Goal: Task Accomplishment & Management: Use online tool/utility

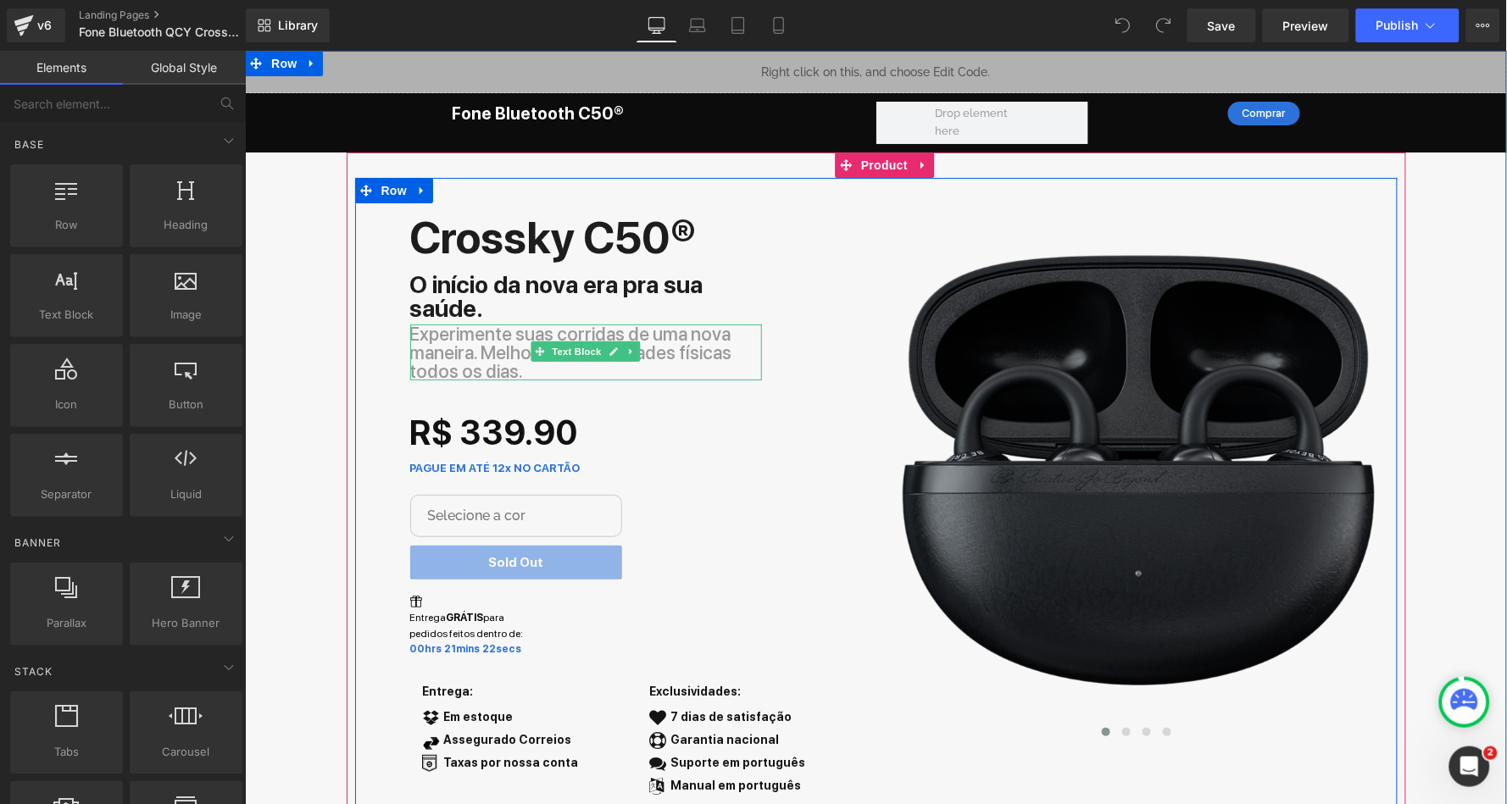
click at [665, 333] on p "Experimente suas corridas de uma nova maneira. Melhora suas atividades físicas …" at bounding box center [585, 352] width 352 height 56
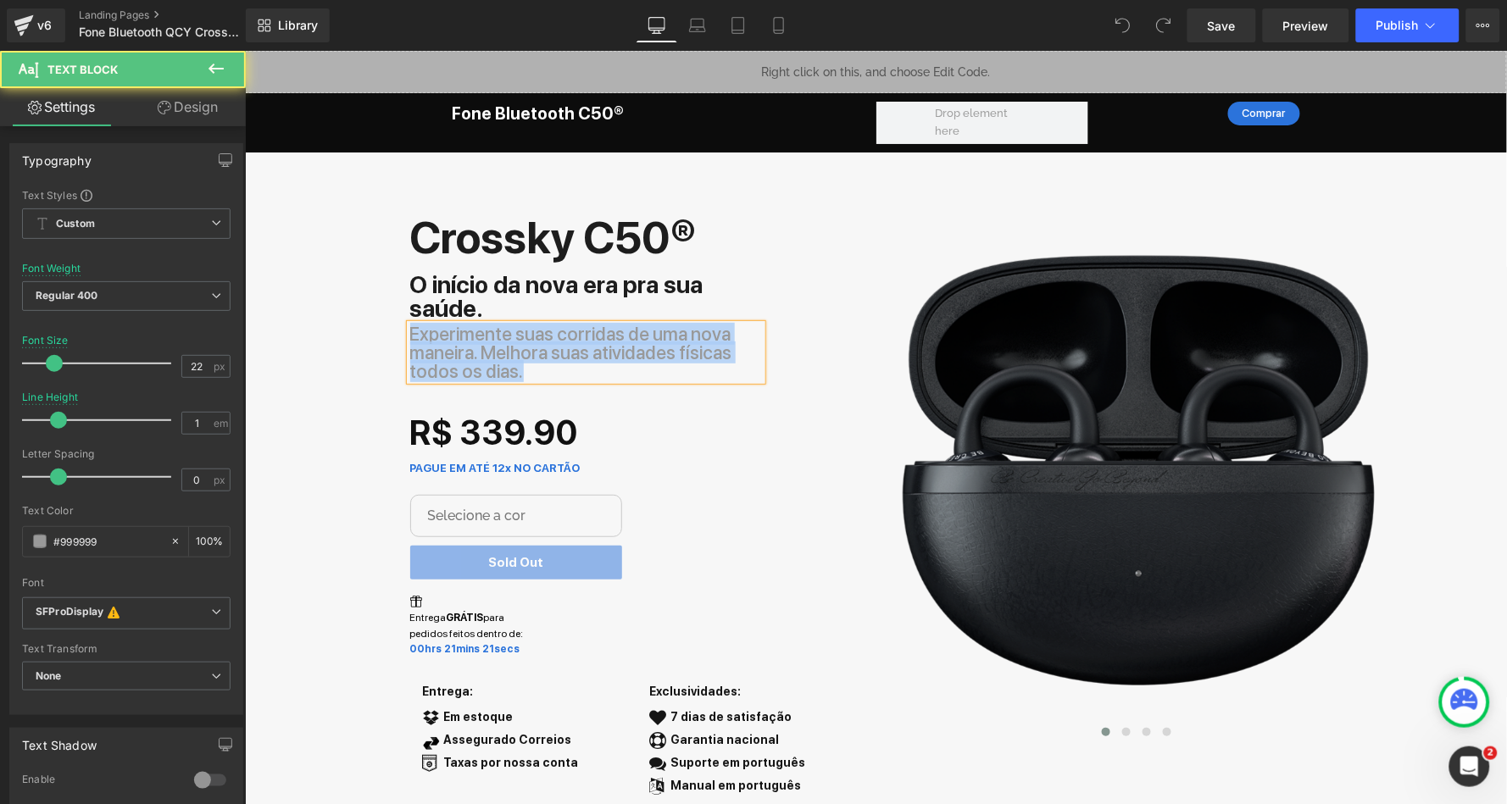
copy p "Experimente suas corridas de uma nova maneira. Melhora suas atividades físicas …"
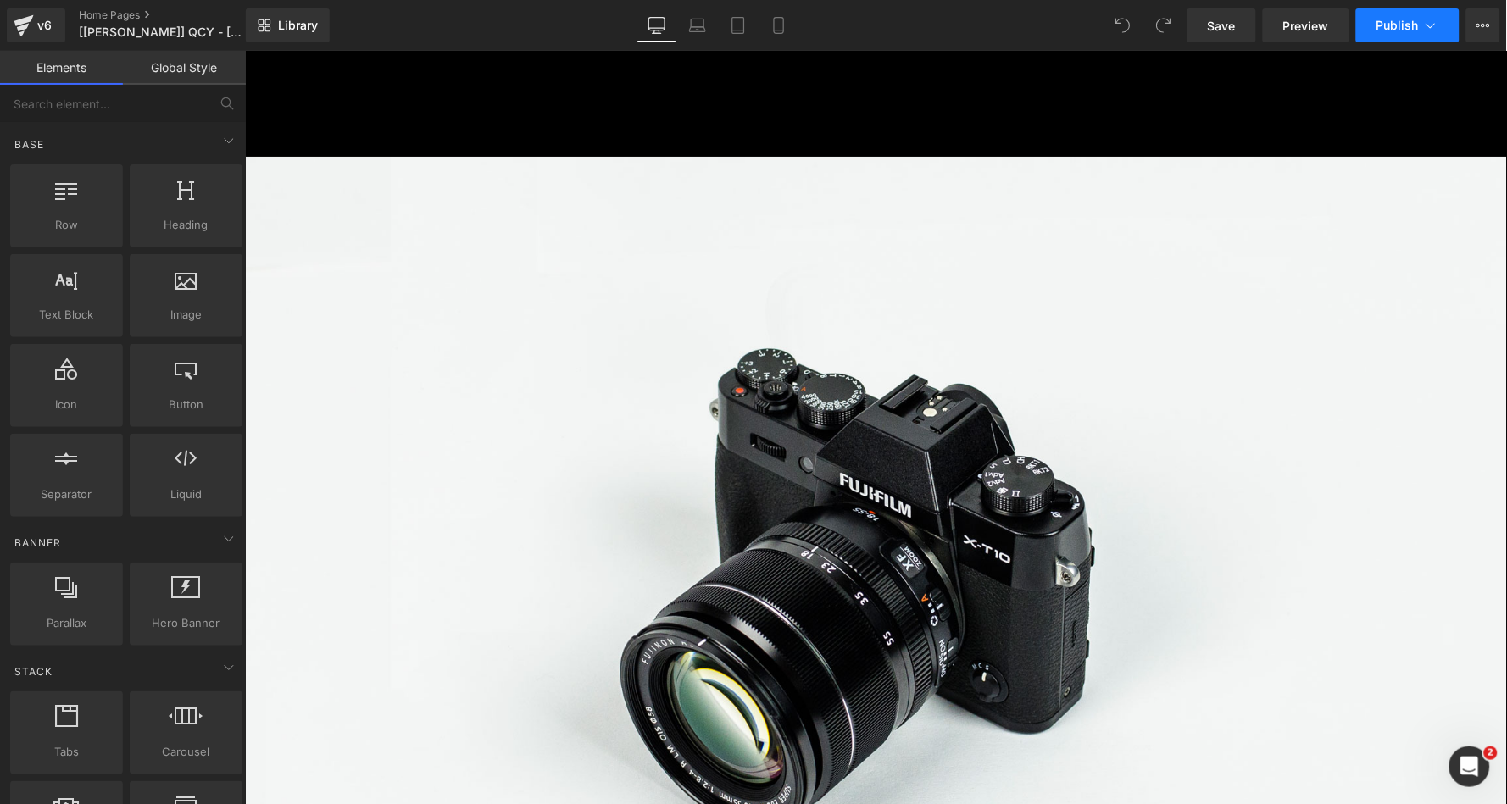
click at [1422, 26] on icon at bounding box center [1430, 25] width 17 height 17
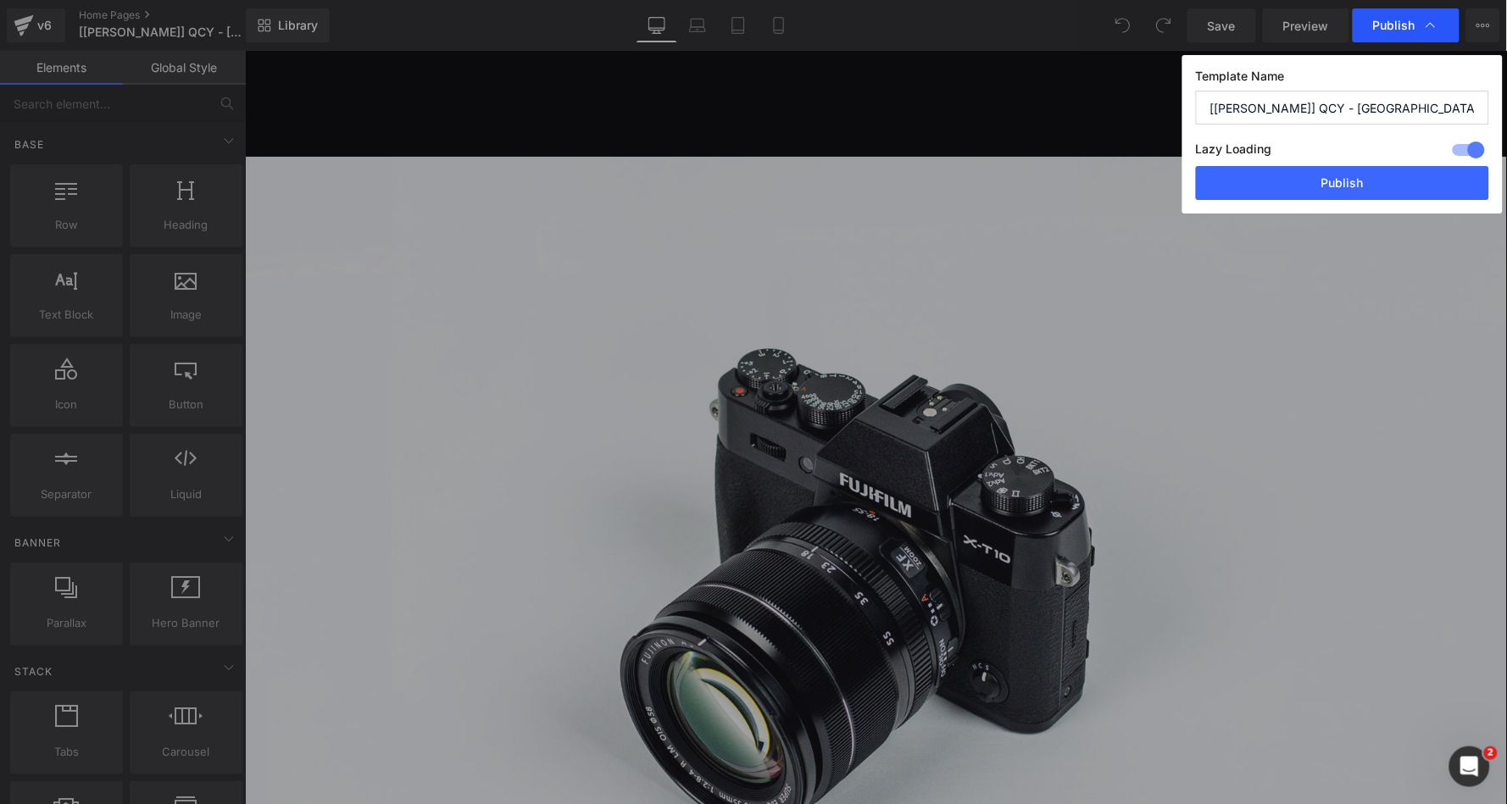
click at [1430, 21] on icon at bounding box center [1430, 25] width 17 height 17
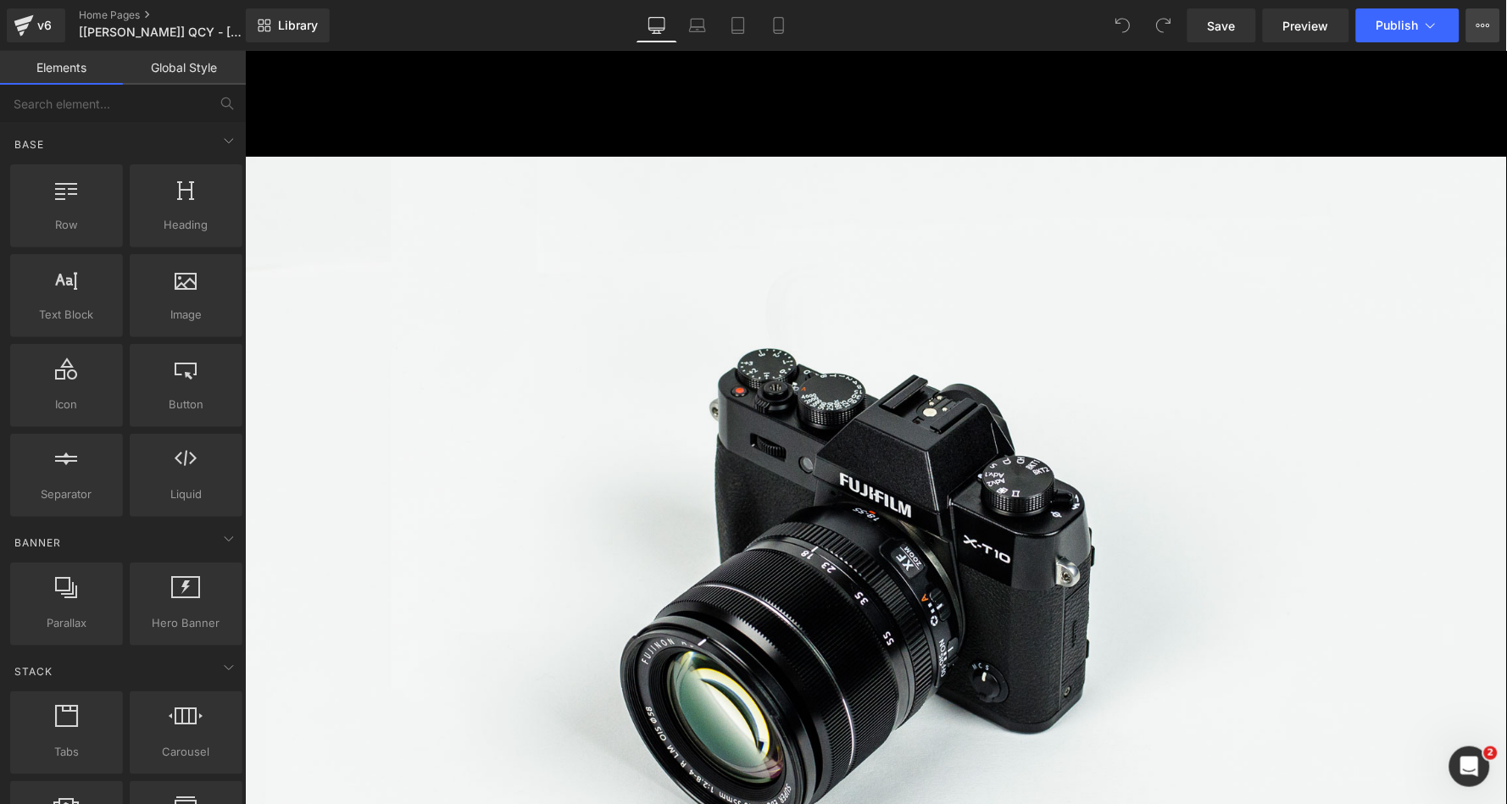
click at [1485, 21] on icon at bounding box center [1484, 26] width 14 height 14
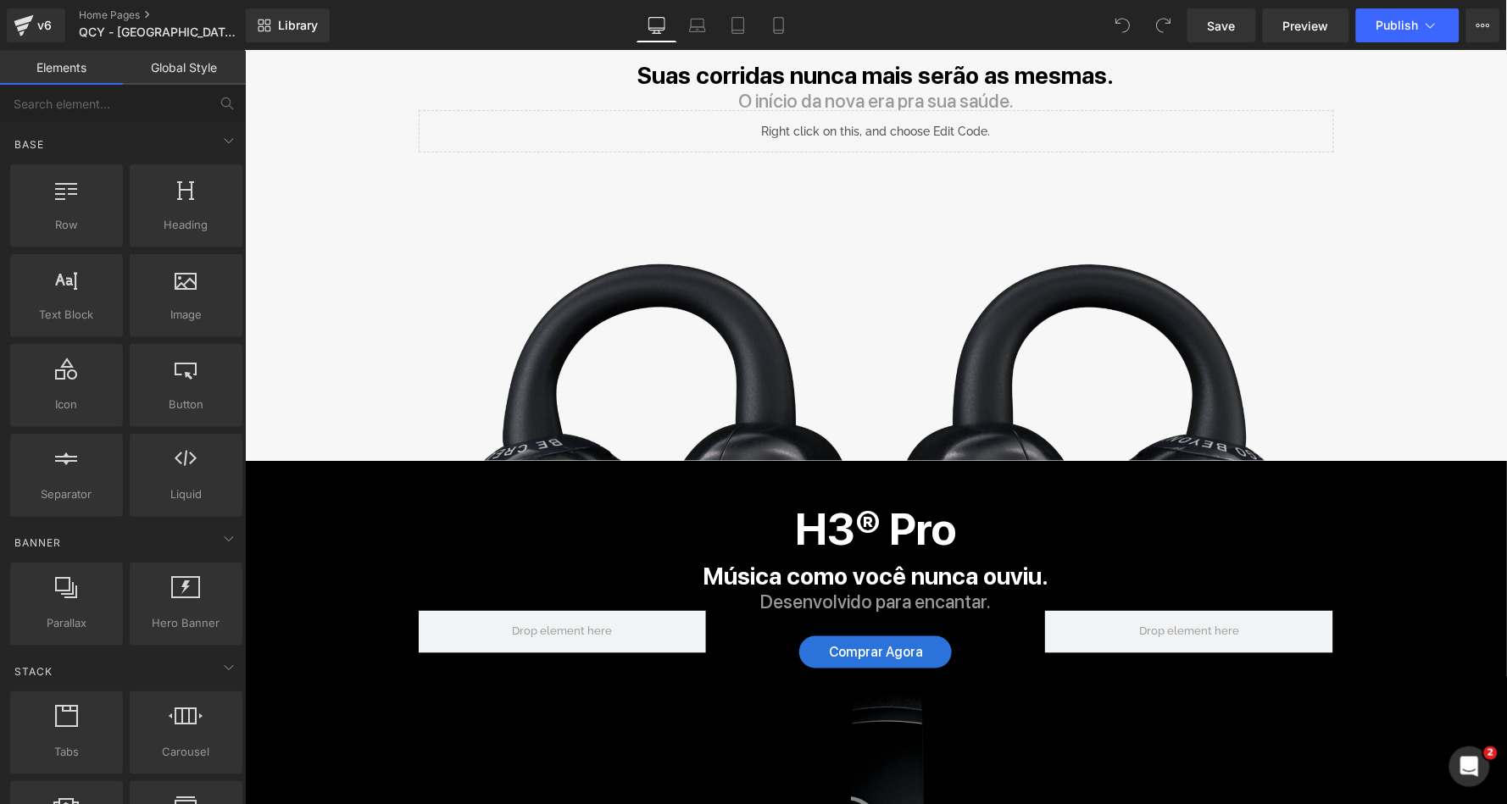
scroll to position [241, 0]
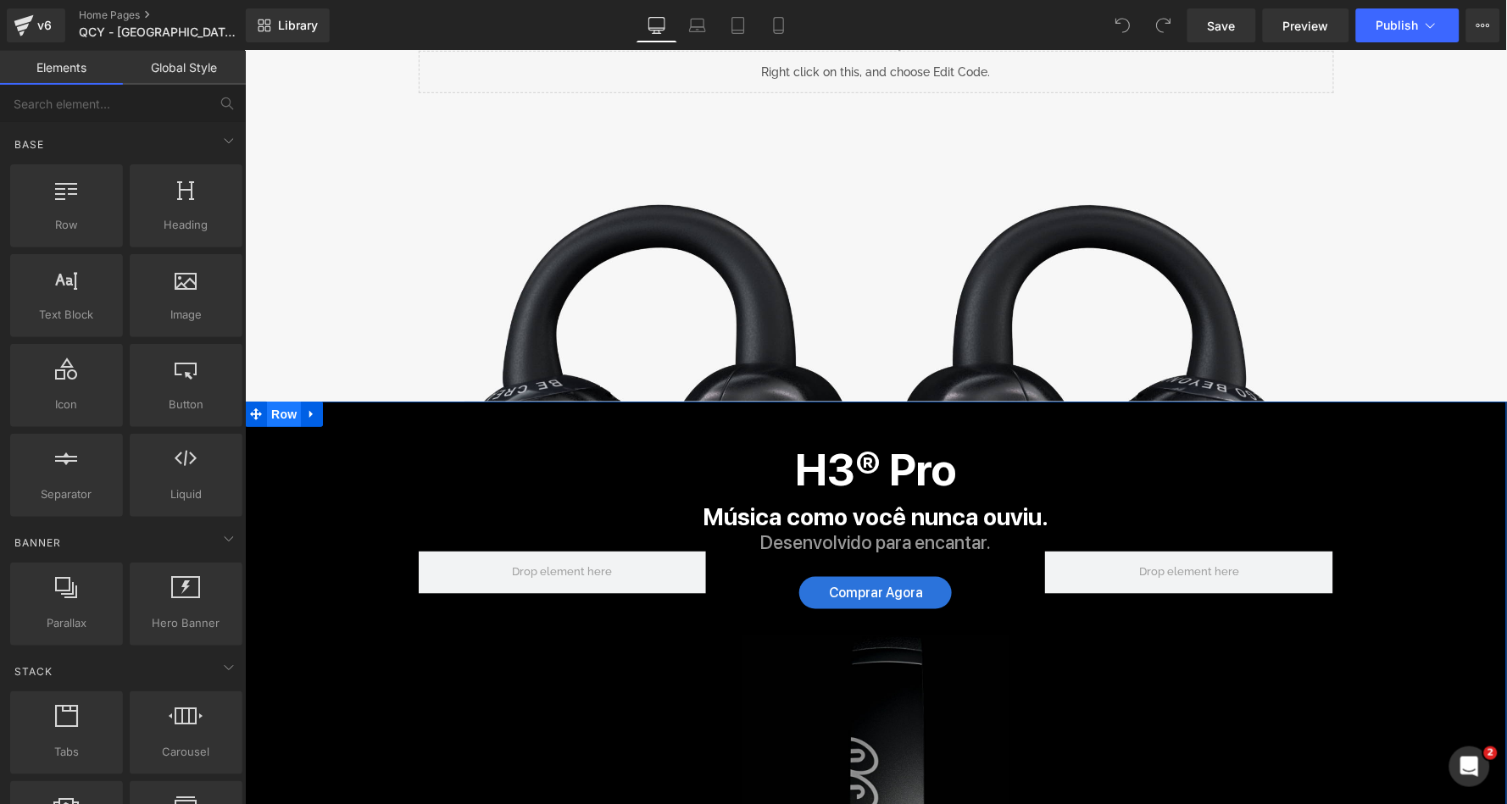
click at [281, 409] on span "Row" at bounding box center [283, 413] width 34 height 25
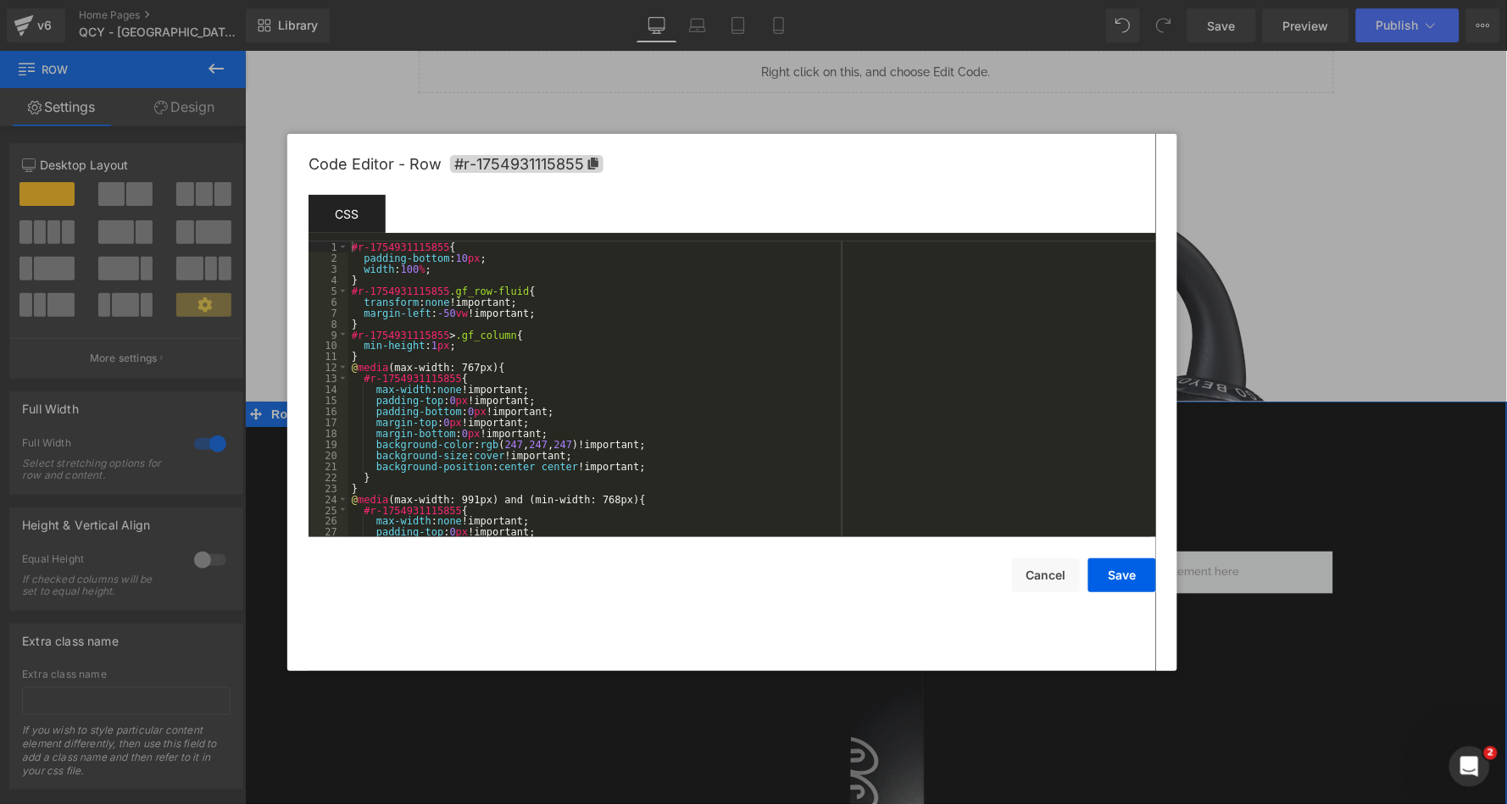
click at [267, 489] on body "Row You are previewing how the will restyle your page. You can not edit Element…" at bounding box center [753, 402] width 1507 height 804
click at [593, 163] on icon at bounding box center [593, 164] width 10 height 12
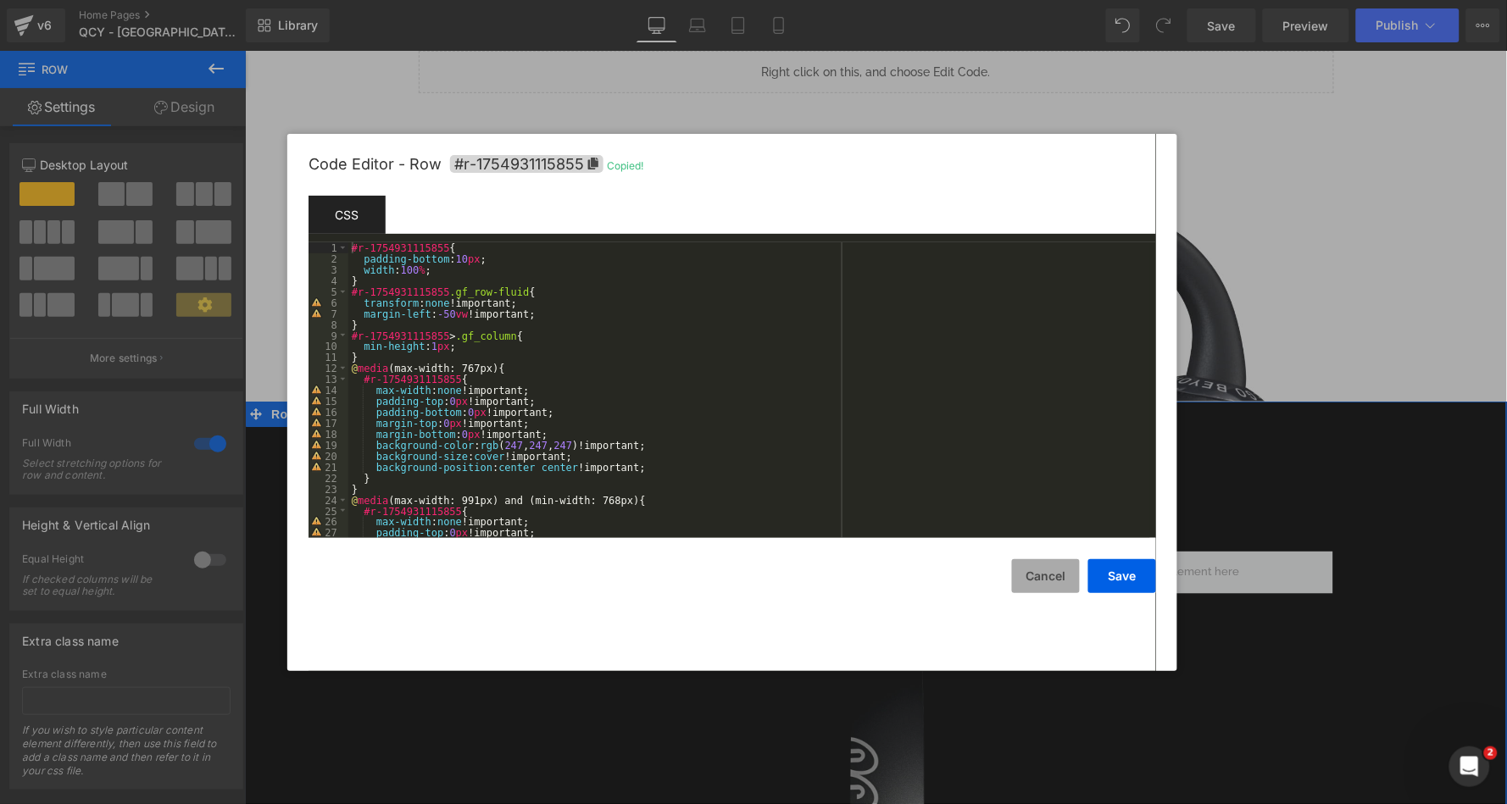
click at [1054, 572] on button "Cancel" at bounding box center [1046, 576] width 68 height 34
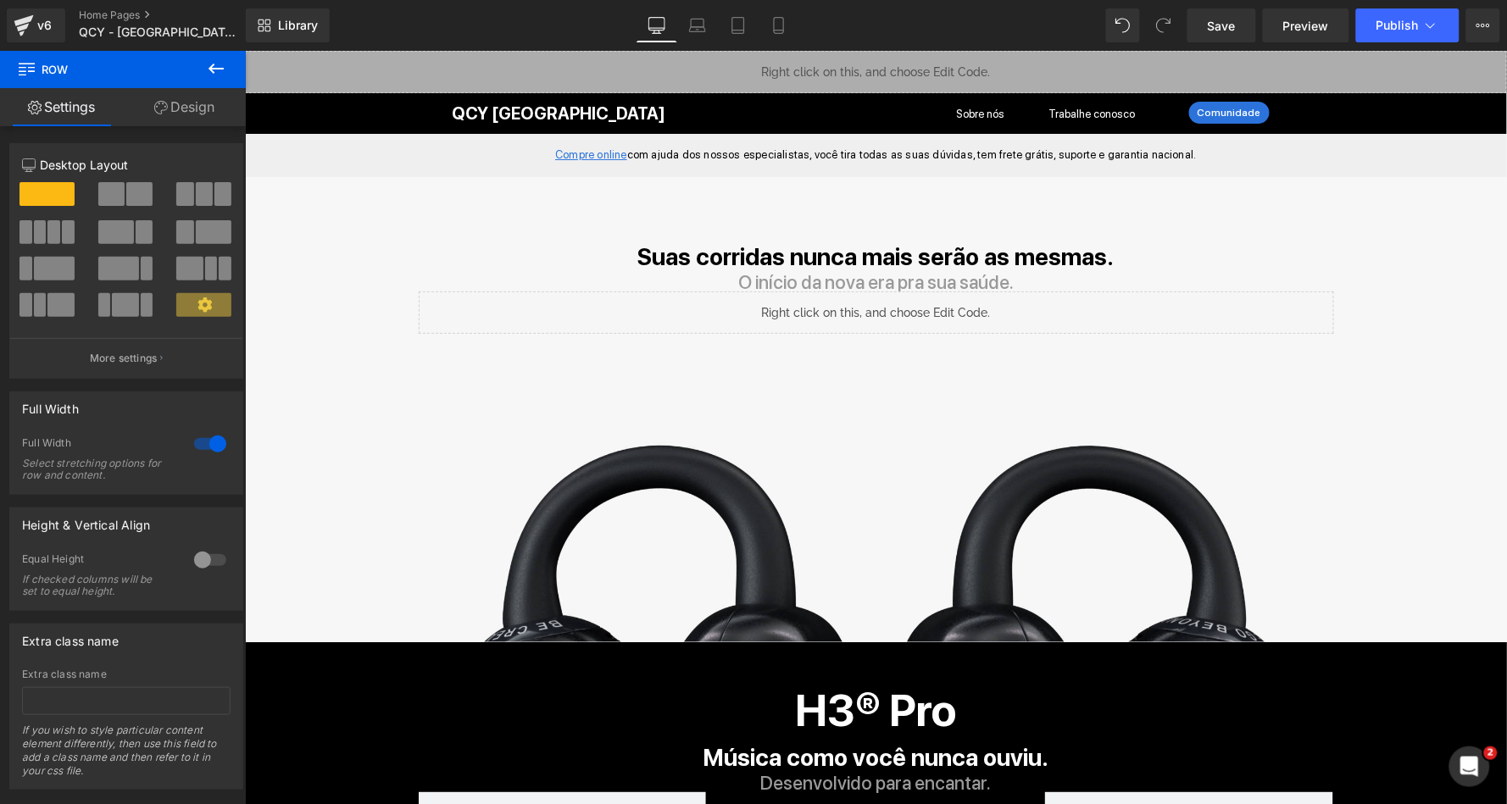
scroll to position [0, 0]
click at [286, 653] on span "Row" at bounding box center [283, 655] width 34 height 25
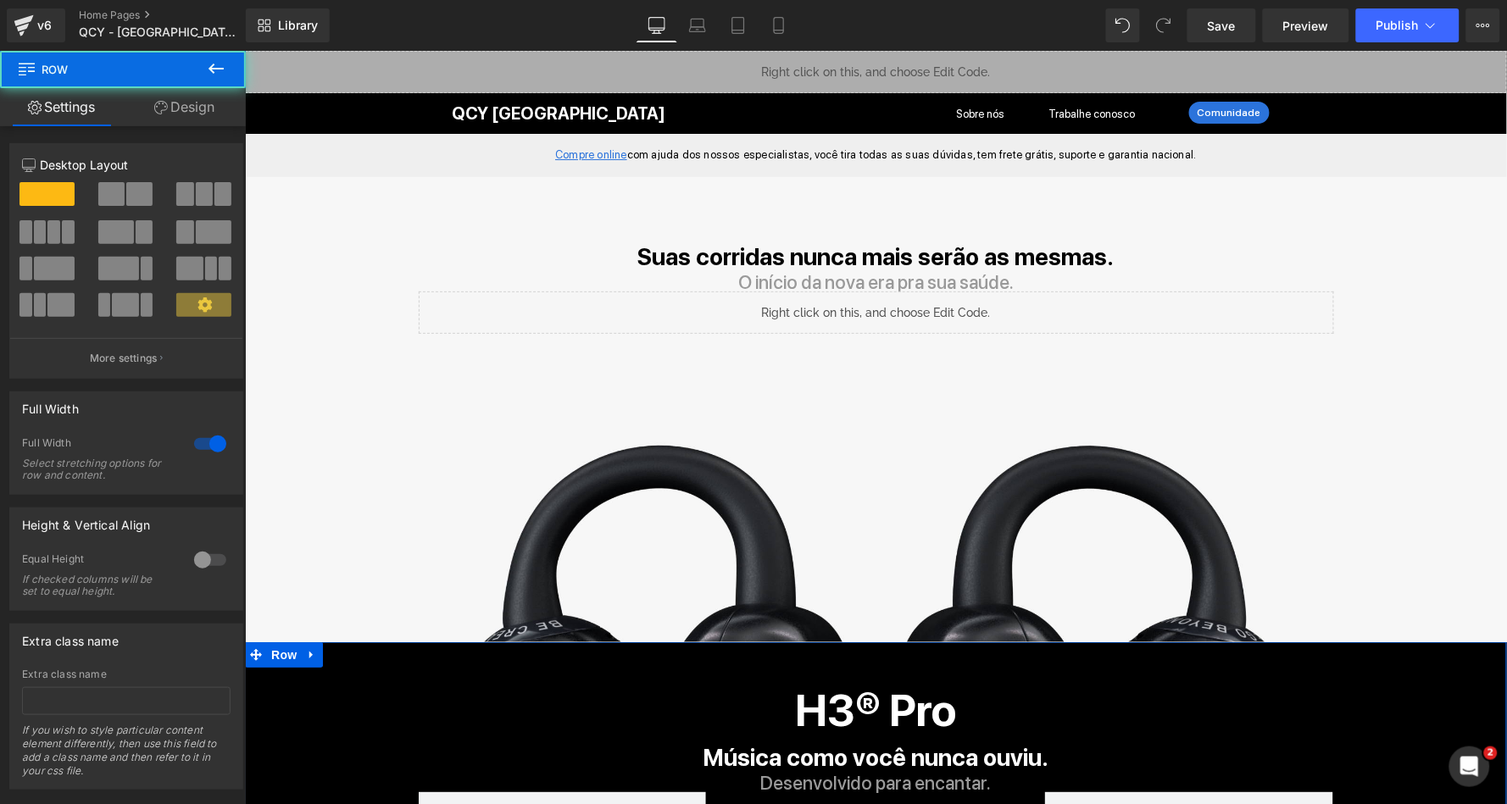
click at [199, 104] on link "Design" at bounding box center [184, 107] width 123 height 38
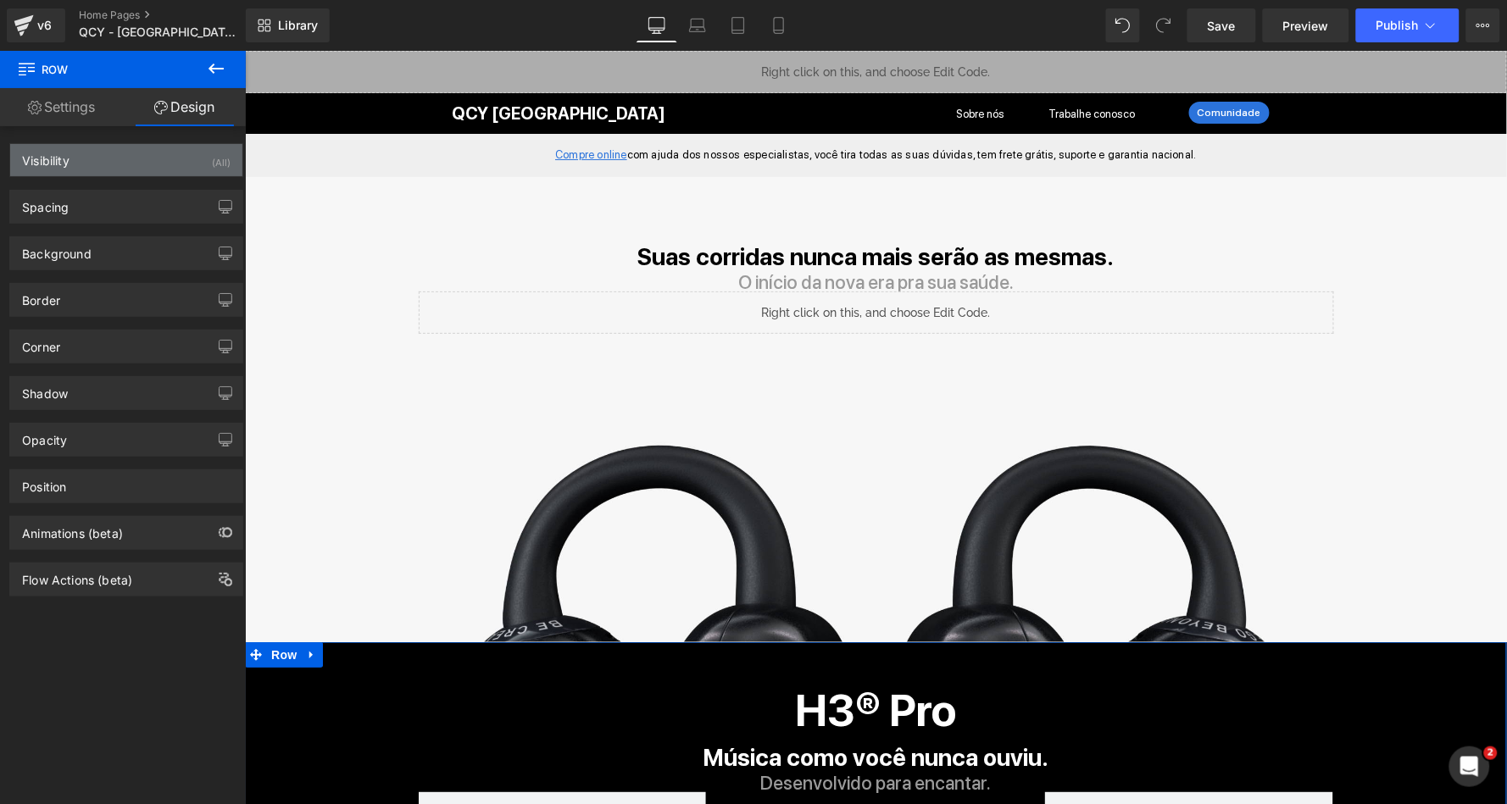
click at [167, 153] on div "Visibility (All)" at bounding box center [126, 160] width 232 height 32
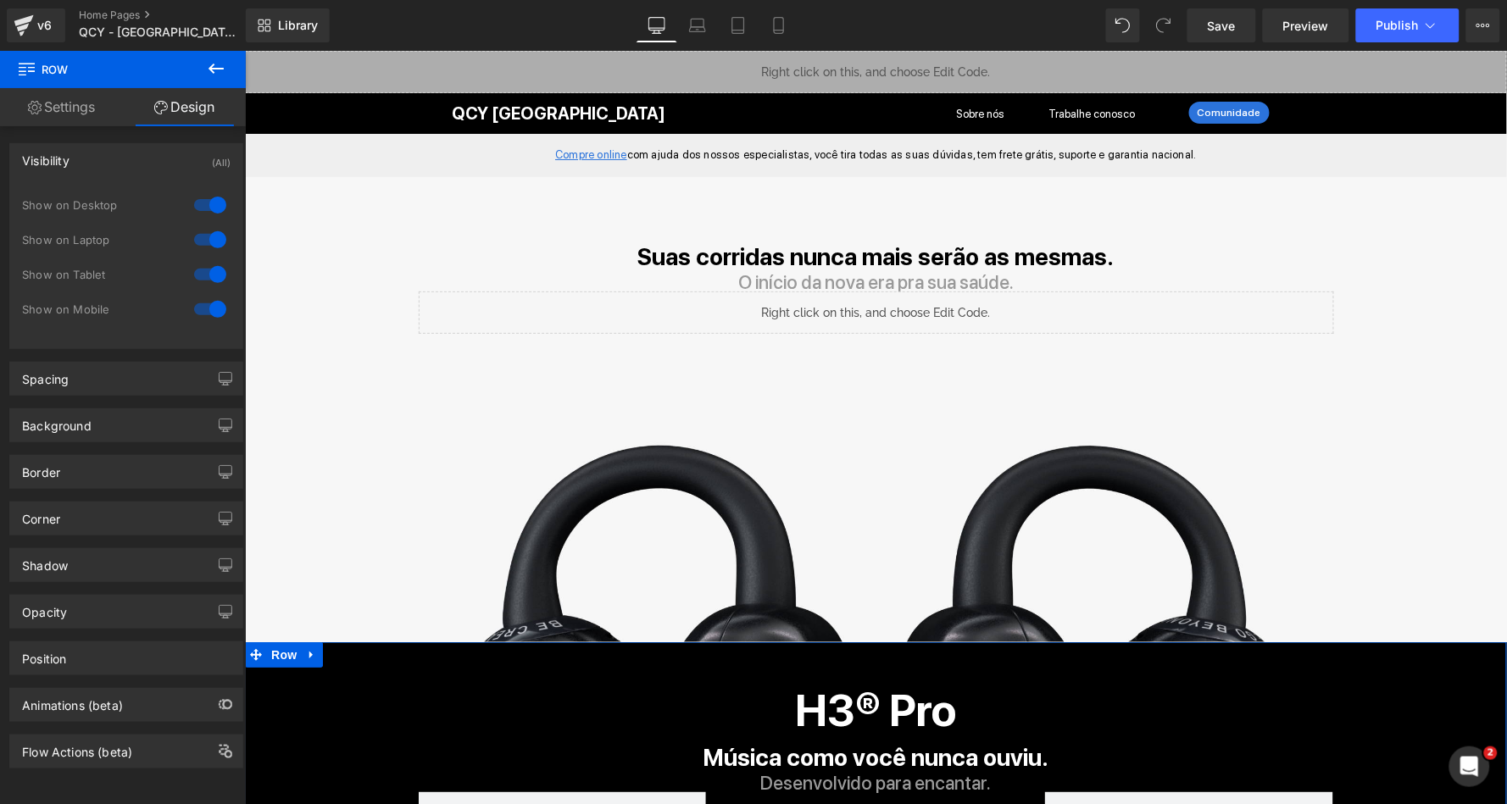
click at [167, 153] on div "Visibility (All)" at bounding box center [126, 160] width 232 height 32
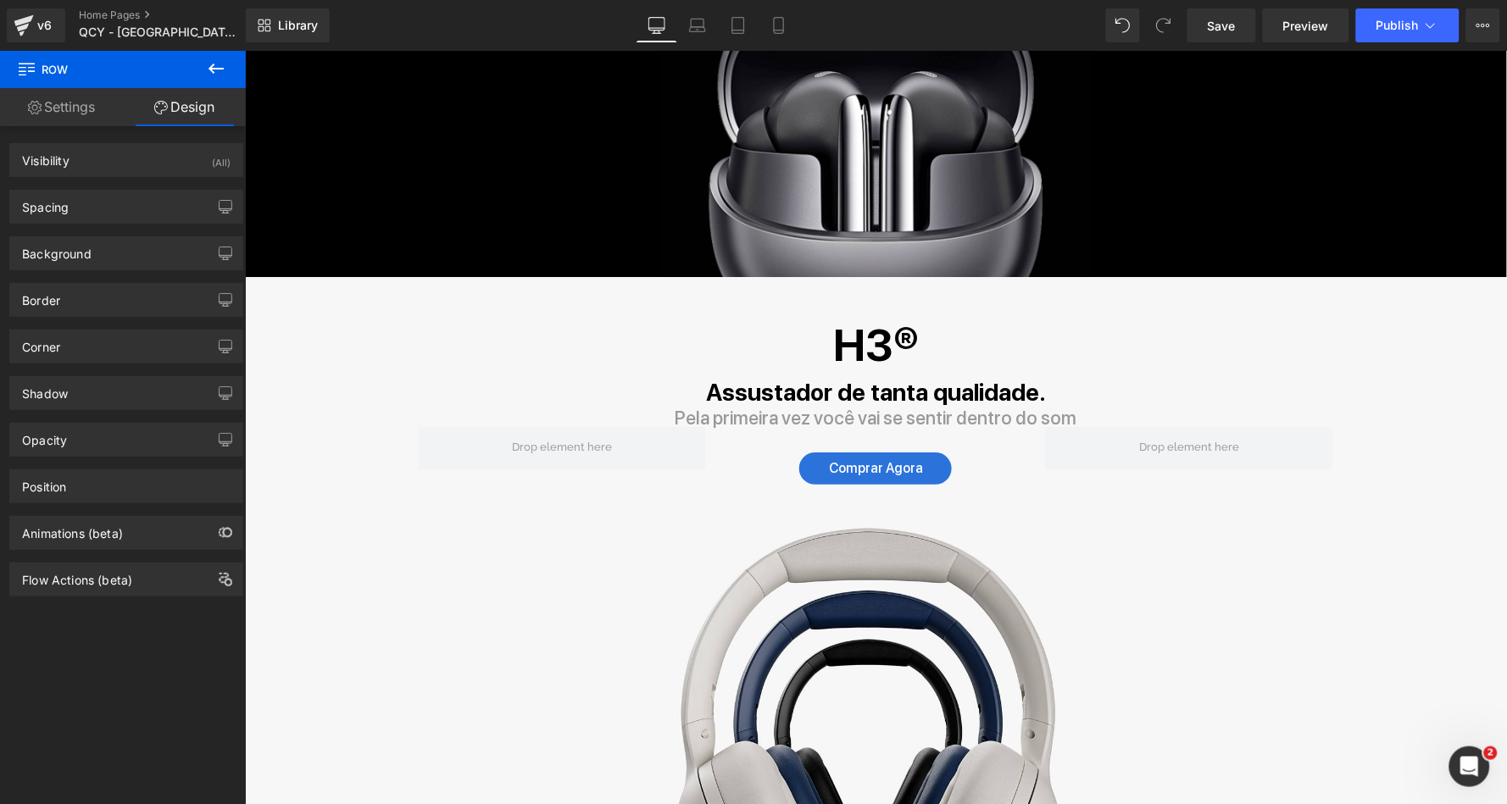
scroll to position [1632, 0]
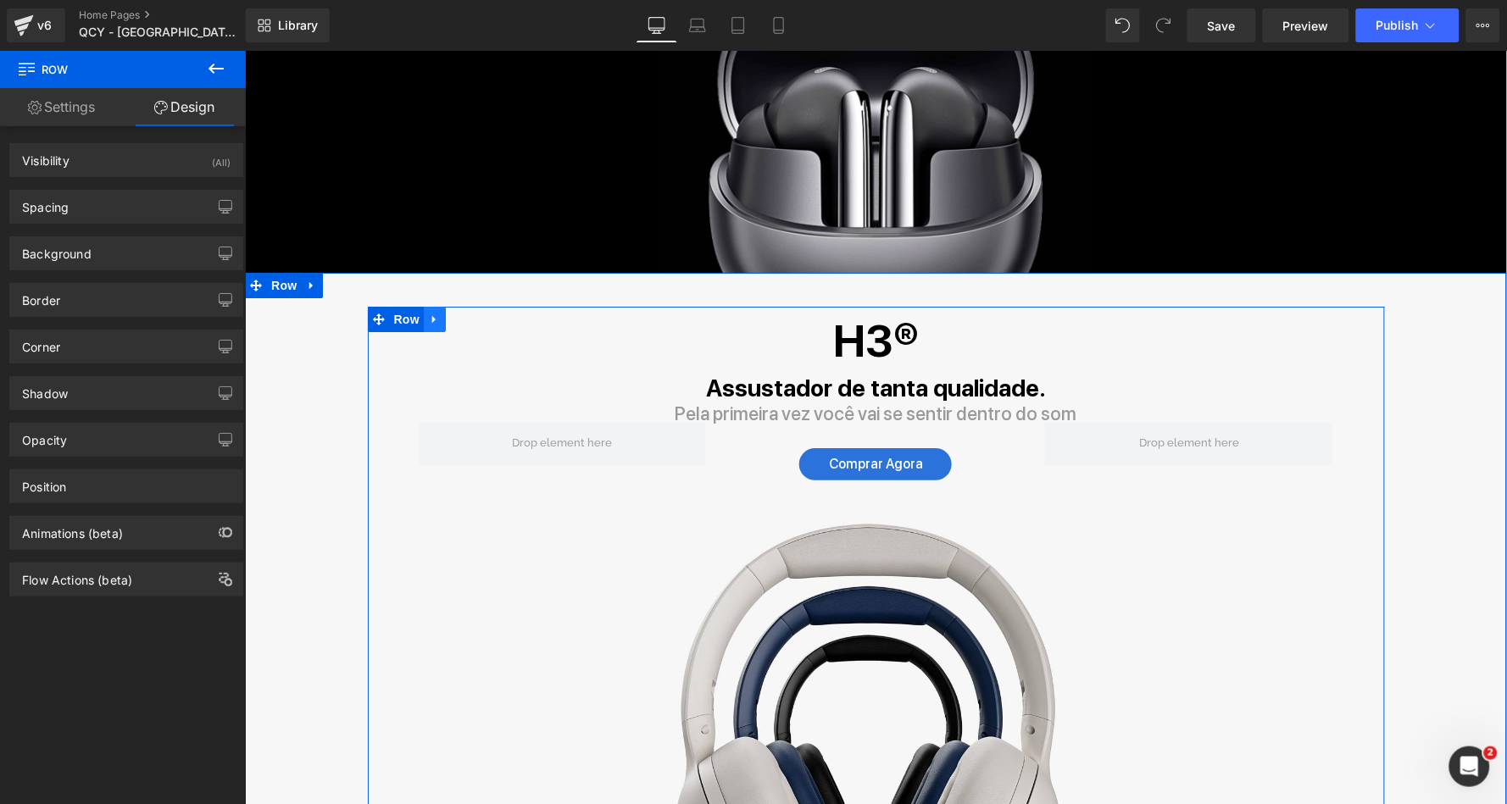
click at [432, 312] on icon at bounding box center [434, 318] width 12 height 13
click at [403, 312] on span "Row" at bounding box center [406, 318] width 34 height 25
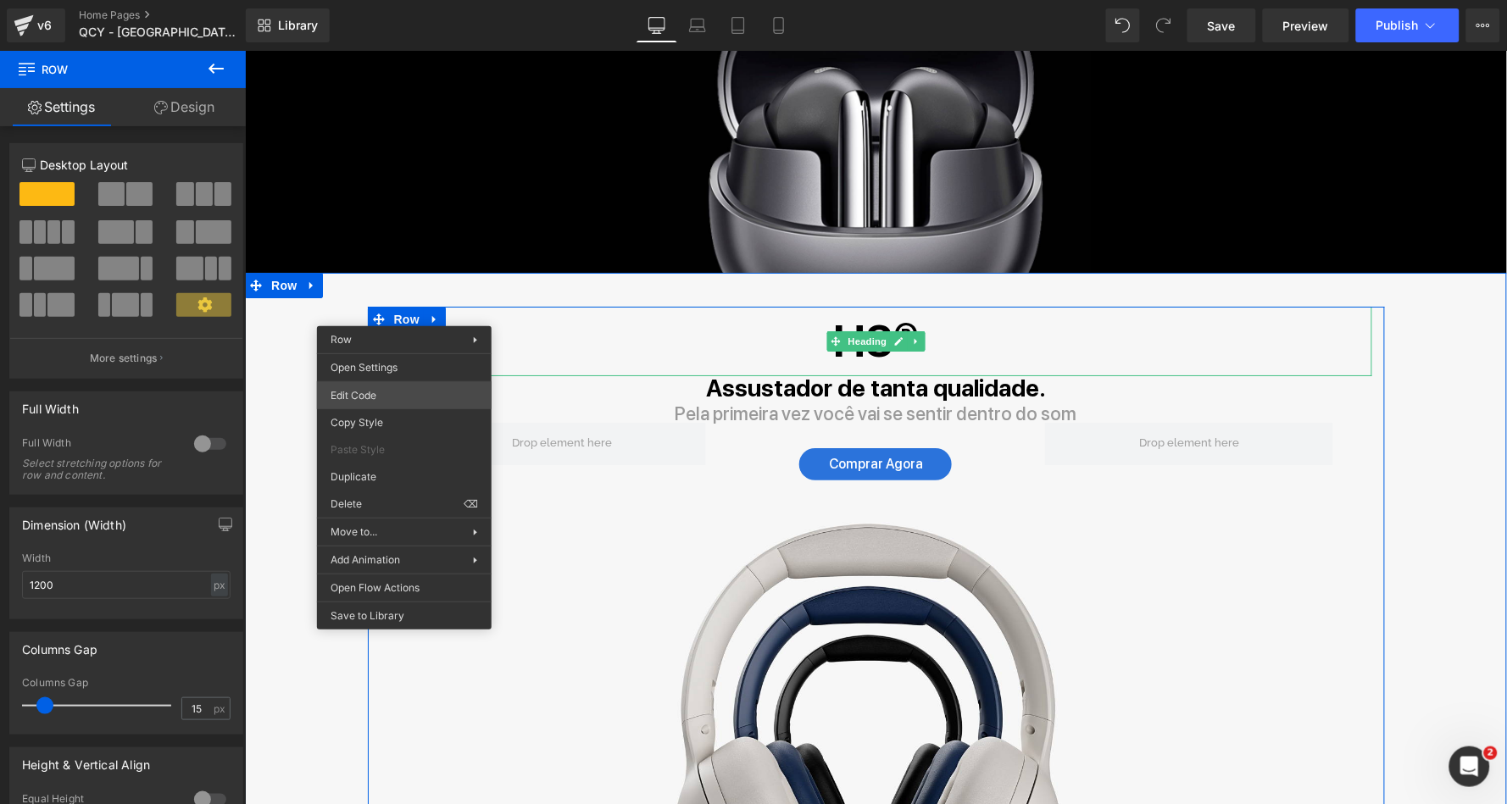
click at [387, 0] on div "Row You are previewing how the will restyle your page. You can not edit Element…" at bounding box center [753, 0] width 1507 height 0
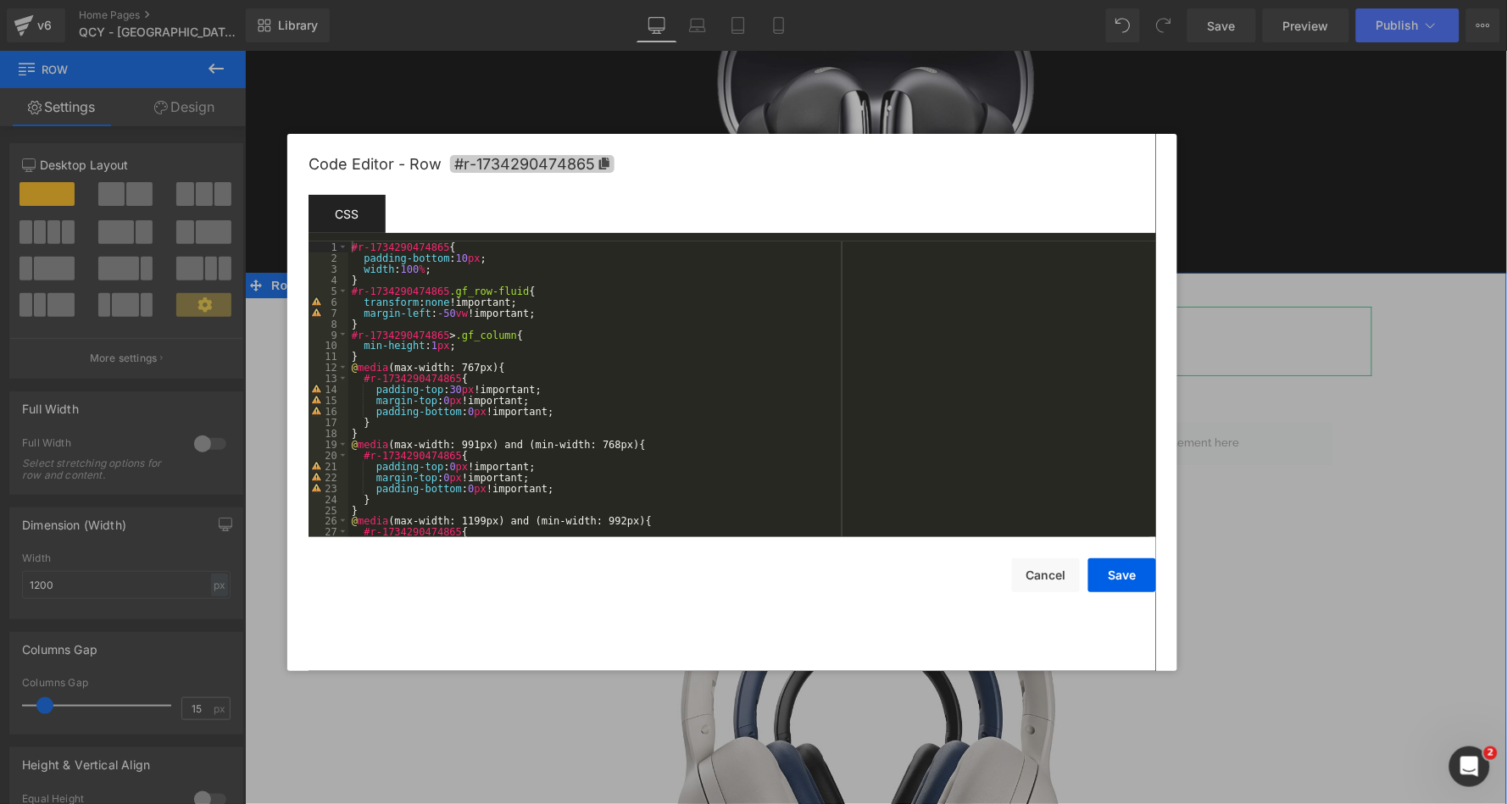
click at [604, 162] on icon at bounding box center [604, 164] width 10 height 12
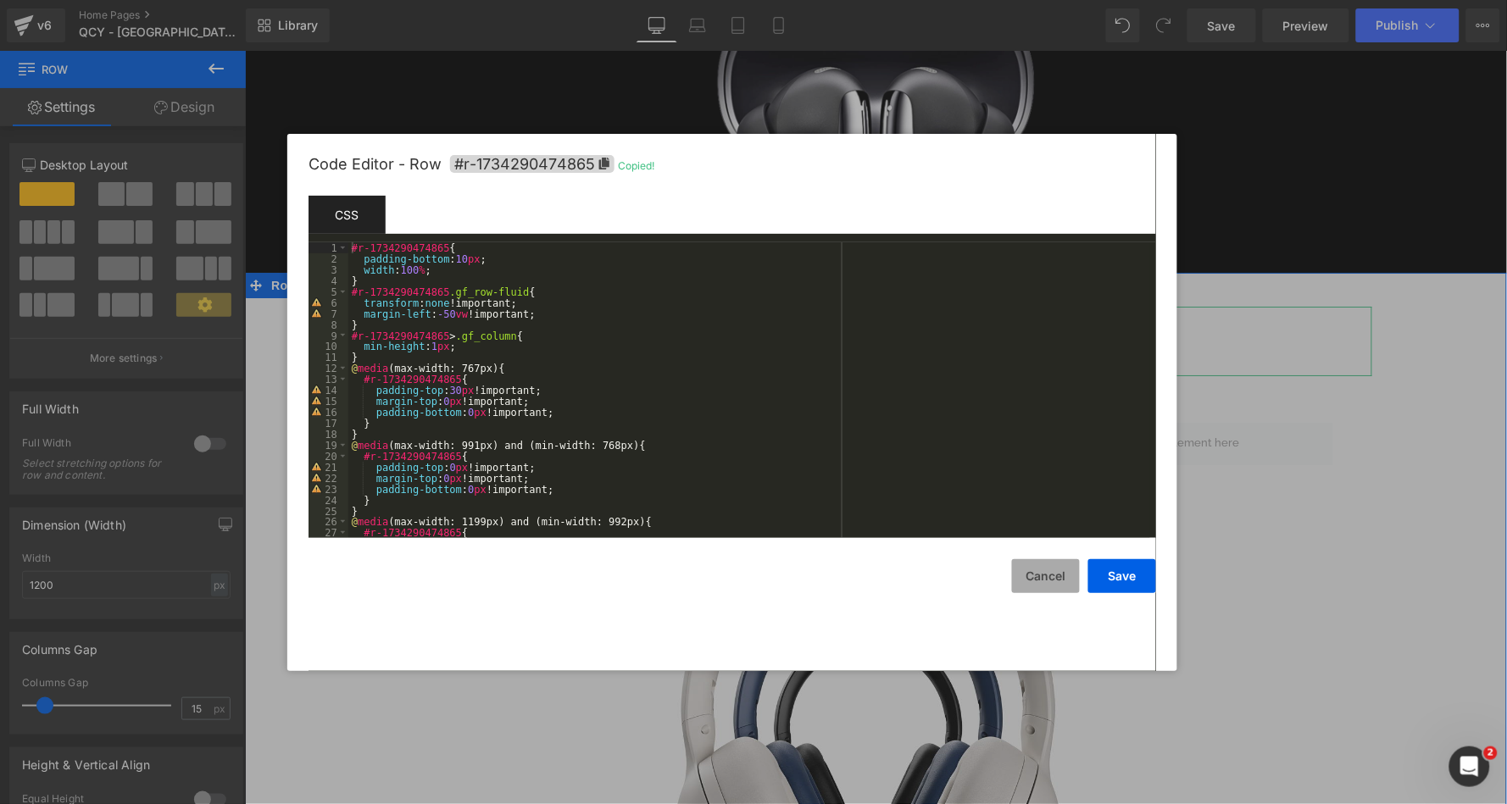
click at [1032, 578] on button "Cancel" at bounding box center [1046, 576] width 68 height 34
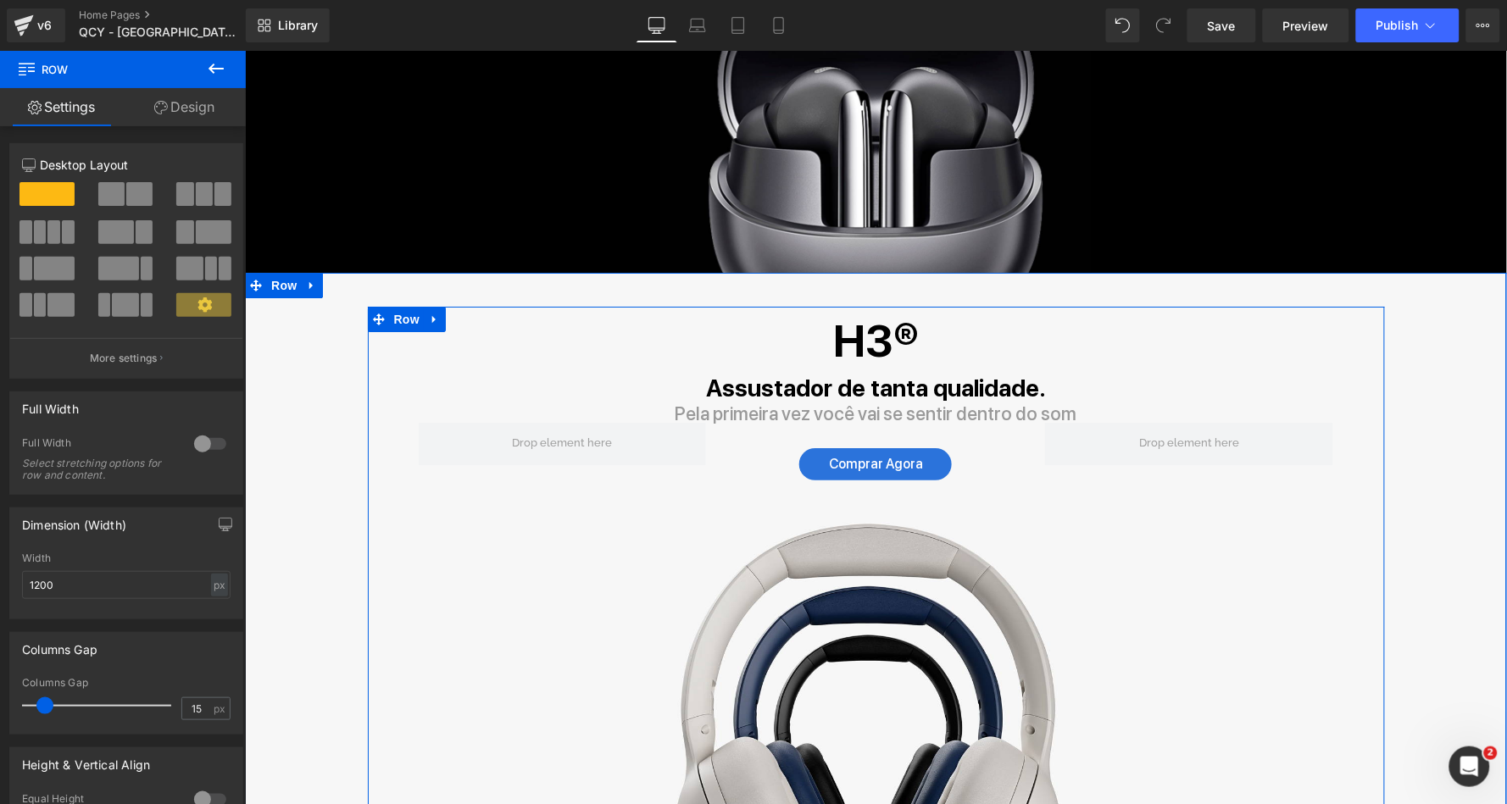
click at [392, 401] on div "H3® Heading Assustador de tanta qualidade. Text Block Pela primeira vez você va…" at bounding box center [875, 638] width 1017 height 665
click at [435, 312] on icon at bounding box center [434, 318] width 12 height 13
click at [450, 313] on icon at bounding box center [456, 319] width 12 height 12
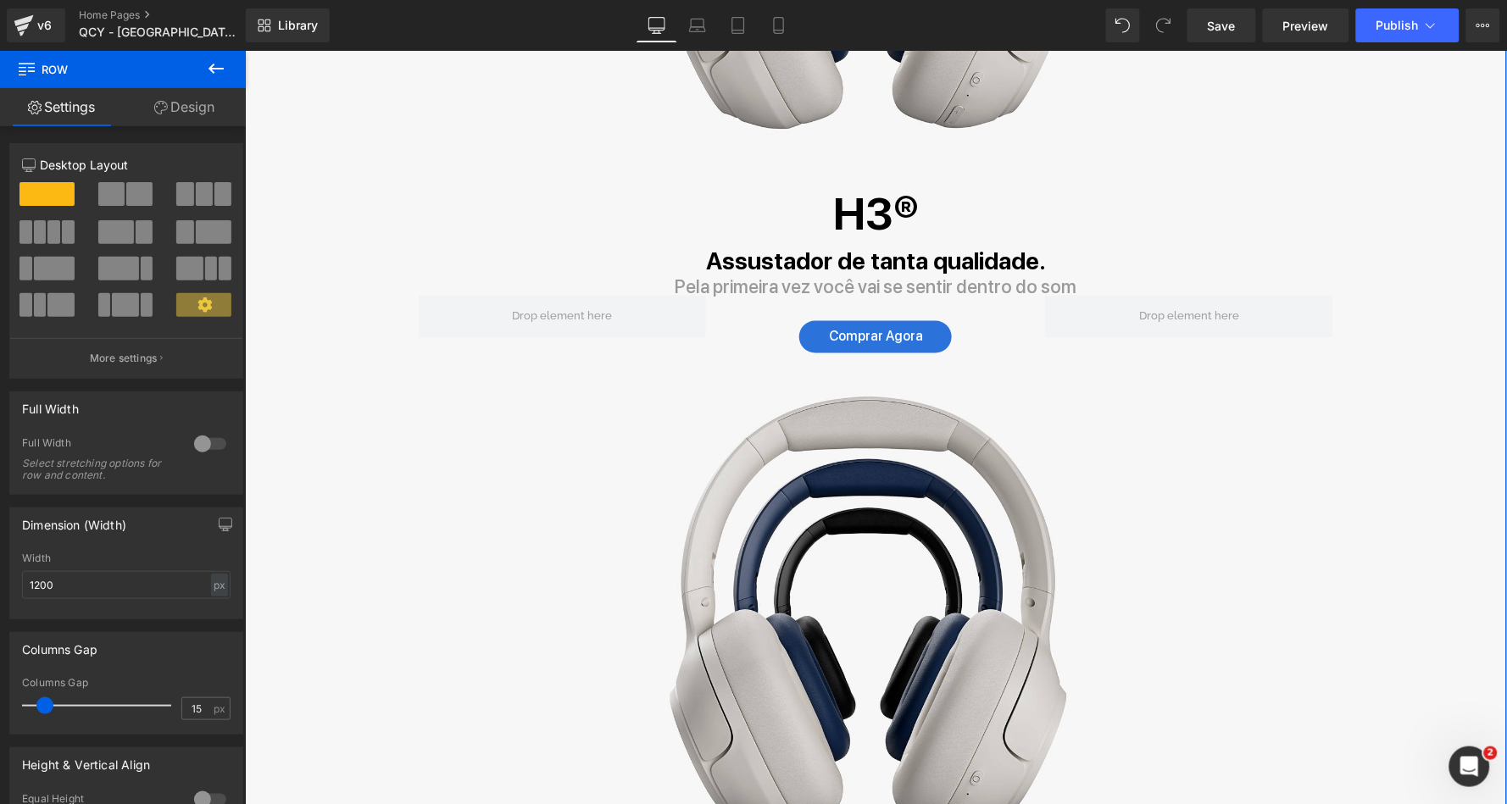
scroll to position [2507, 0]
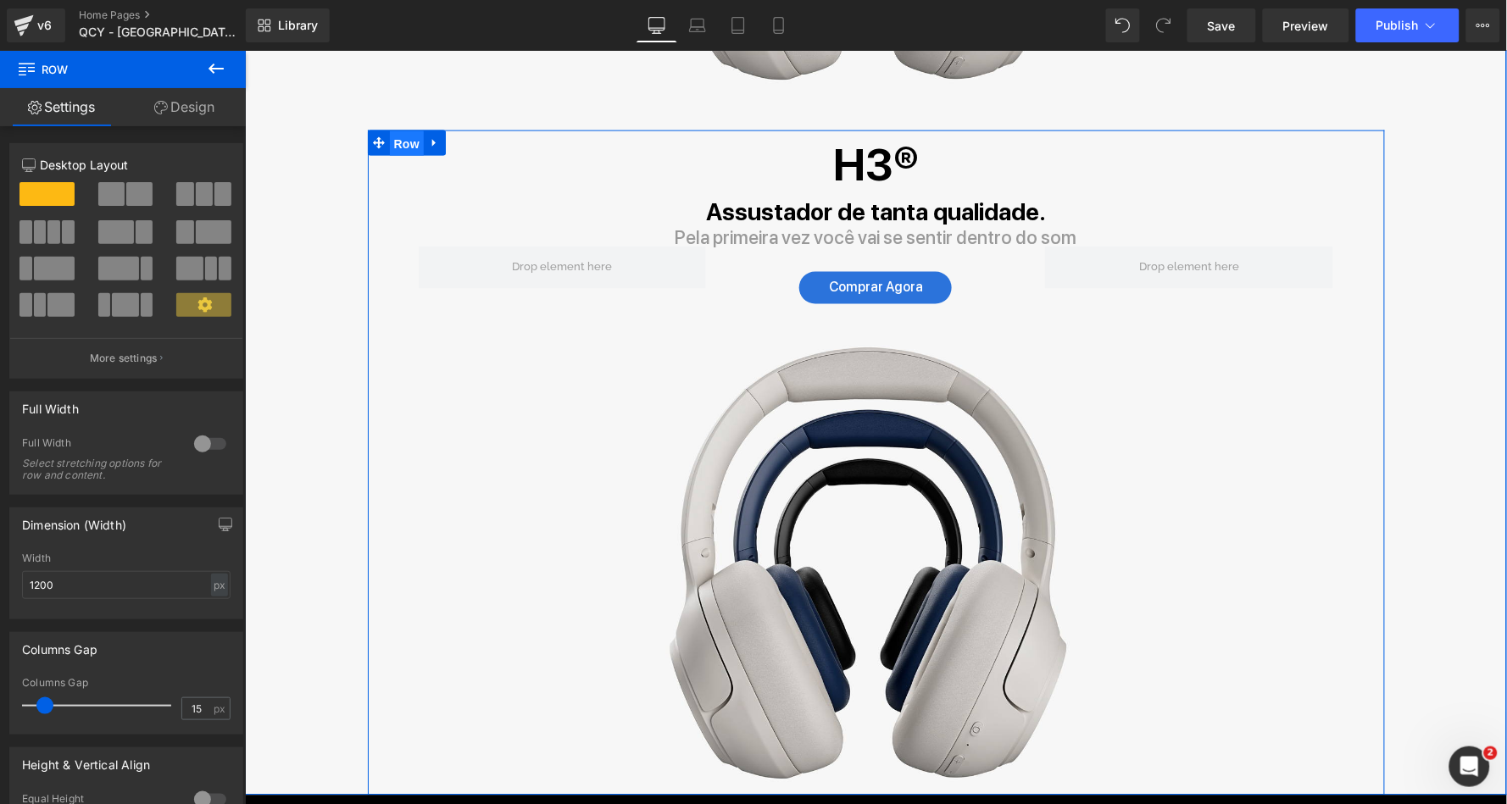
click at [399, 131] on span "Row" at bounding box center [406, 143] width 34 height 25
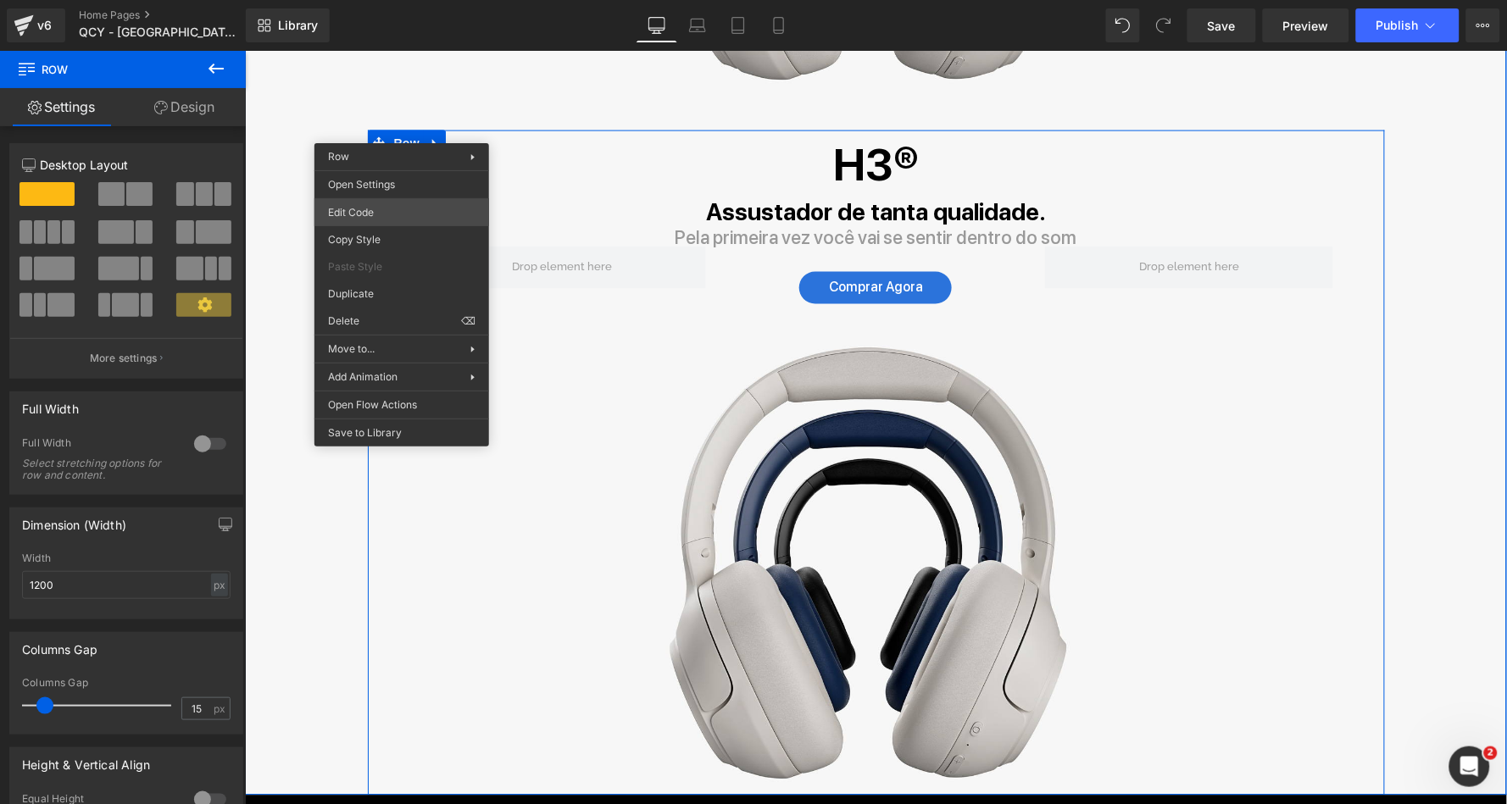
click at [368, 0] on div "Row You are previewing how the will restyle your page. You can not edit Element…" at bounding box center [753, 0] width 1507 height 0
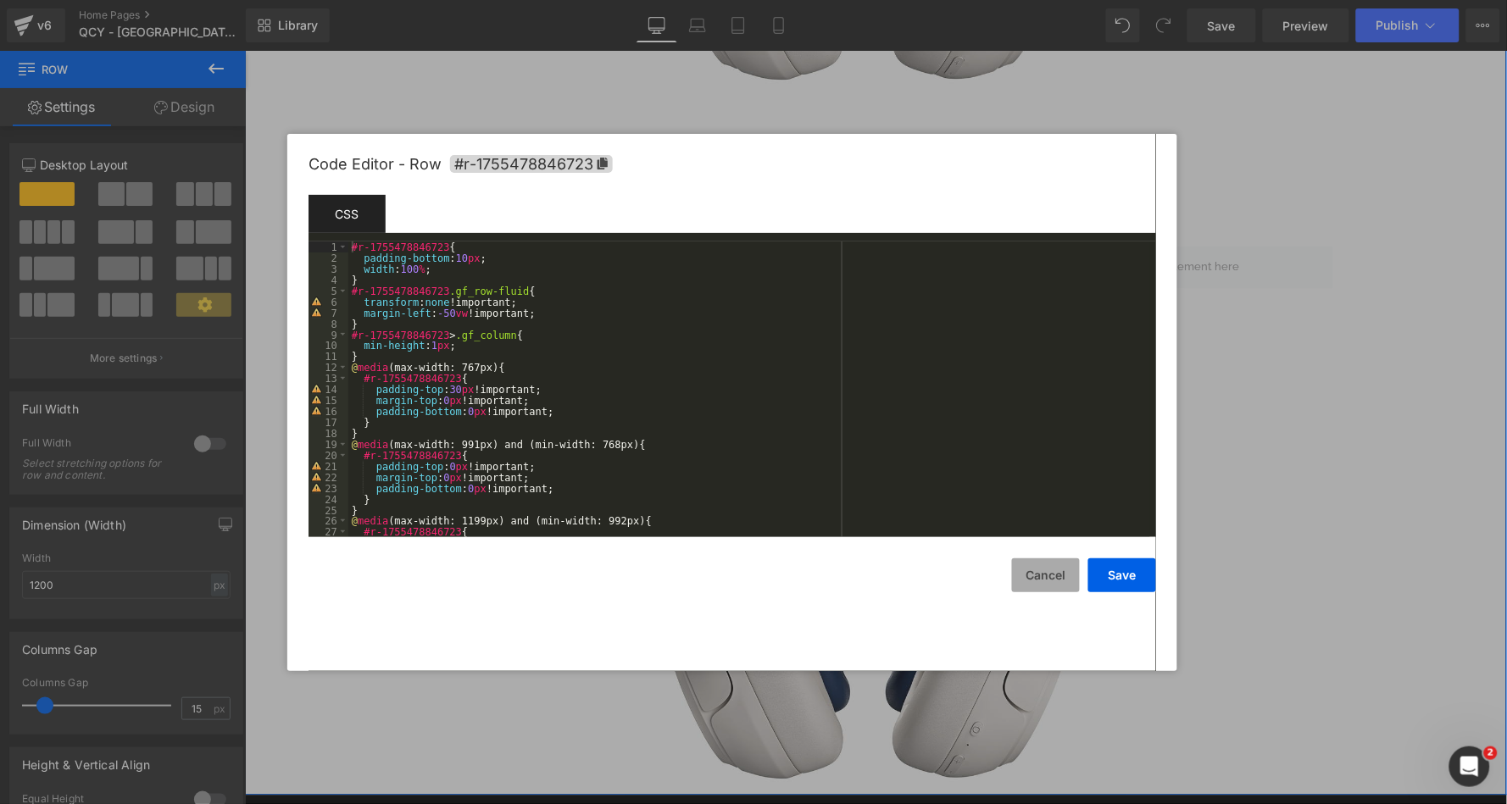
click at [1038, 589] on button "Cancel" at bounding box center [1046, 576] width 68 height 34
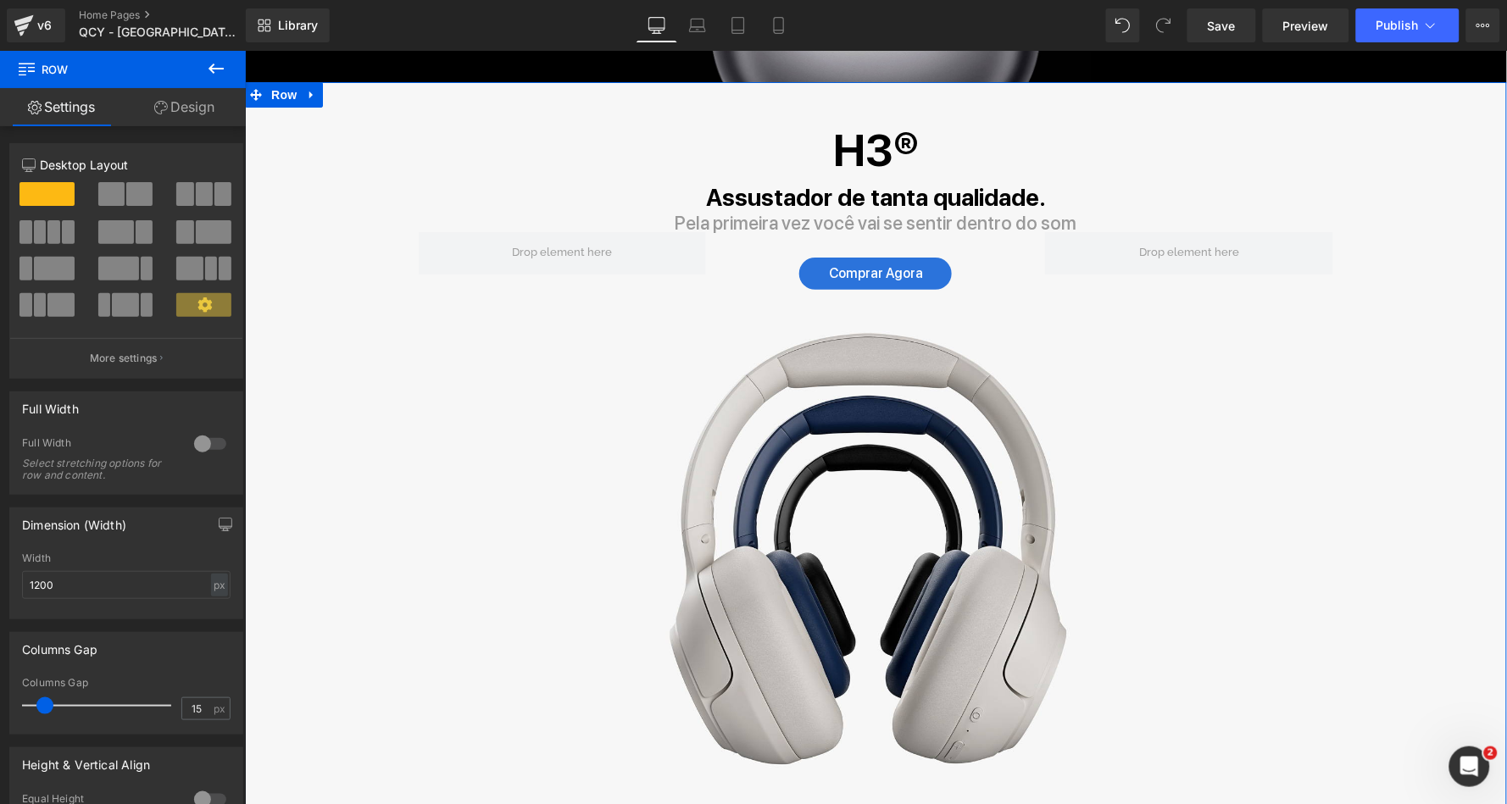
scroll to position [1814, 0]
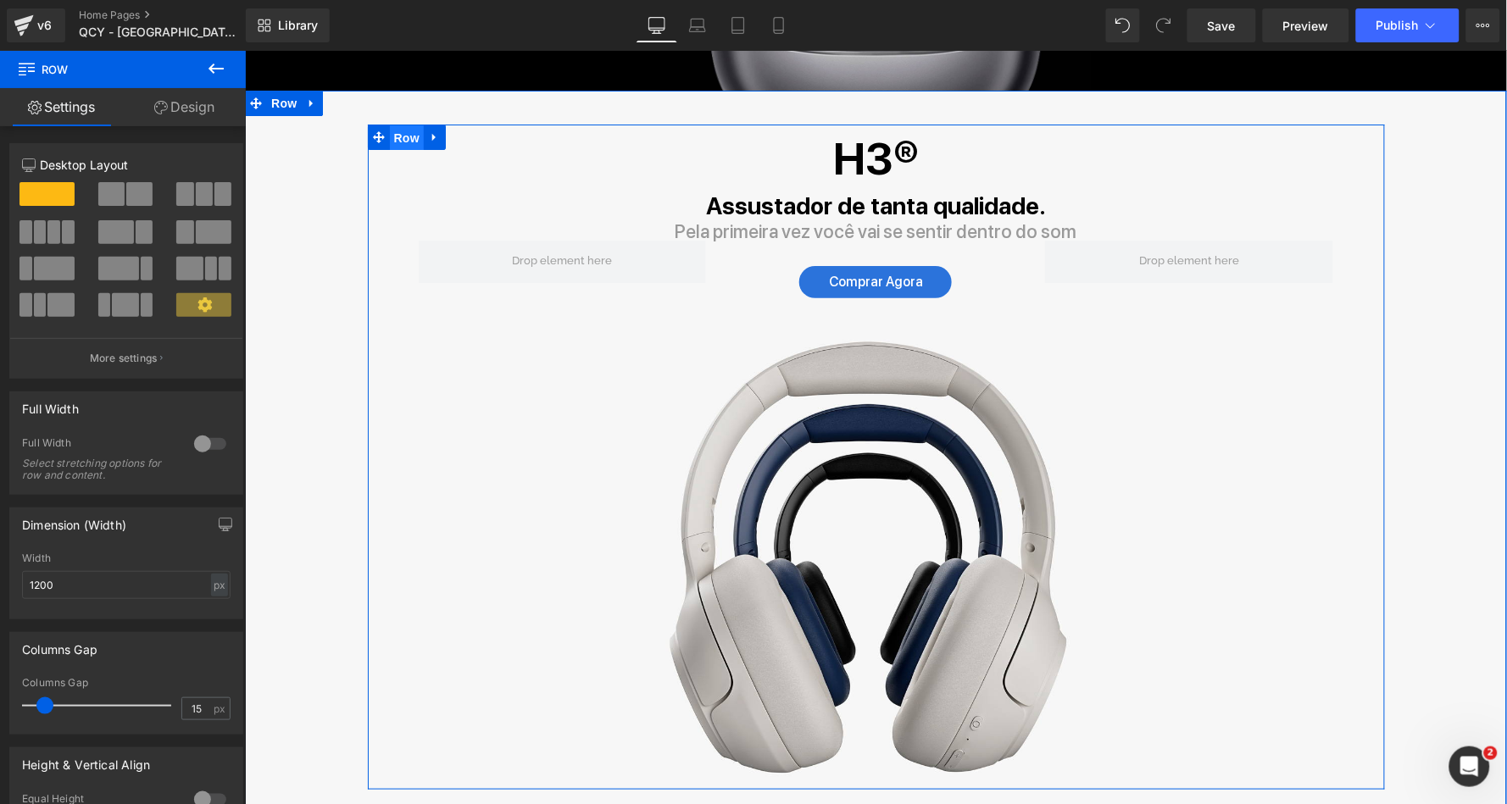
click at [393, 125] on span "Row" at bounding box center [406, 137] width 34 height 25
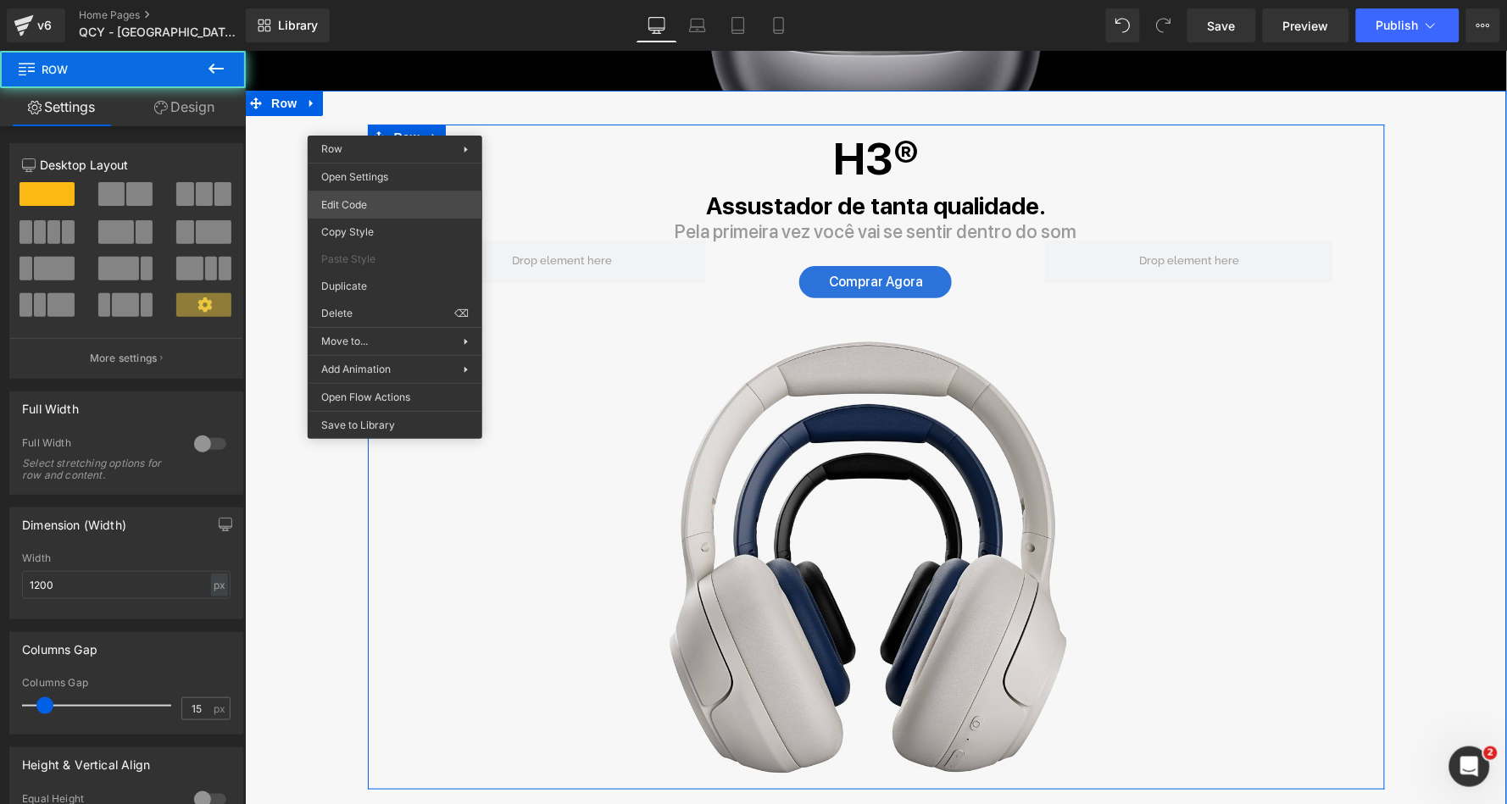
click at [387, 0] on div "Row You are previewing how the will restyle your page. You can not edit Element…" at bounding box center [753, 0] width 1507 height 0
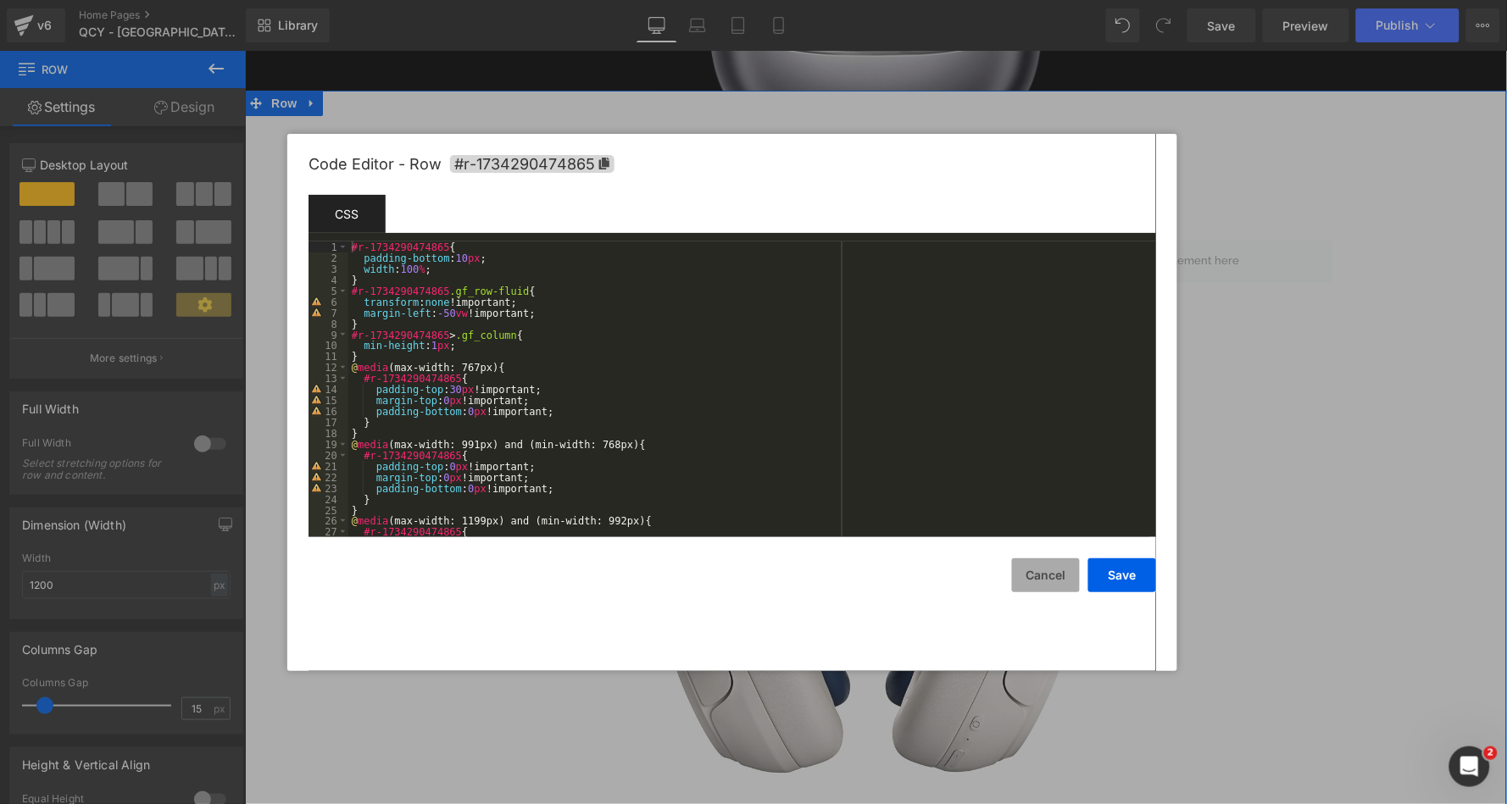
click at [1044, 566] on button "Cancel" at bounding box center [1046, 576] width 68 height 34
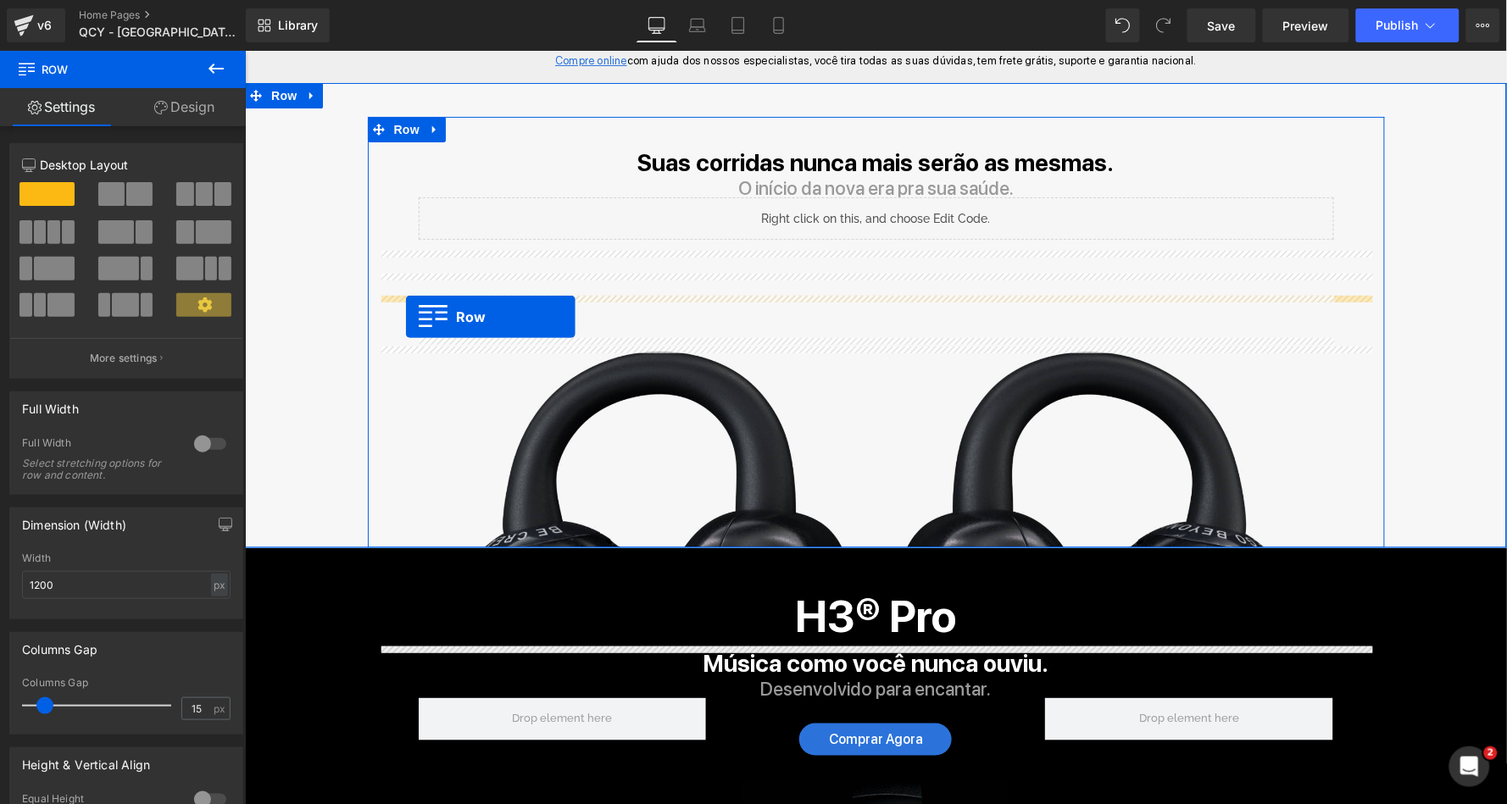
scroll to position [0, 0]
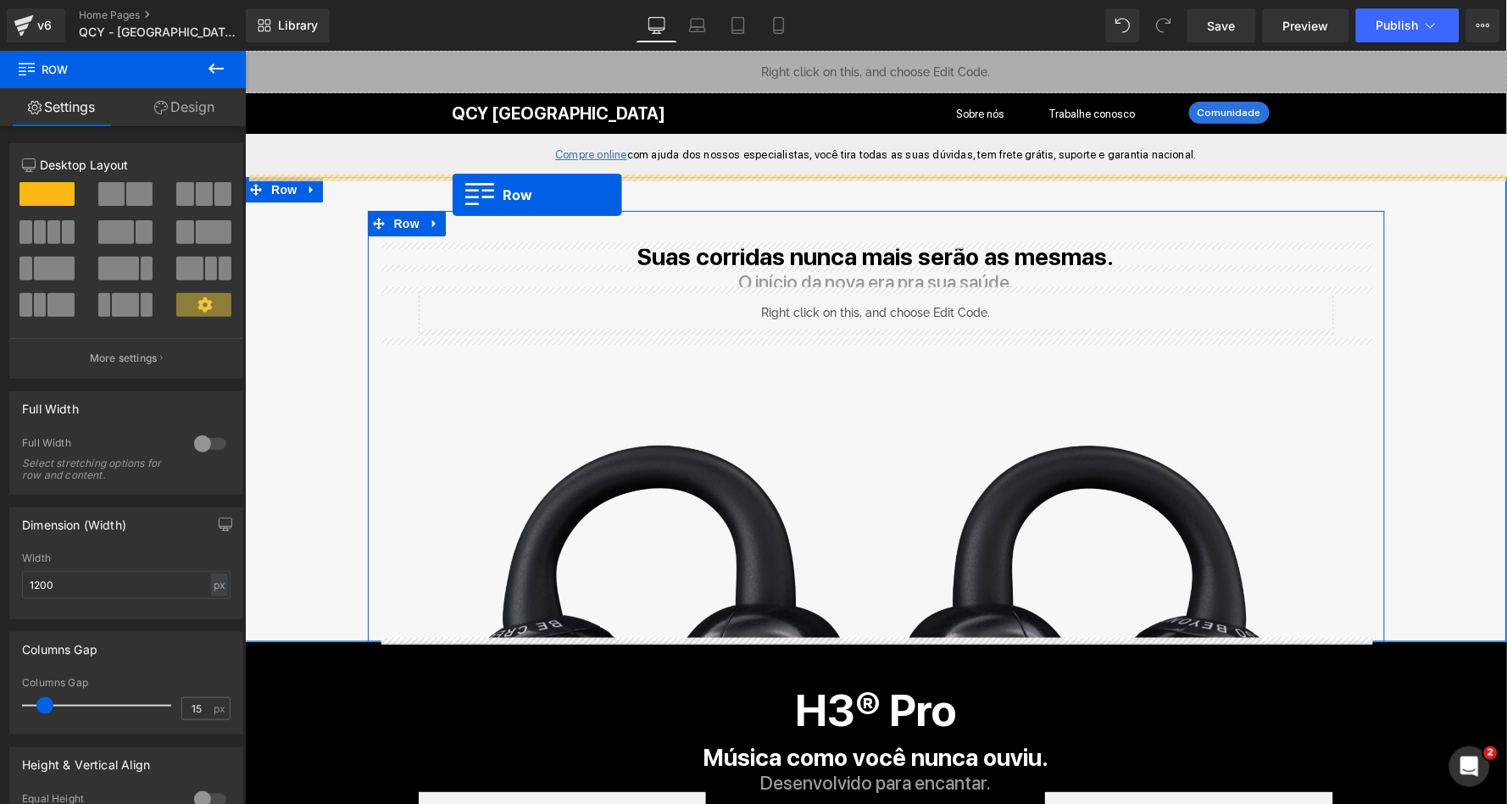
drag, startPoint x: 370, startPoint y: 385, endPoint x: 451, endPoint y: 194, distance: 207.0
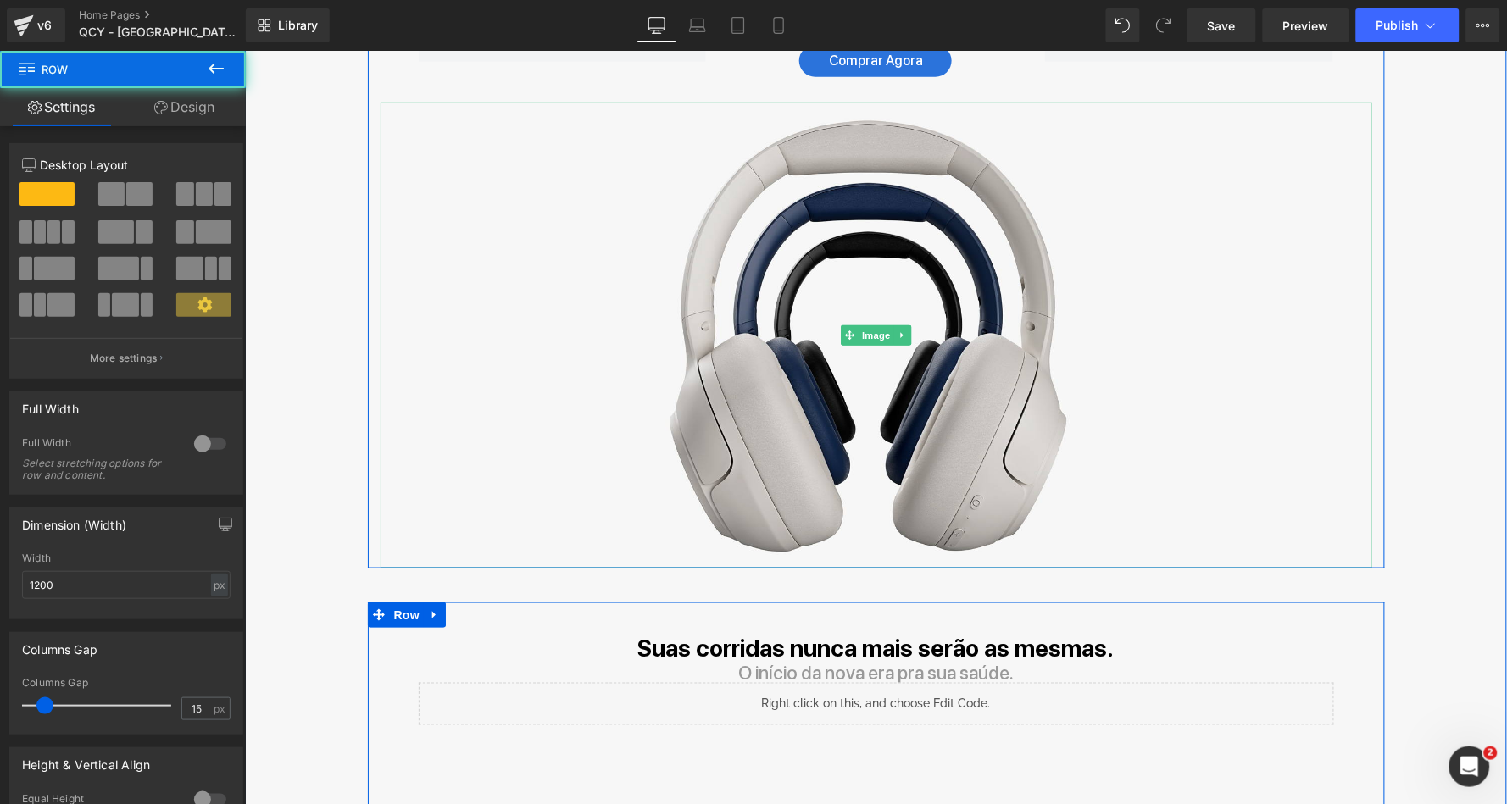
scroll to position [376, 0]
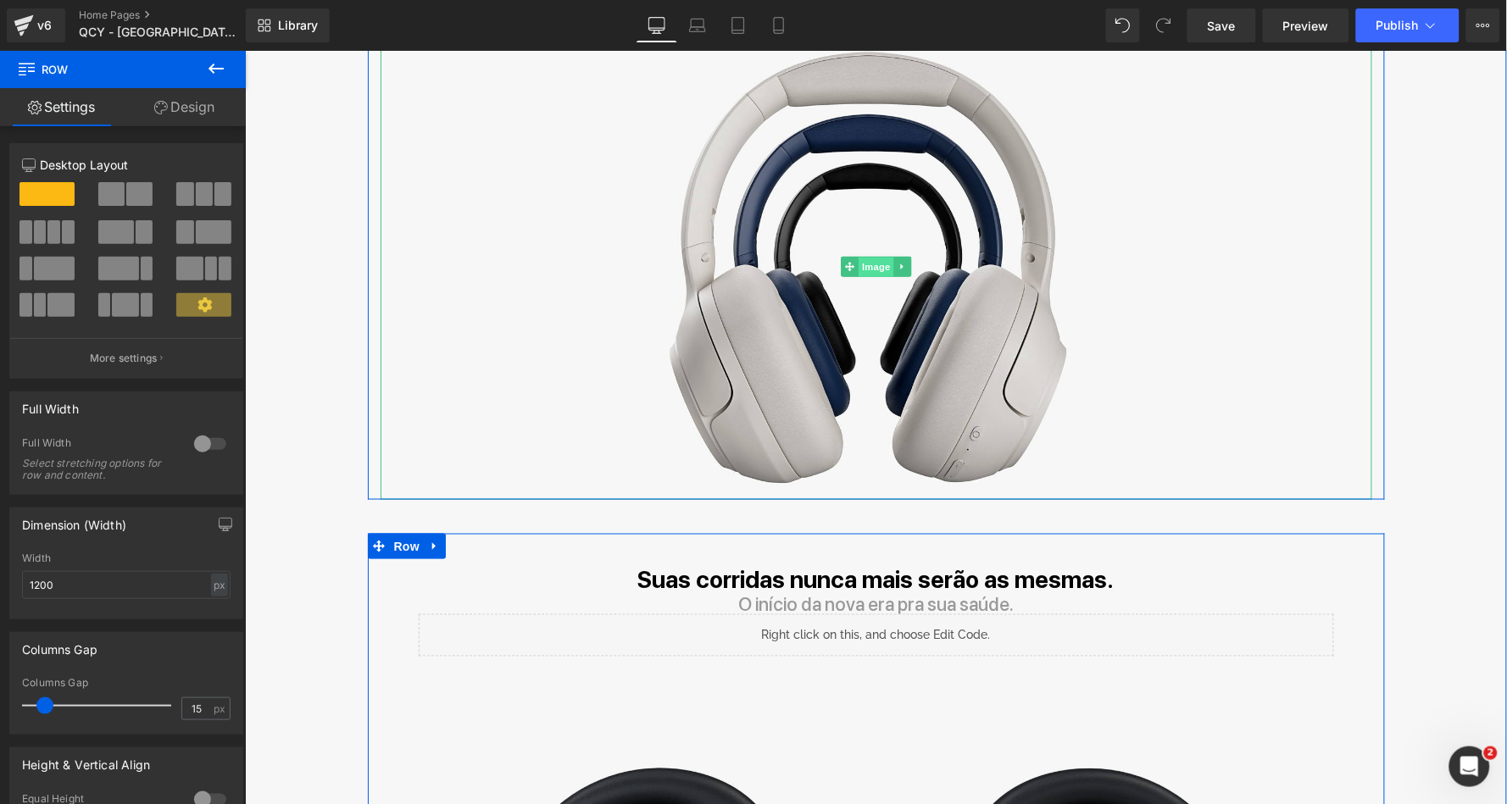
click at [869, 260] on span "Image" at bounding box center [876, 267] width 36 height 20
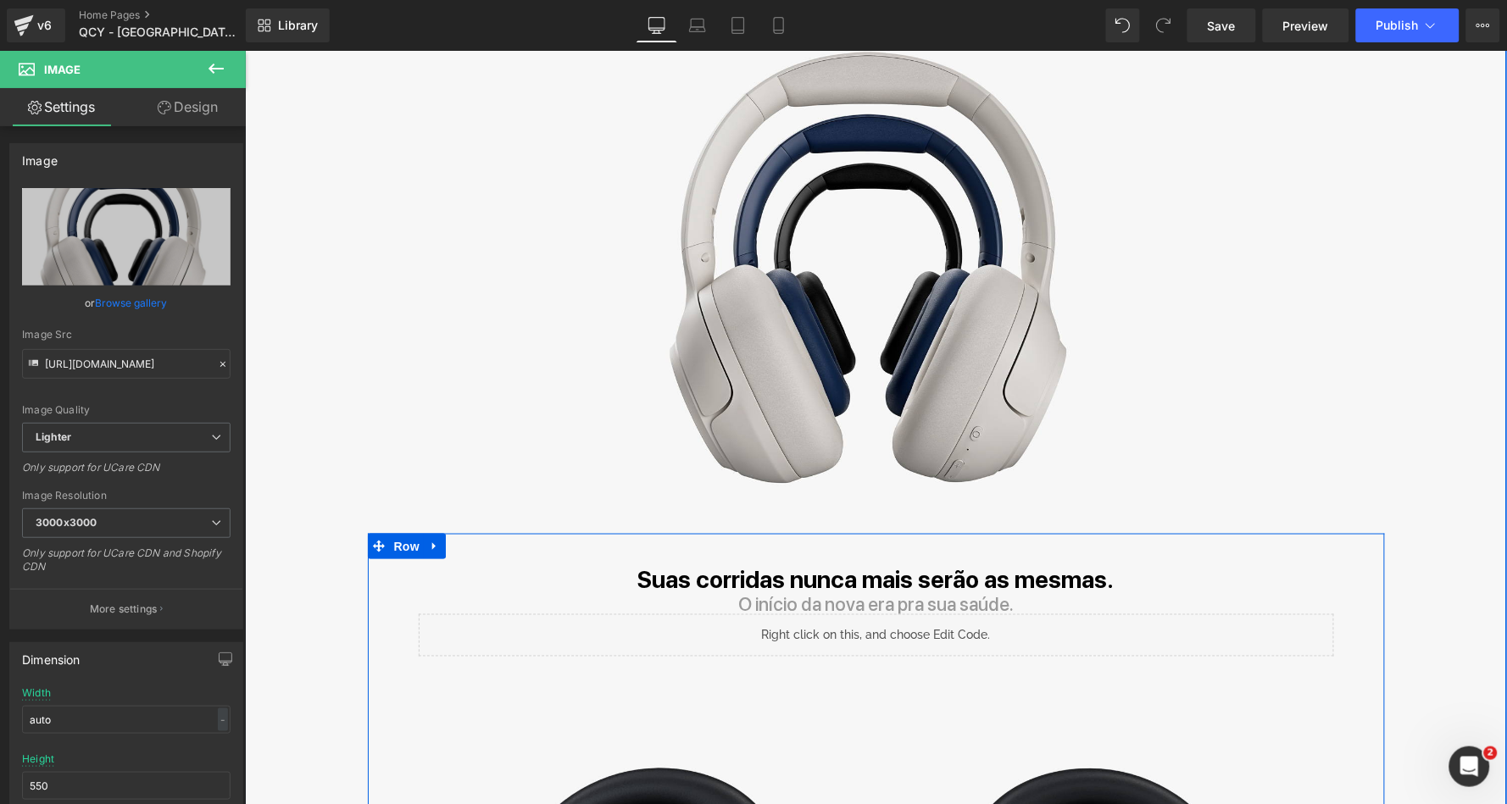
click at [321, 271] on div "H3® Heading Assustador de tanta qualidade. Text Block Pela primeira vez você va…" at bounding box center [875, 382] width 1262 height 1165
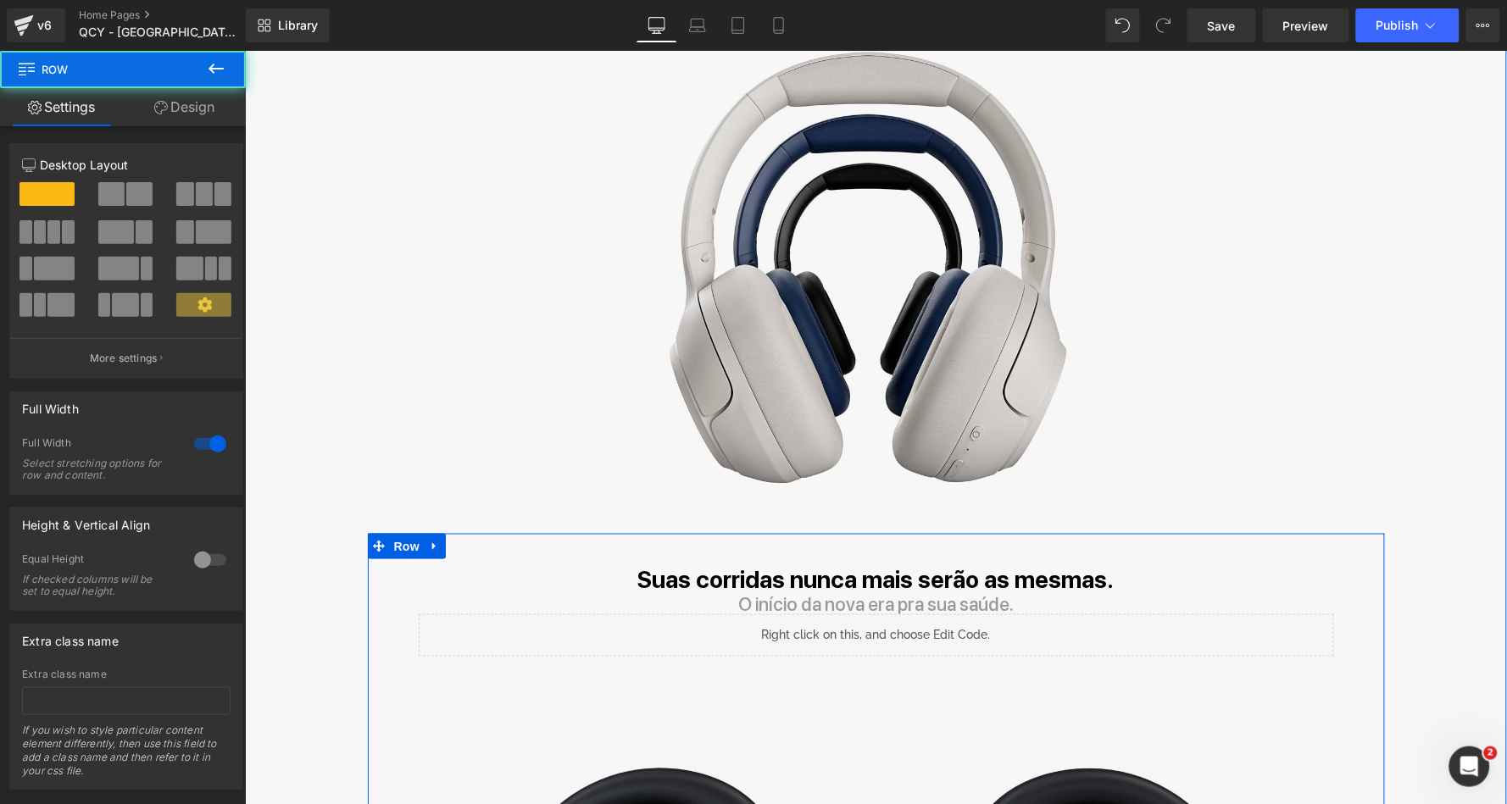
click at [202, 97] on link "Design" at bounding box center [184, 107] width 123 height 38
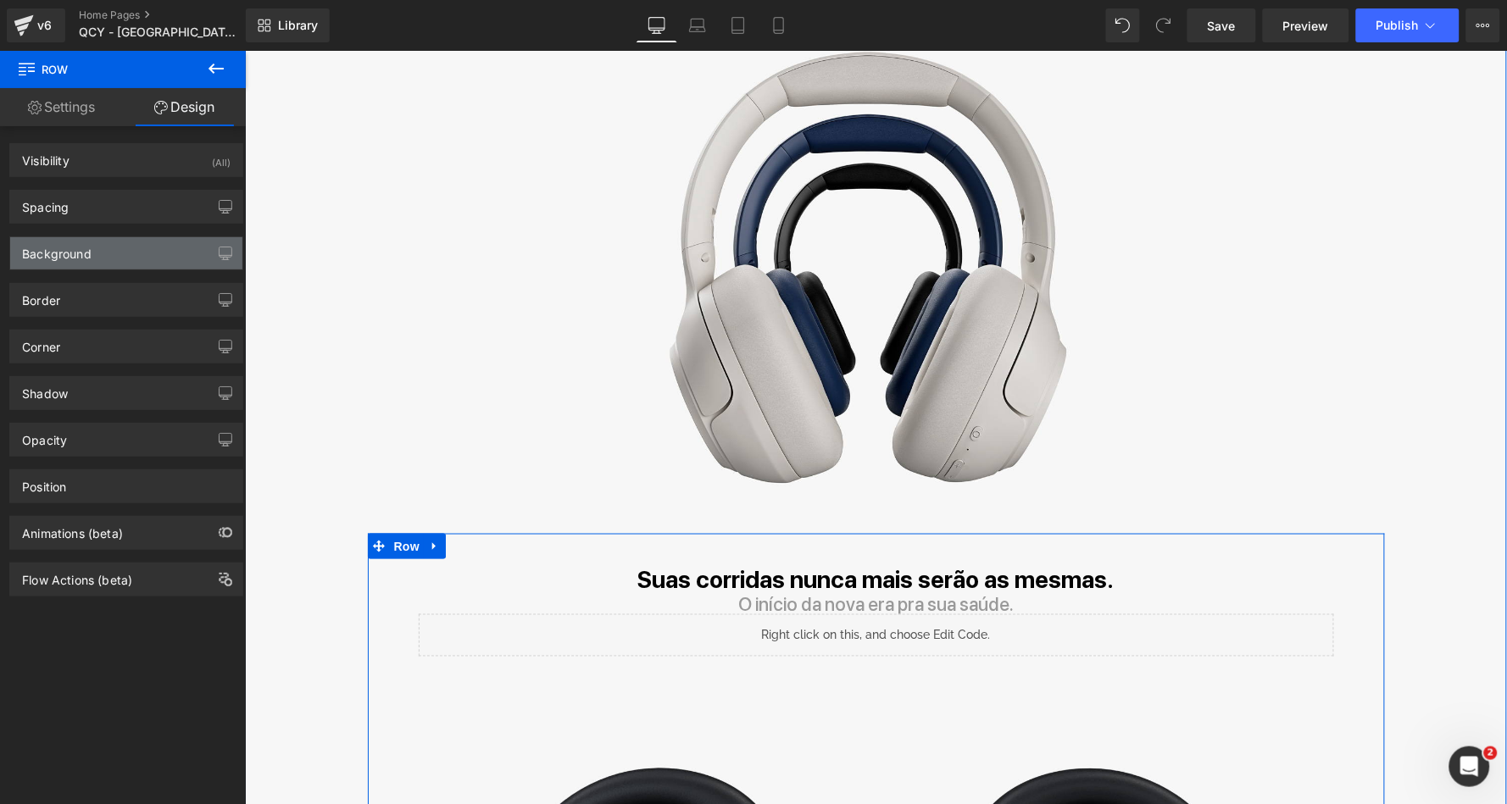
click at [78, 249] on div "Background" at bounding box center [57, 249] width 70 height 24
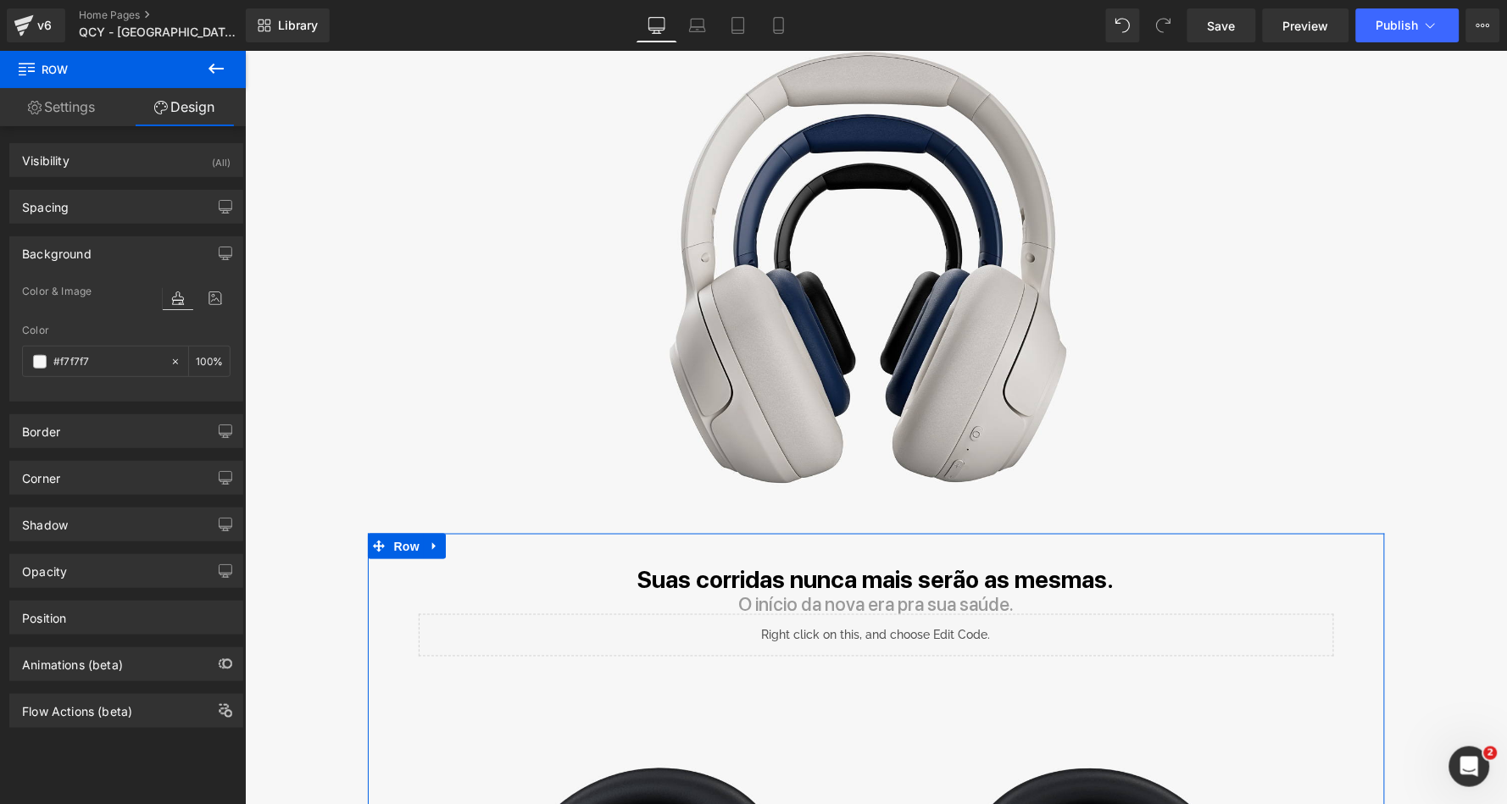
click at [371, 381] on div "H3® Heading Assustador de tanta qualidade. Text Block Pela primeira vez você va…" at bounding box center [875, 166] width 1017 height 665
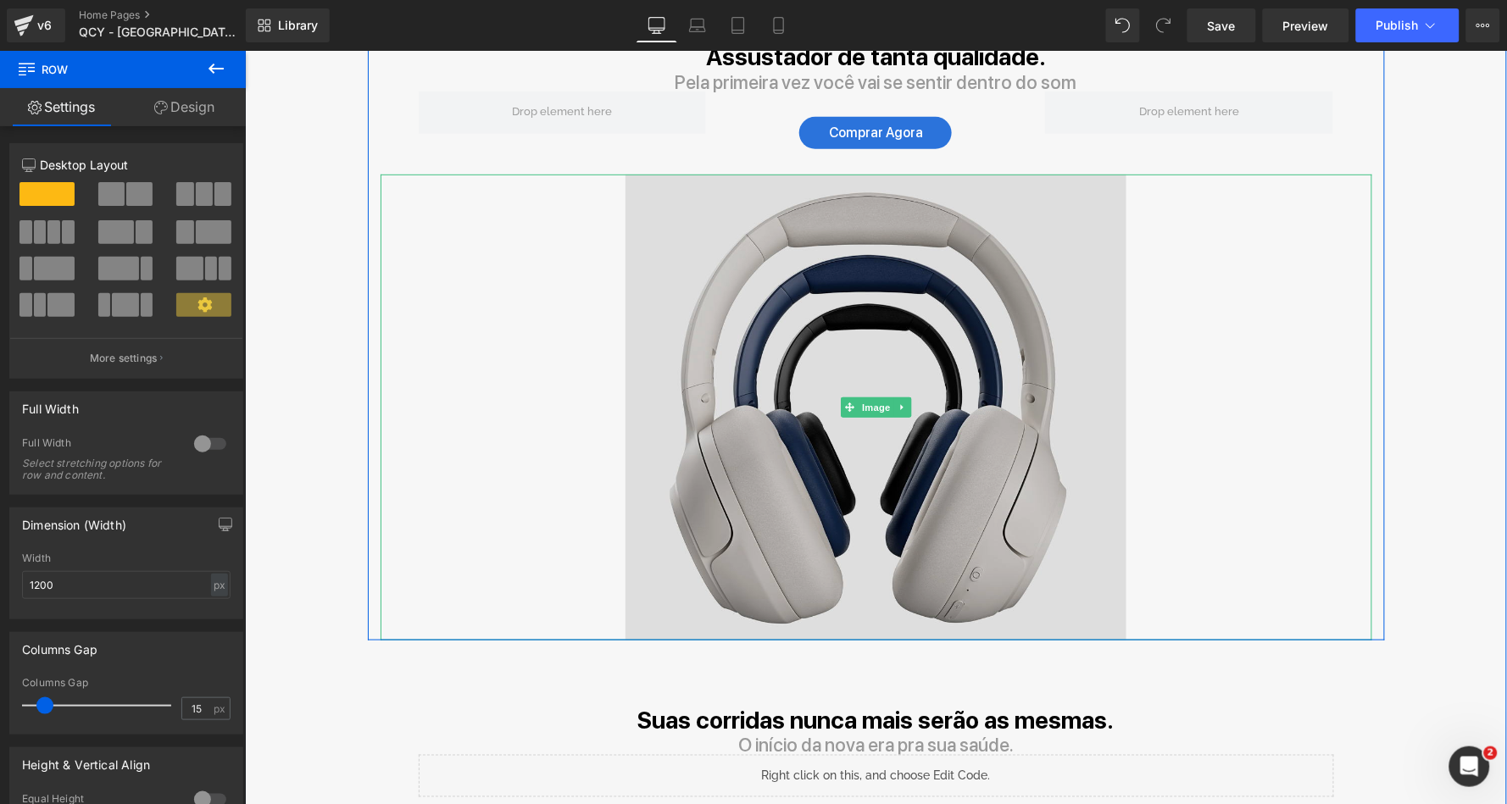
scroll to position [325, 0]
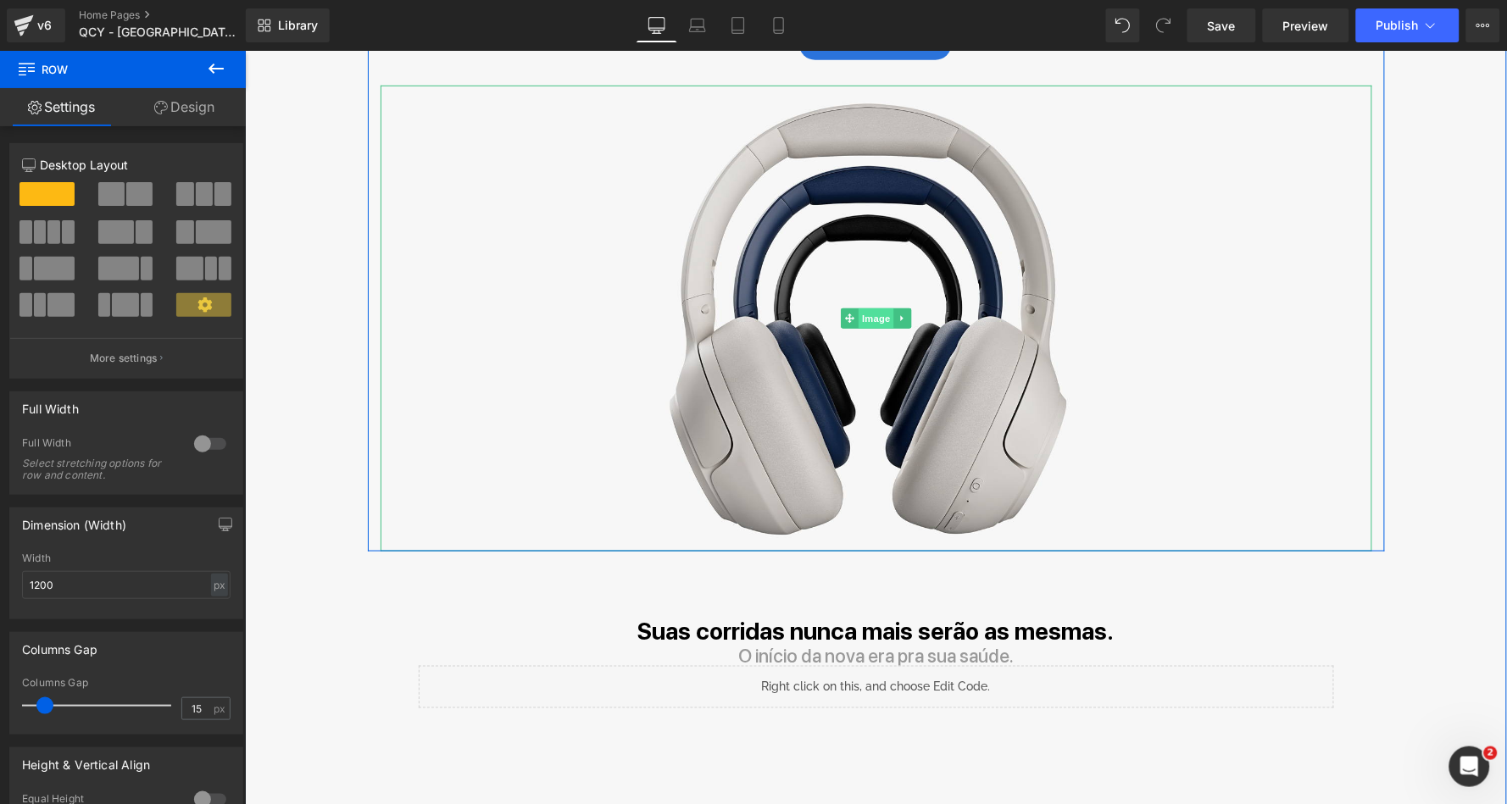
click at [868, 313] on span "Image" at bounding box center [876, 318] width 36 height 20
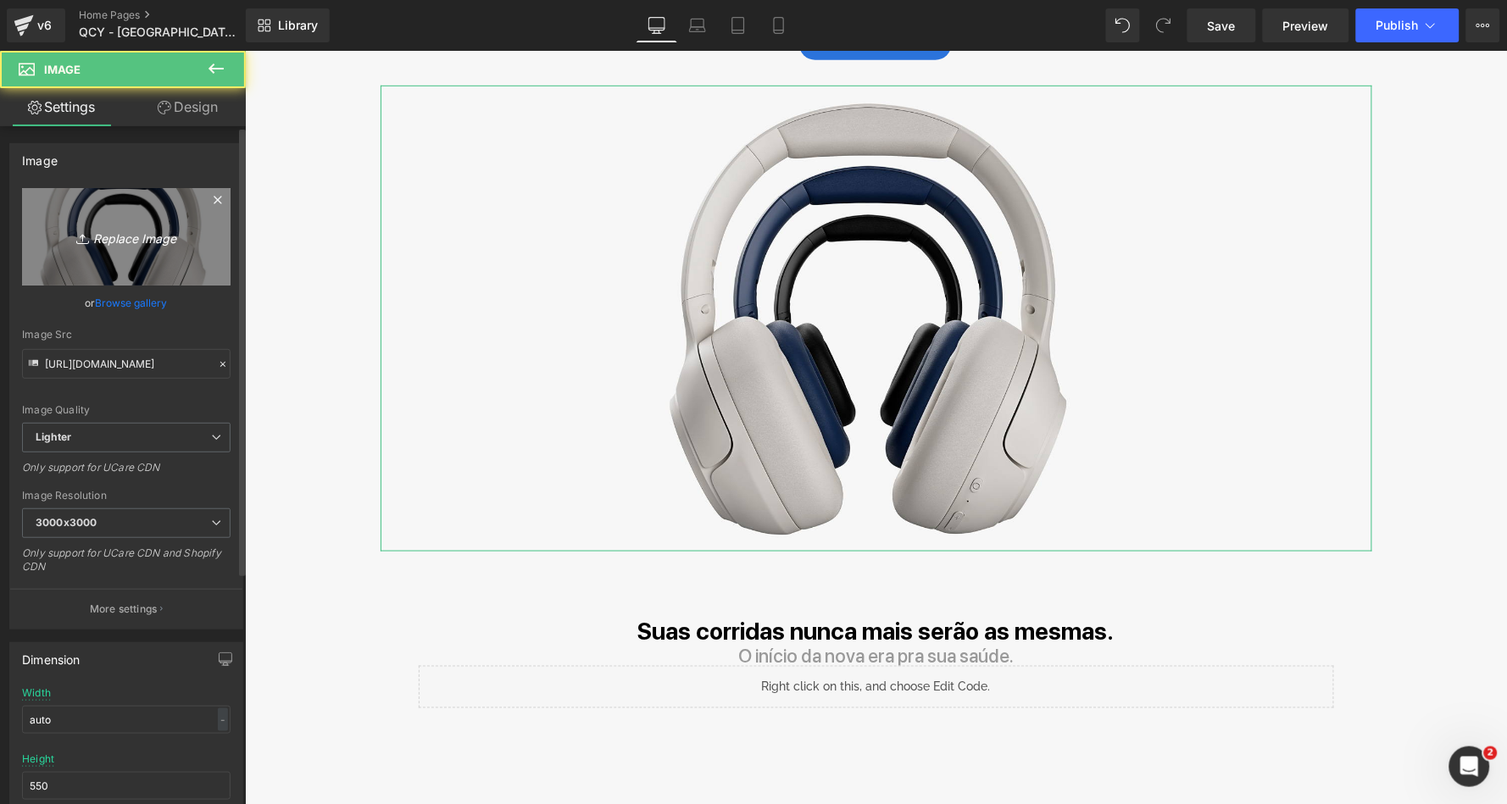
click at [134, 238] on icon "Replace Image" at bounding box center [126, 236] width 136 height 21
type input "C:\fakepath\qcy-crossky-C50_Frontal-3_home.jpg"
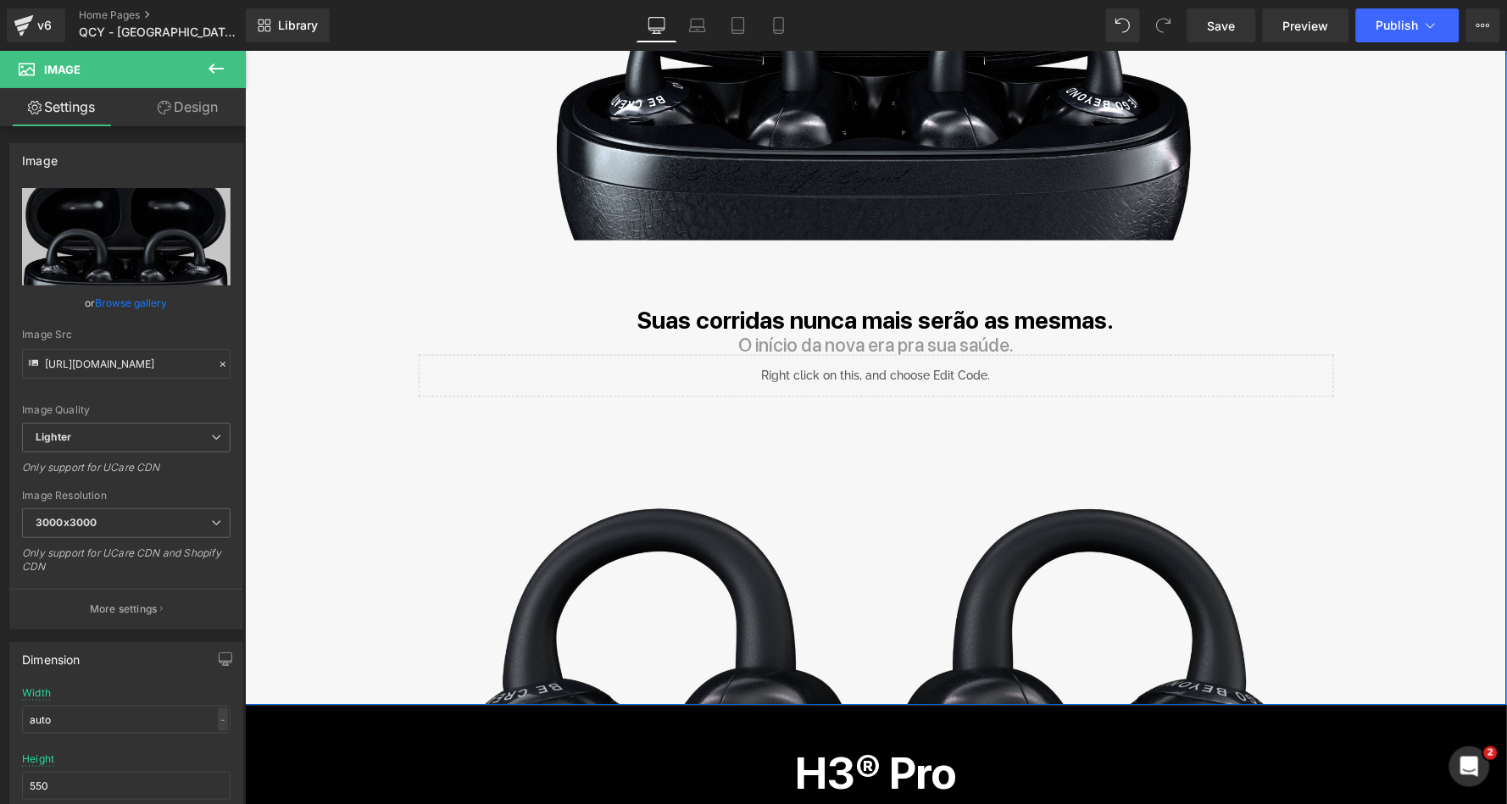
scroll to position [281, 0]
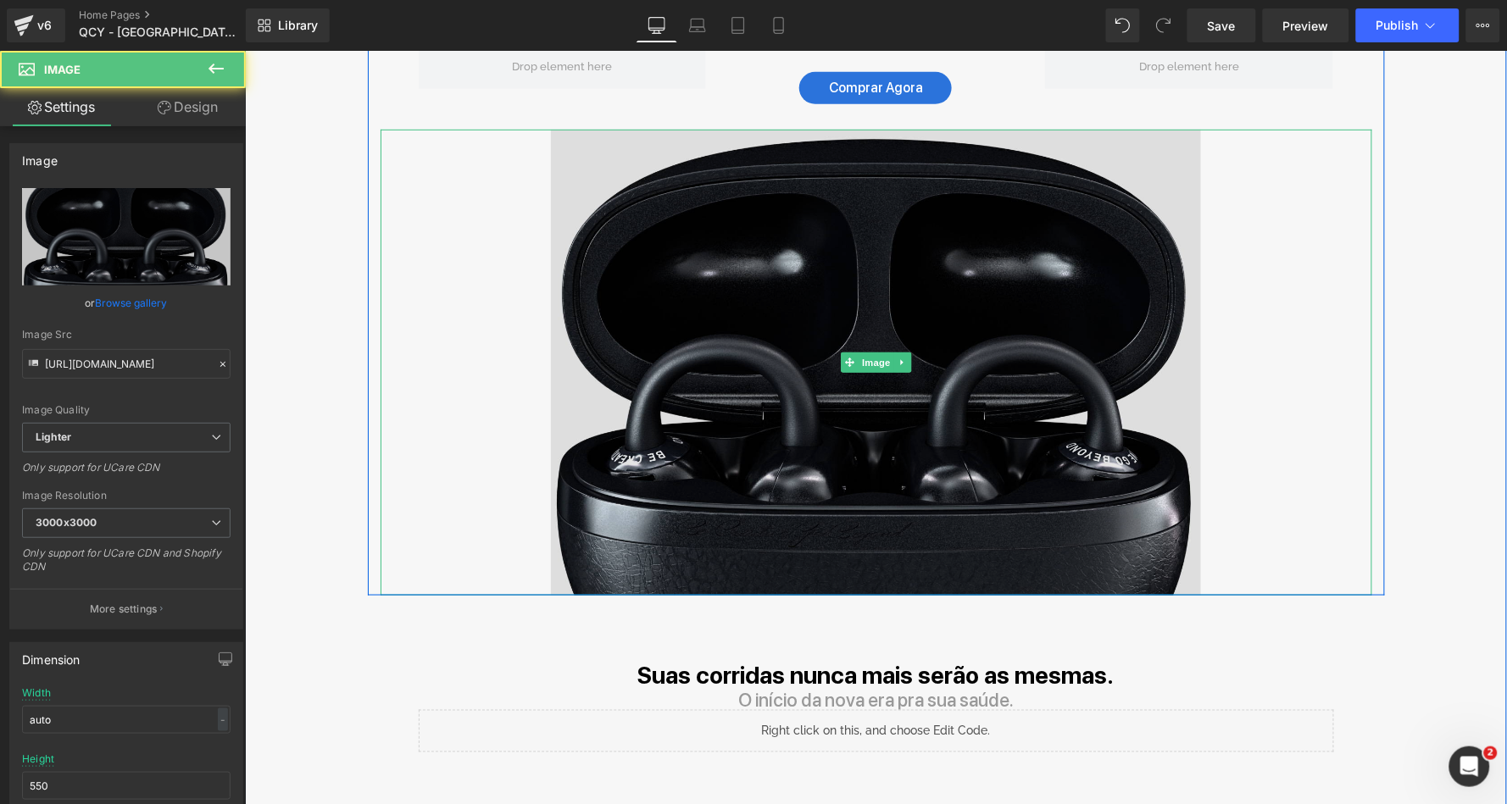
click at [879, 396] on img at bounding box center [875, 362] width 651 height 466
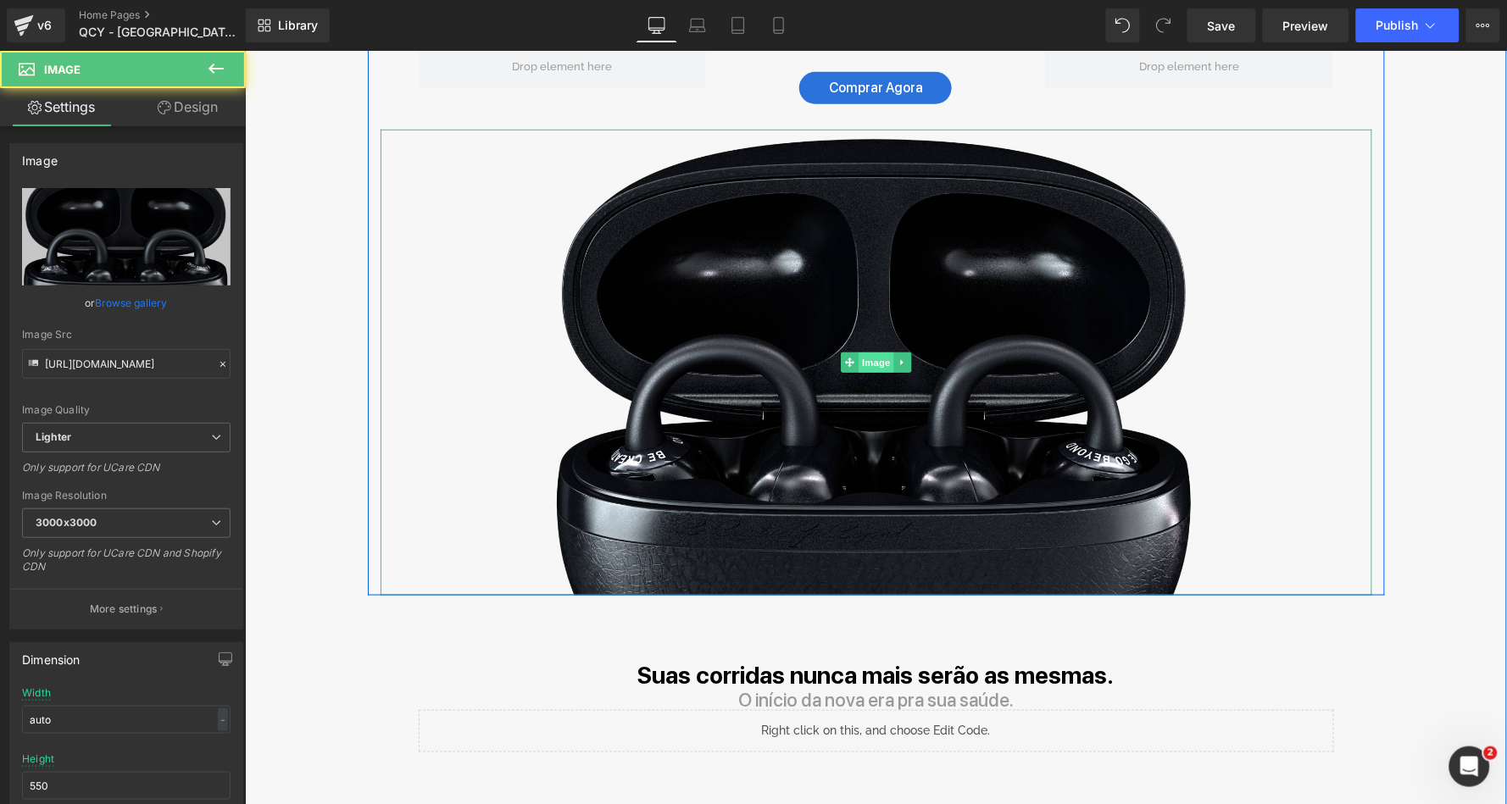
click at [879, 362] on span "Image" at bounding box center [876, 362] width 36 height 20
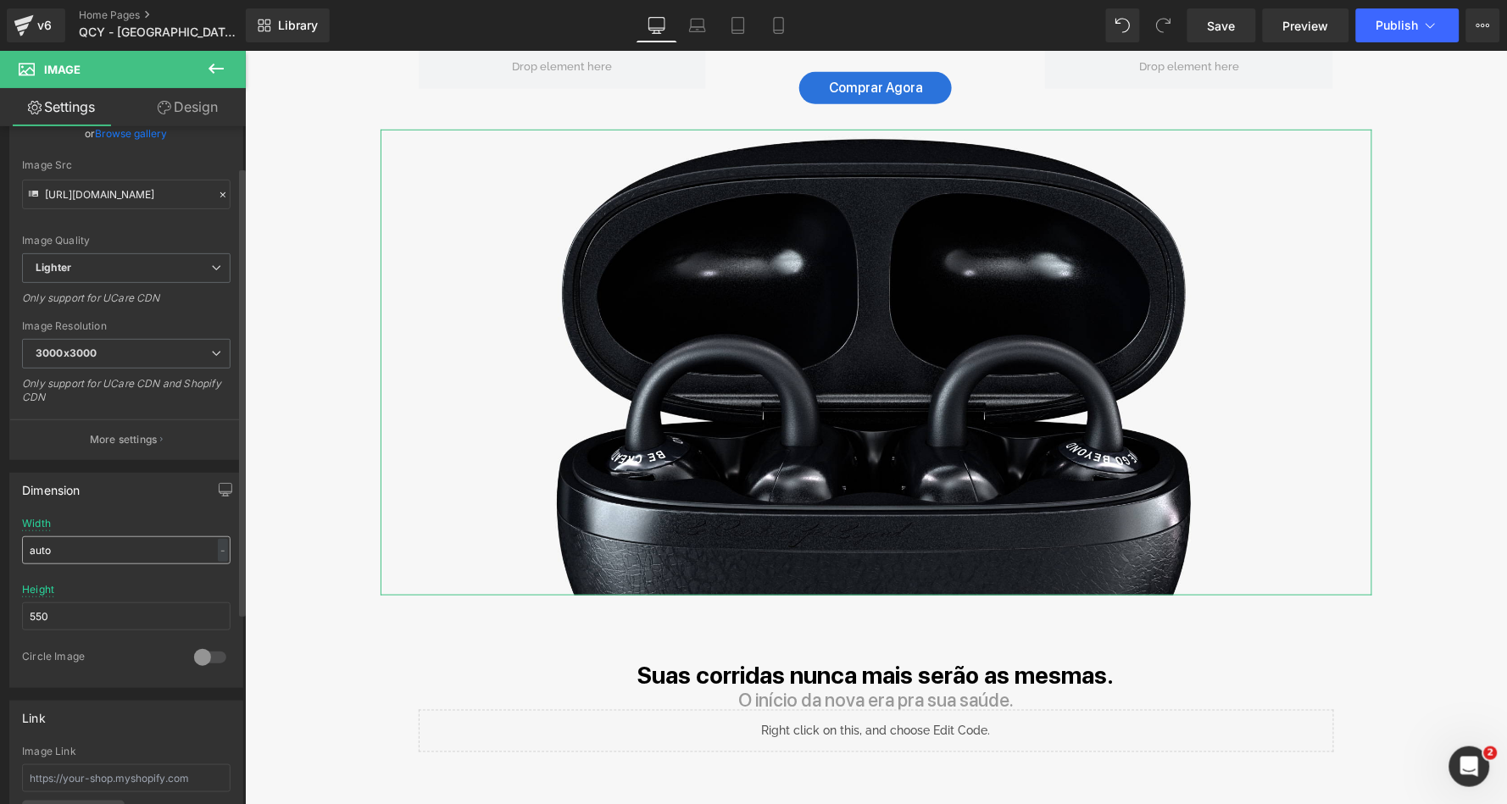
scroll to position [195, 0]
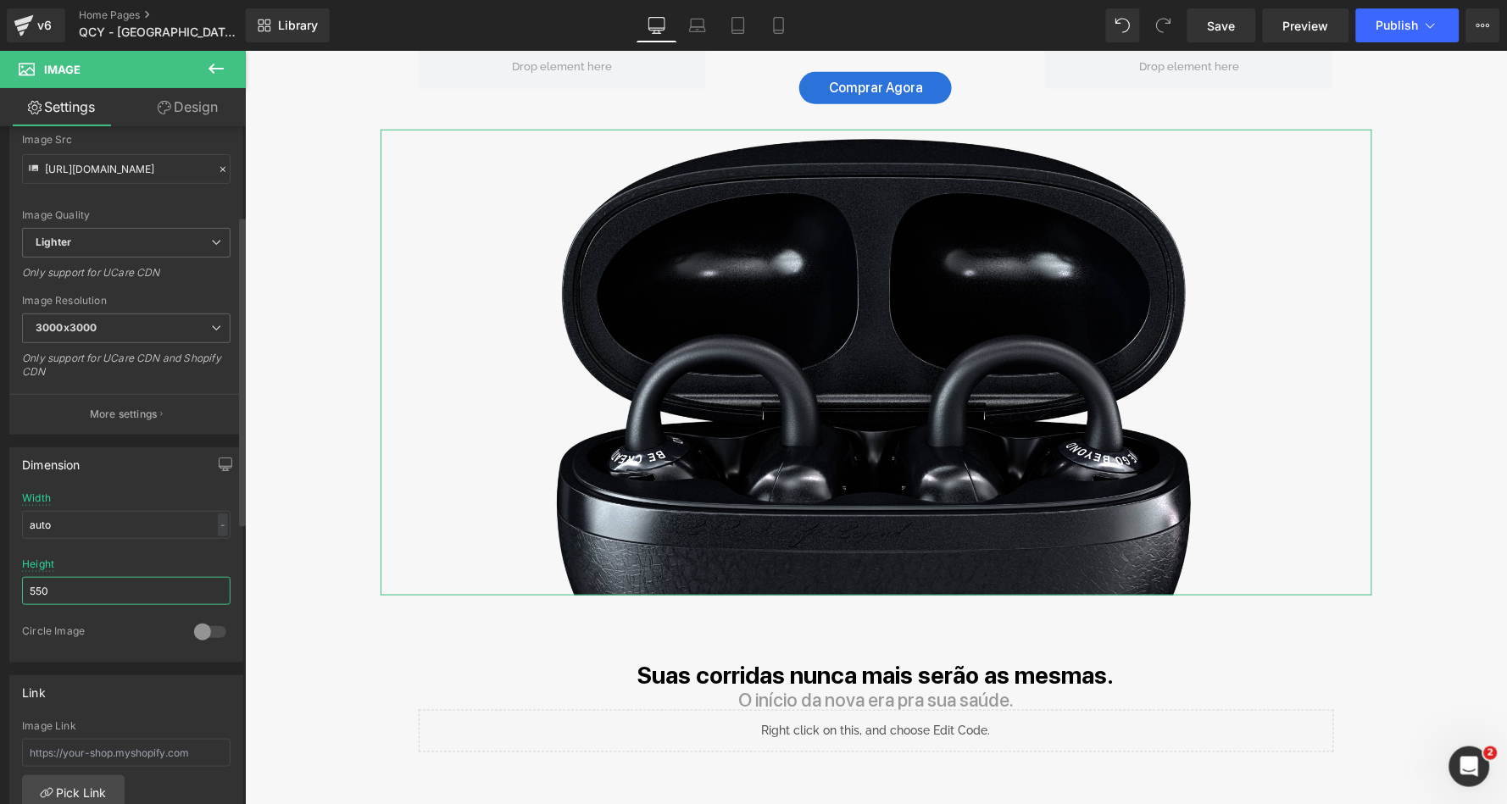
click at [75, 581] on input "550" at bounding box center [126, 591] width 209 height 28
type input "450"
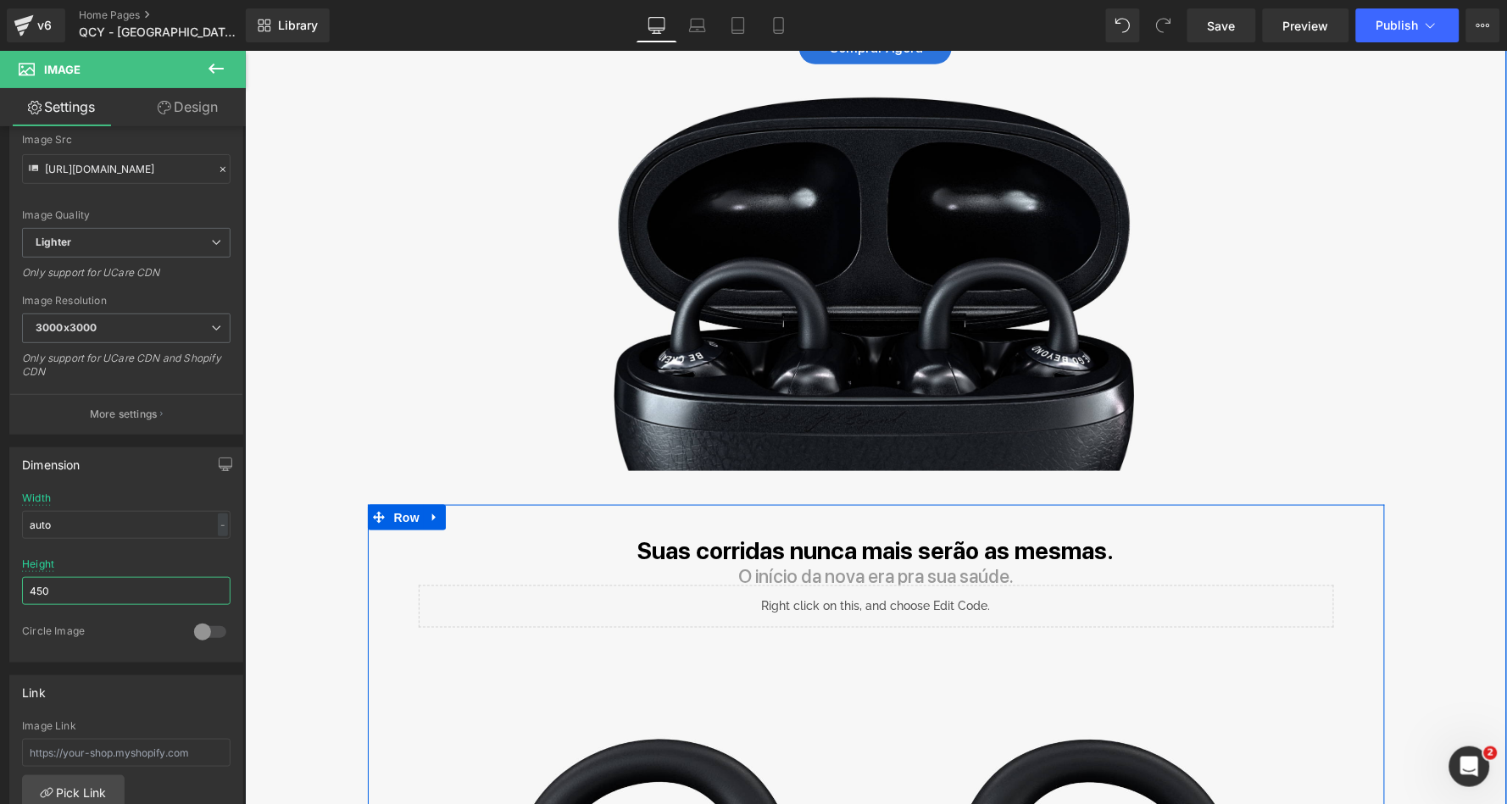
scroll to position [267, 0]
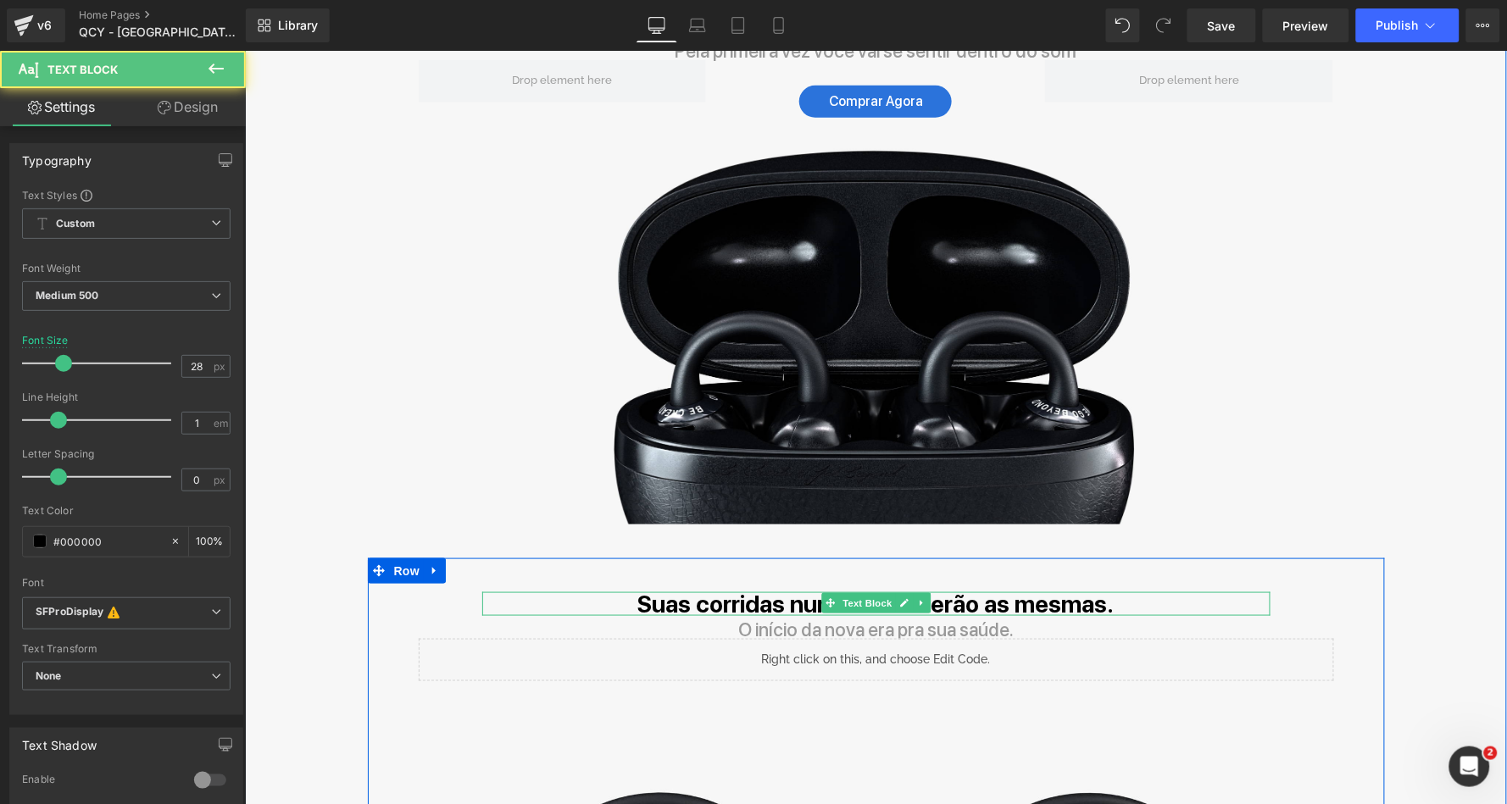
click at [768, 600] on b "Suas corridas nunca mais serão as mesmas." at bounding box center [875, 603] width 476 height 29
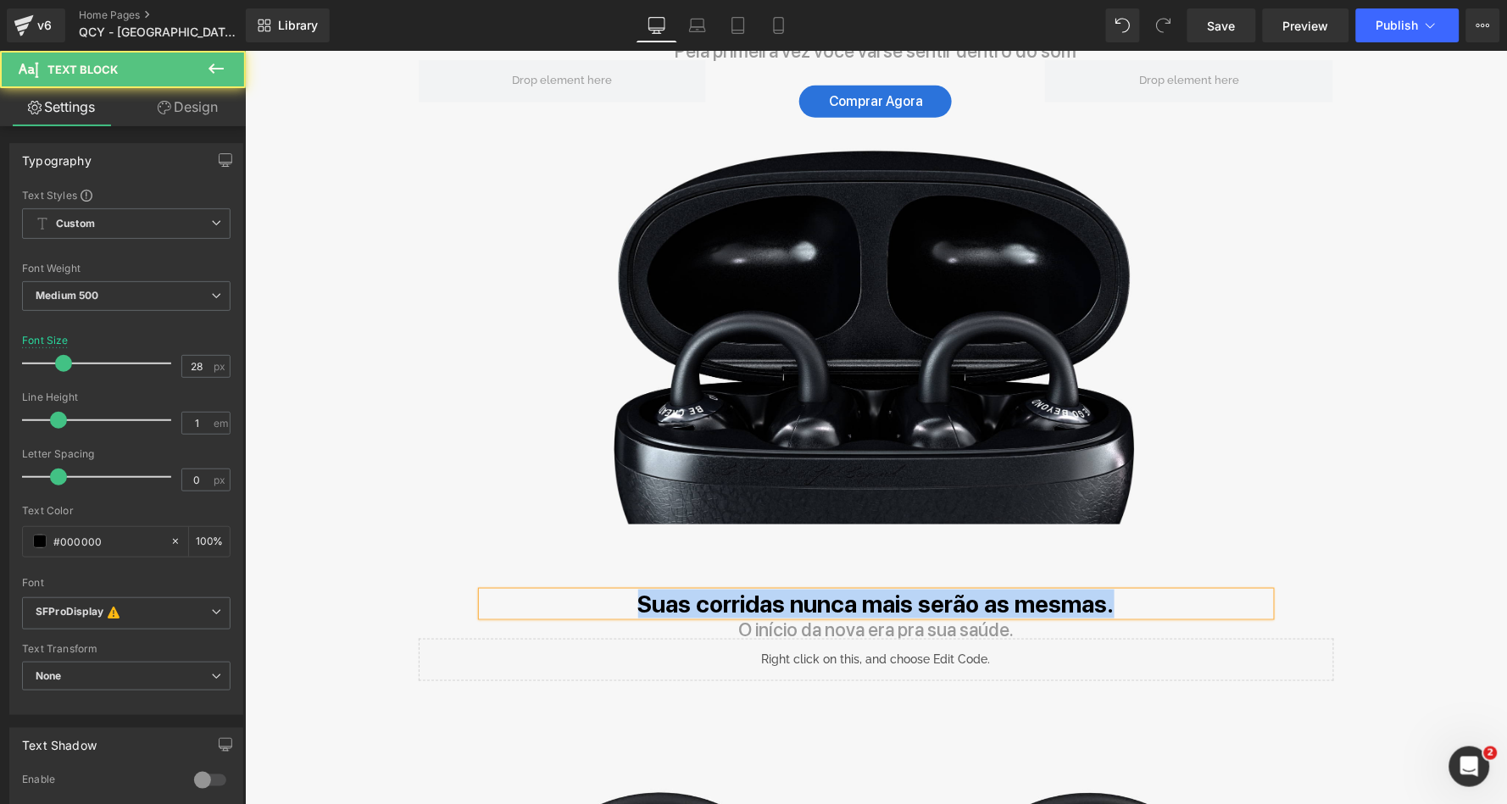
copy b "Suas corridas nunca mais serão as mesmas."
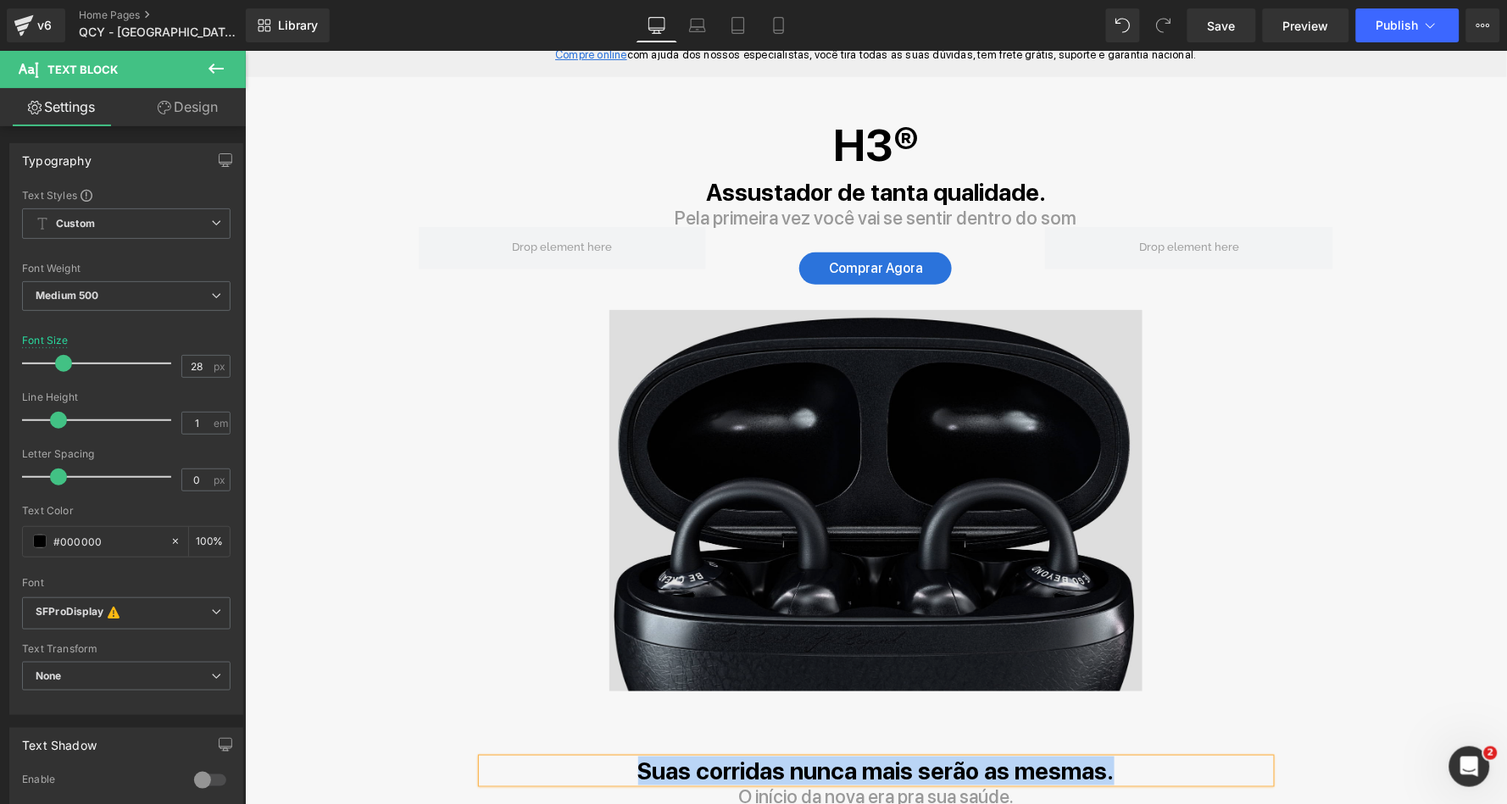
scroll to position [25, 0]
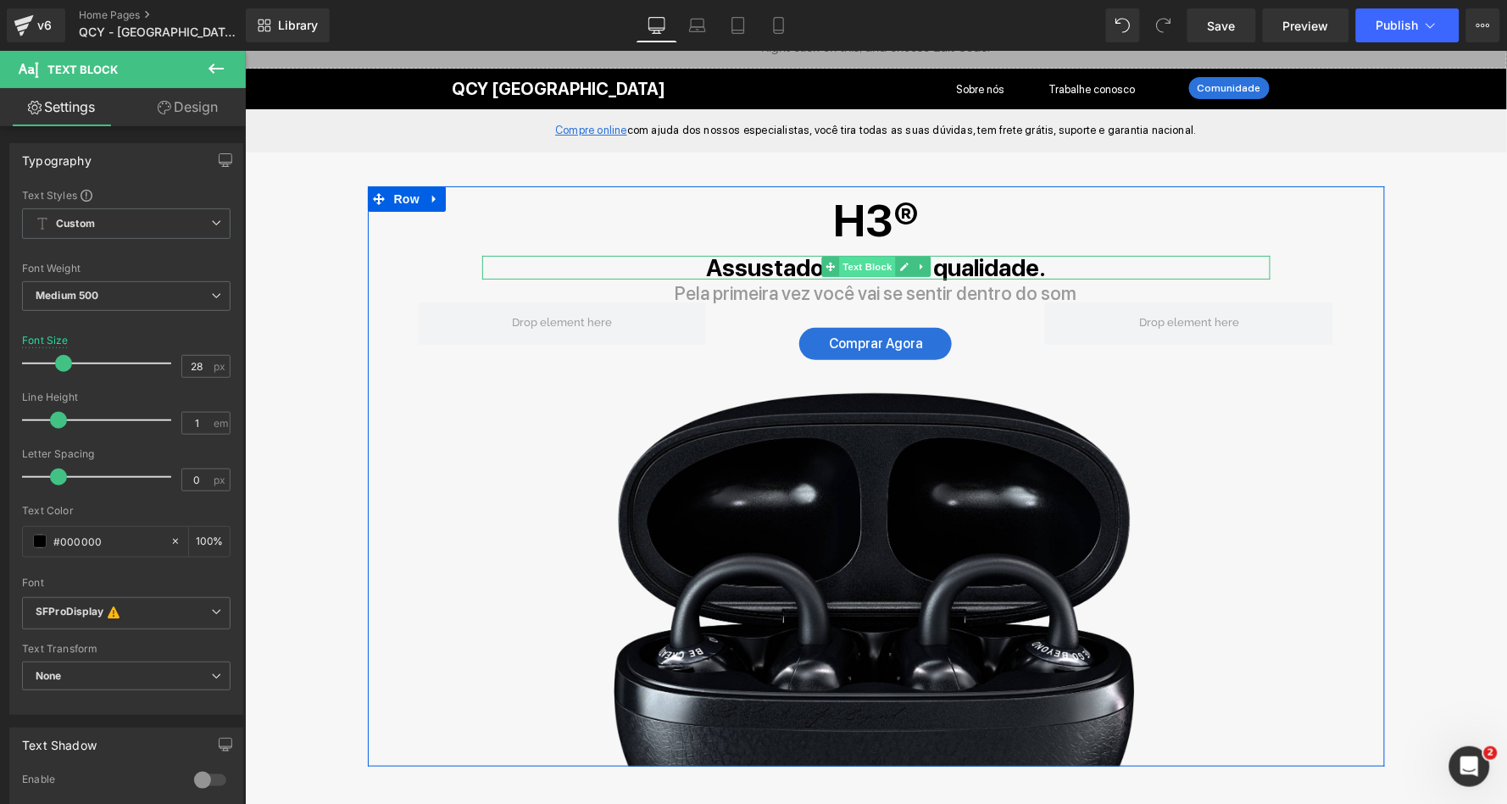
click at [839, 268] on span "Text Block" at bounding box center [866, 266] width 56 height 20
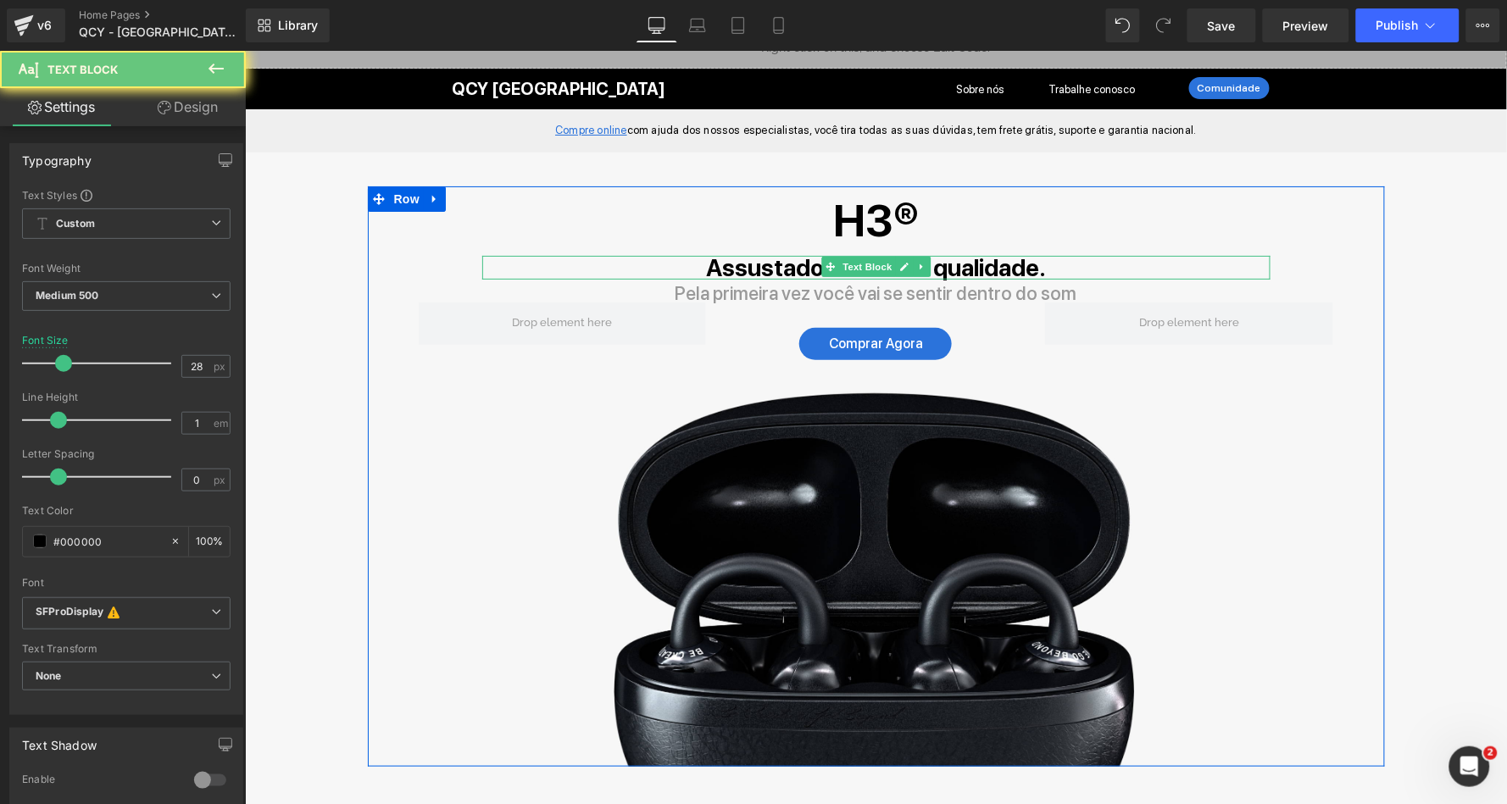
click at [801, 268] on strong "Assustador de tanta qualidade." at bounding box center [875, 267] width 340 height 29
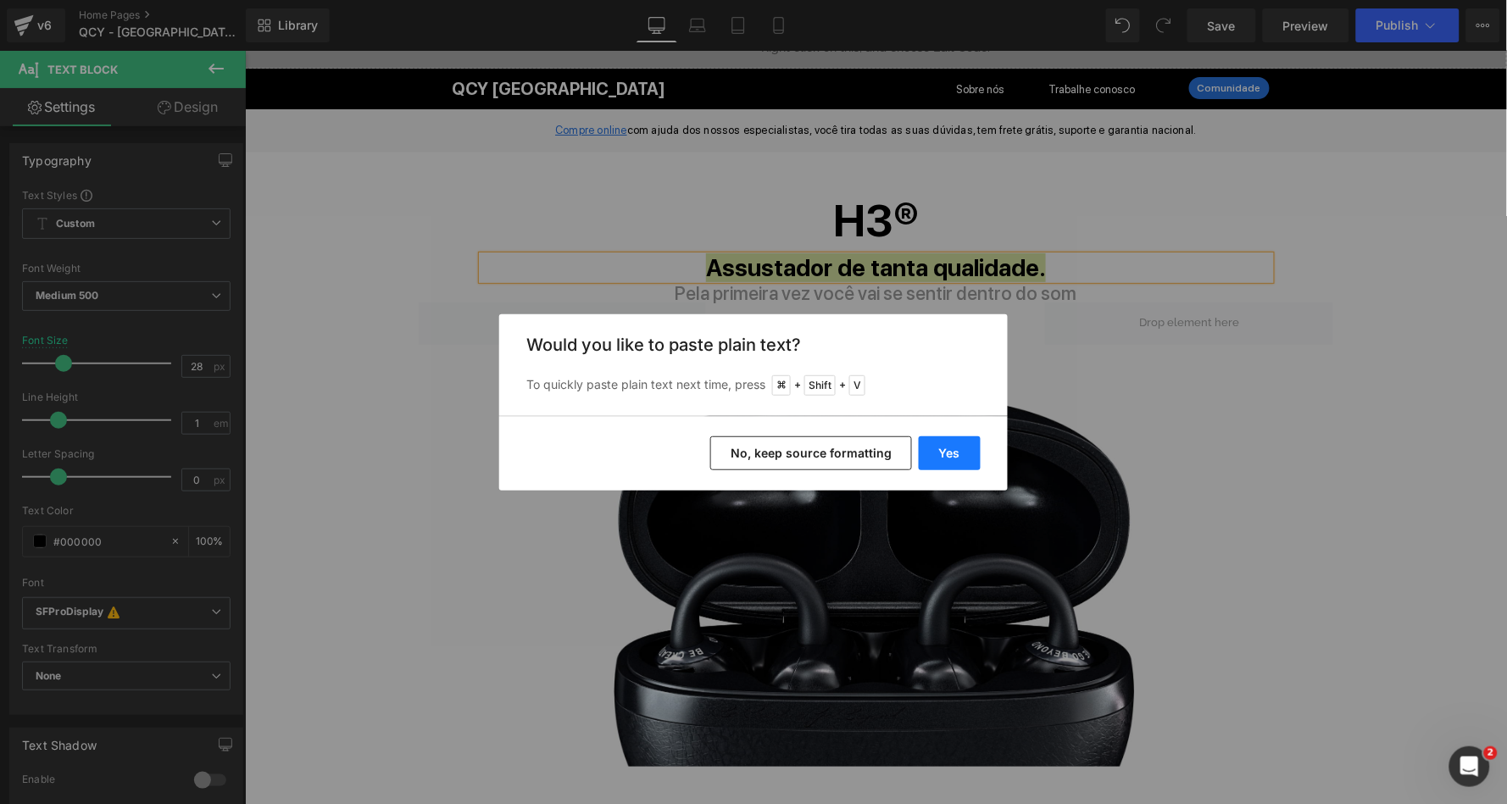
click at [930, 453] on button "Yes" at bounding box center [950, 454] width 62 height 34
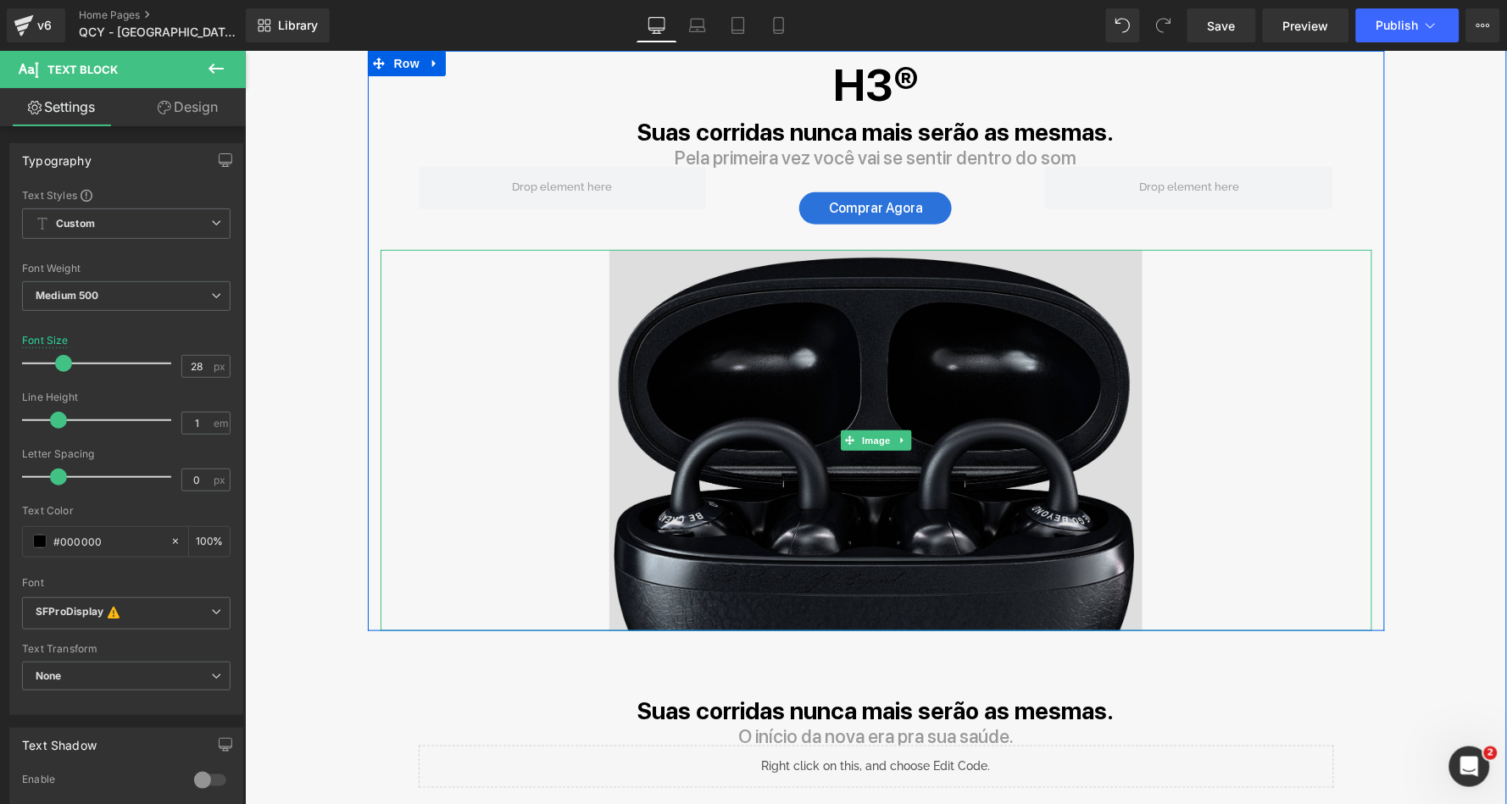
scroll to position [252, 0]
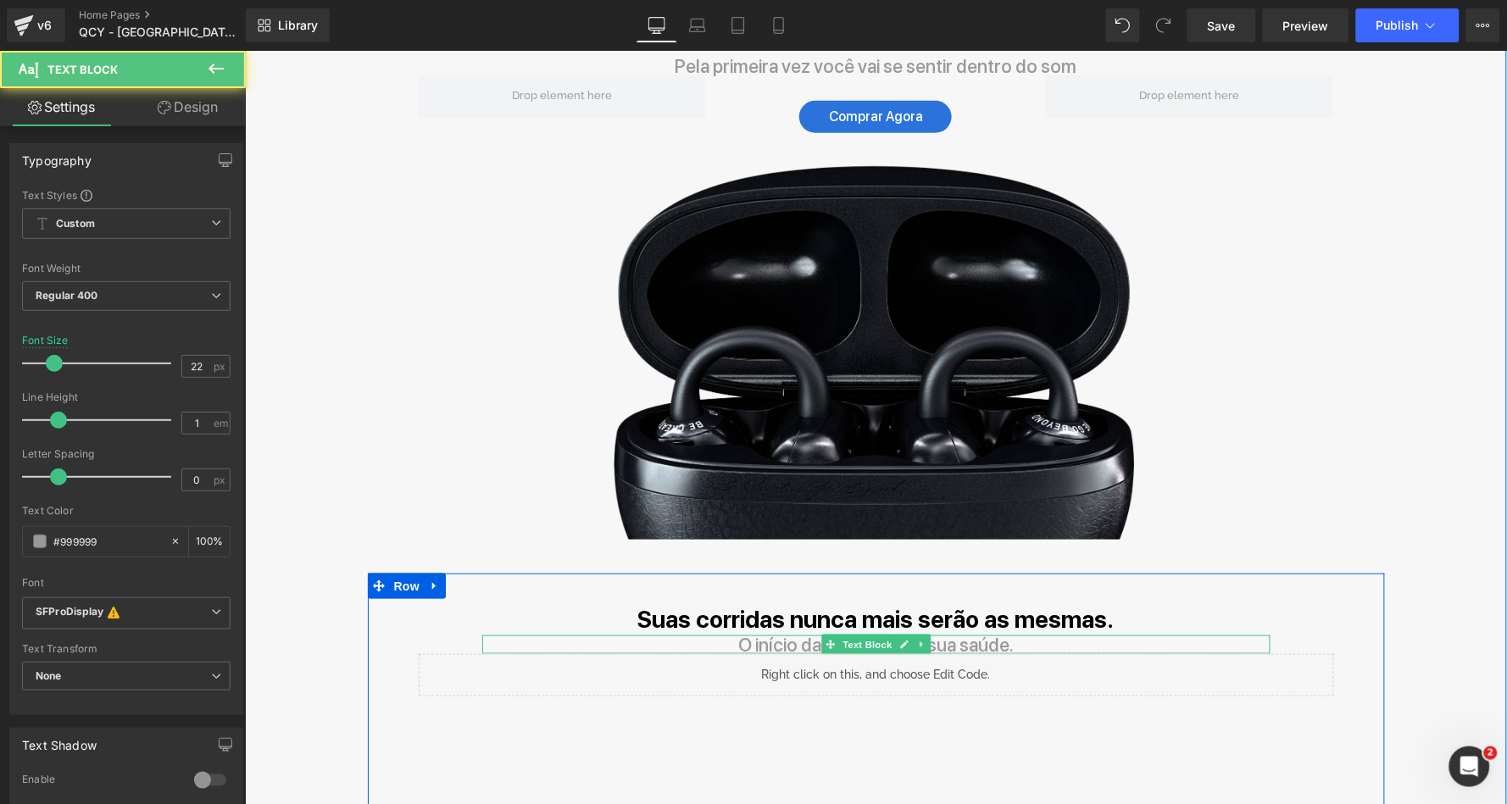
click at [813, 636] on p "O início da nova era pra sua saúde." at bounding box center [875, 644] width 788 height 19
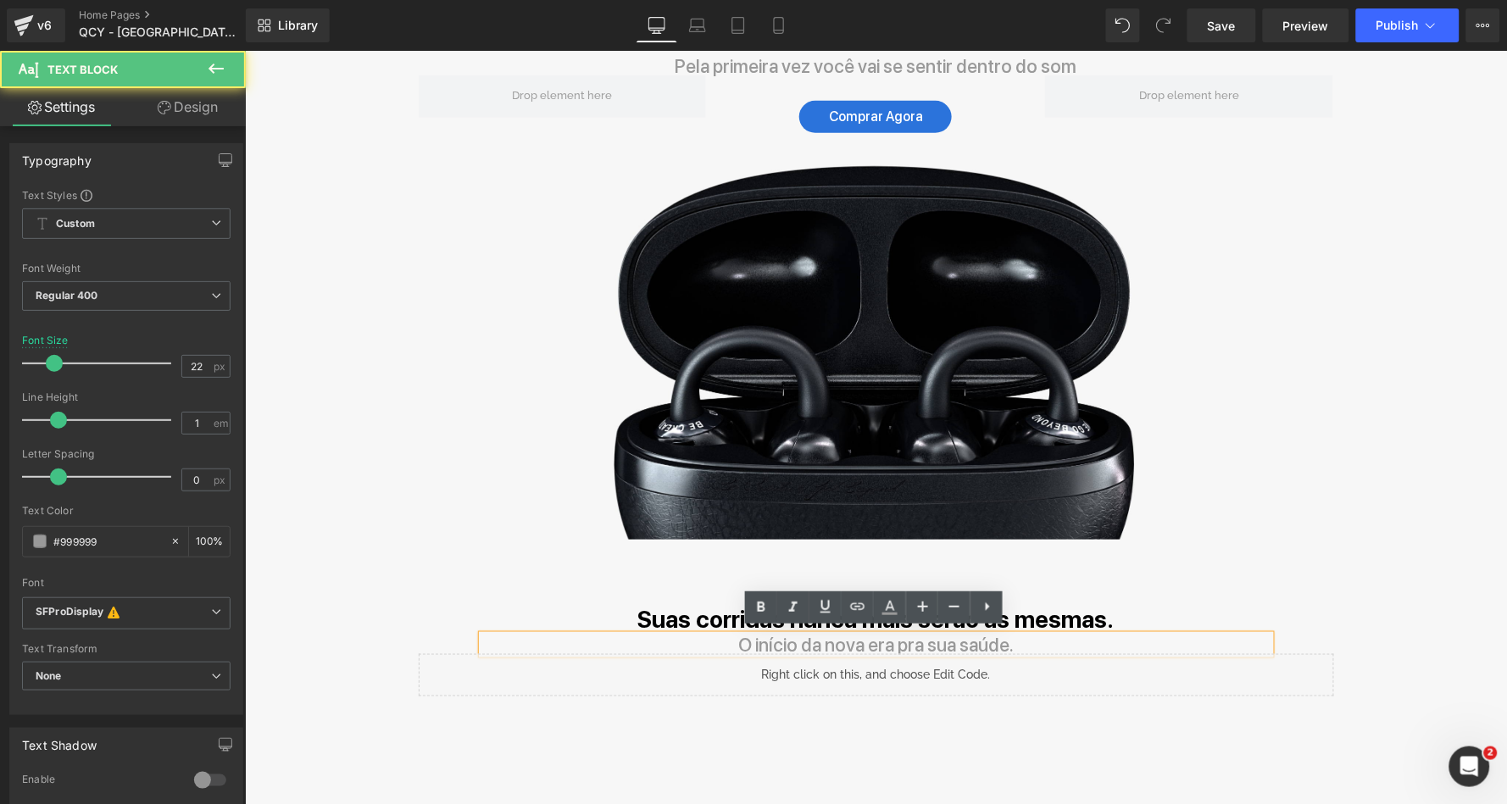
click at [813, 636] on p "O início da nova era pra sua saúde." at bounding box center [875, 644] width 788 height 19
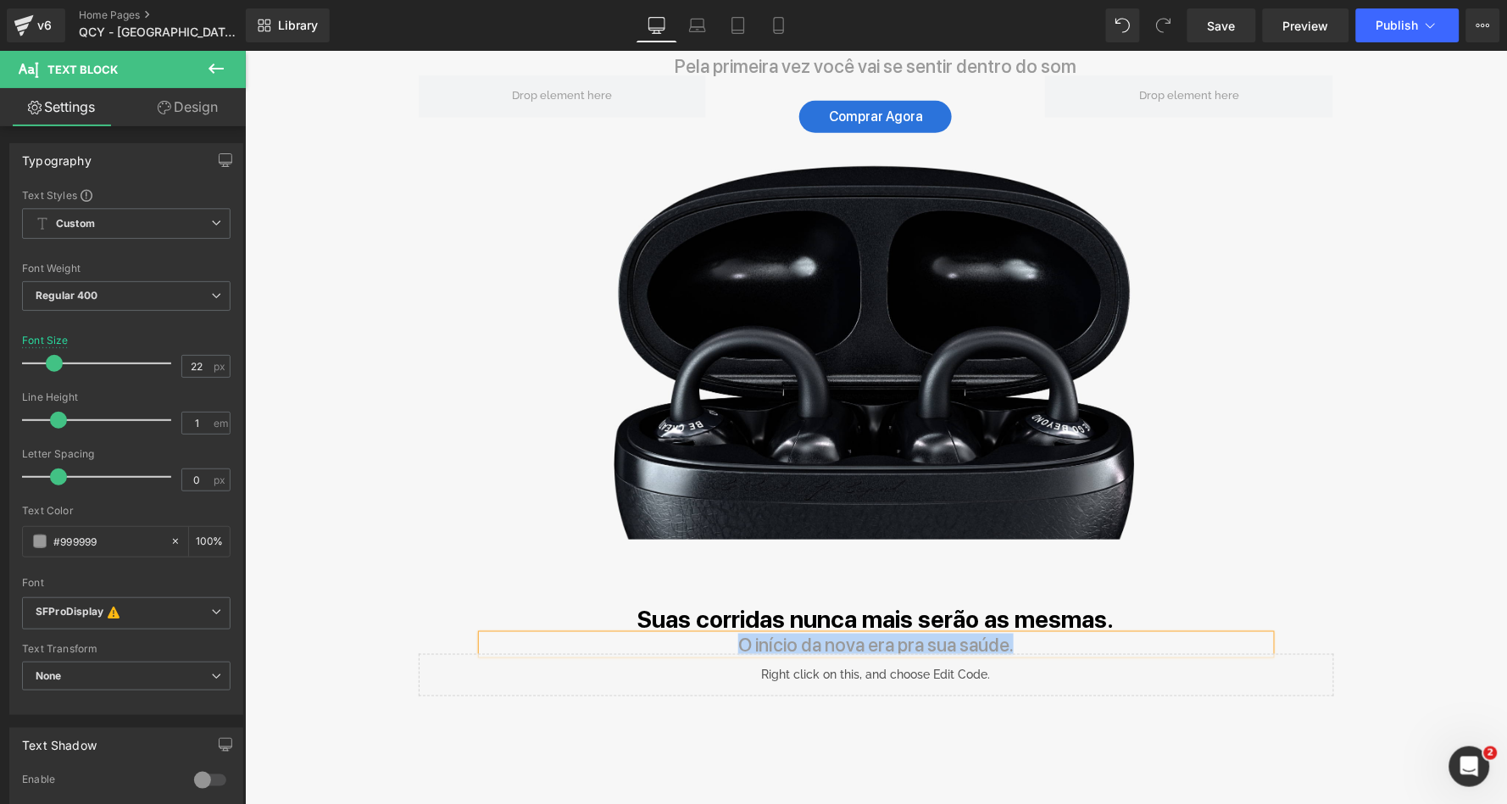
copy p "O início da nova era pra sua saúde."
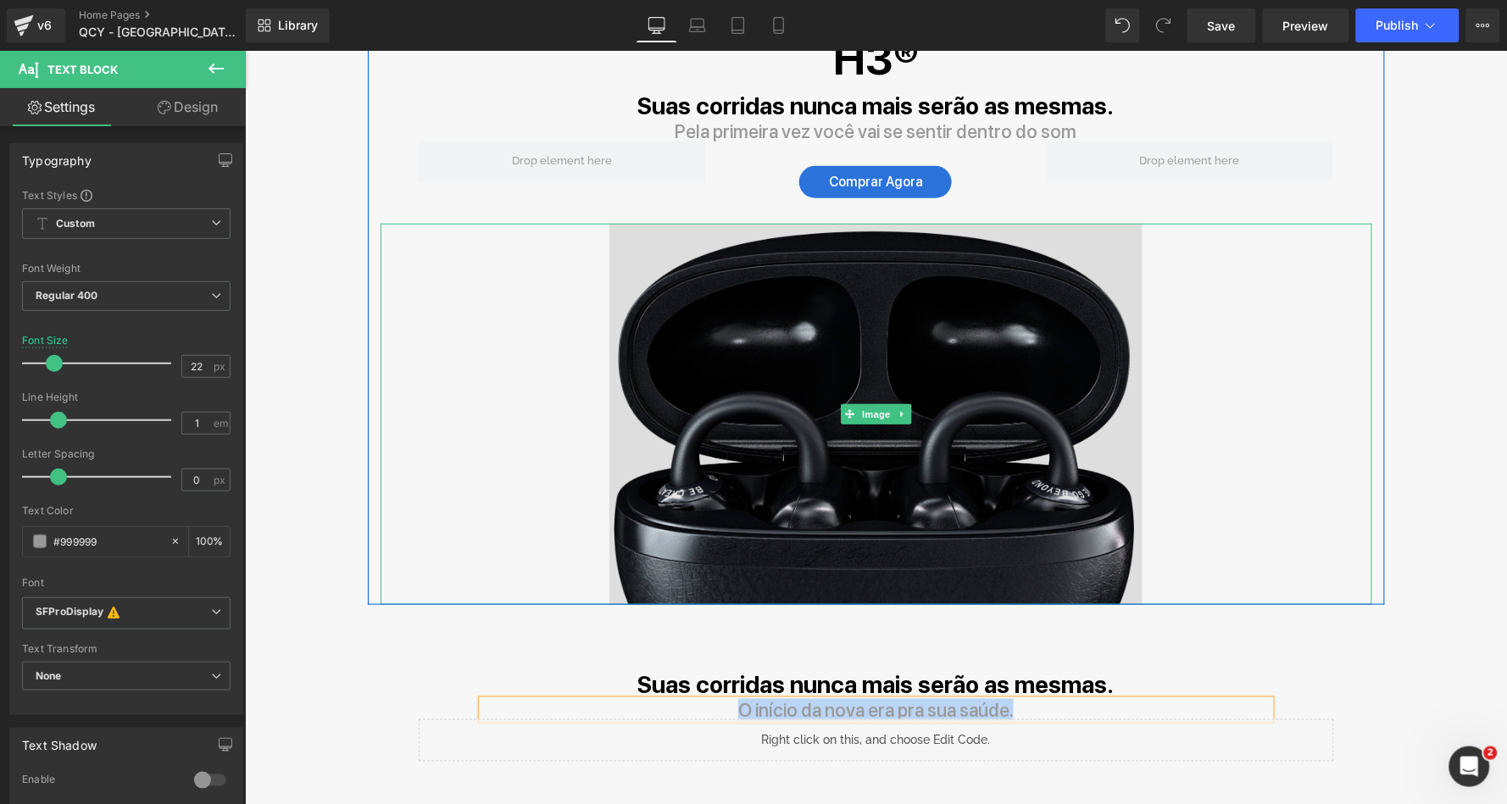
scroll to position [25, 0]
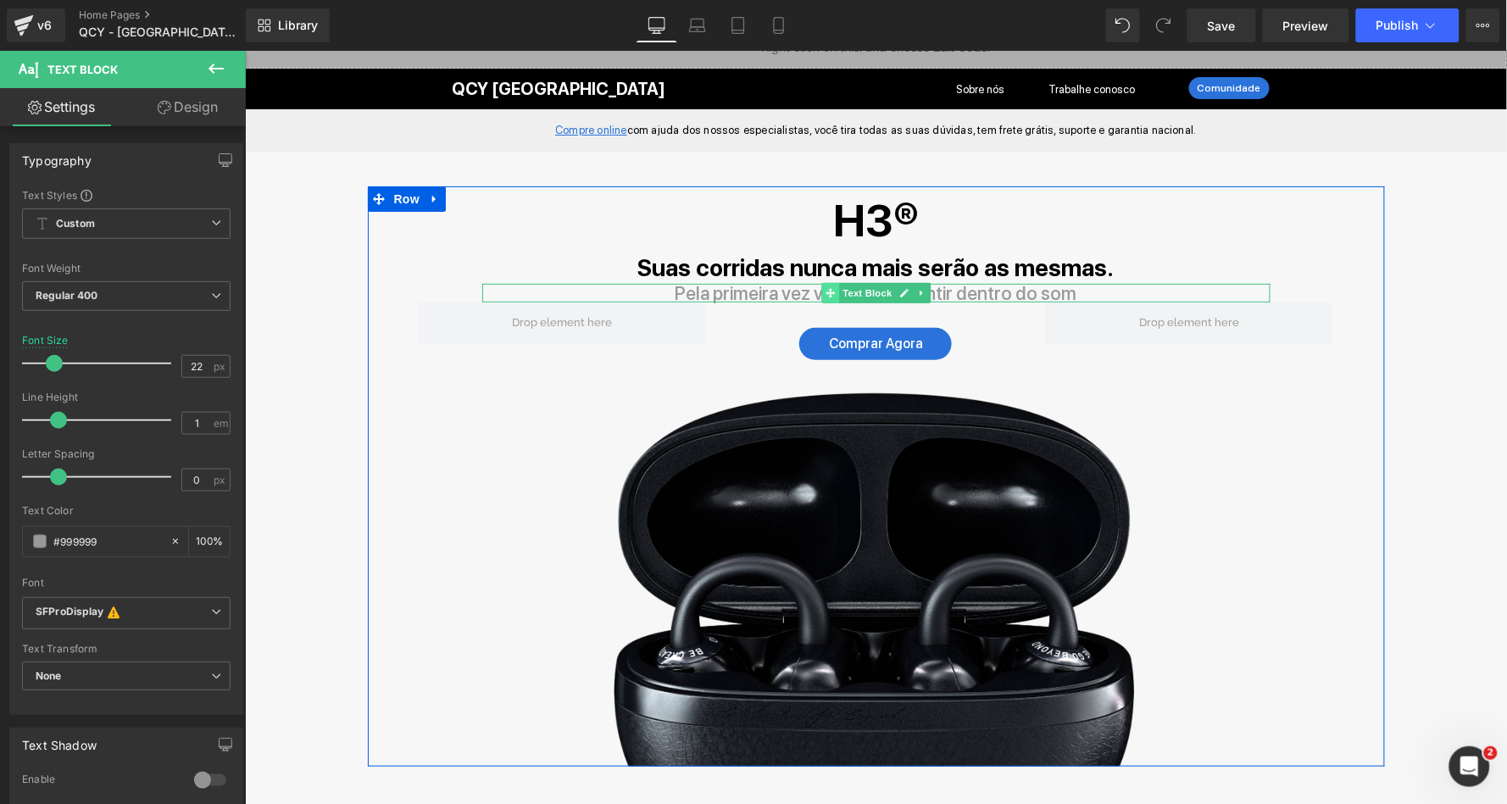
click at [821, 288] on span at bounding box center [830, 292] width 18 height 20
click at [772, 288] on p "Pela primeira vez você vai se sentir dentro do som" at bounding box center [875, 292] width 788 height 19
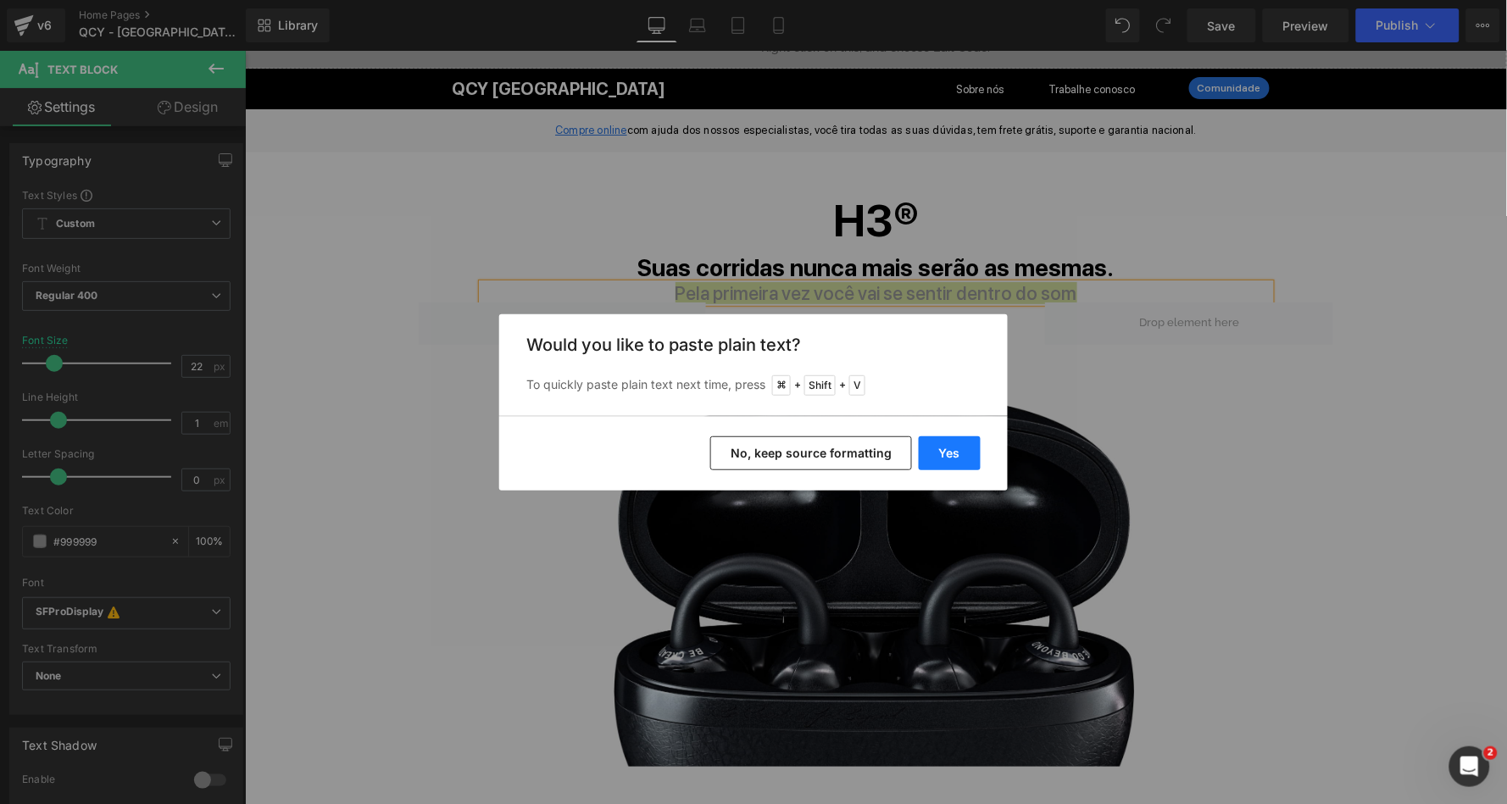
click at [959, 456] on button "Yes" at bounding box center [950, 454] width 62 height 34
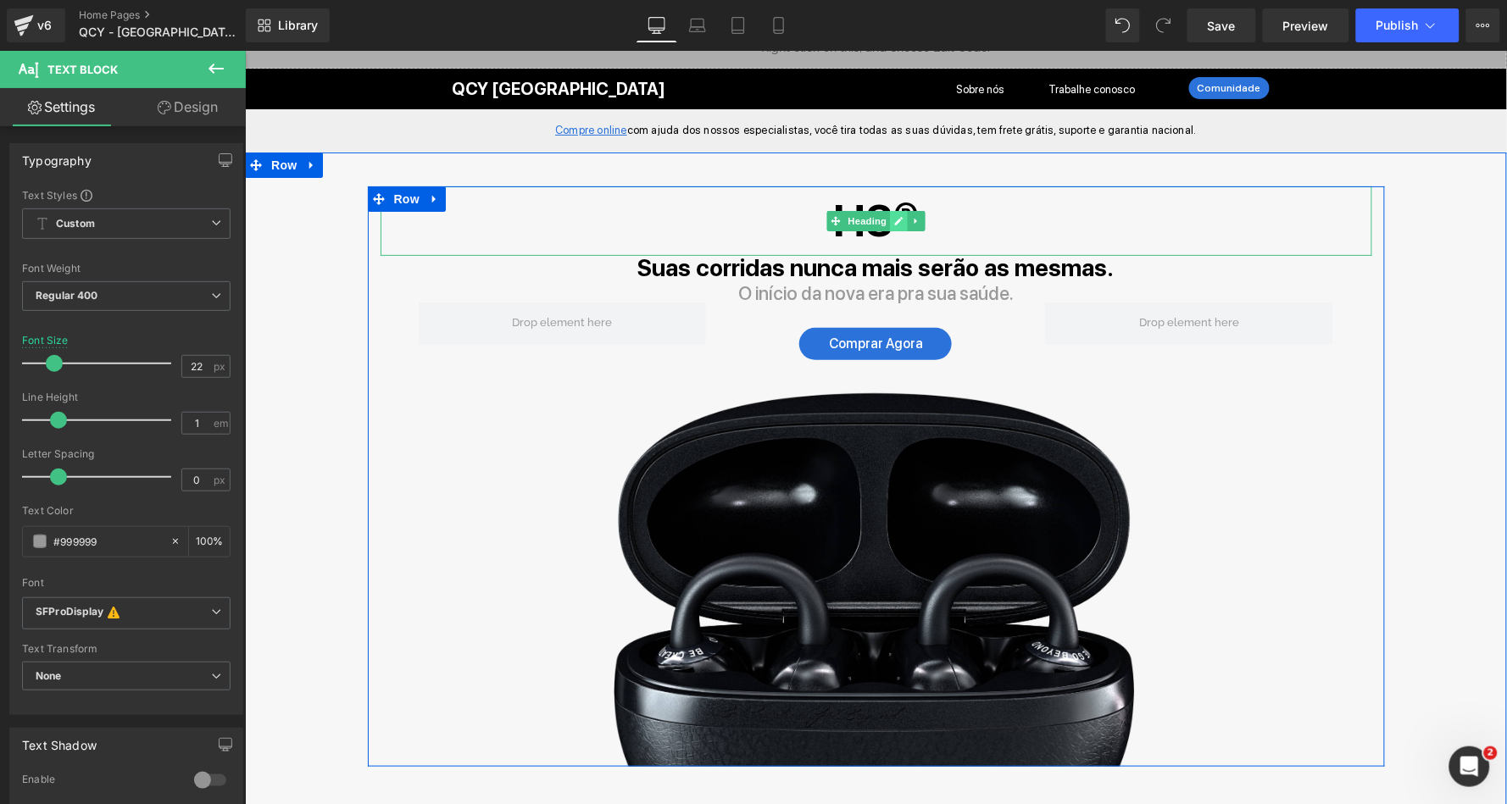
click at [889, 221] on link at bounding box center [898, 220] width 18 height 20
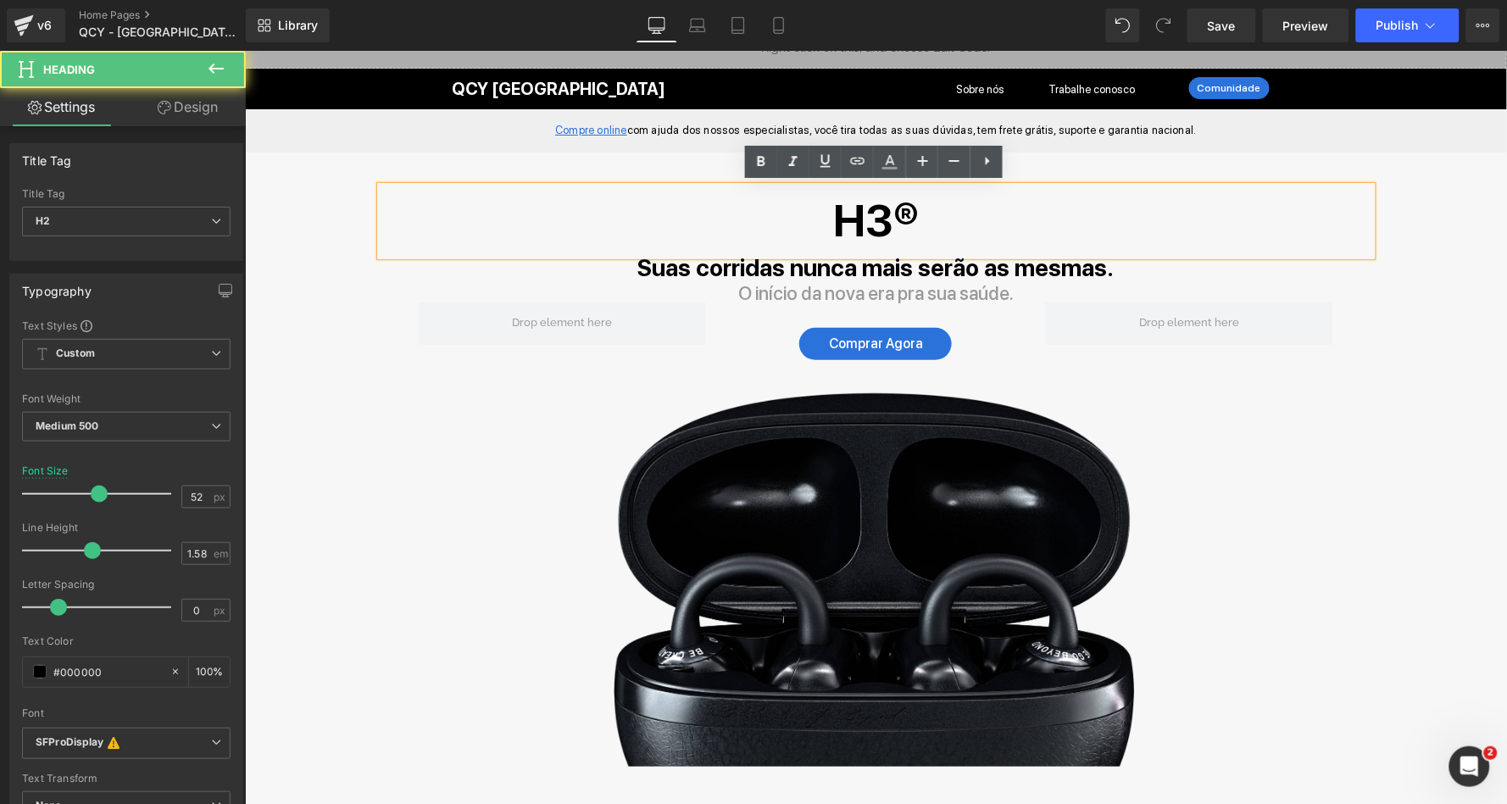
click at [886, 210] on strong "H3®" at bounding box center [875, 219] width 86 height 53
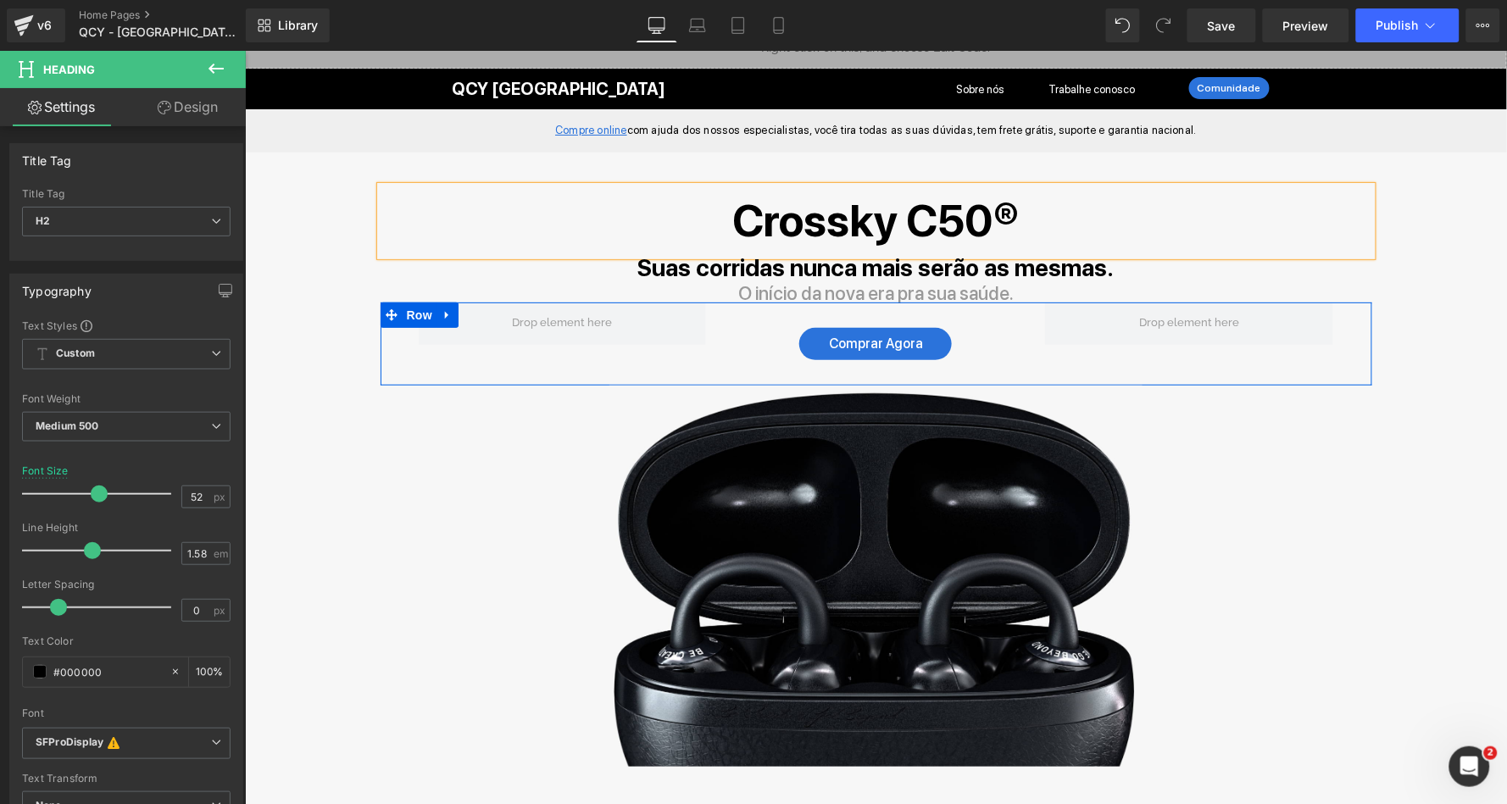
click at [464, 348] on div "Comprar Agora Button Row" at bounding box center [876, 343] width 992 height 83
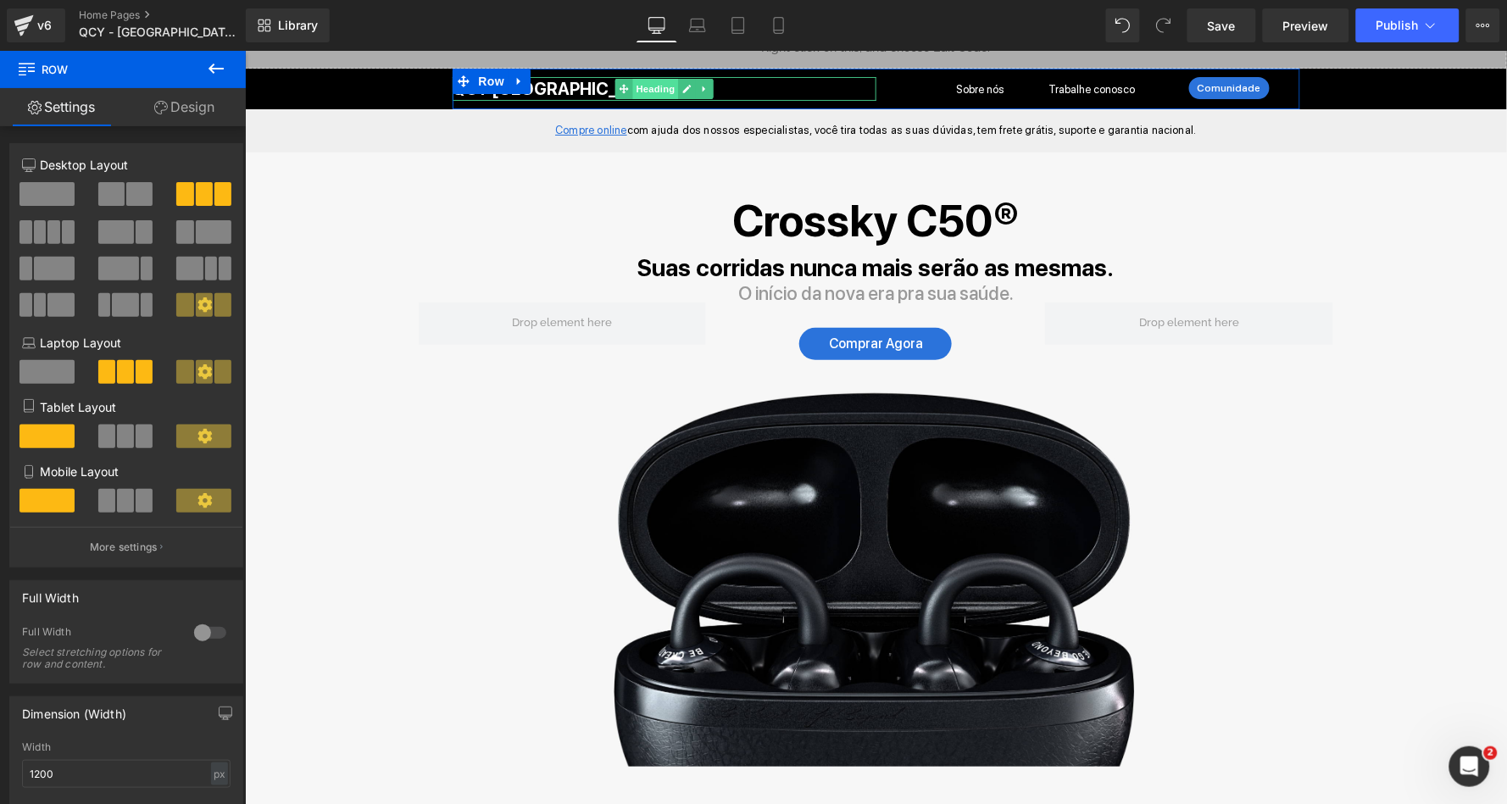
click at [641, 92] on span "Heading" at bounding box center [655, 88] width 46 height 20
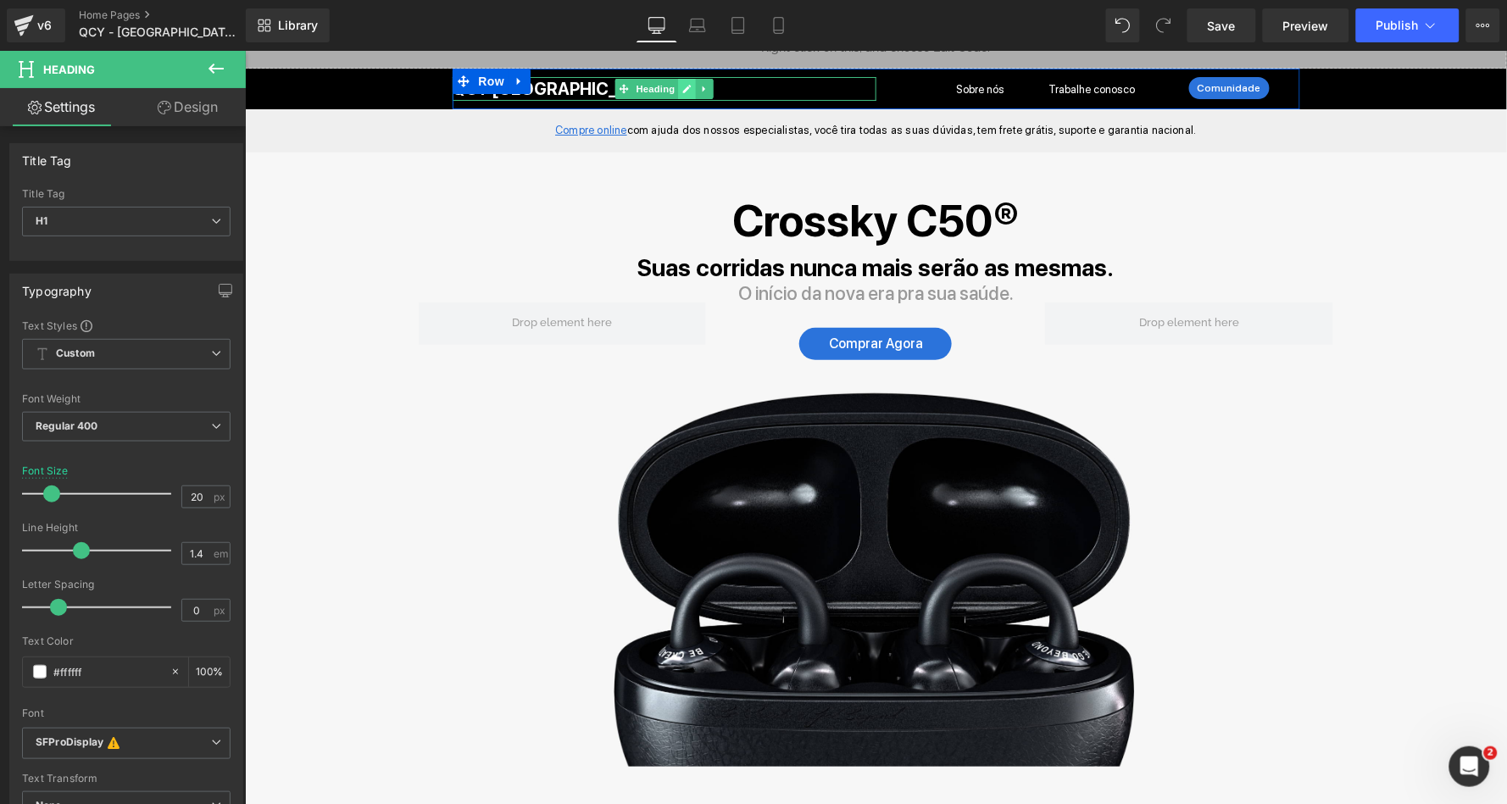
click at [682, 86] on icon at bounding box center [686, 88] width 8 height 8
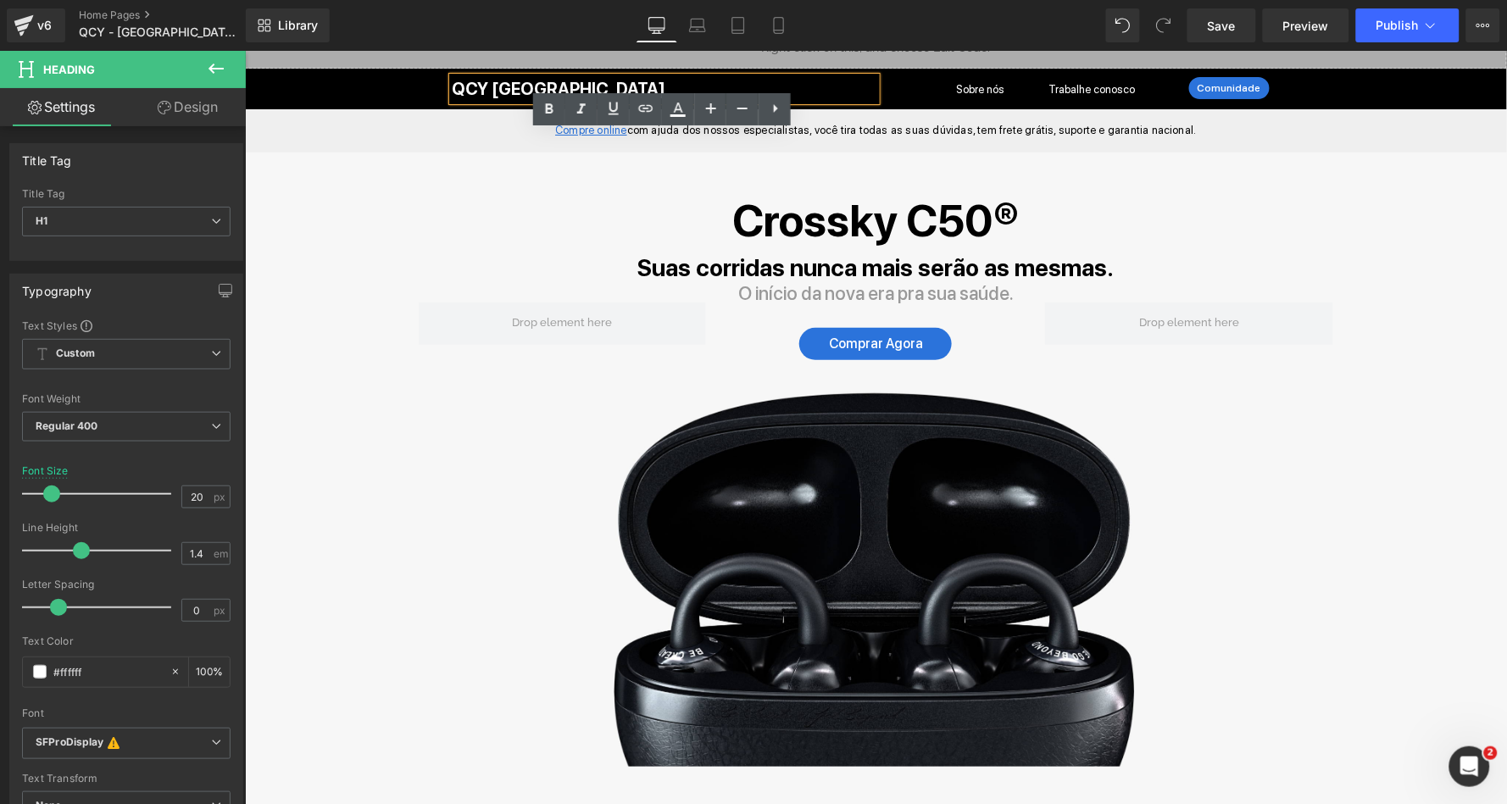
click at [641, 86] on h1 "QCY Brasil" at bounding box center [664, 88] width 424 height 24
click at [491, 222] on h2 "Crossky C50®" at bounding box center [876, 221] width 992 height 70
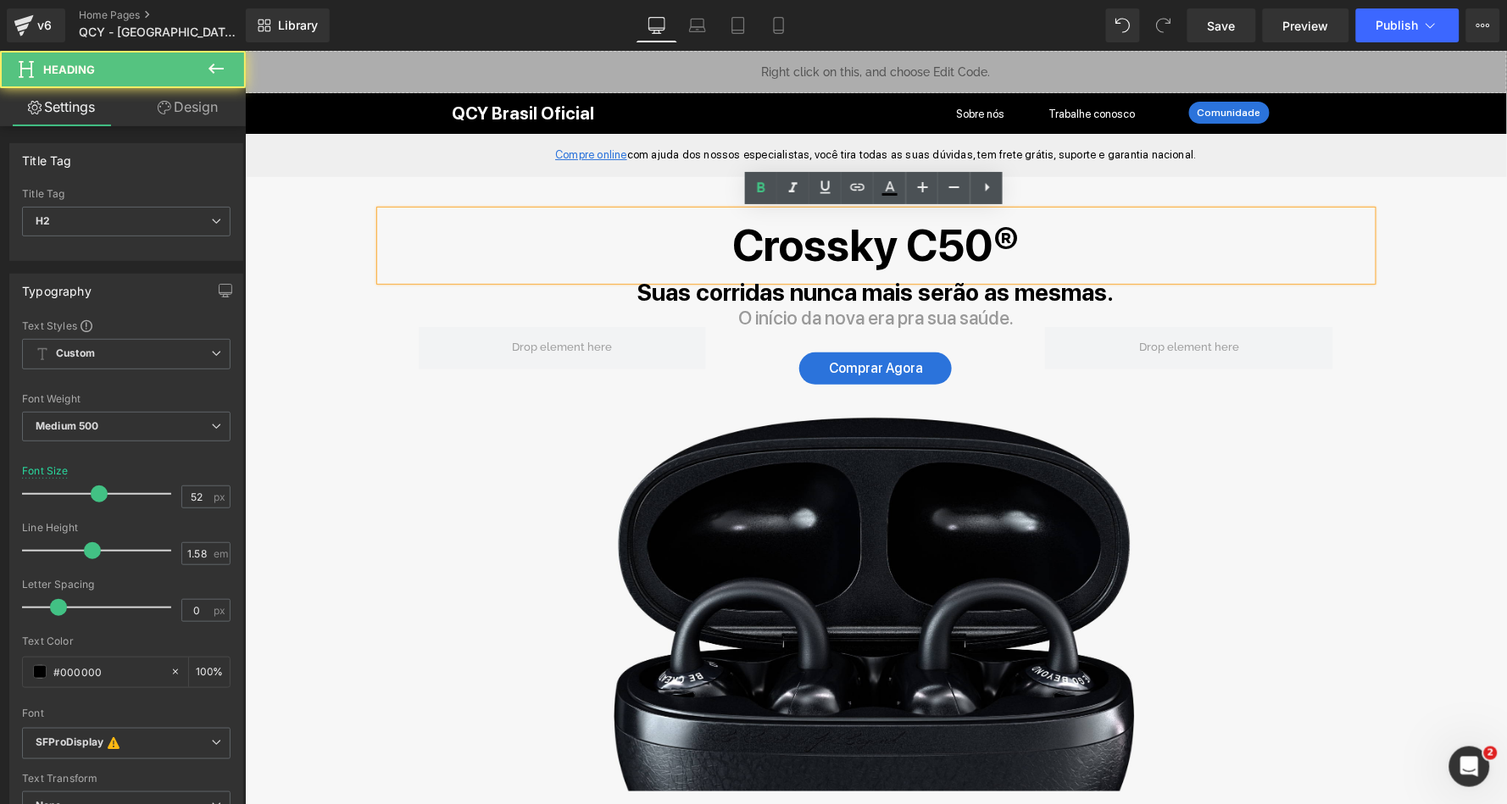
scroll to position [0, 0]
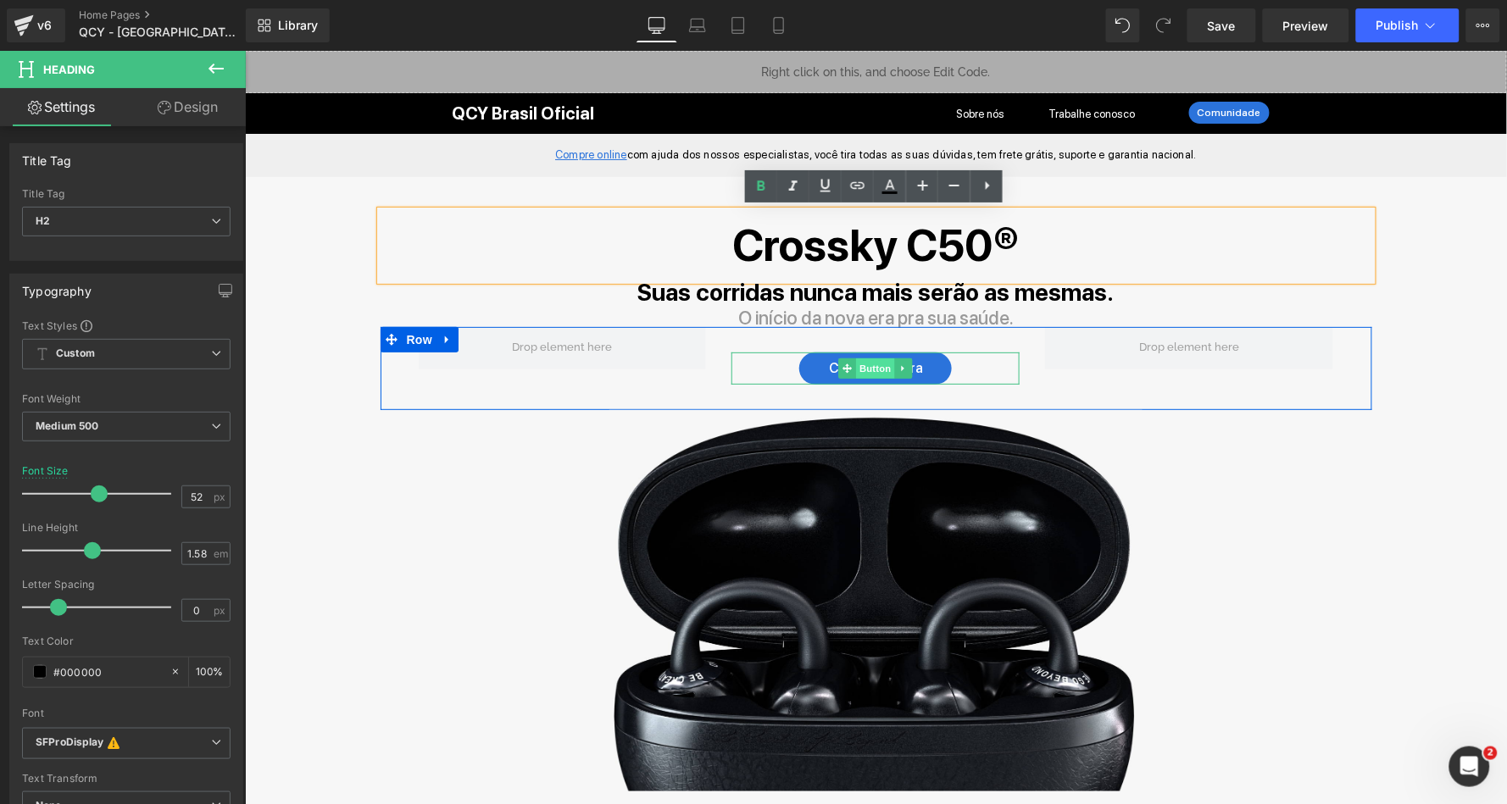
click at [873, 367] on span "Button" at bounding box center [875, 368] width 39 height 20
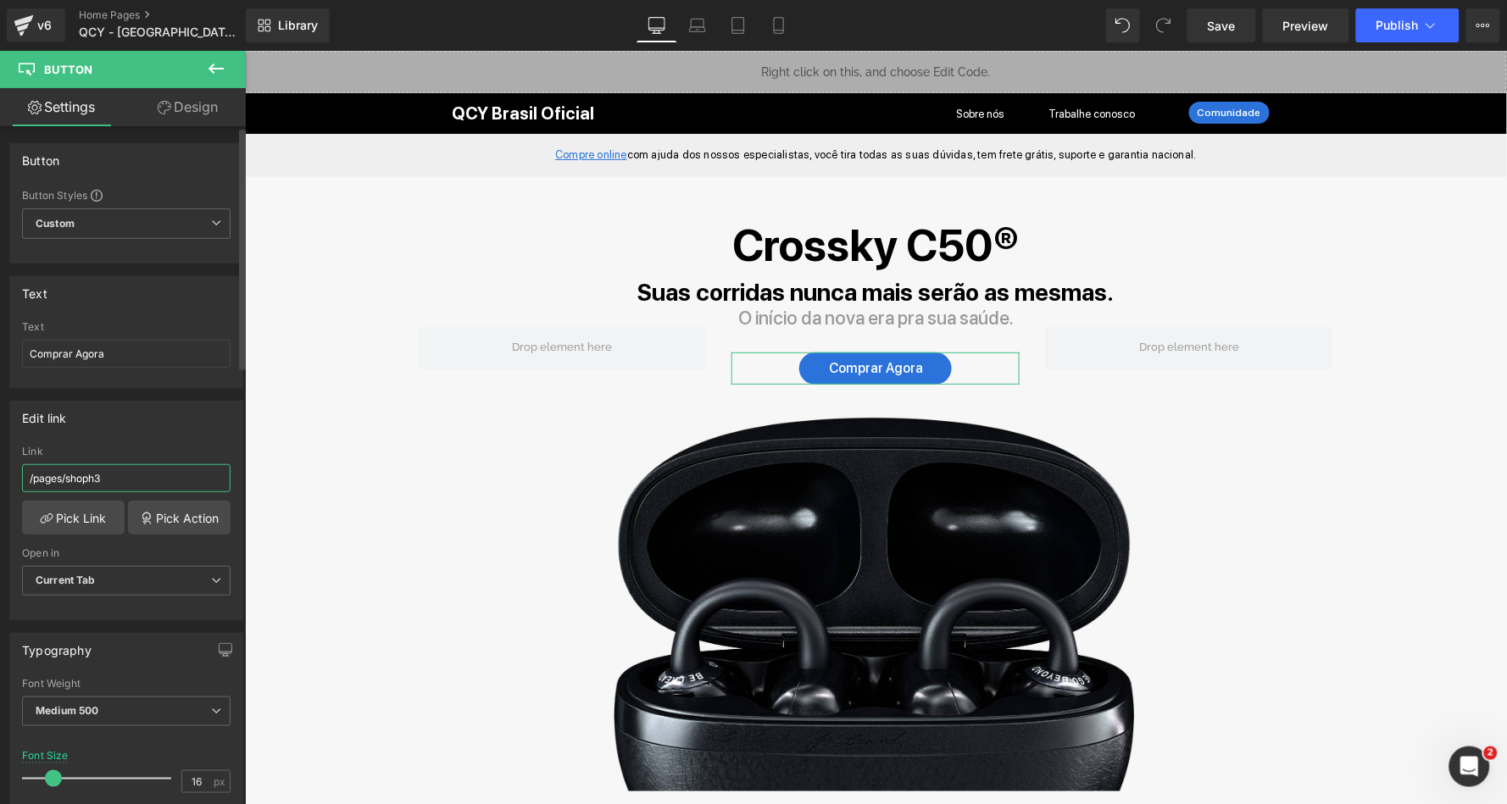
click at [138, 481] on input "/pages/shoph3" at bounding box center [126, 479] width 209 height 28
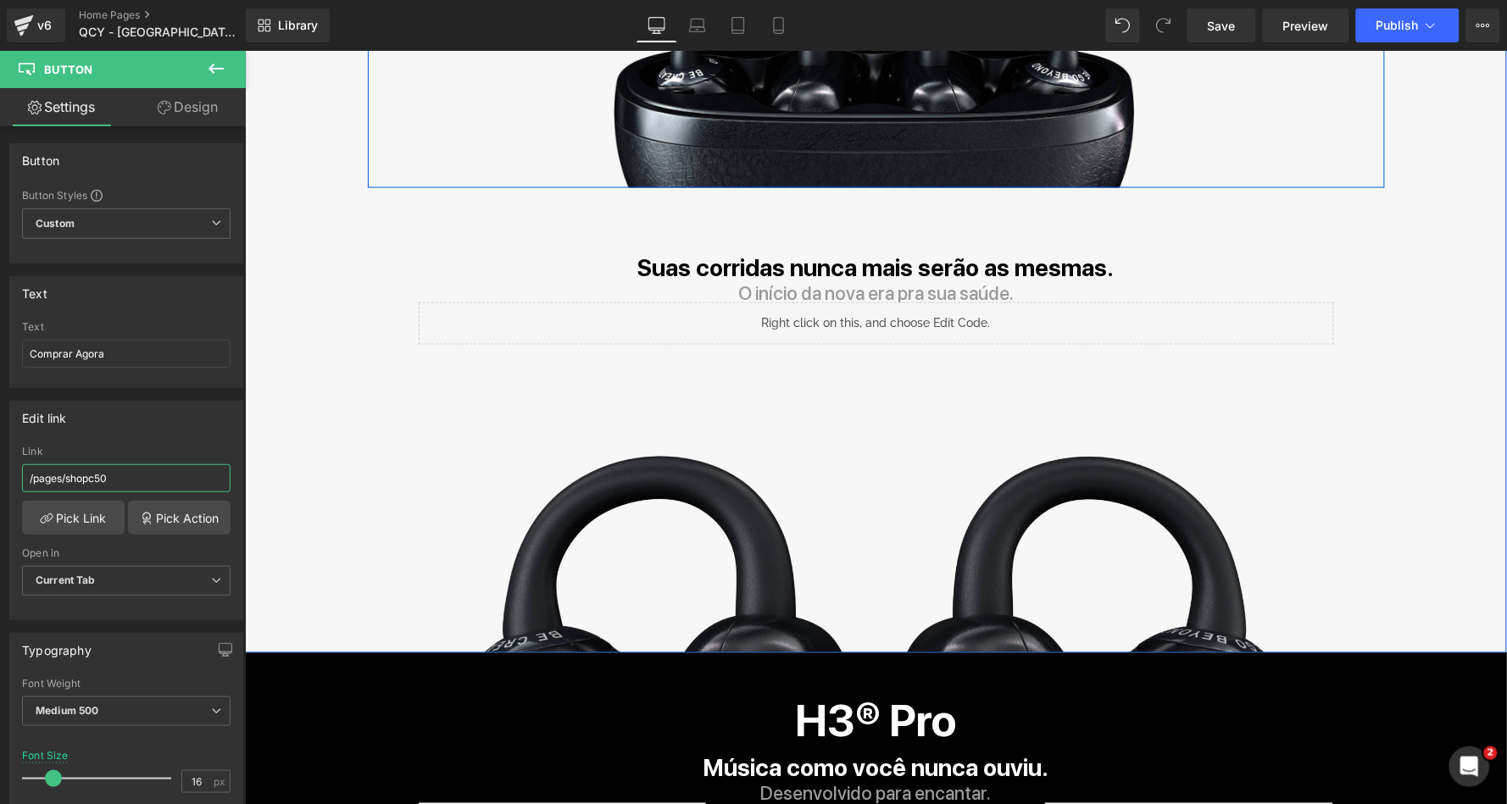
scroll to position [607, 0]
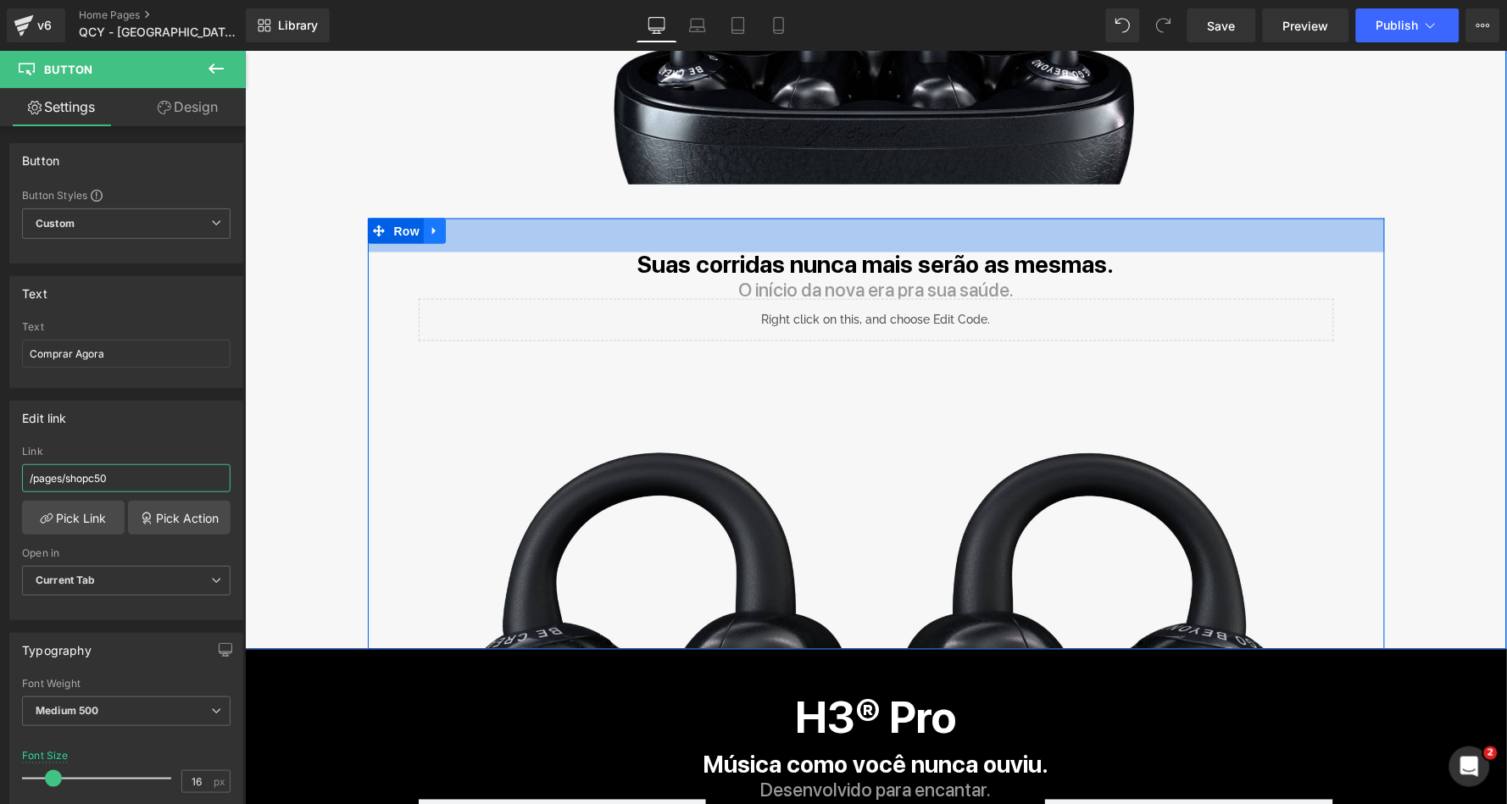
type input "/pages/shopc50"
click at [439, 223] on link at bounding box center [434, 230] width 22 height 25
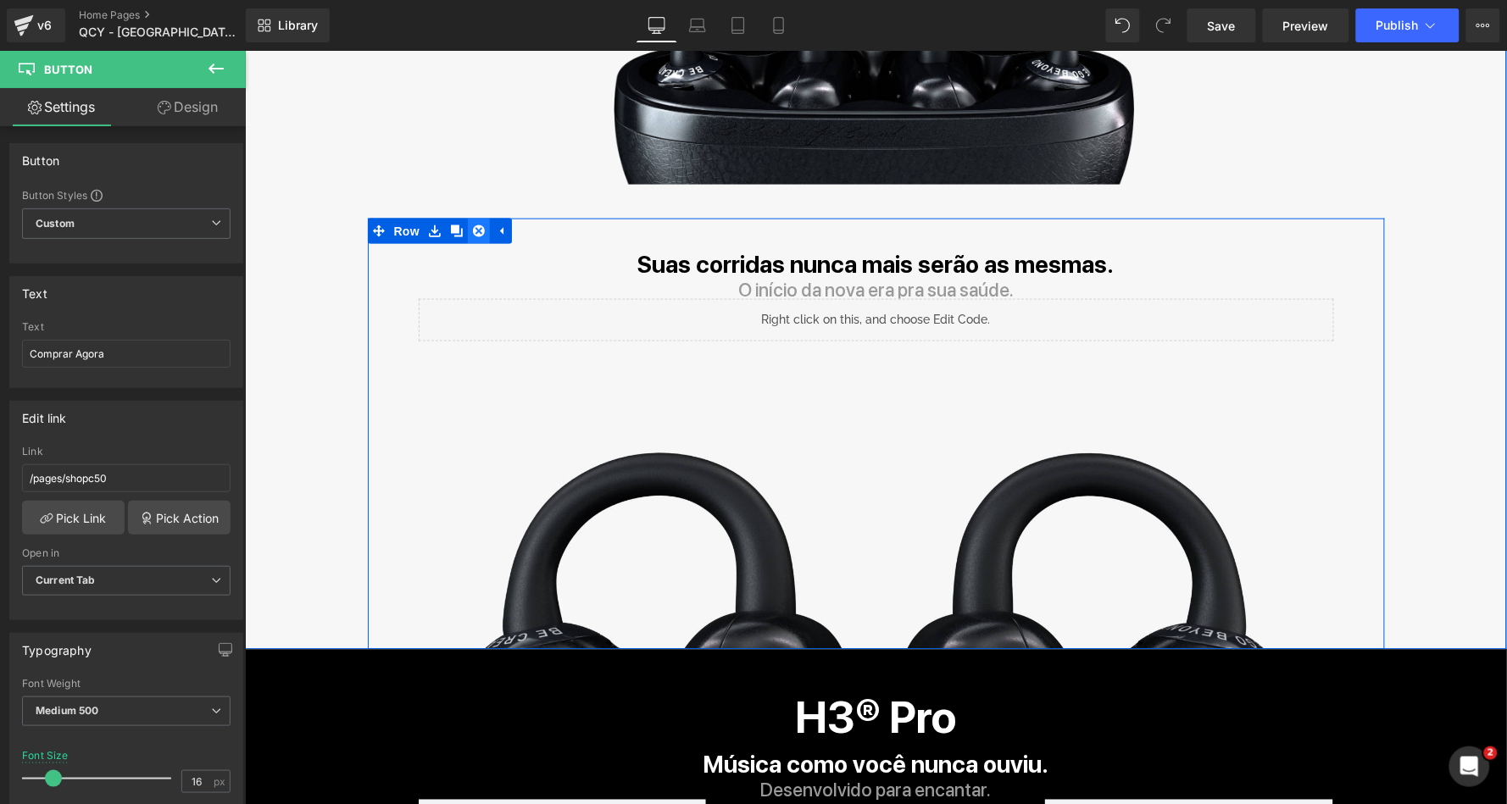
click at [467, 224] on link at bounding box center [478, 230] width 22 height 25
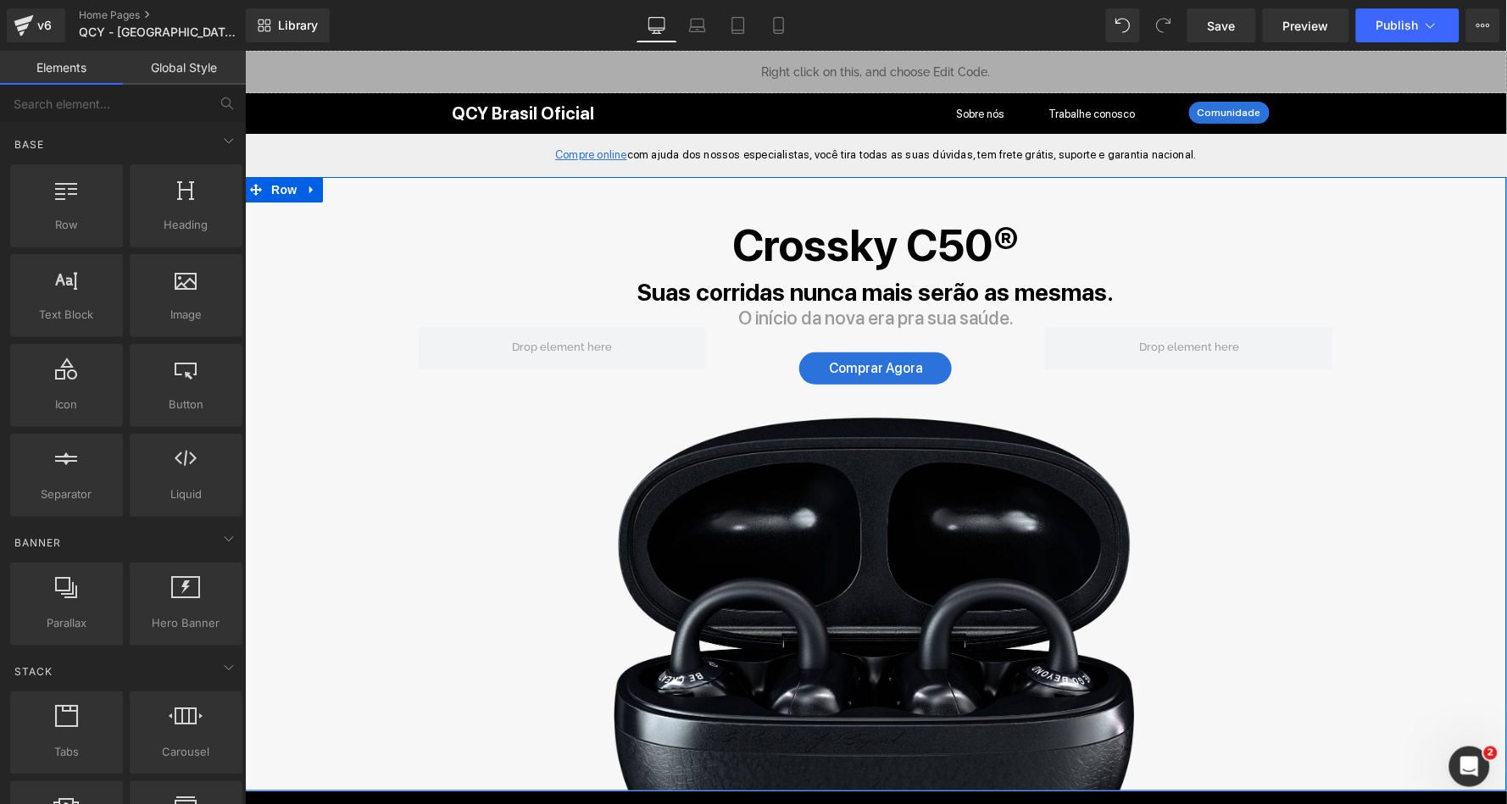
scroll to position [75, 0]
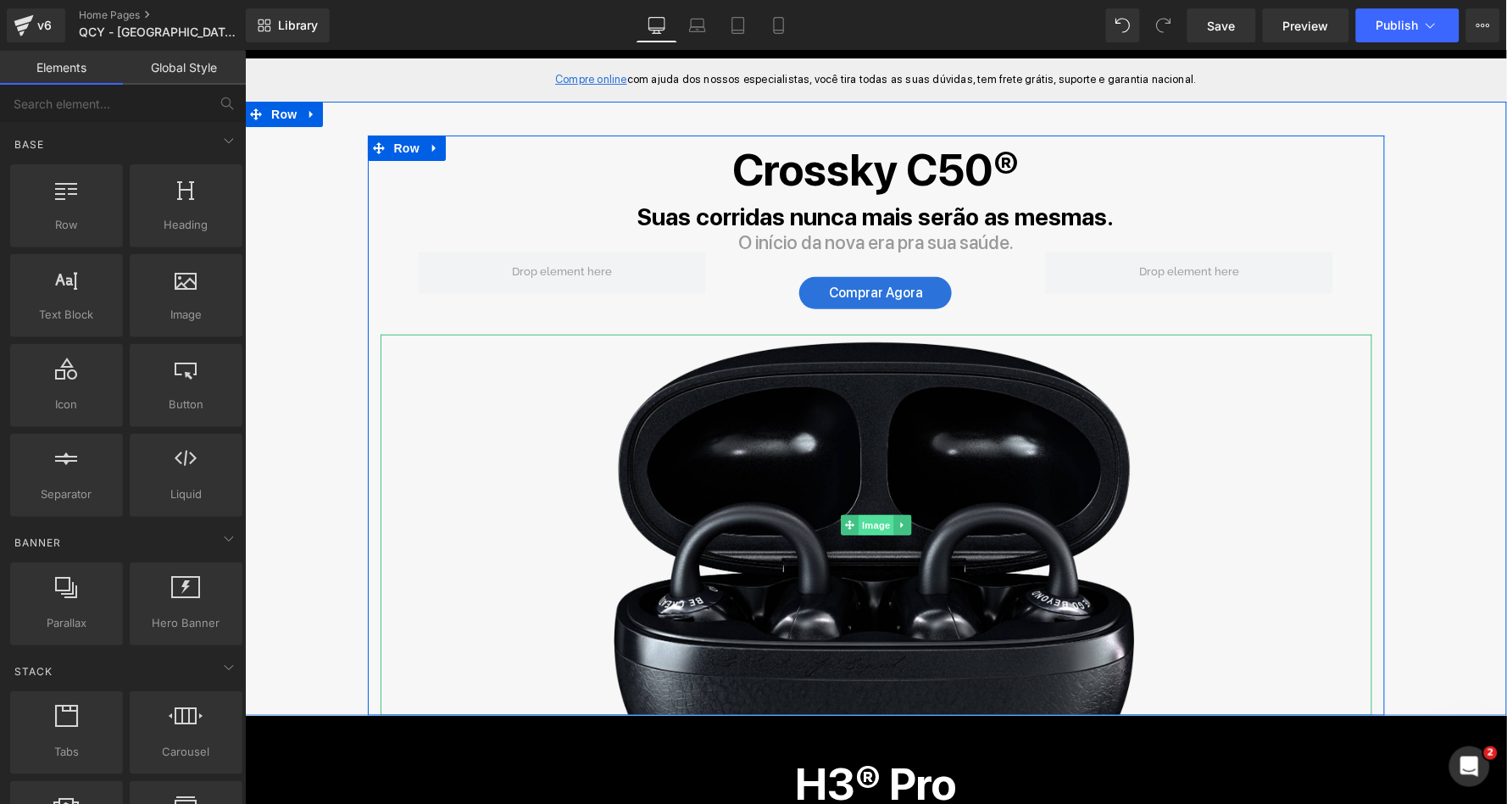
click at [870, 516] on span "Image" at bounding box center [876, 525] width 36 height 20
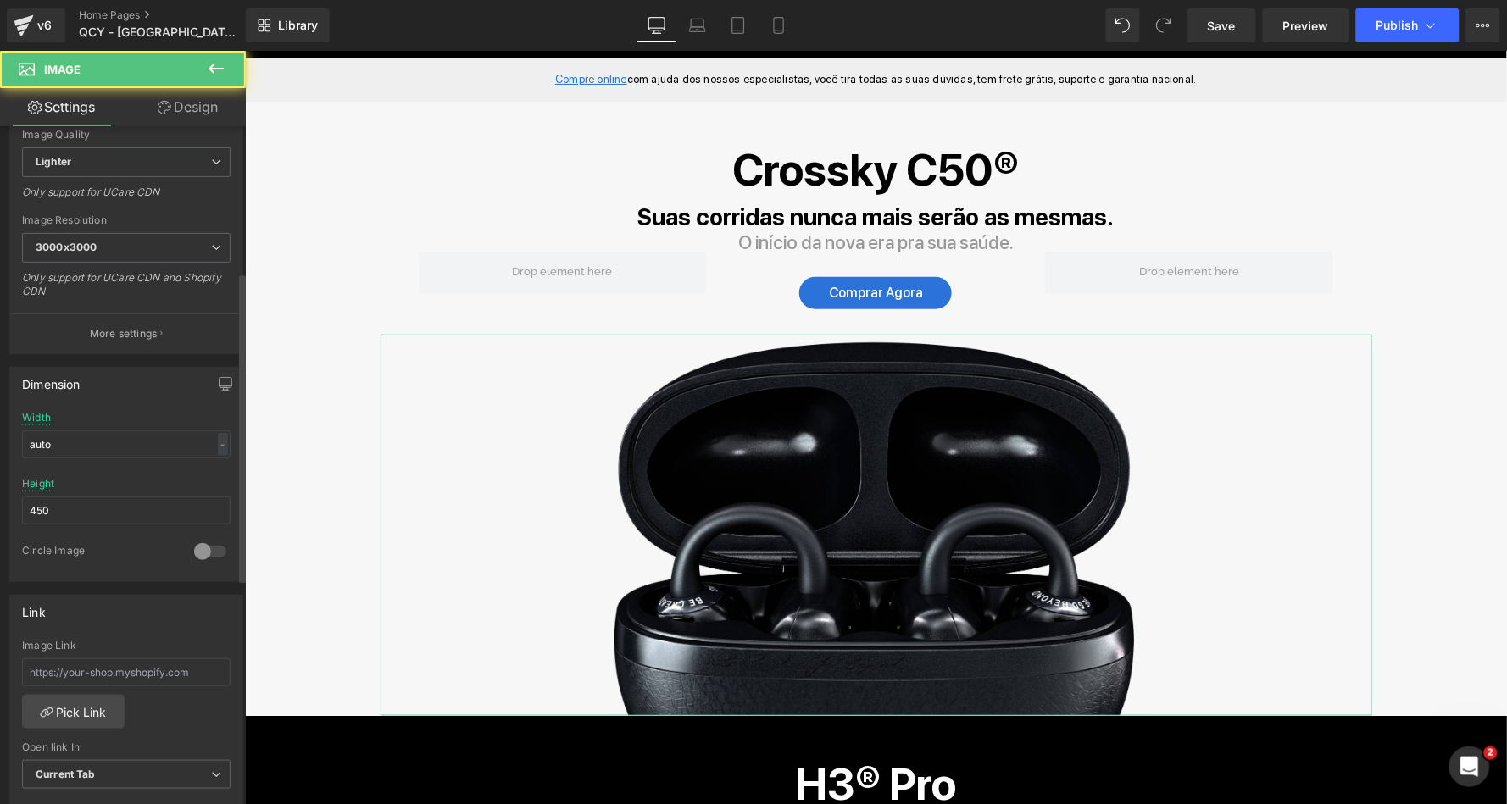
scroll to position [319, 0]
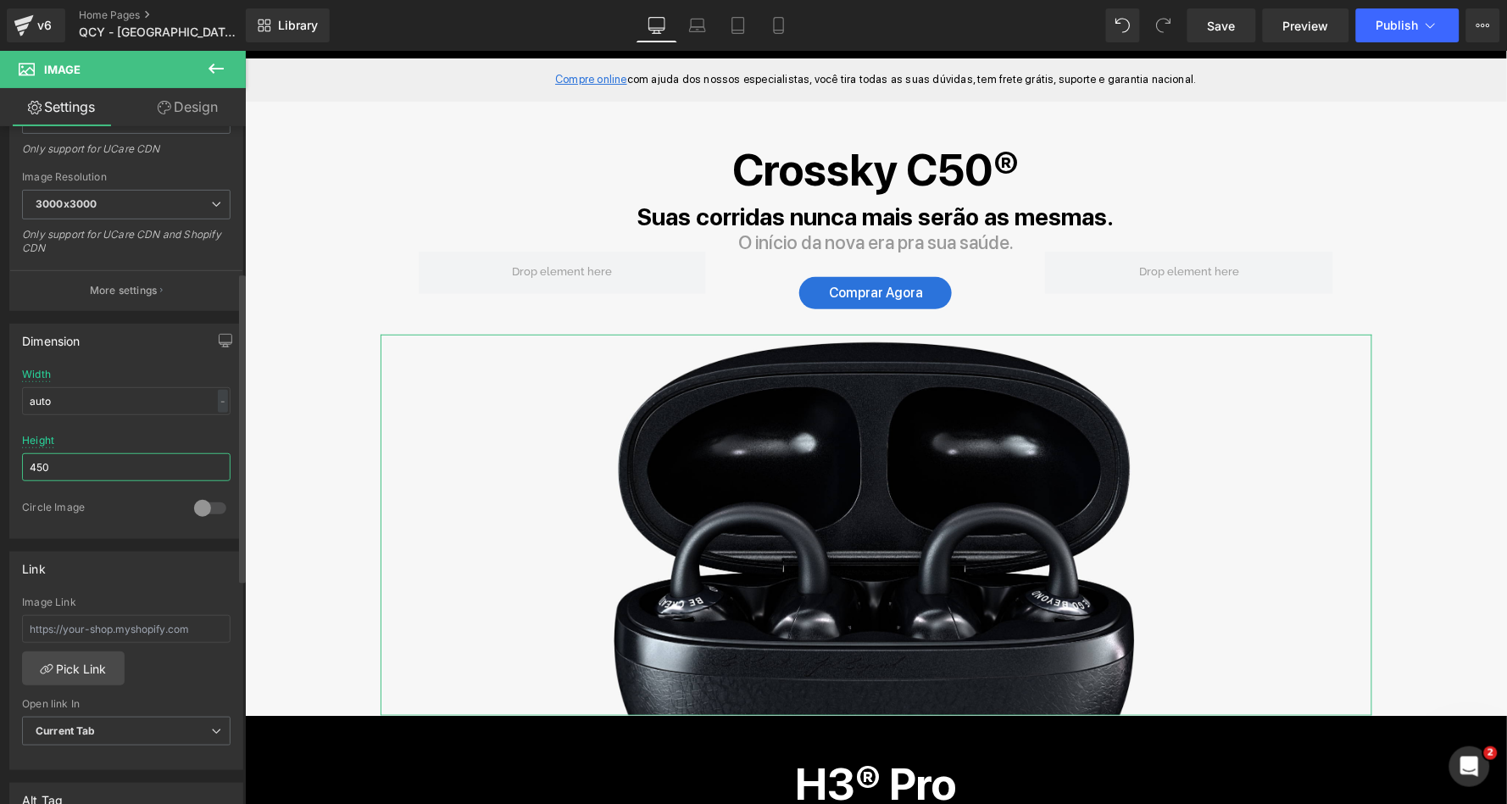
click at [92, 460] on input "450" at bounding box center [126, 468] width 209 height 28
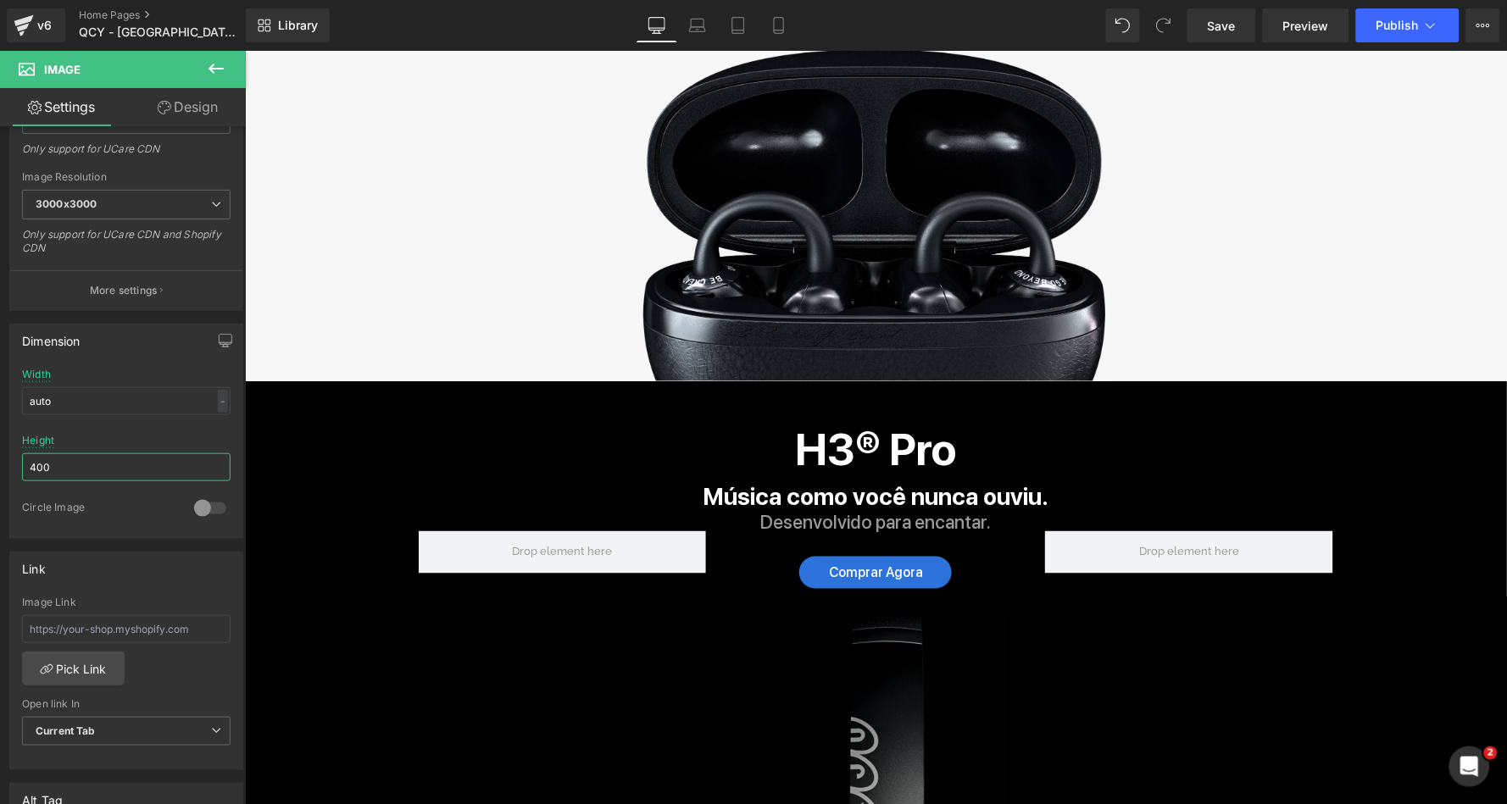
scroll to position [328, 0]
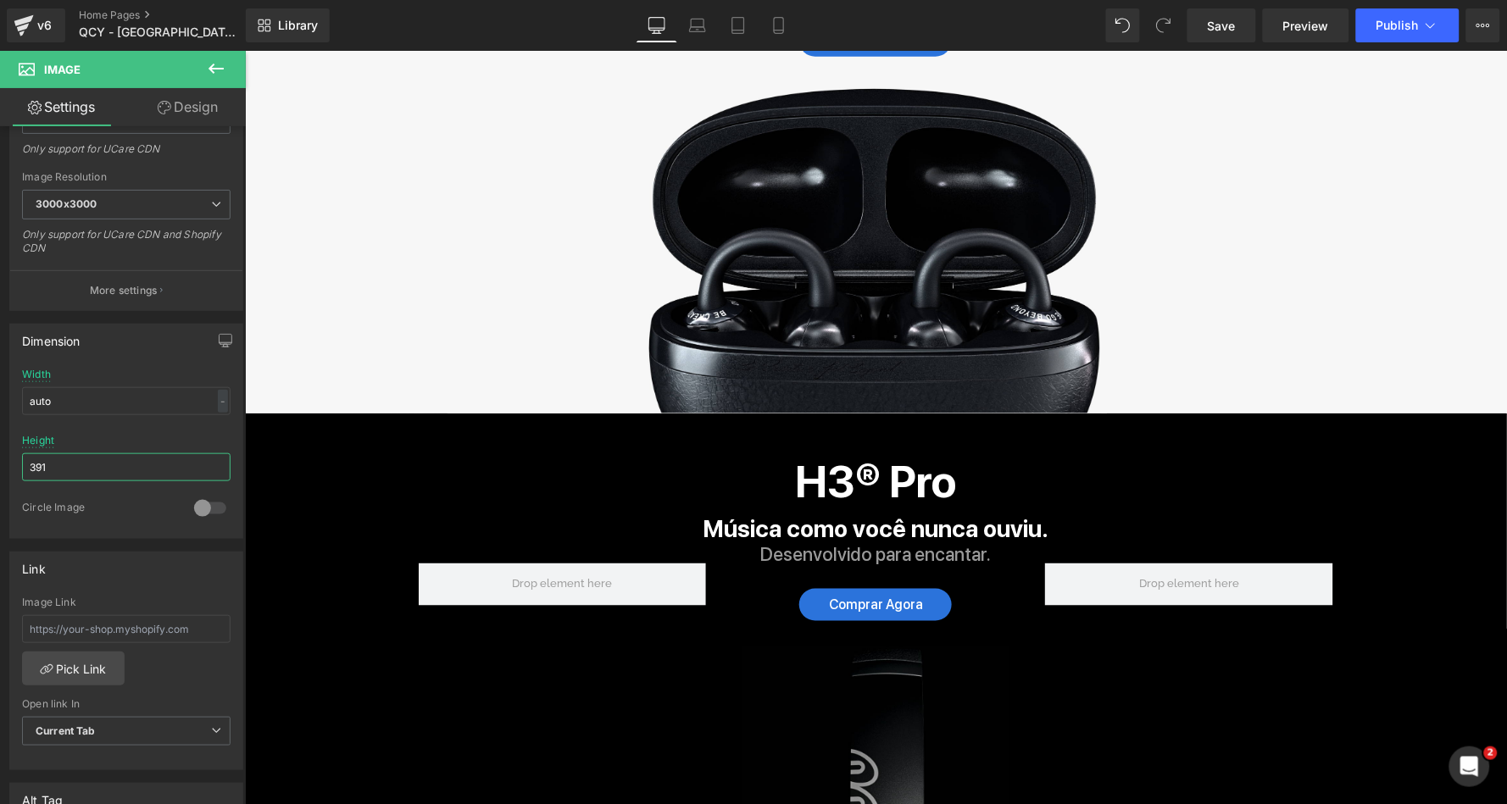
type input "390"
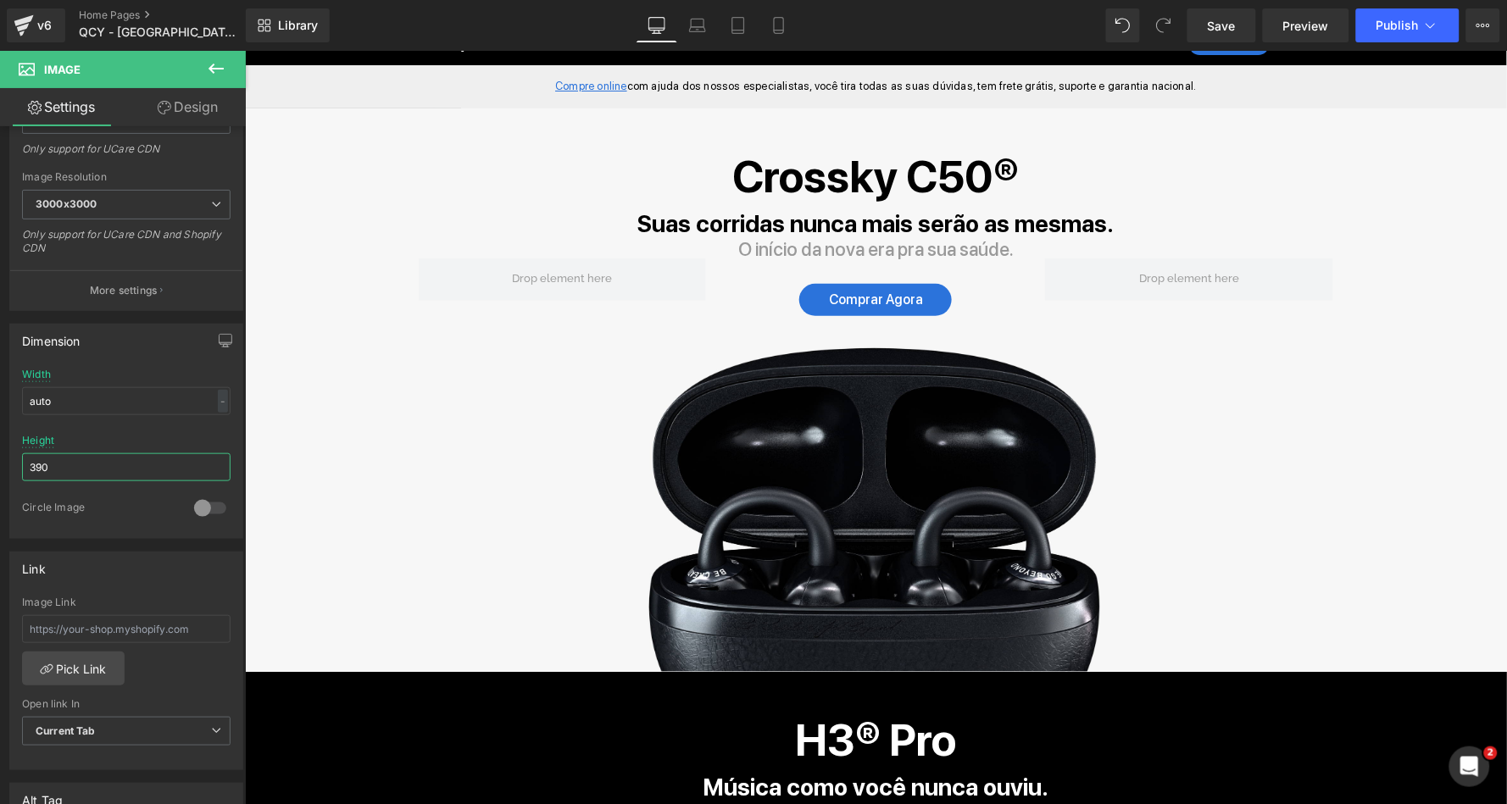
scroll to position [0, 0]
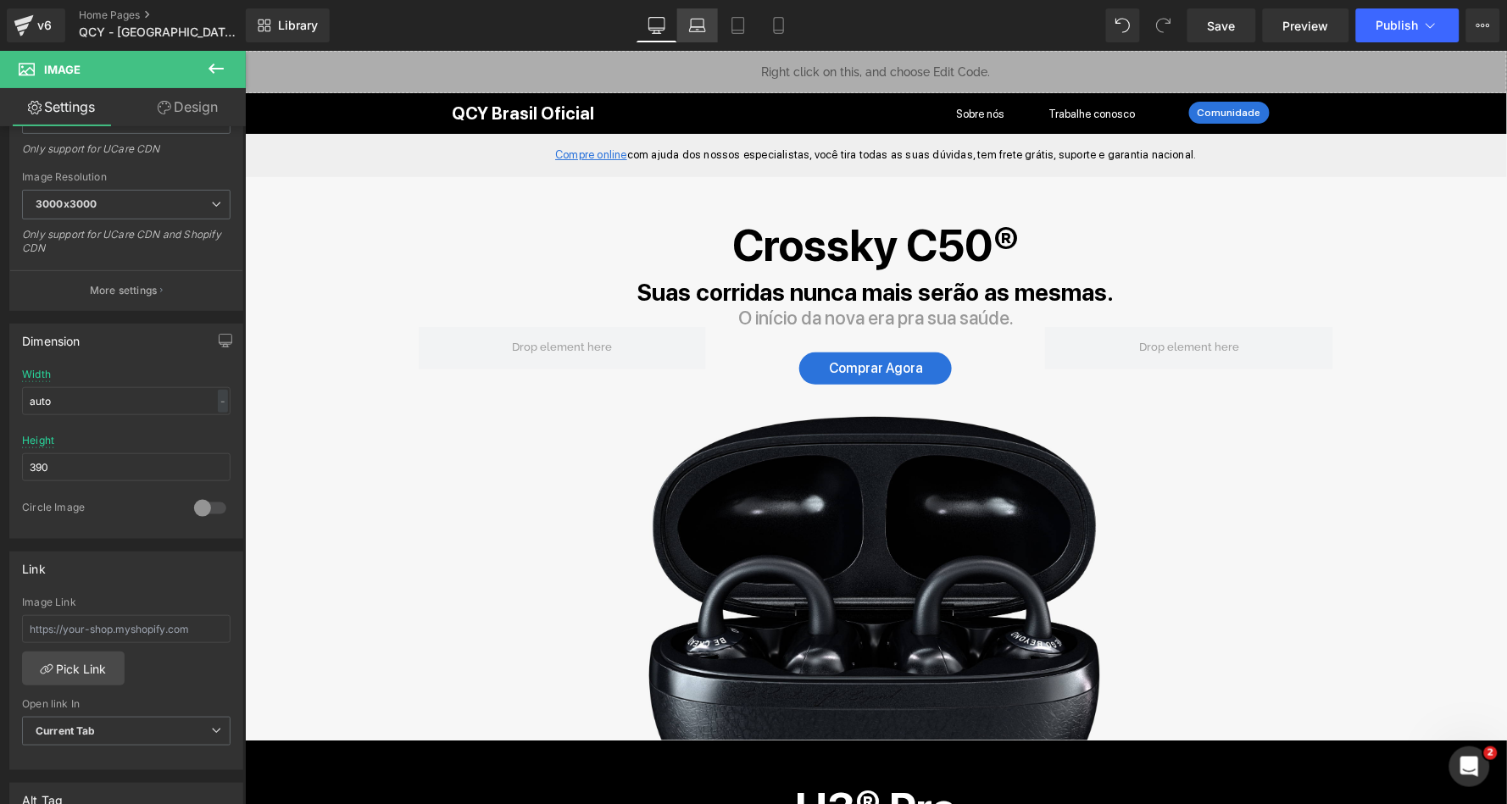
click at [701, 31] on icon at bounding box center [697, 25] width 17 height 17
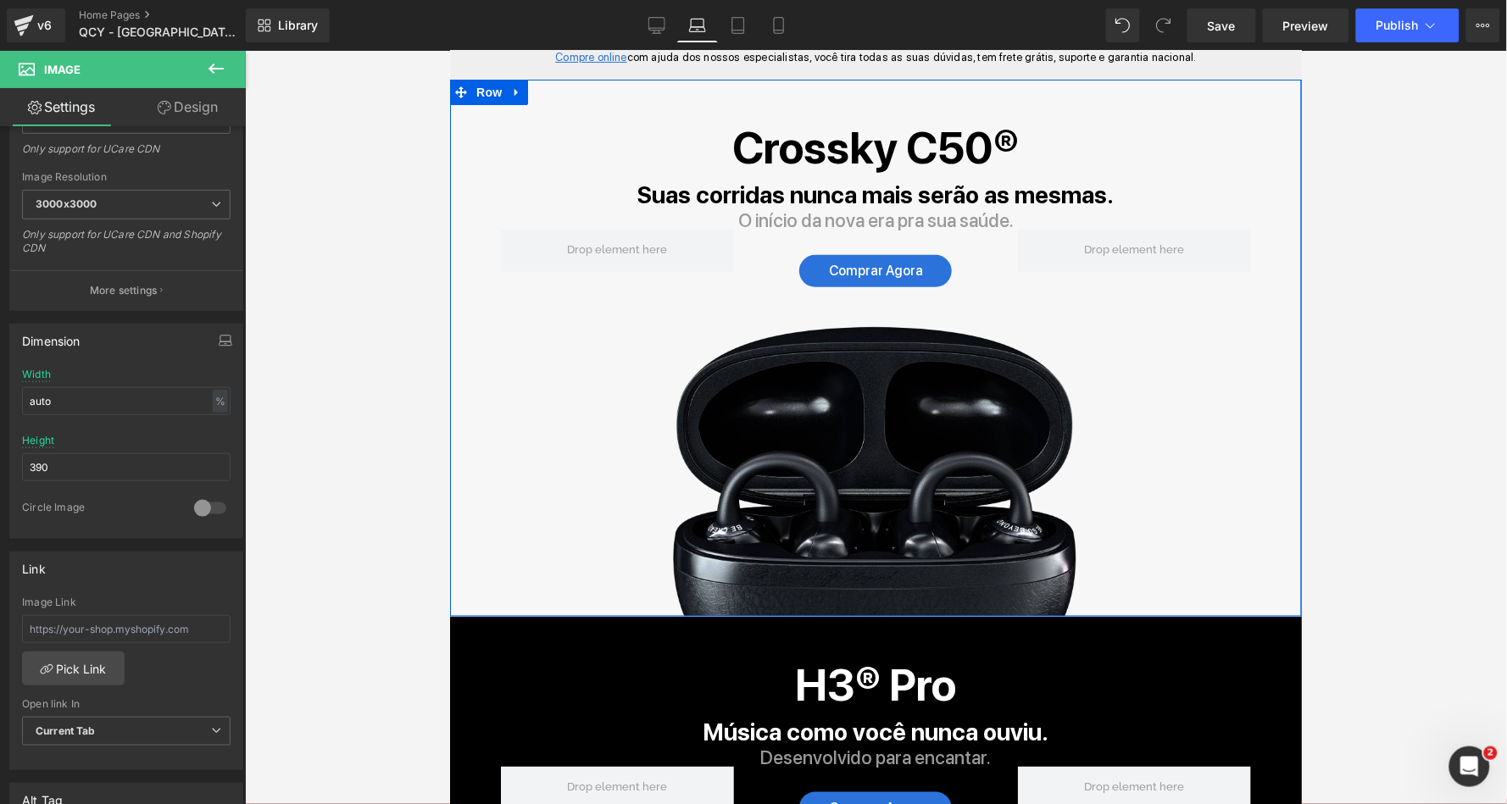
scroll to position [98, 0]
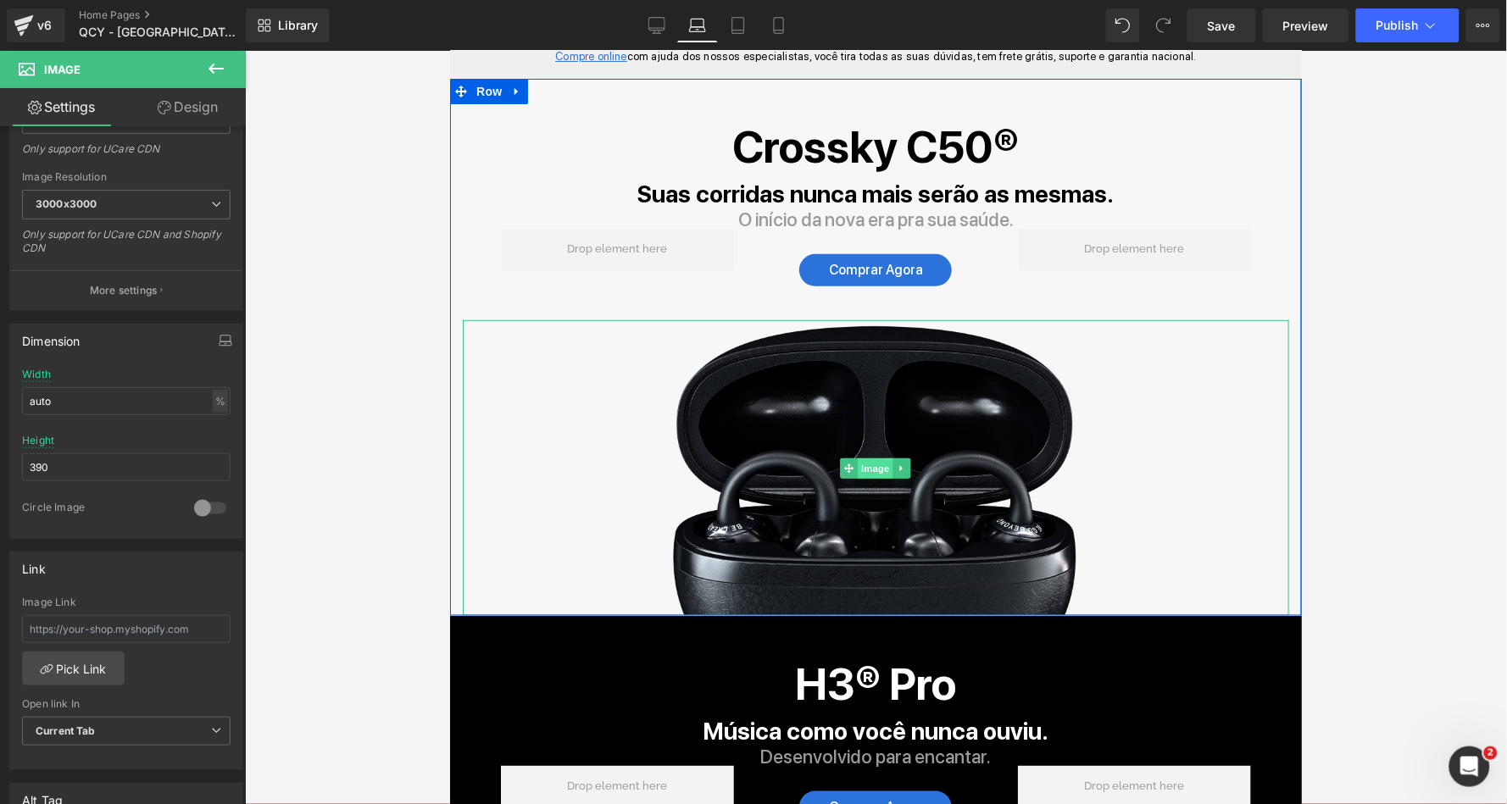
click at [872, 465] on span "Image" at bounding box center [876, 468] width 36 height 20
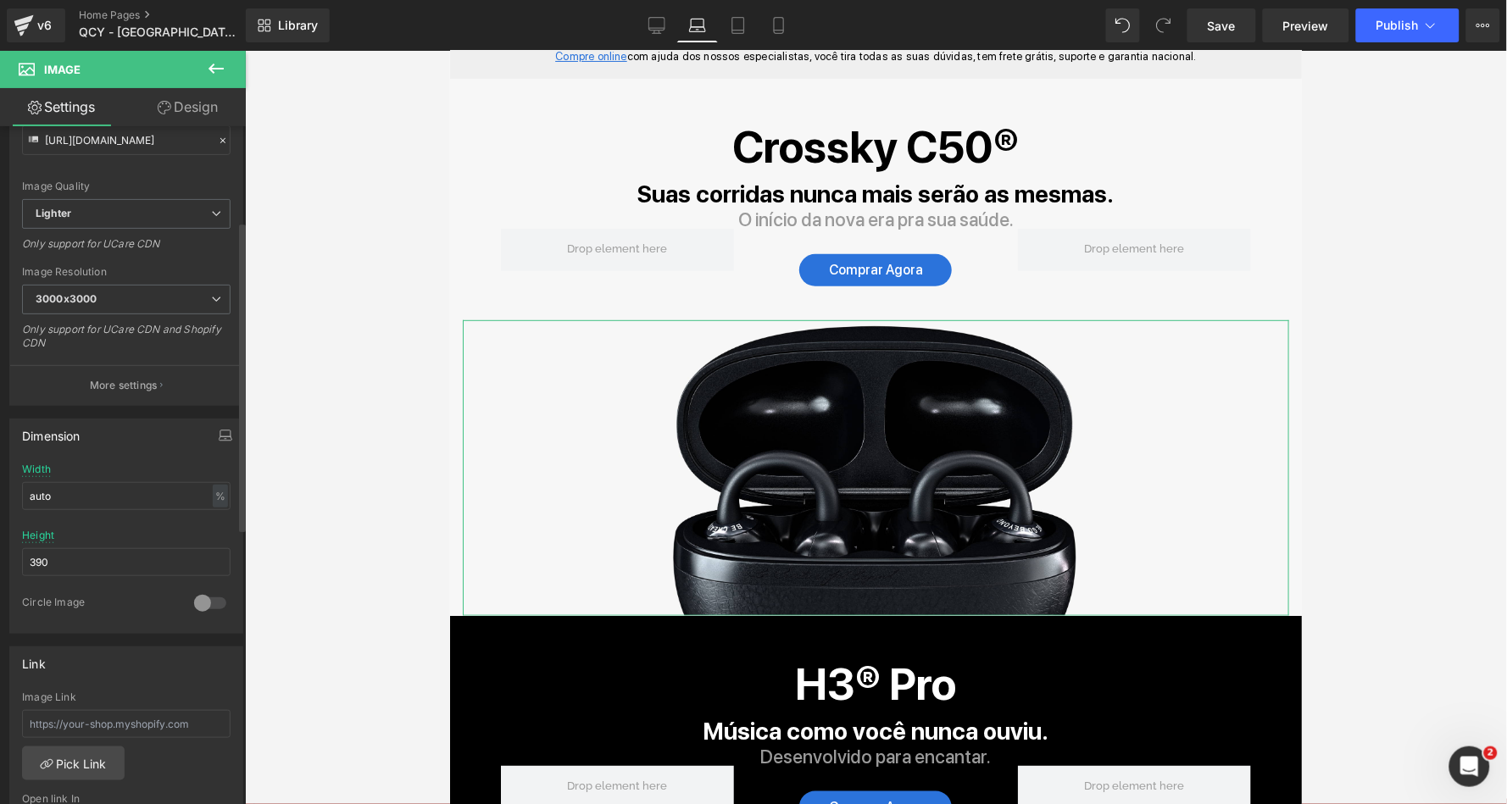
scroll to position [208, 0]
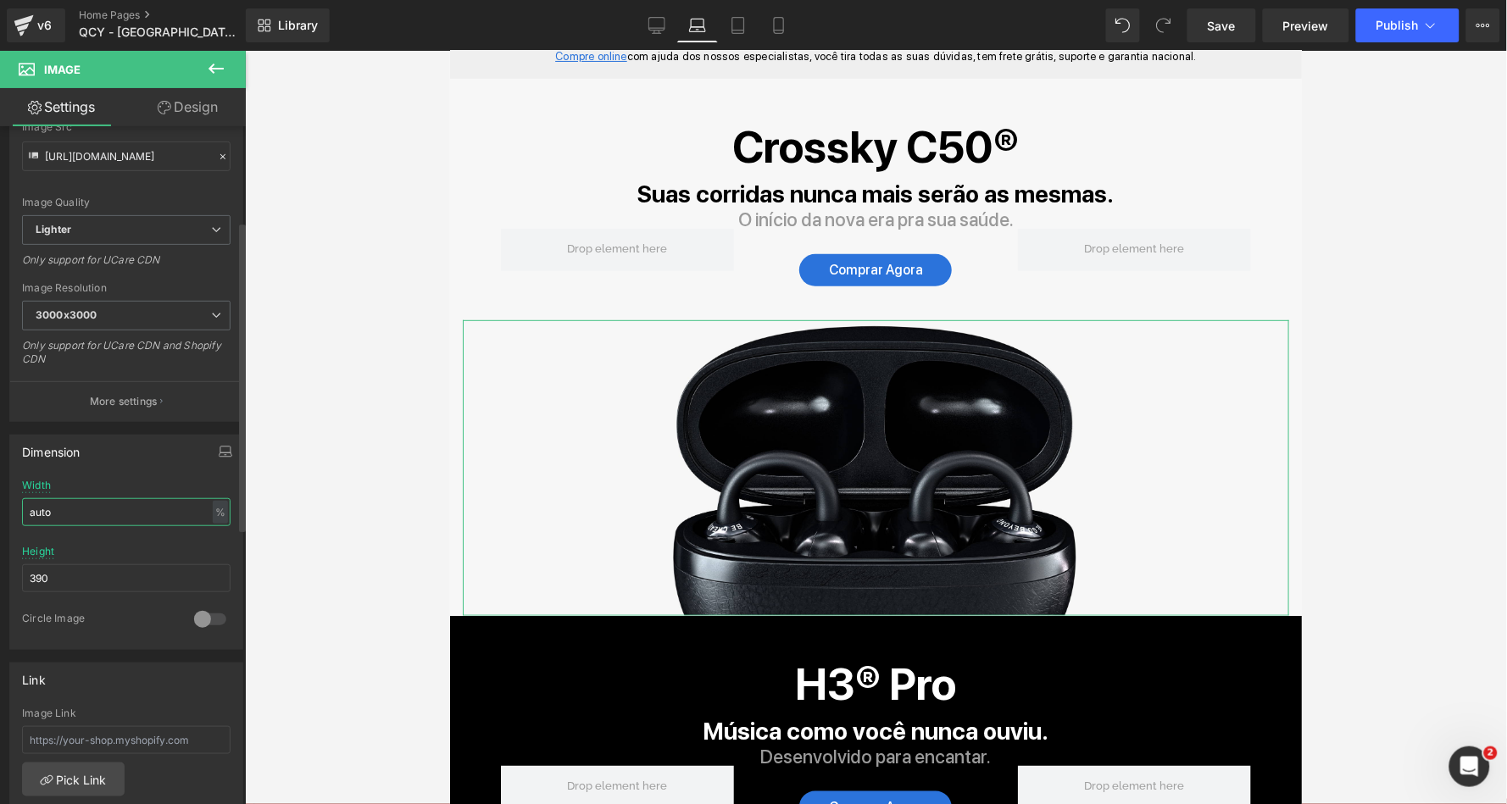
click at [157, 504] on input "auto" at bounding box center [126, 512] width 209 height 28
click at [225, 450] on icon "button" at bounding box center [226, 452] width 14 height 14
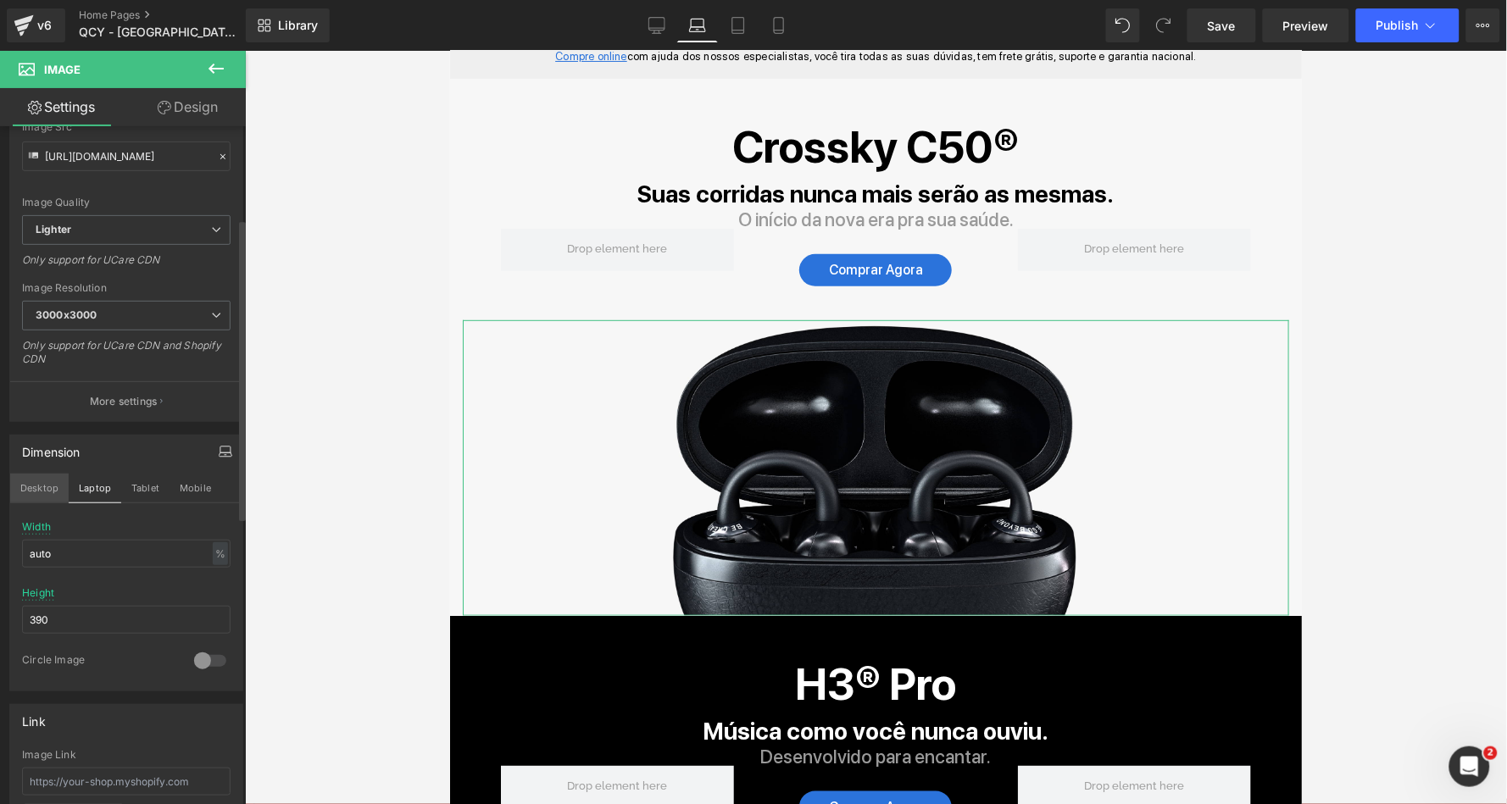
click at [42, 485] on button "Desktop" at bounding box center [39, 488] width 58 height 29
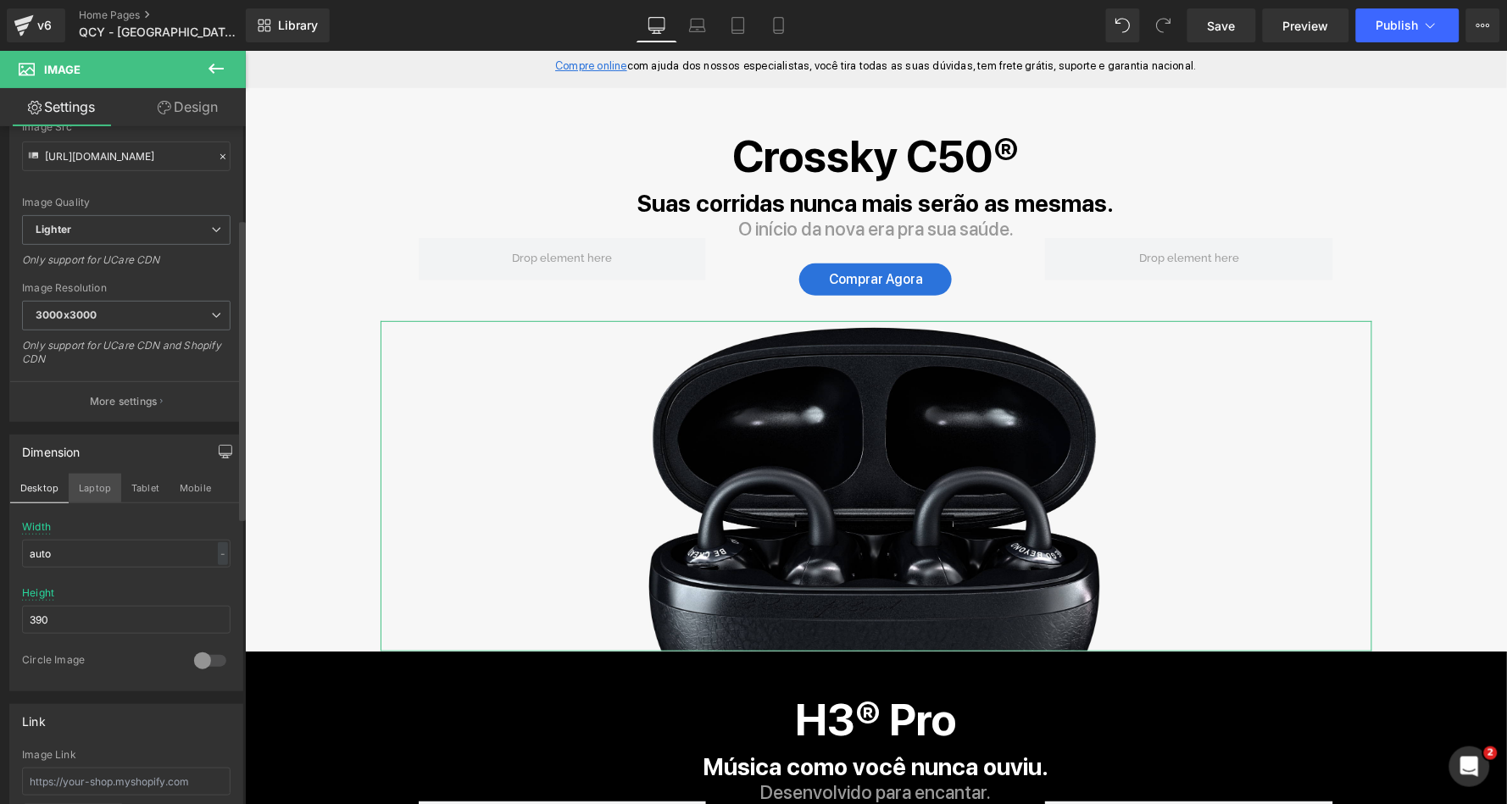
click at [97, 484] on button "Laptop" at bounding box center [95, 488] width 53 height 29
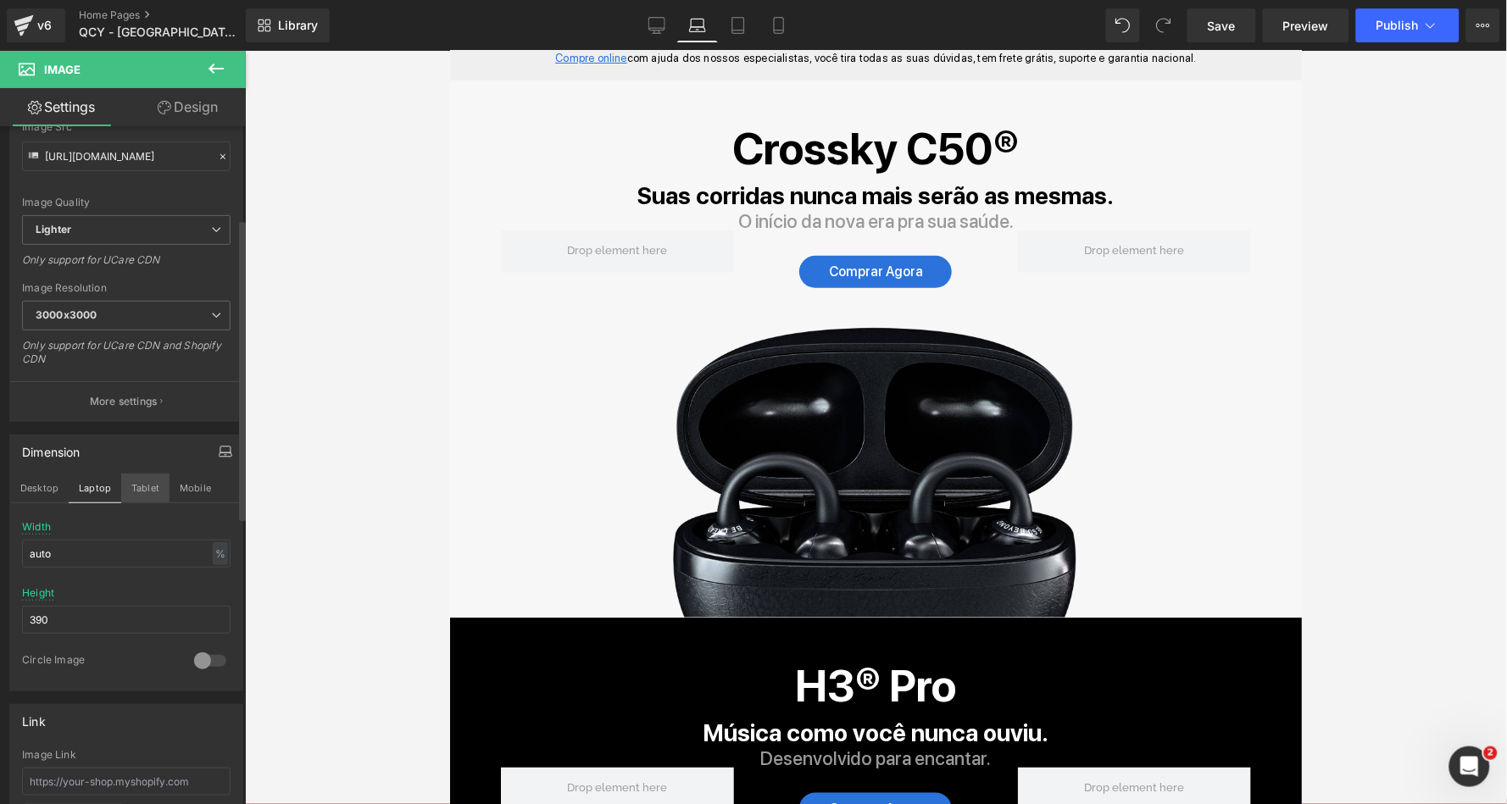
click at [147, 479] on button "Tablet" at bounding box center [145, 488] width 48 height 29
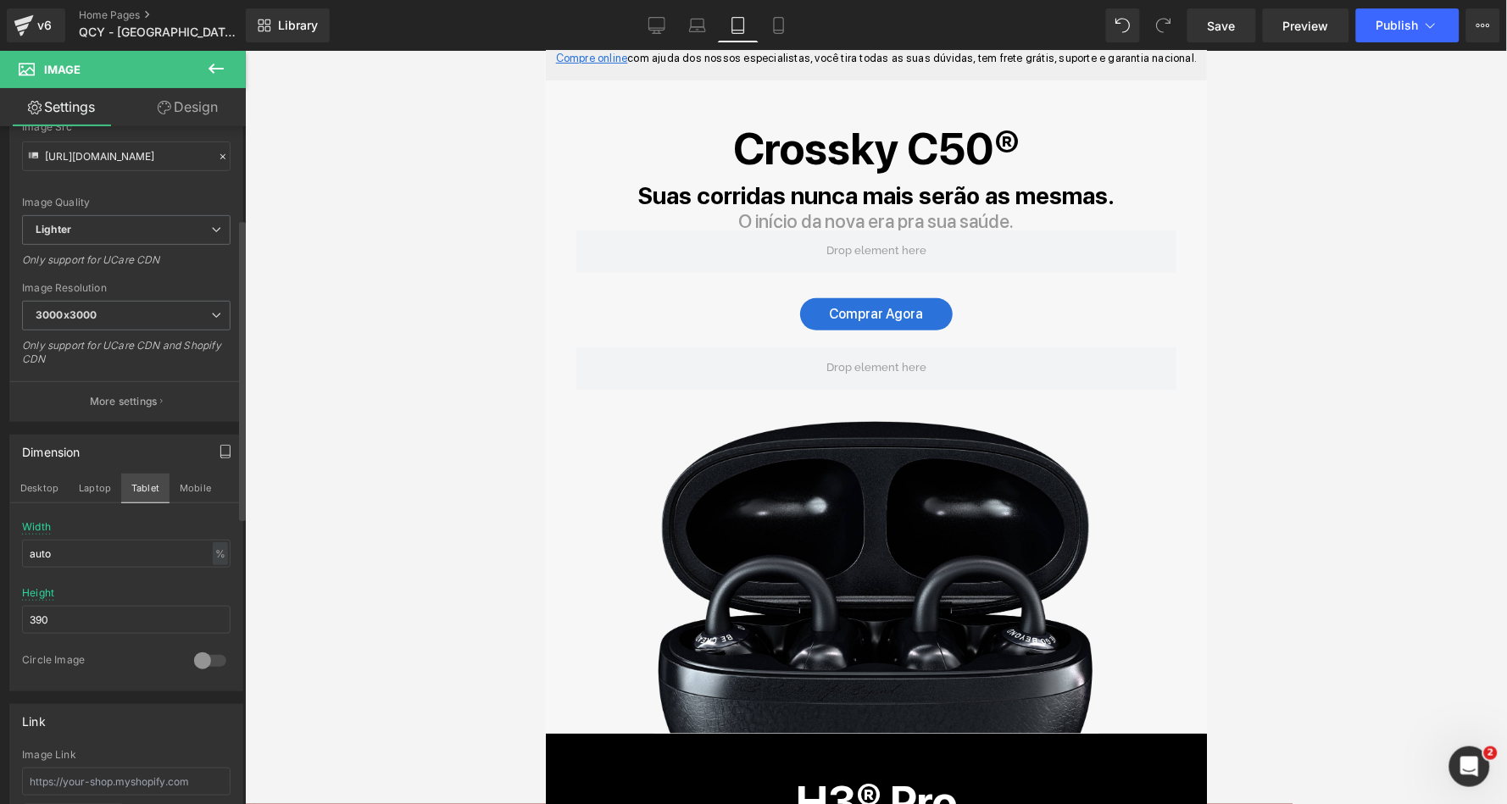
scroll to position [187, 0]
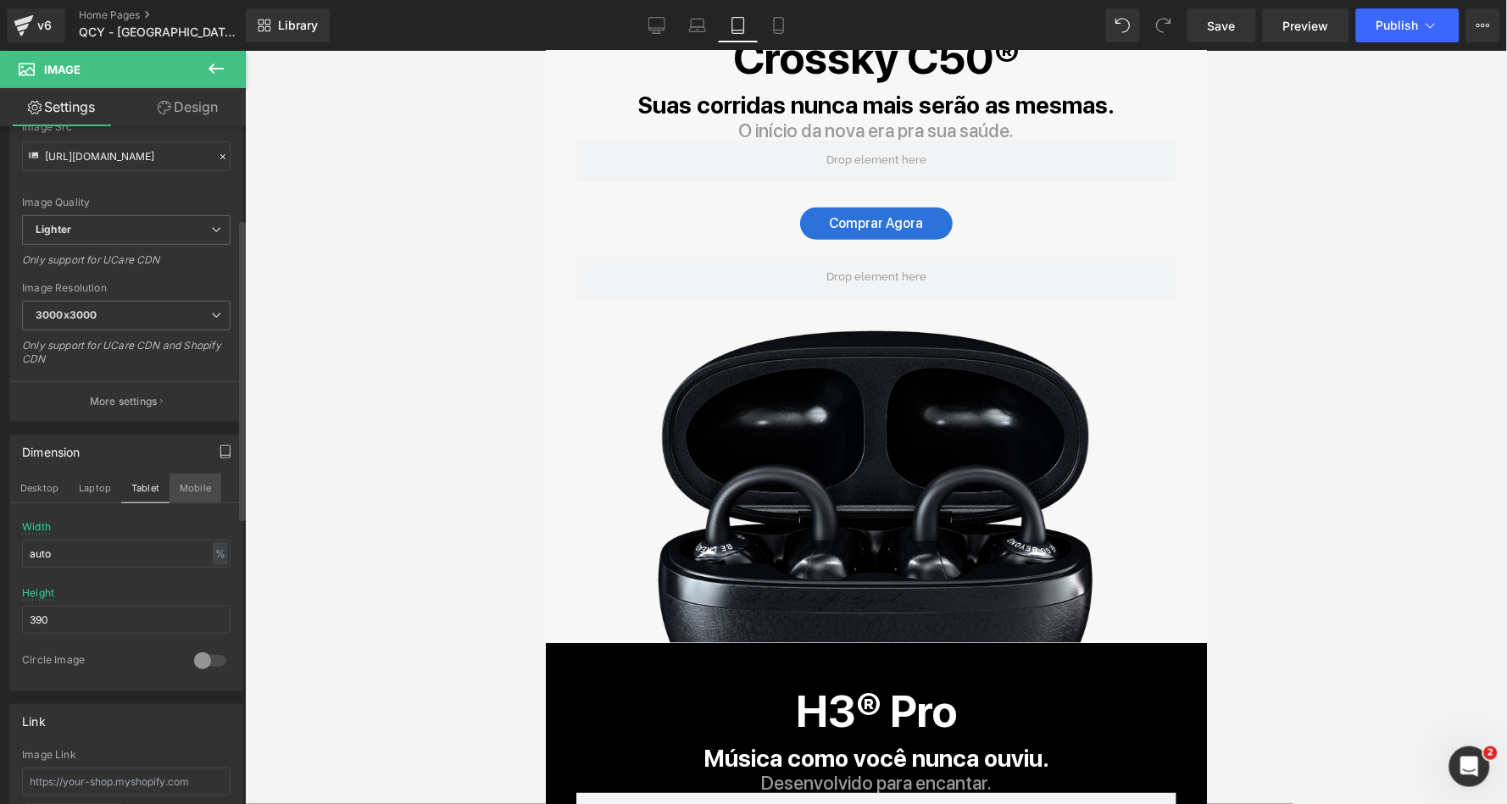
click at [192, 481] on button "Mobile" at bounding box center [196, 488] width 52 height 29
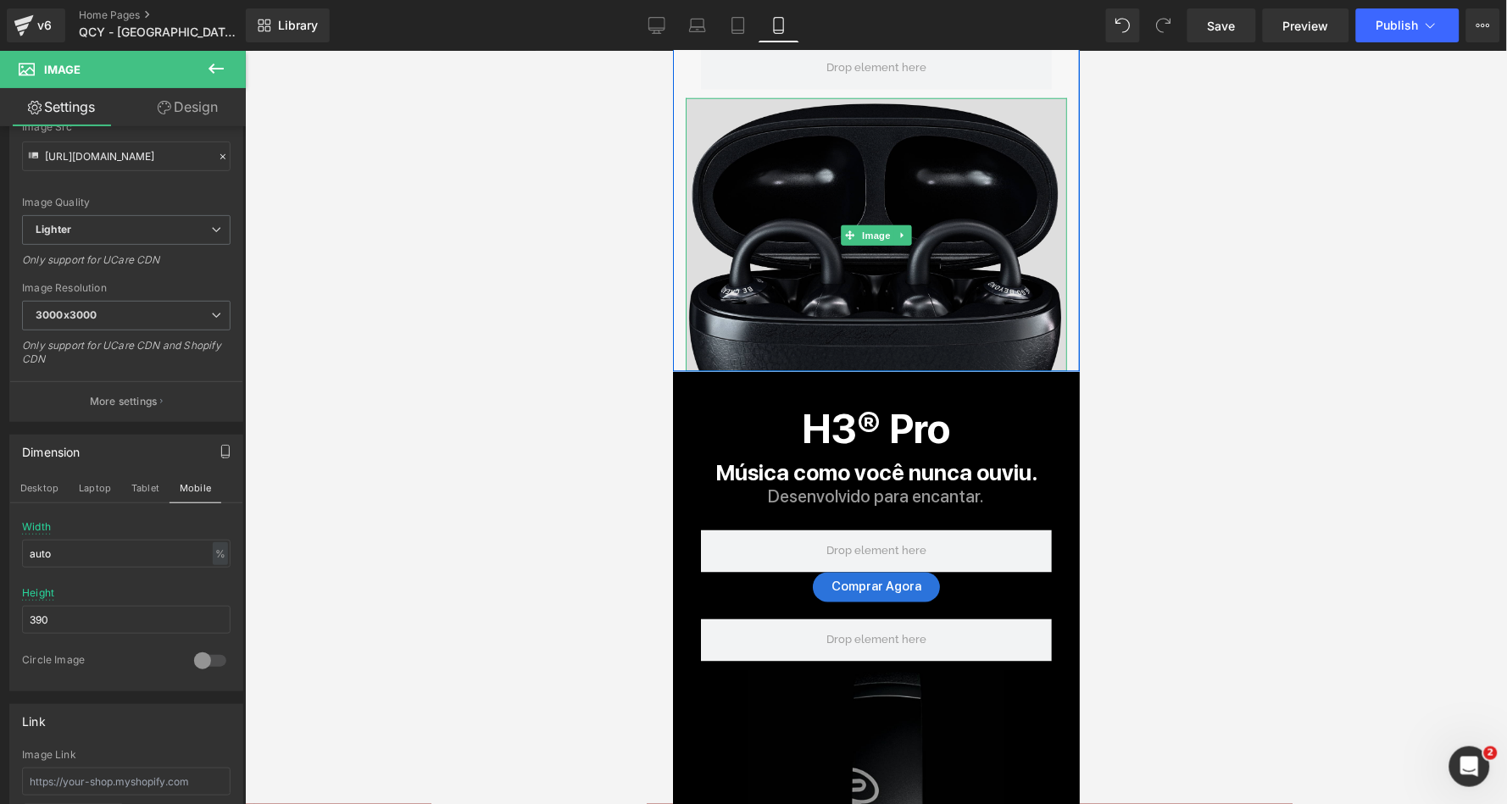
scroll to position [287, 0]
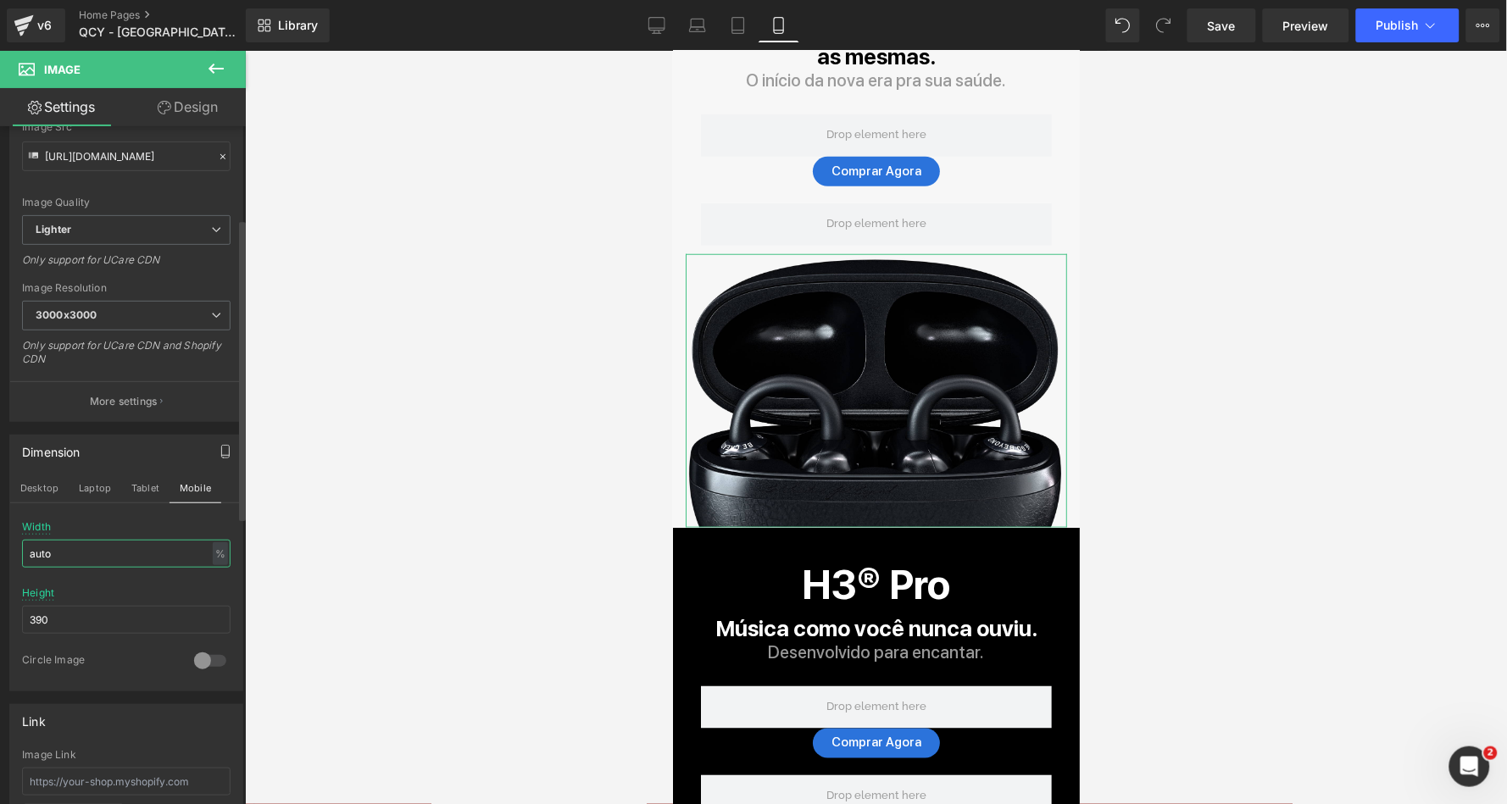
click at [112, 549] on input "auto" at bounding box center [126, 554] width 209 height 28
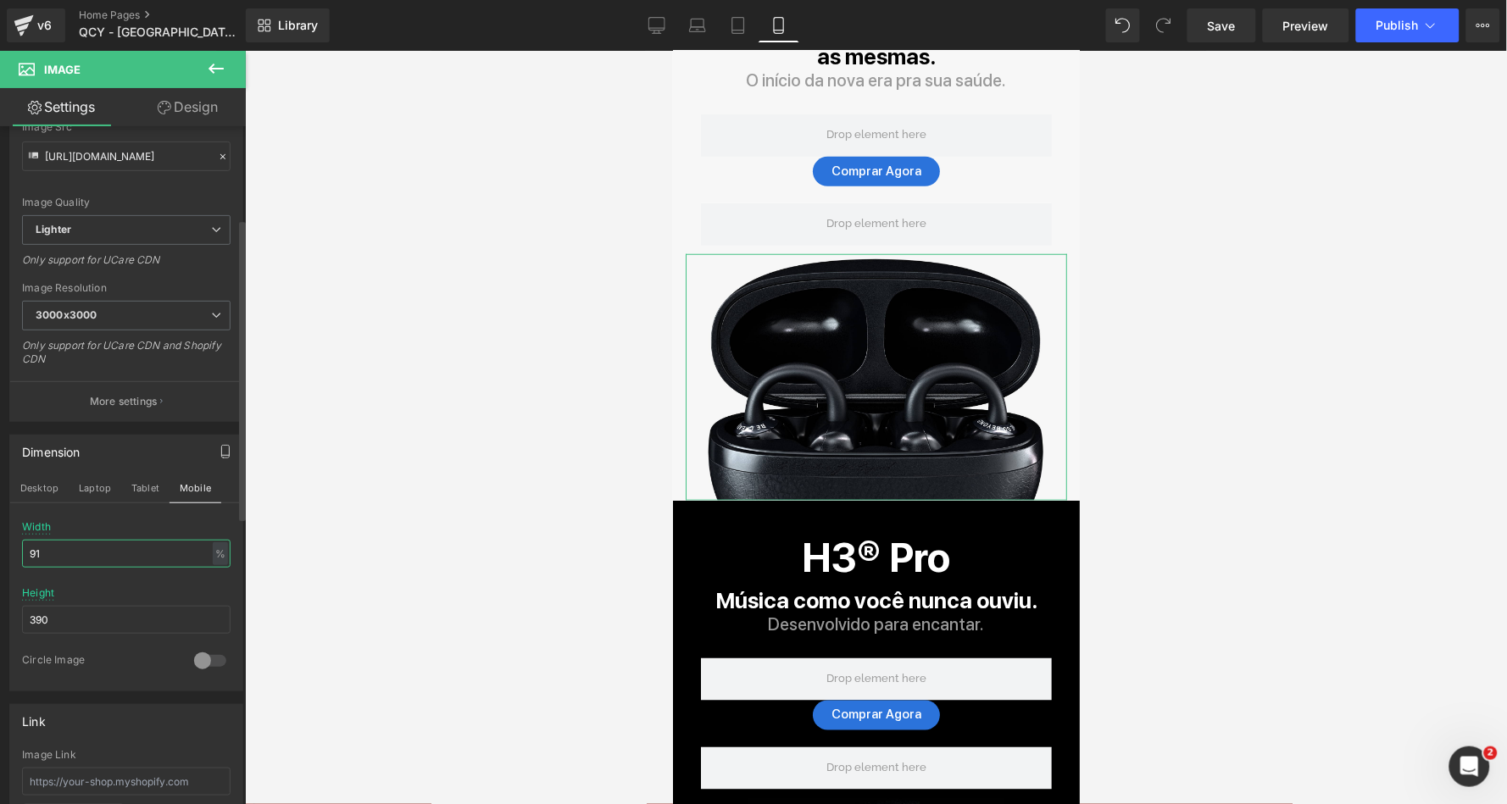
type input "90"
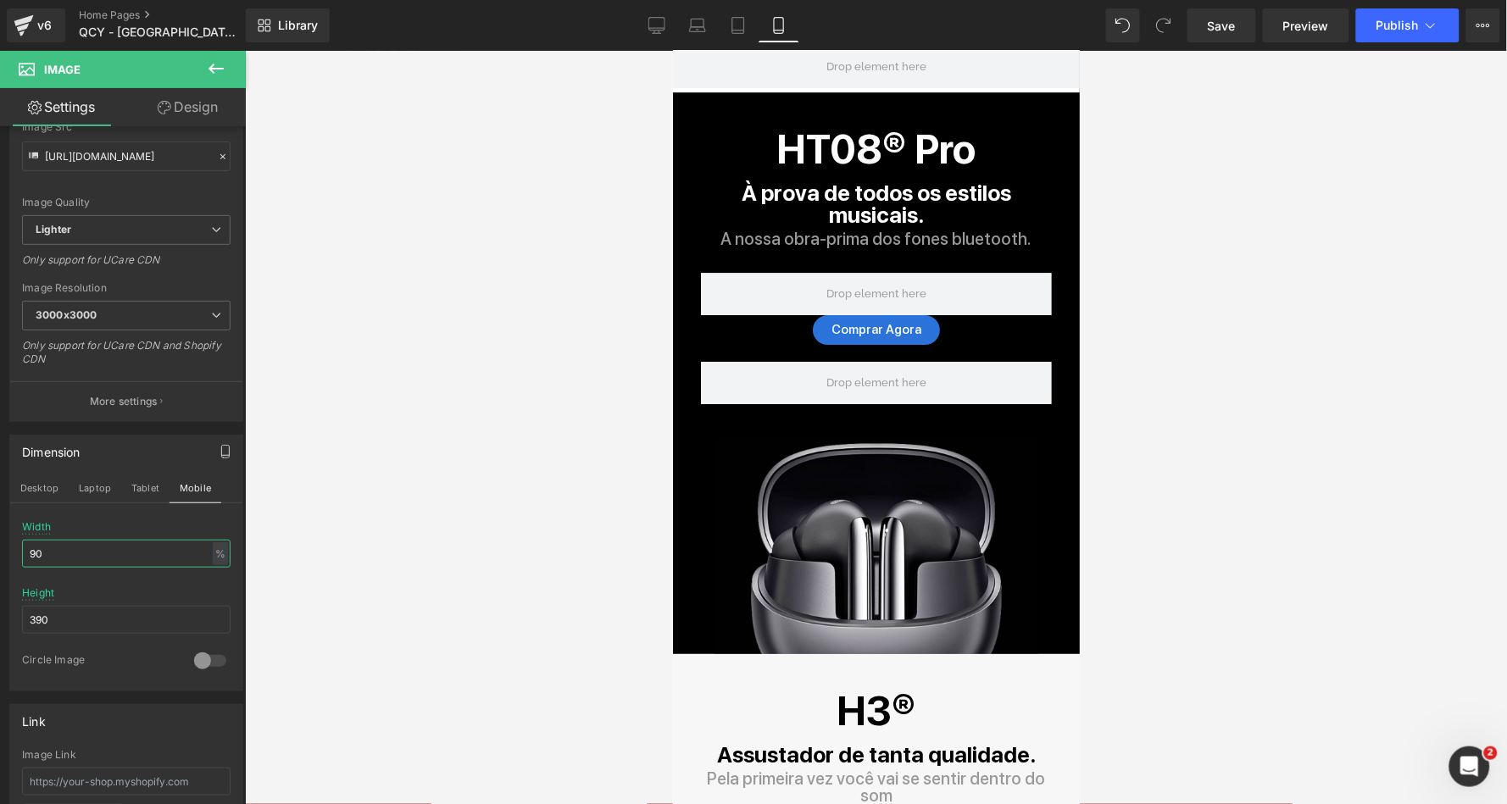
scroll to position [1489, 0]
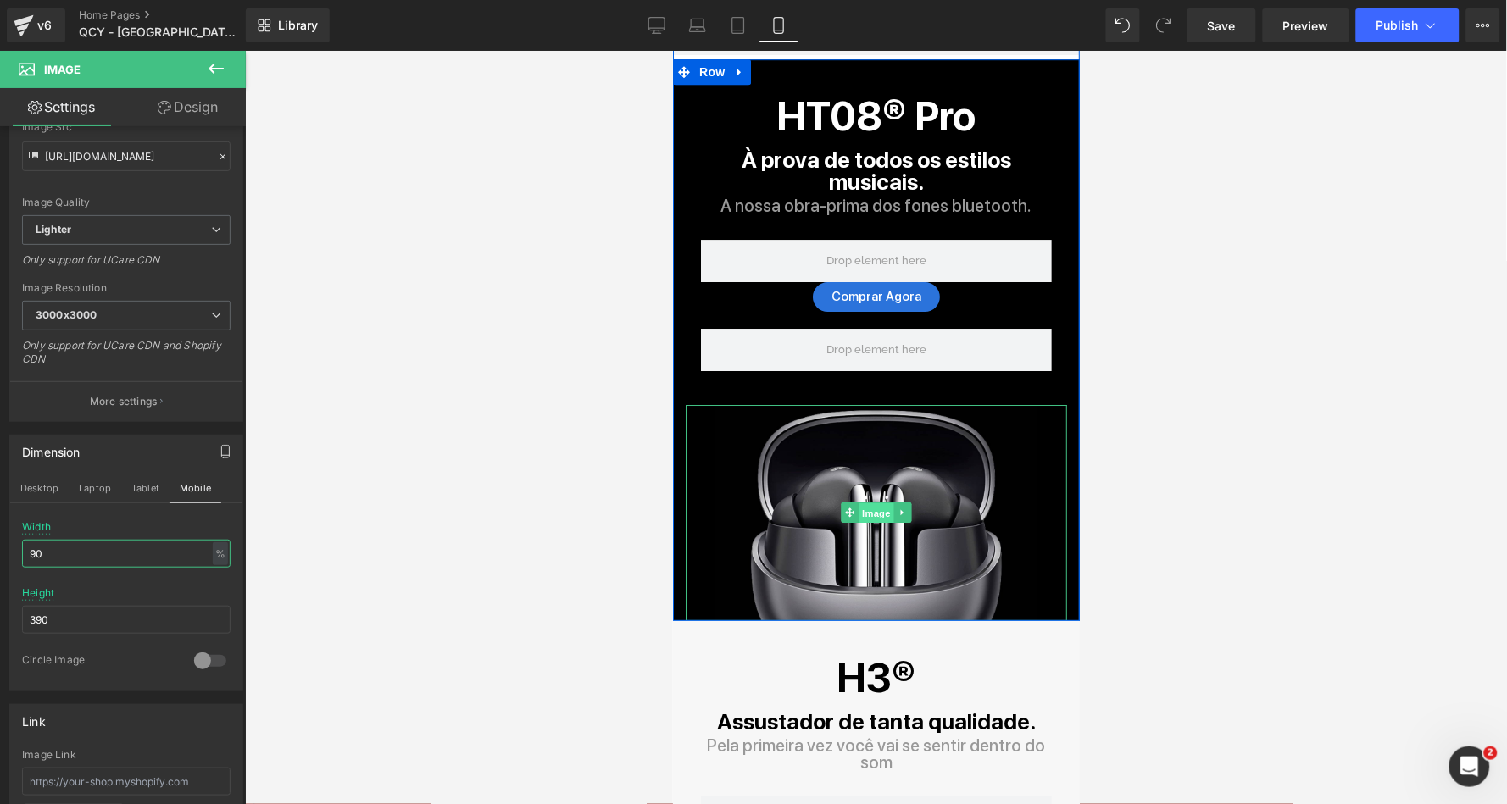
click at [871, 503] on span "Image" at bounding box center [876, 513] width 36 height 20
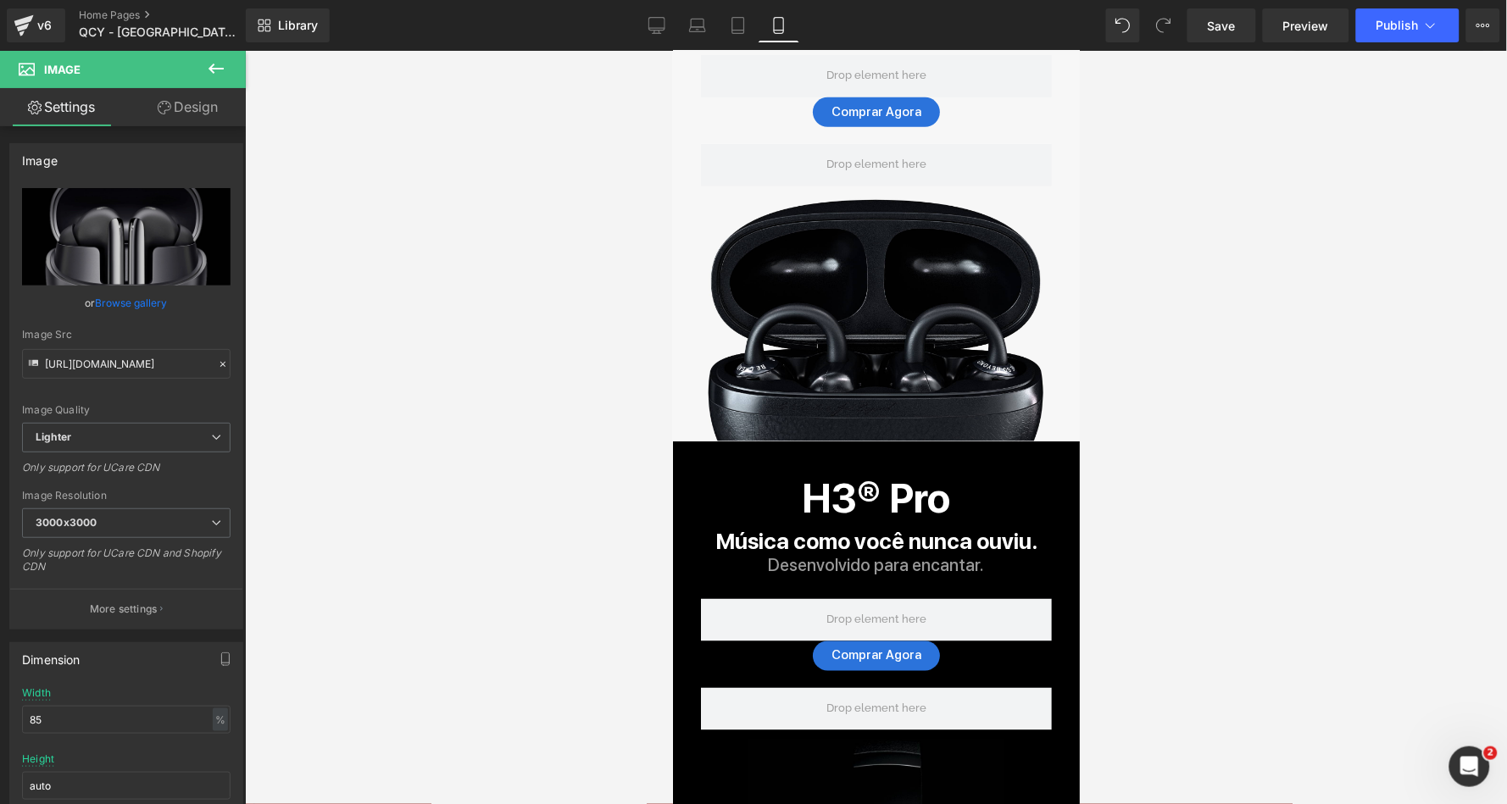
scroll to position [157, 0]
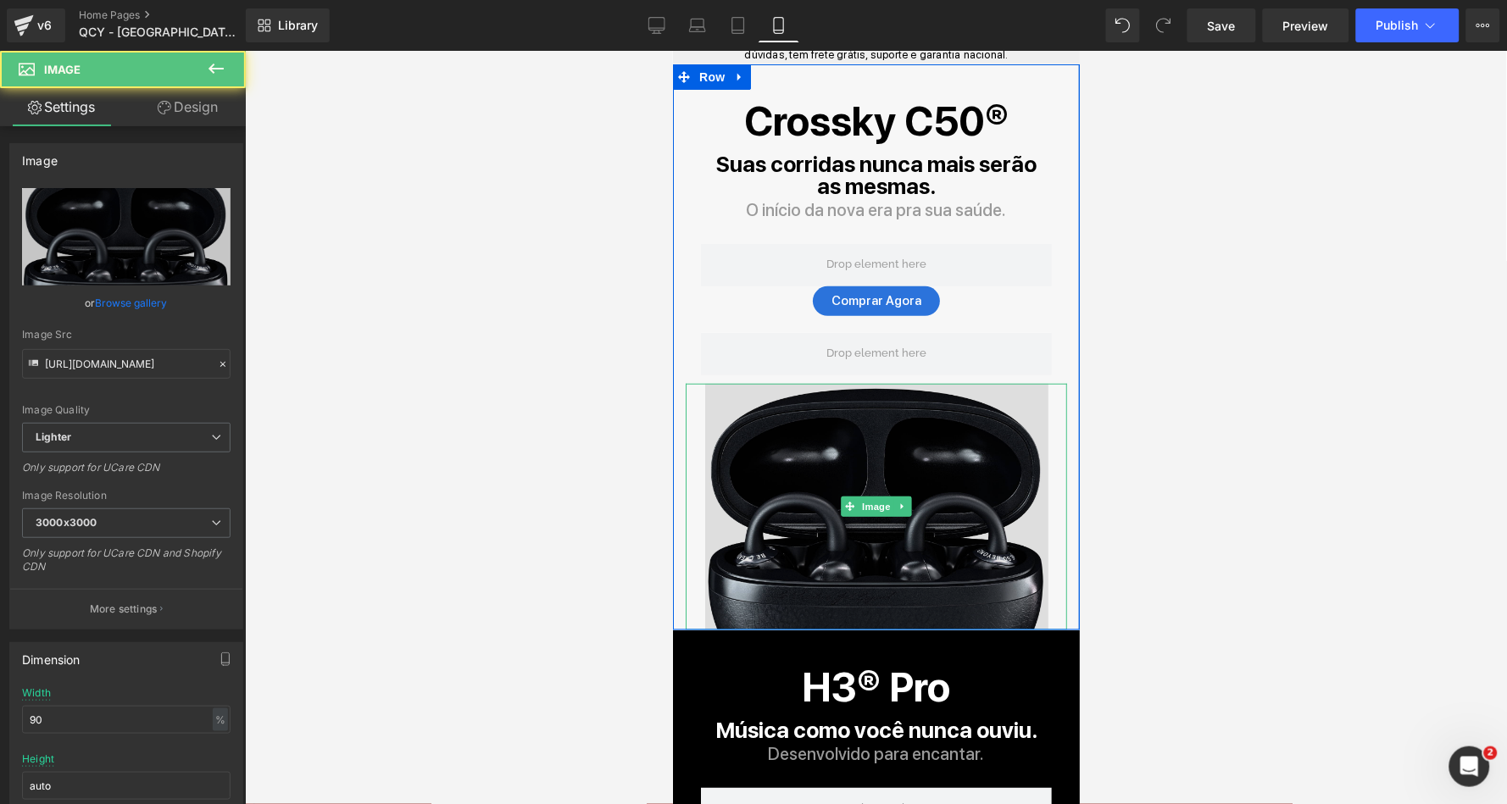
click at [873, 504] on div "Image" at bounding box center [875, 506] width 381 height 246
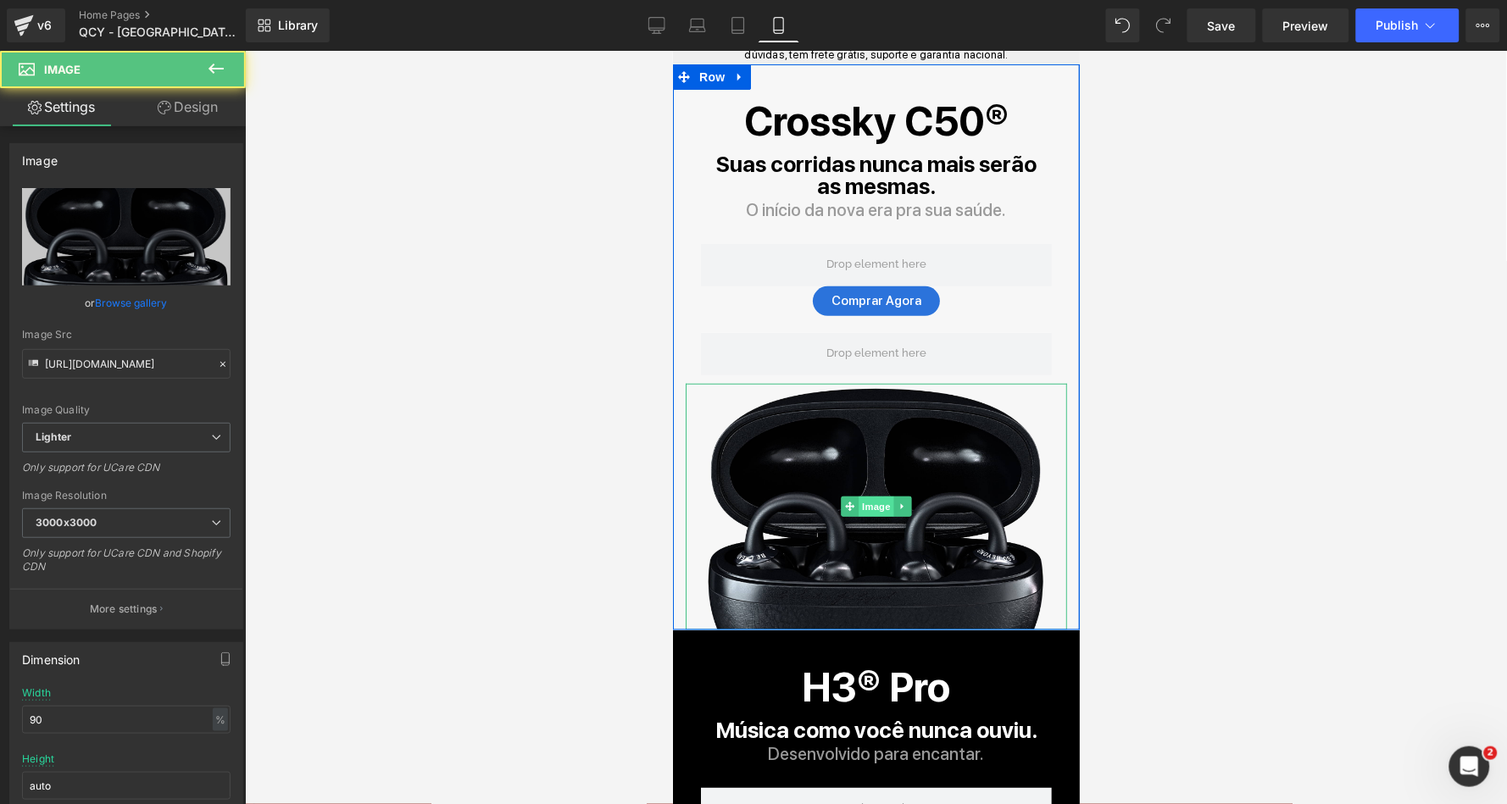
click at [873, 500] on span "Image" at bounding box center [876, 506] width 36 height 20
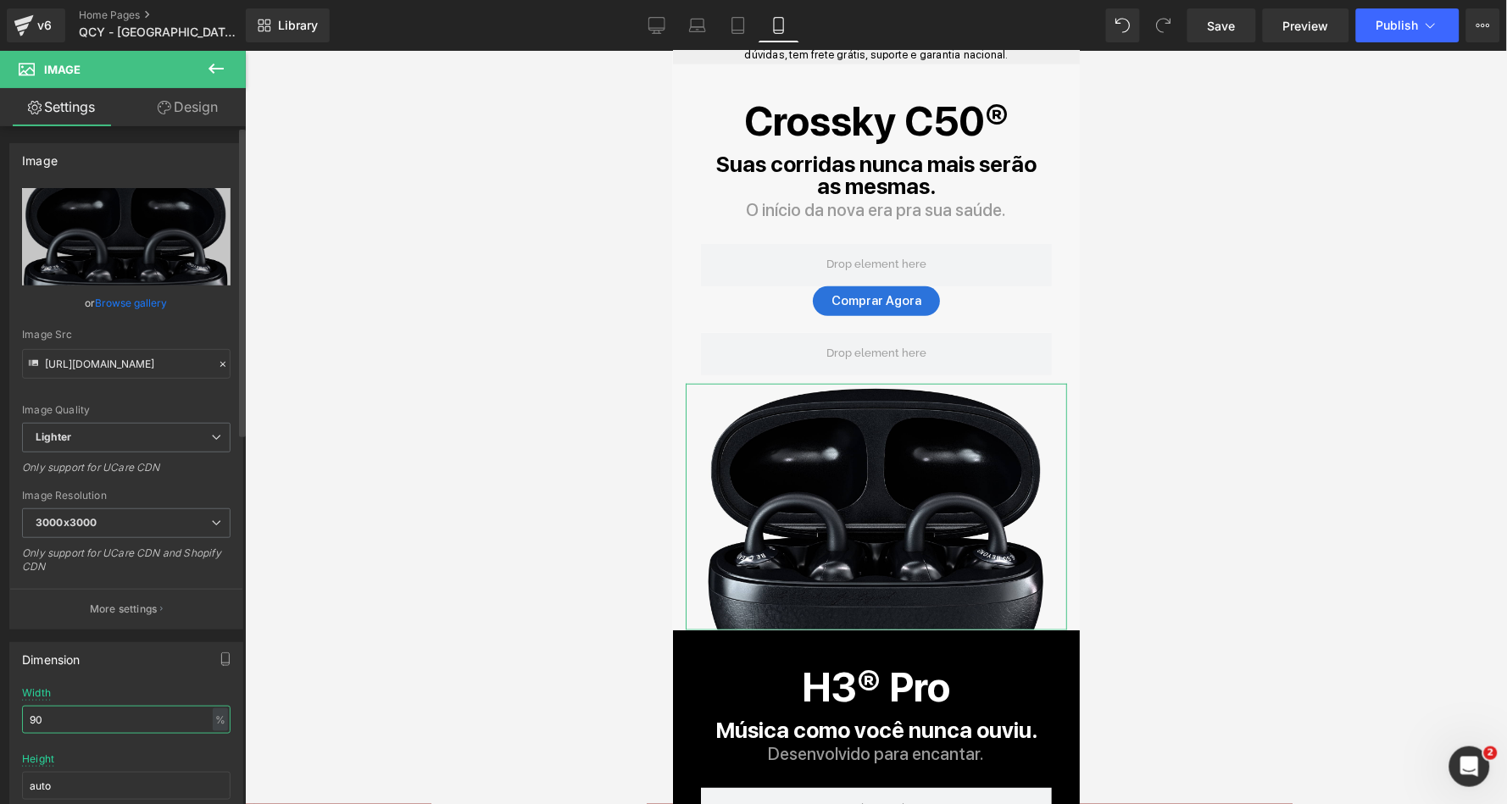
click at [127, 711] on input "90" at bounding box center [126, 720] width 209 height 28
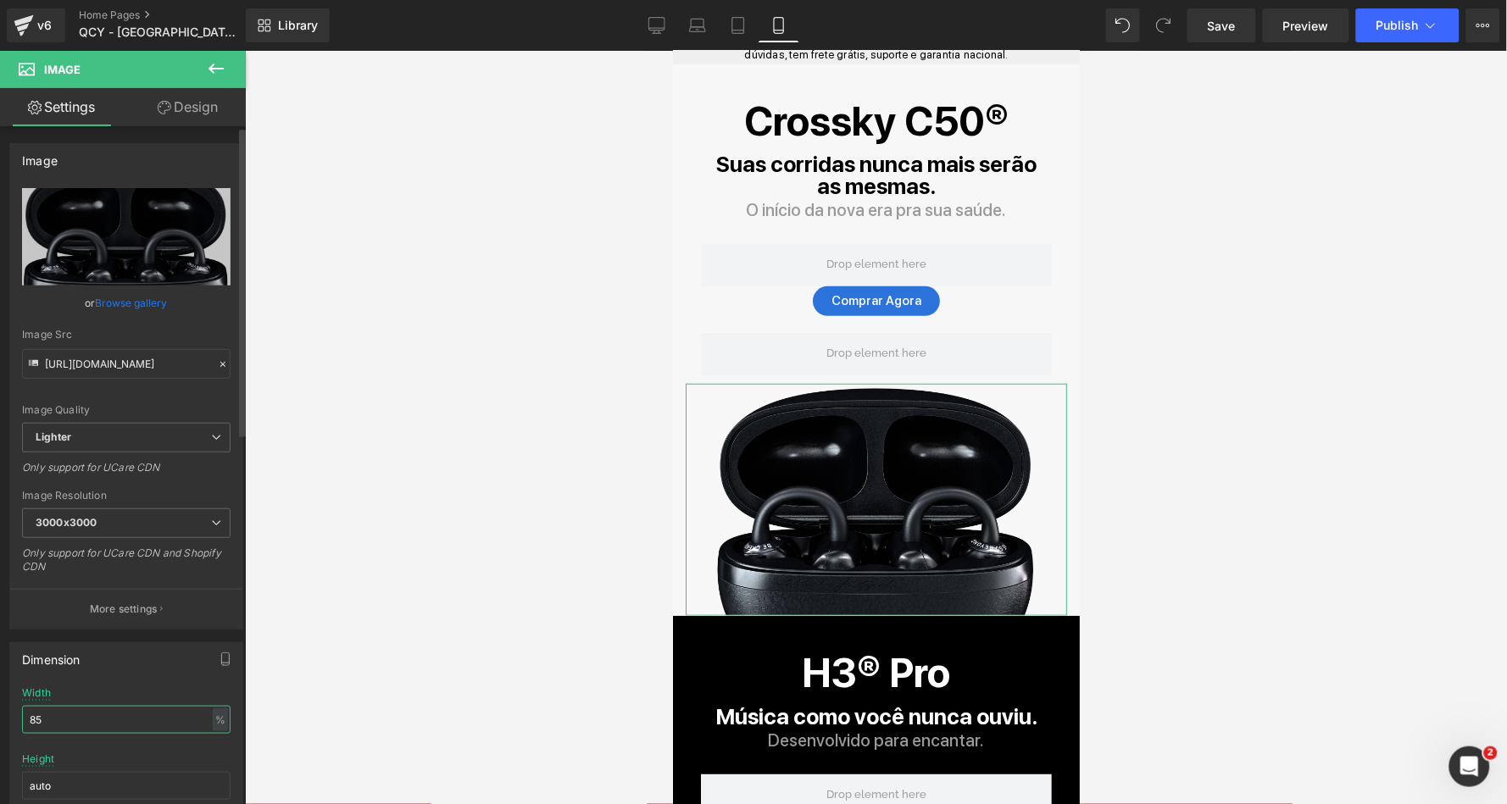
type input "84"
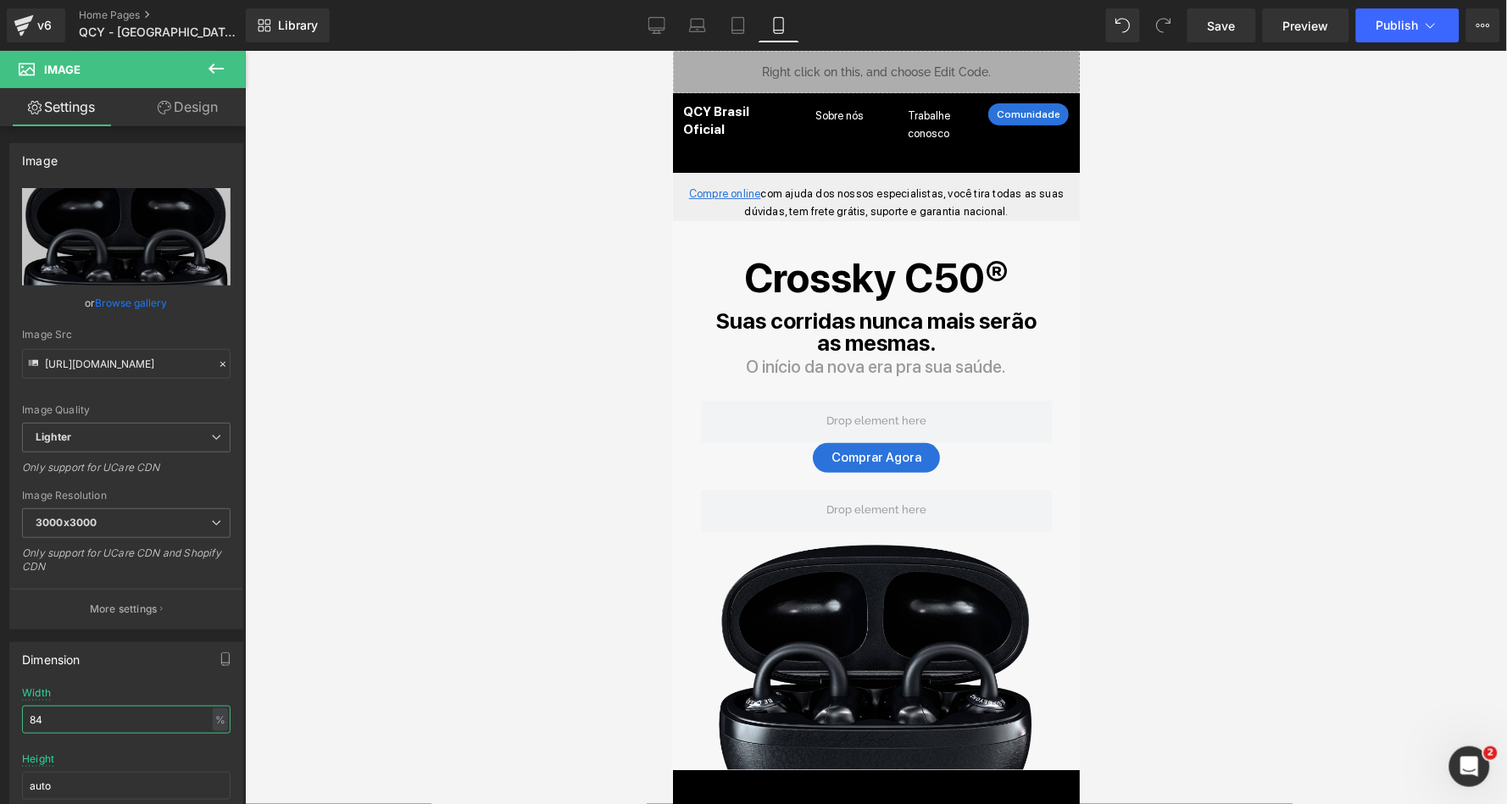
scroll to position [0, 0]
click at [897, 277] on div "Crossky C50® Heading" at bounding box center [875, 278] width 381 height 64
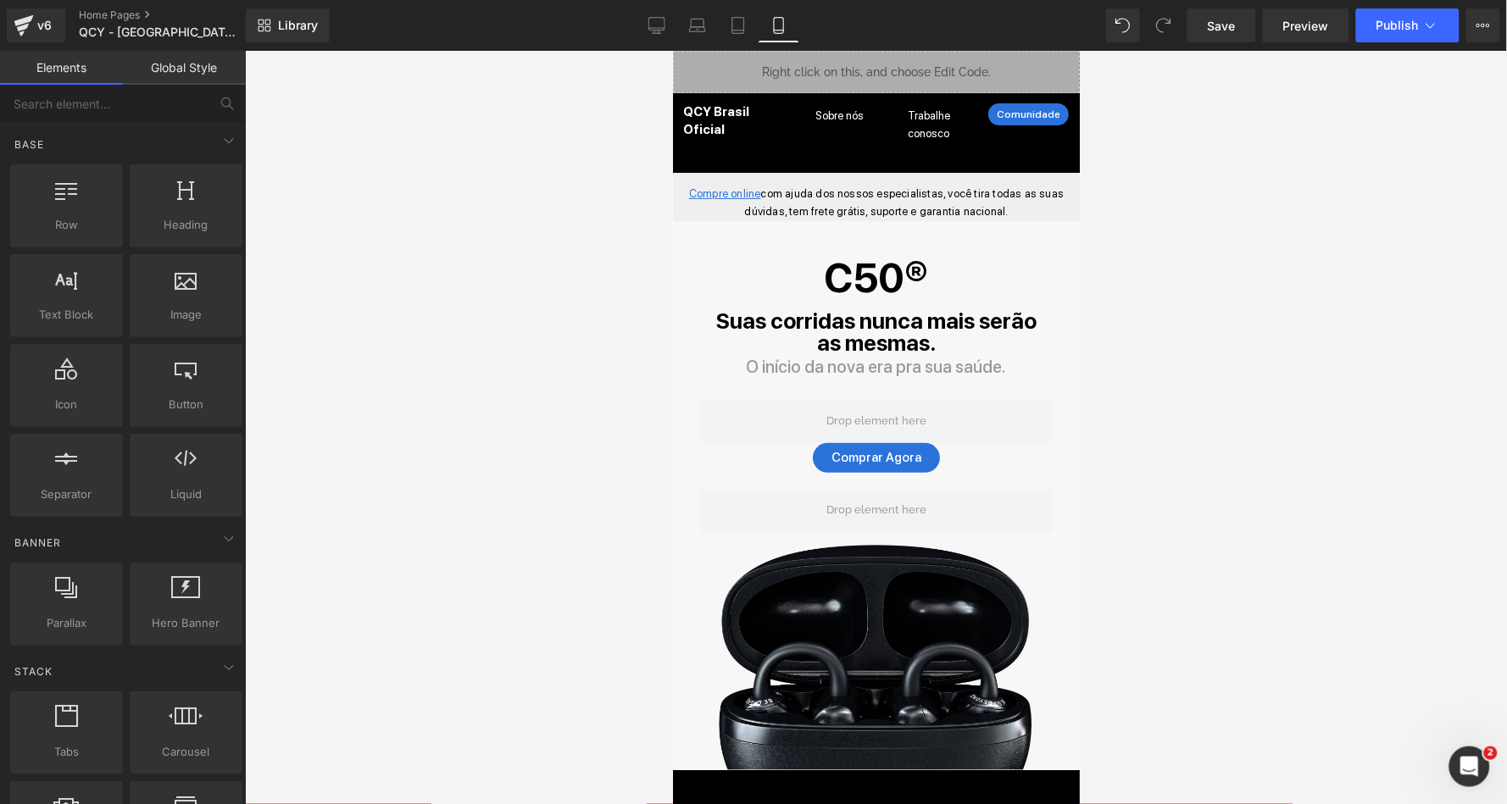
click at [586, 362] on div at bounding box center [876, 428] width 1262 height 754
click at [652, 31] on icon at bounding box center [656, 25] width 17 height 17
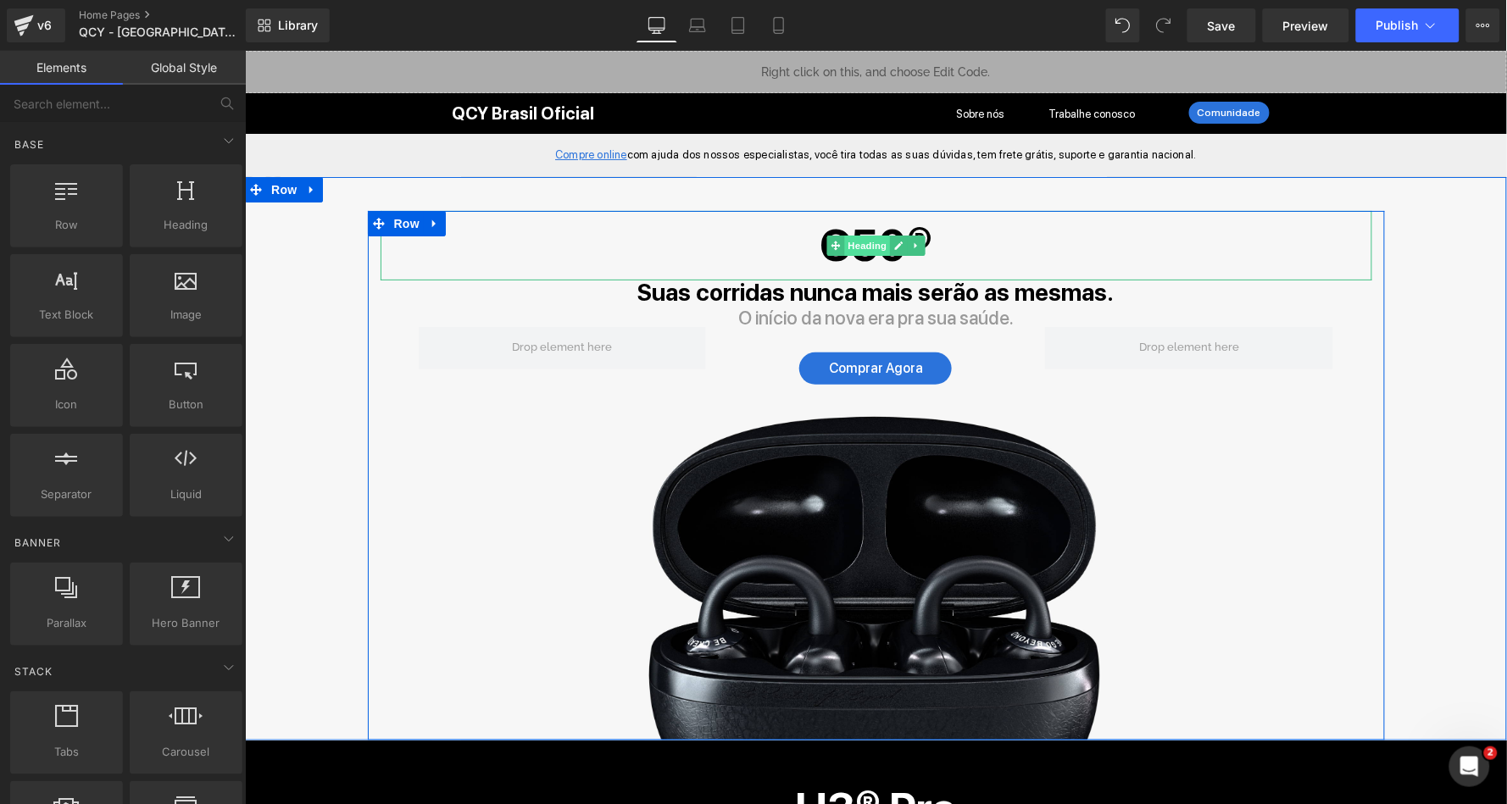
click at [877, 239] on span "Heading" at bounding box center [866, 245] width 46 height 20
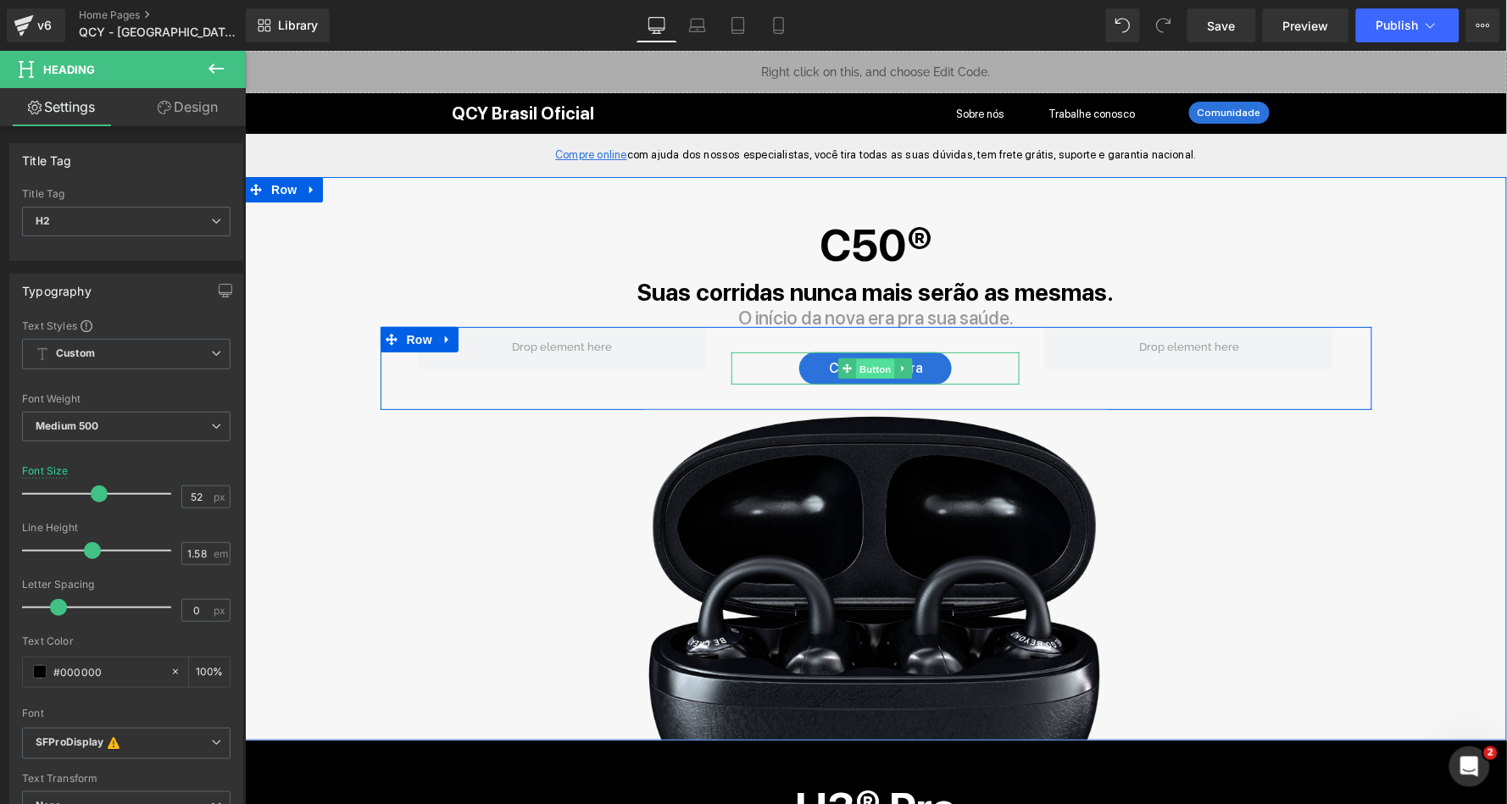
click at [868, 359] on span "Button" at bounding box center [875, 369] width 39 height 20
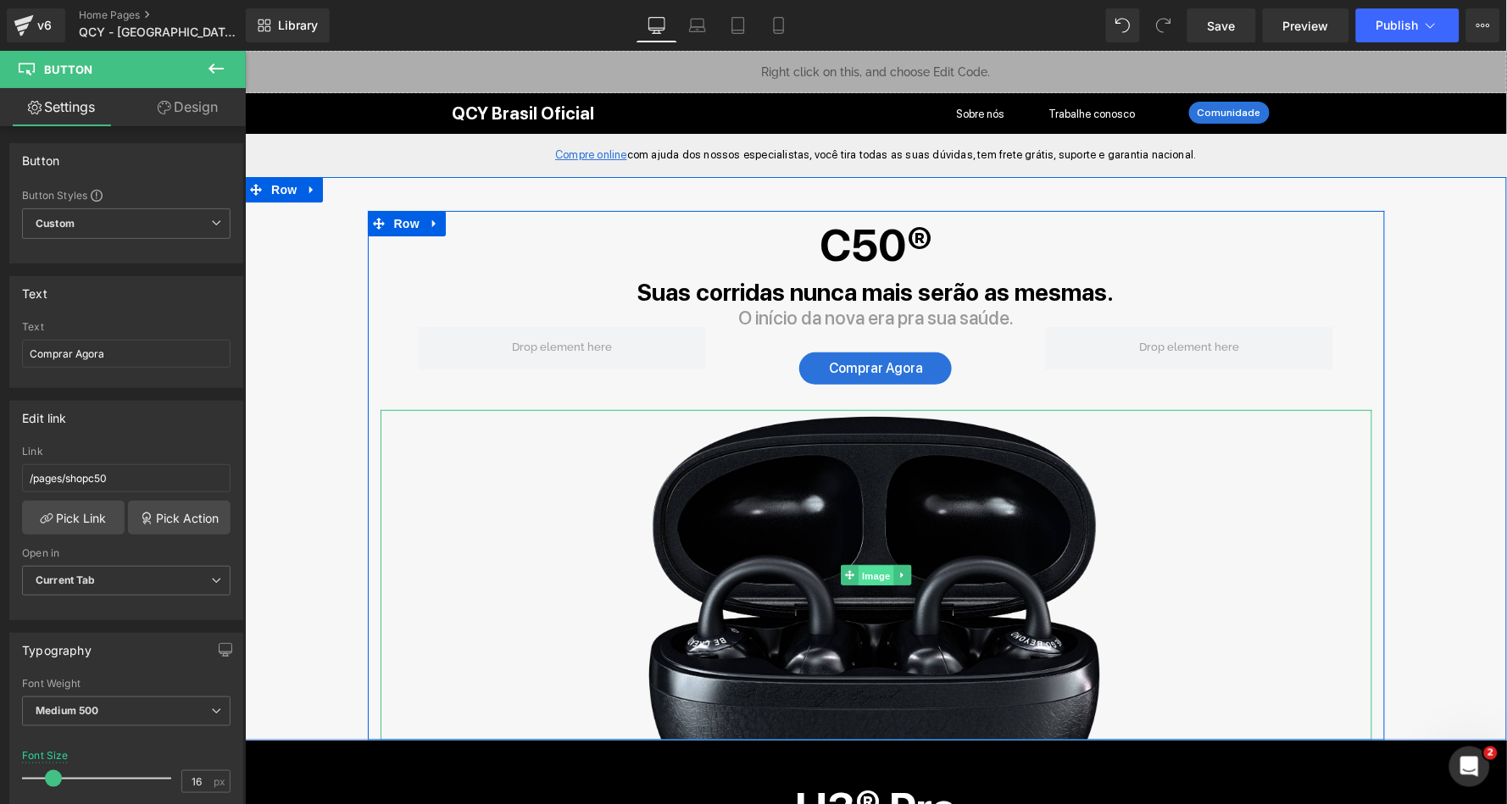
click at [870, 568] on span "Image" at bounding box center [876, 575] width 36 height 20
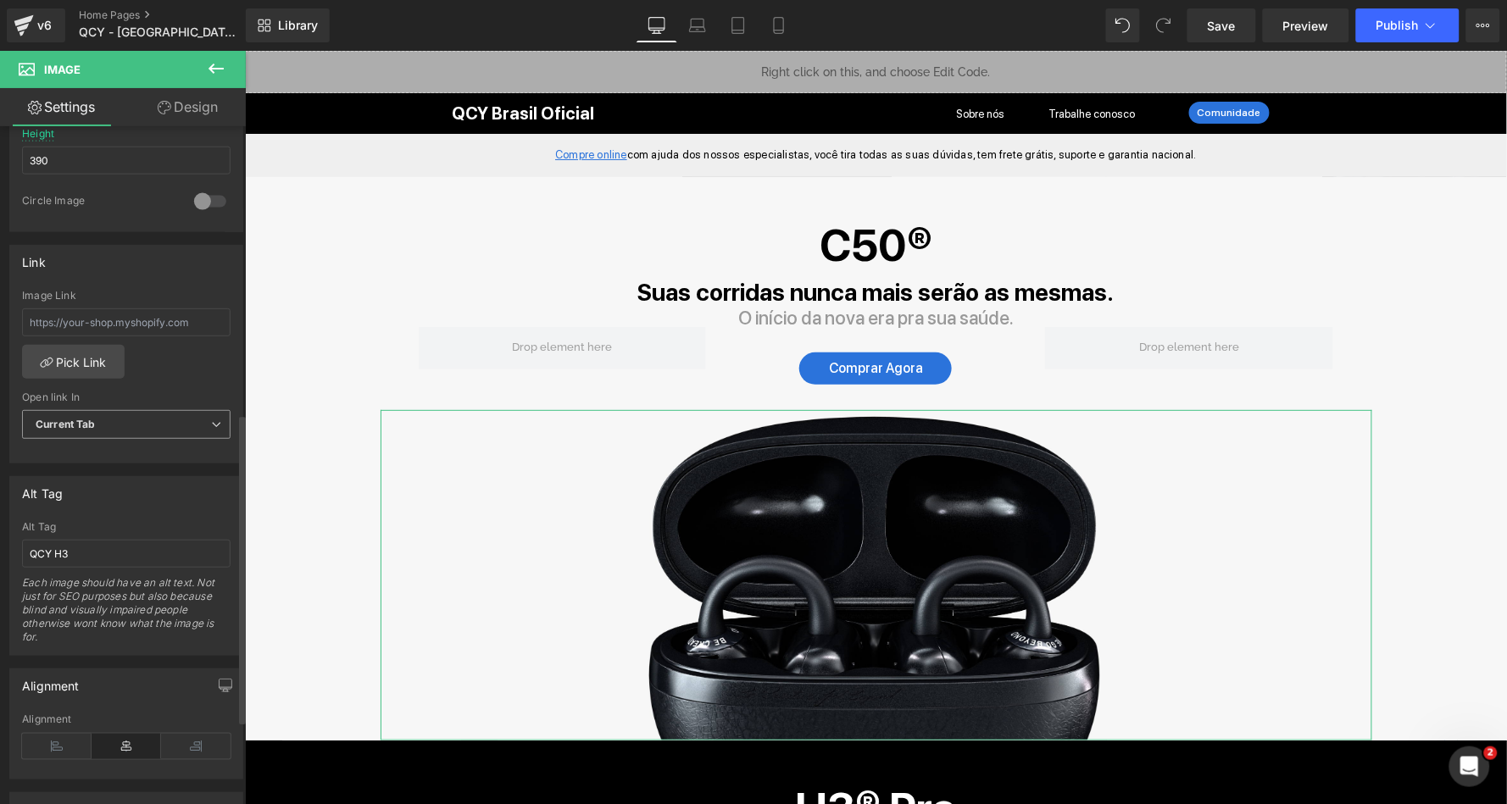
scroll to position [628, 0]
click at [89, 537] on input "QCY H3" at bounding box center [126, 551] width 209 height 28
type input "QCY Crossky C50"
click at [135, 493] on div "Alt Tag" at bounding box center [126, 491] width 232 height 32
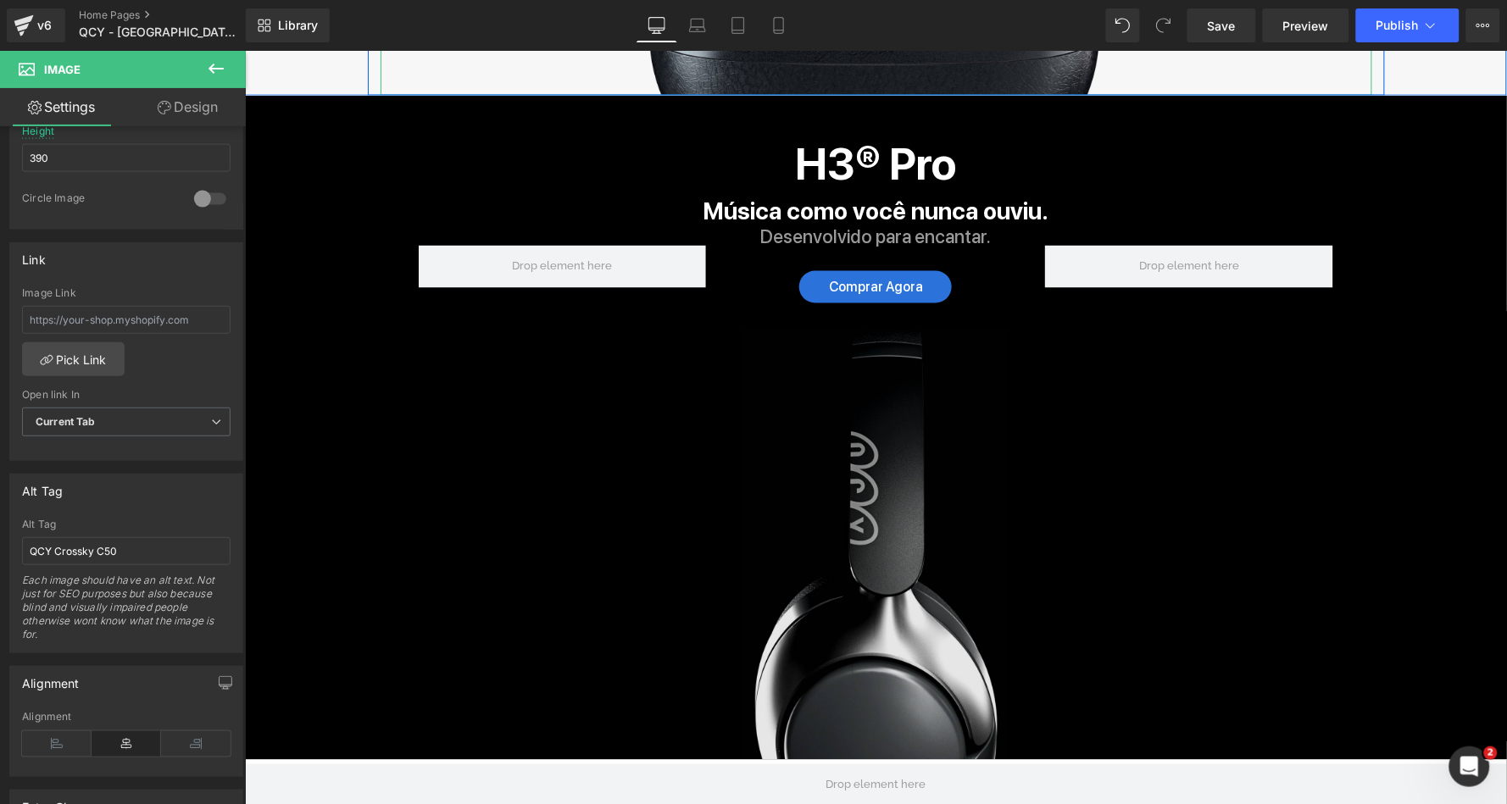
scroll to position [889, 0]
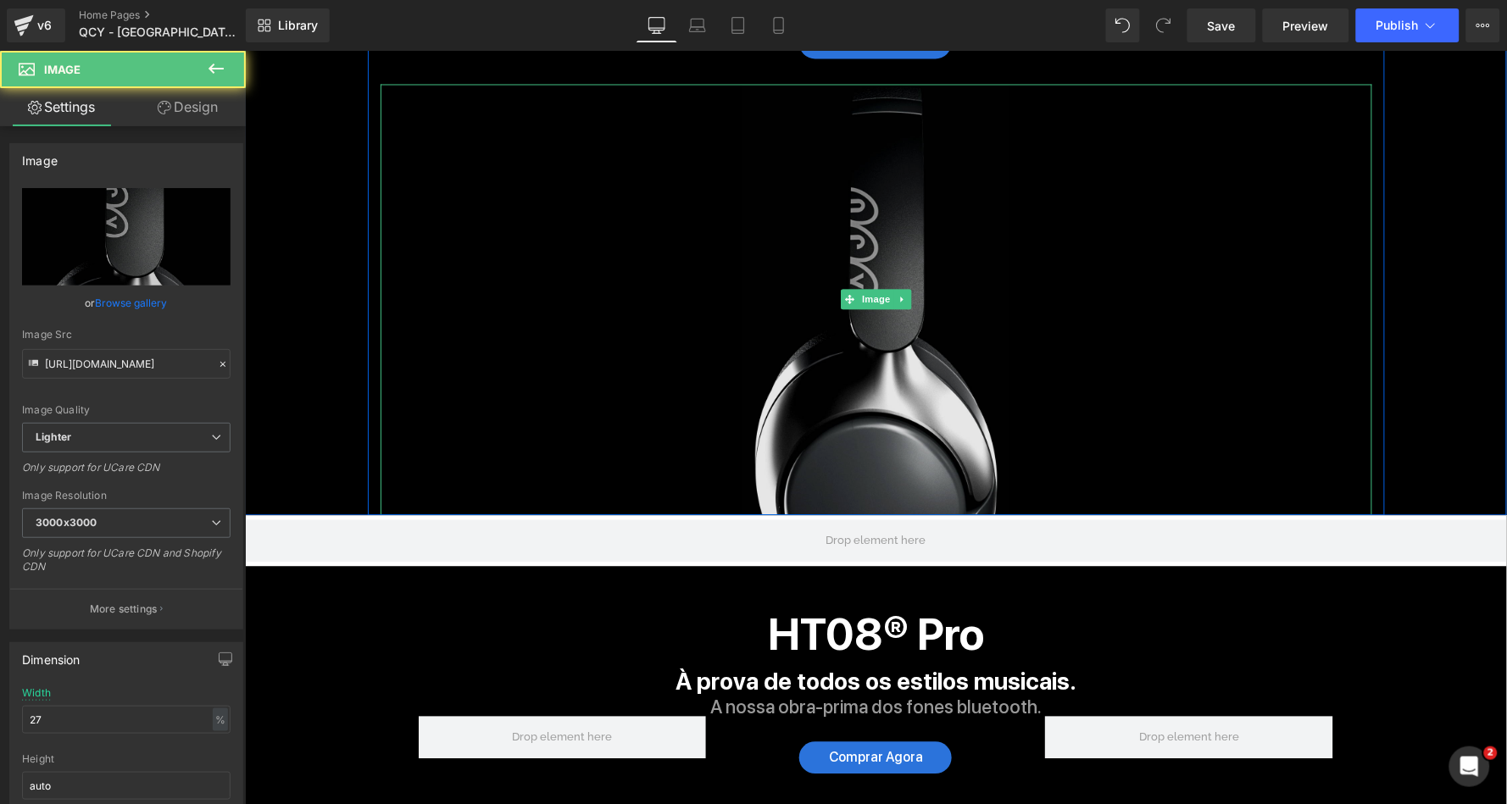
click at [897, 361] on img at bounding box center [876, 299] width 268 height 431
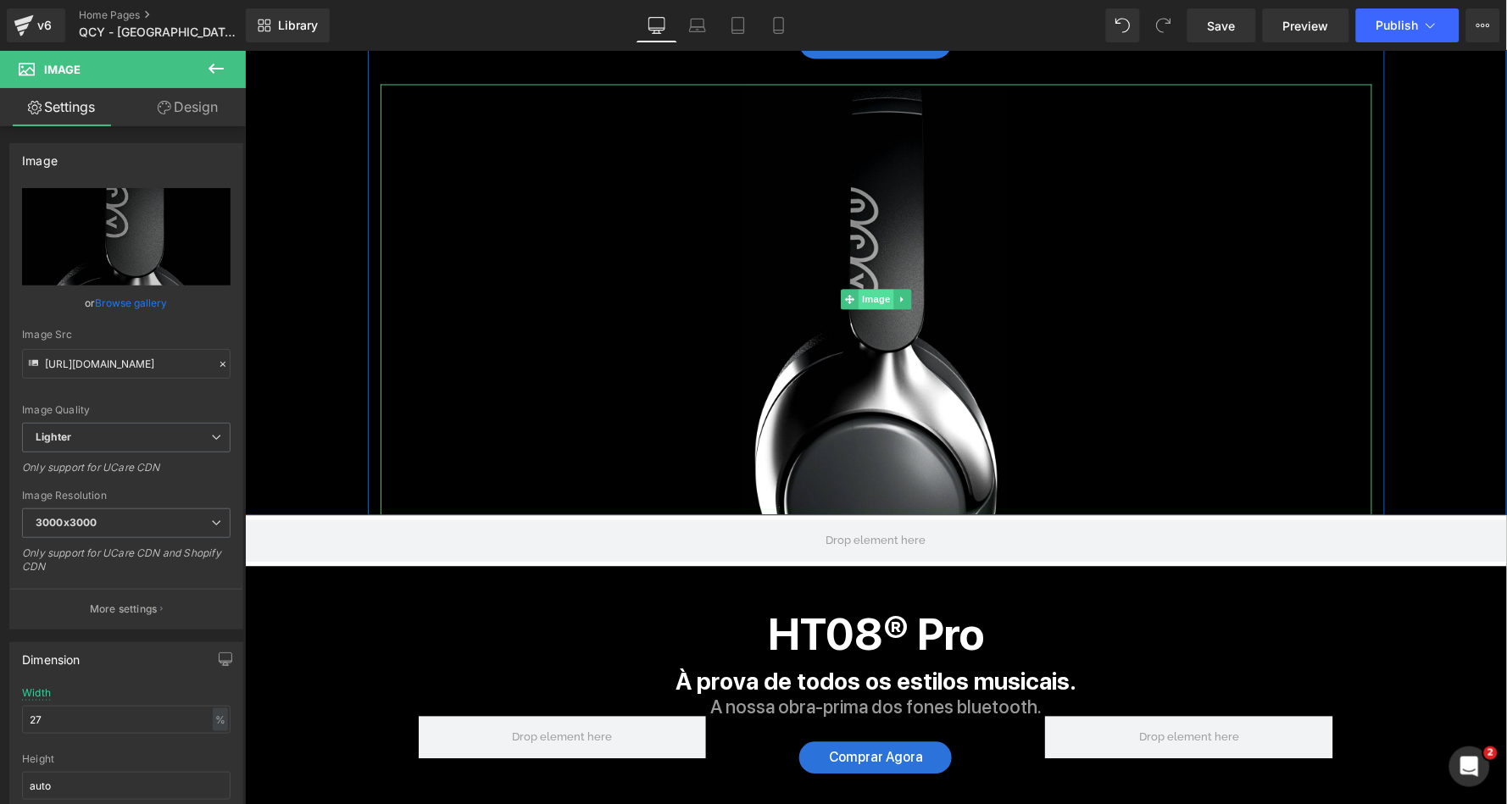
click at [873, 296] on span "Image" at bounding box center [876, 299] width 36 height 20
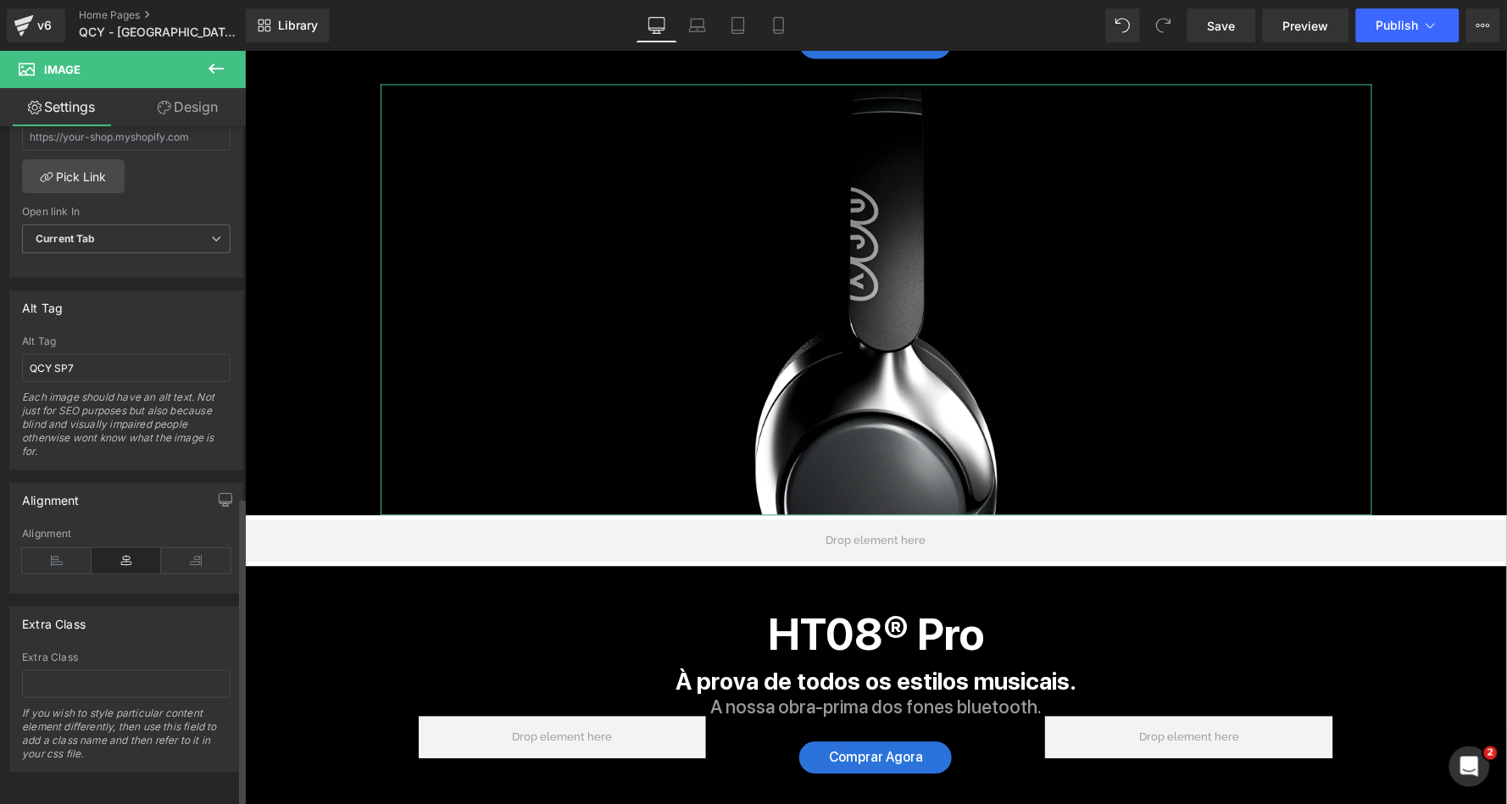
scroll to position [810, 0]
click at [110, 358] on input "QCY SP7" at bounding box center [126, 369] width 209 height 28
type input "QCY H3 PRO"
click at [153, 309] on div "Alt Tag" at bounding box center [126, 308] width 232 height 32
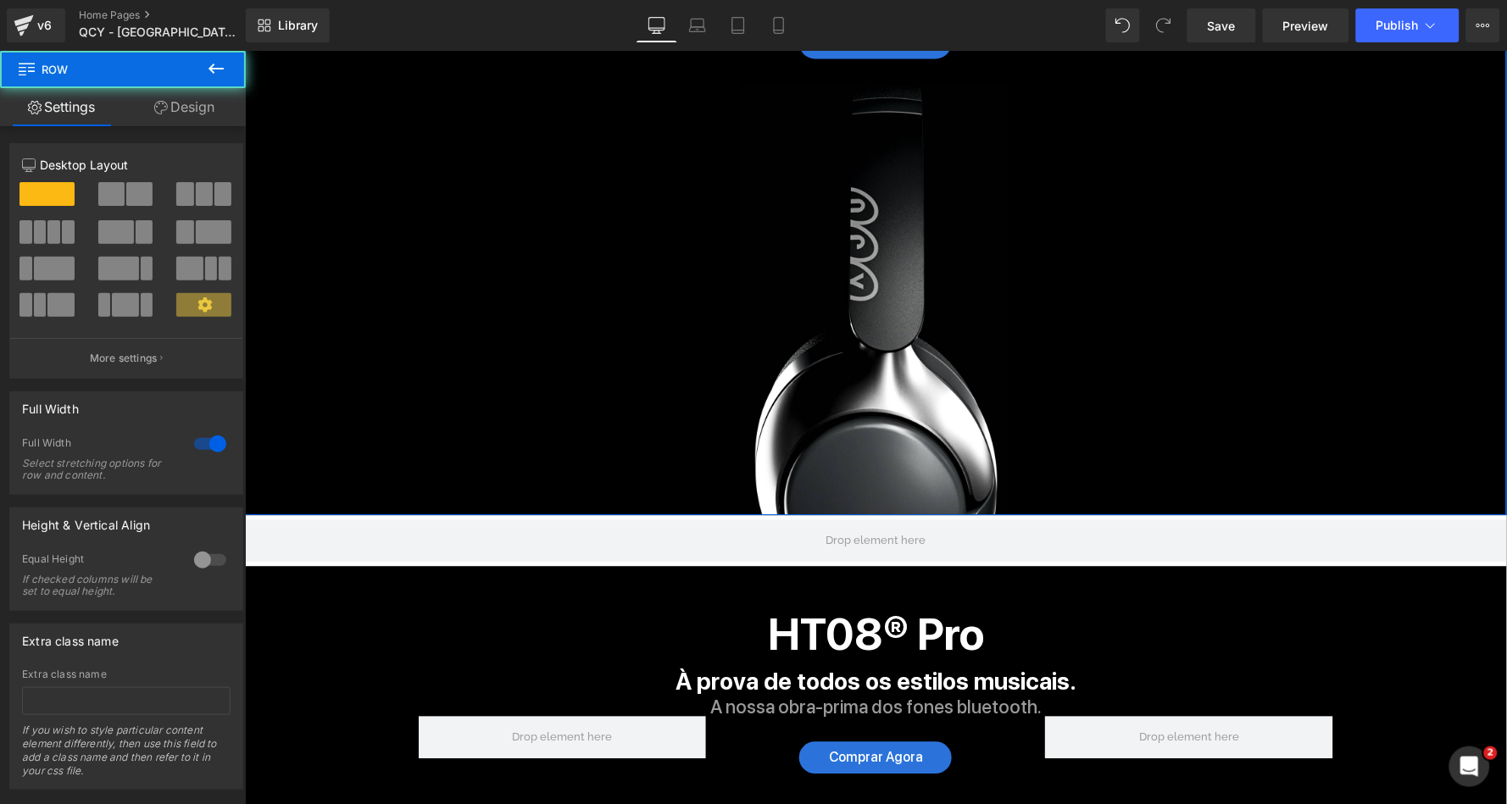
click at [348, 361] on div "H3® Pro Heading Música como você nunca ouviu. Text Block Desenvolvido para enca…" at bounding box center [875, 183] width 1262 height 665
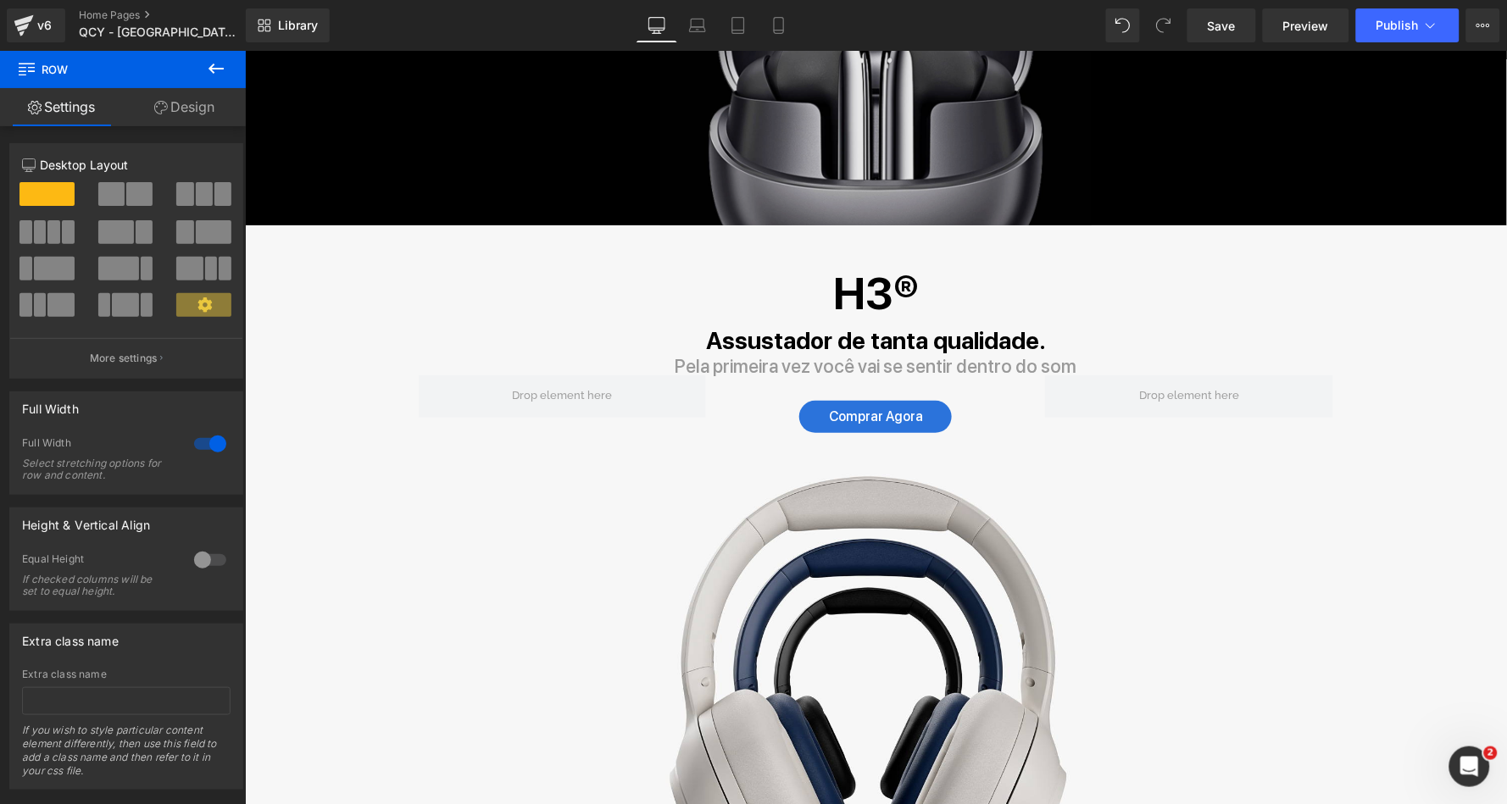
scroll to position [1597, 0]
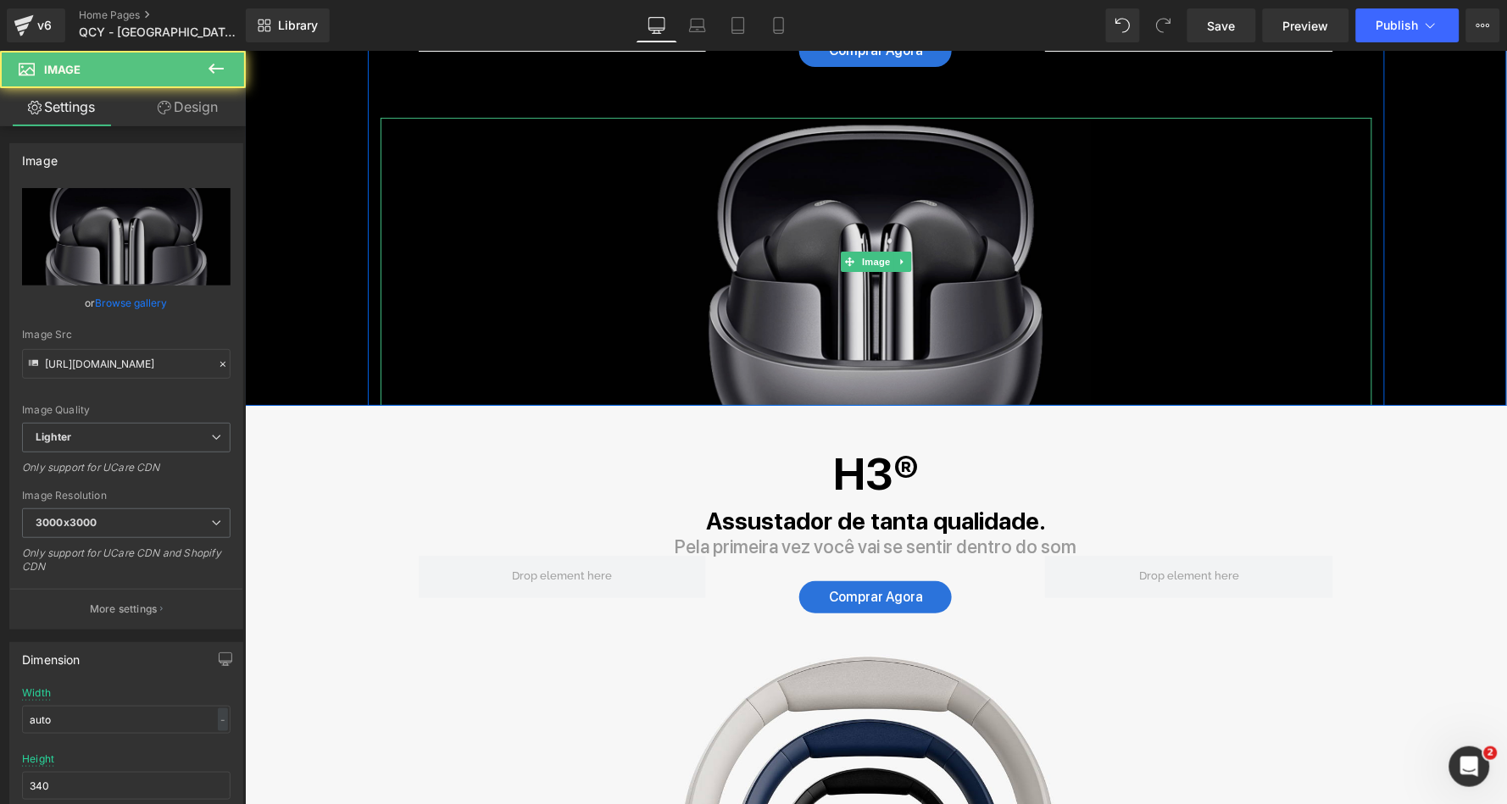
click at [852, 252] on div "Image" at bounding box center [876, 261] width 992 height 288
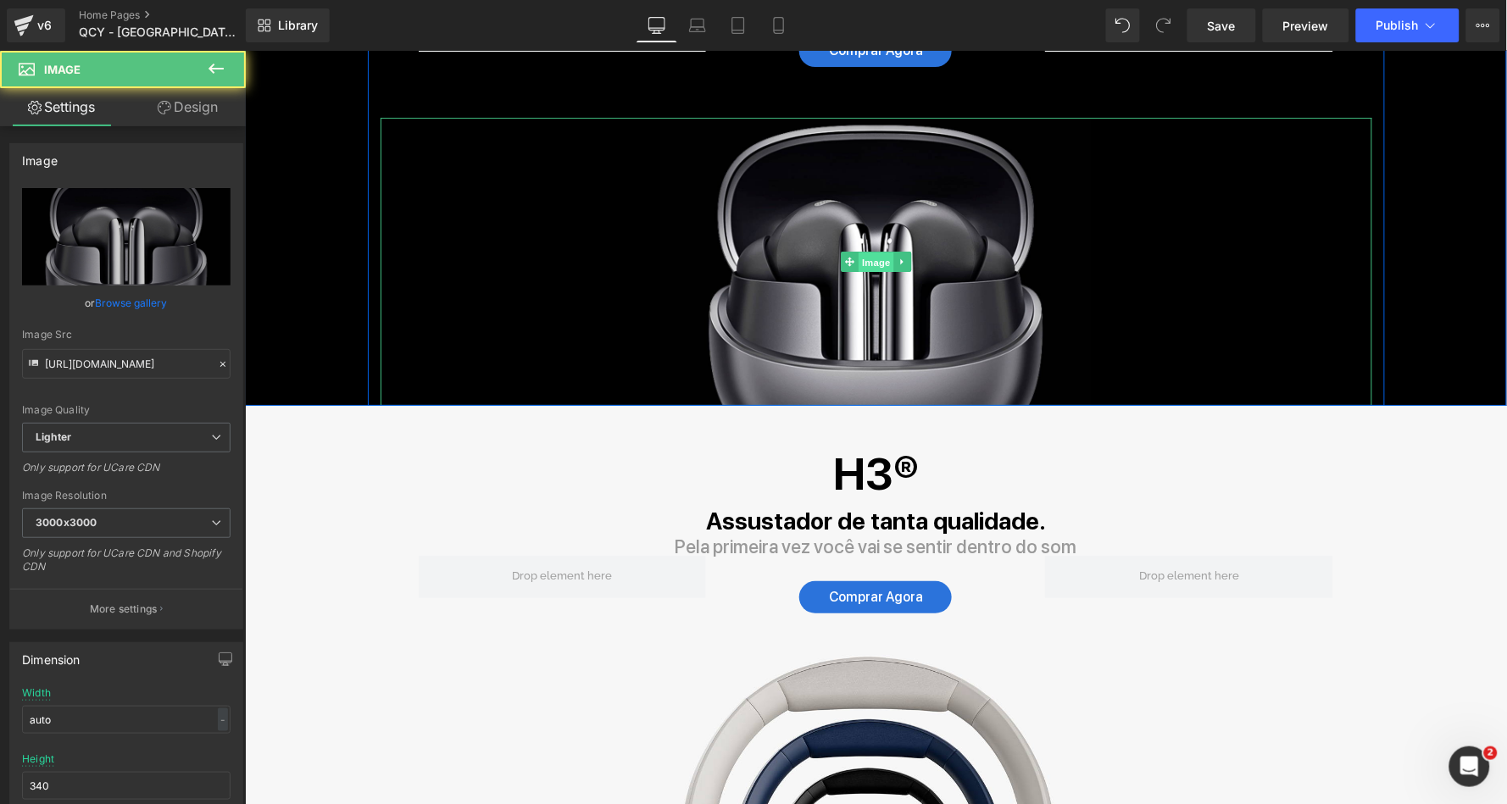
click at [867, 256] on span "Image" at bounding box center [876, 262] width 36 height 20
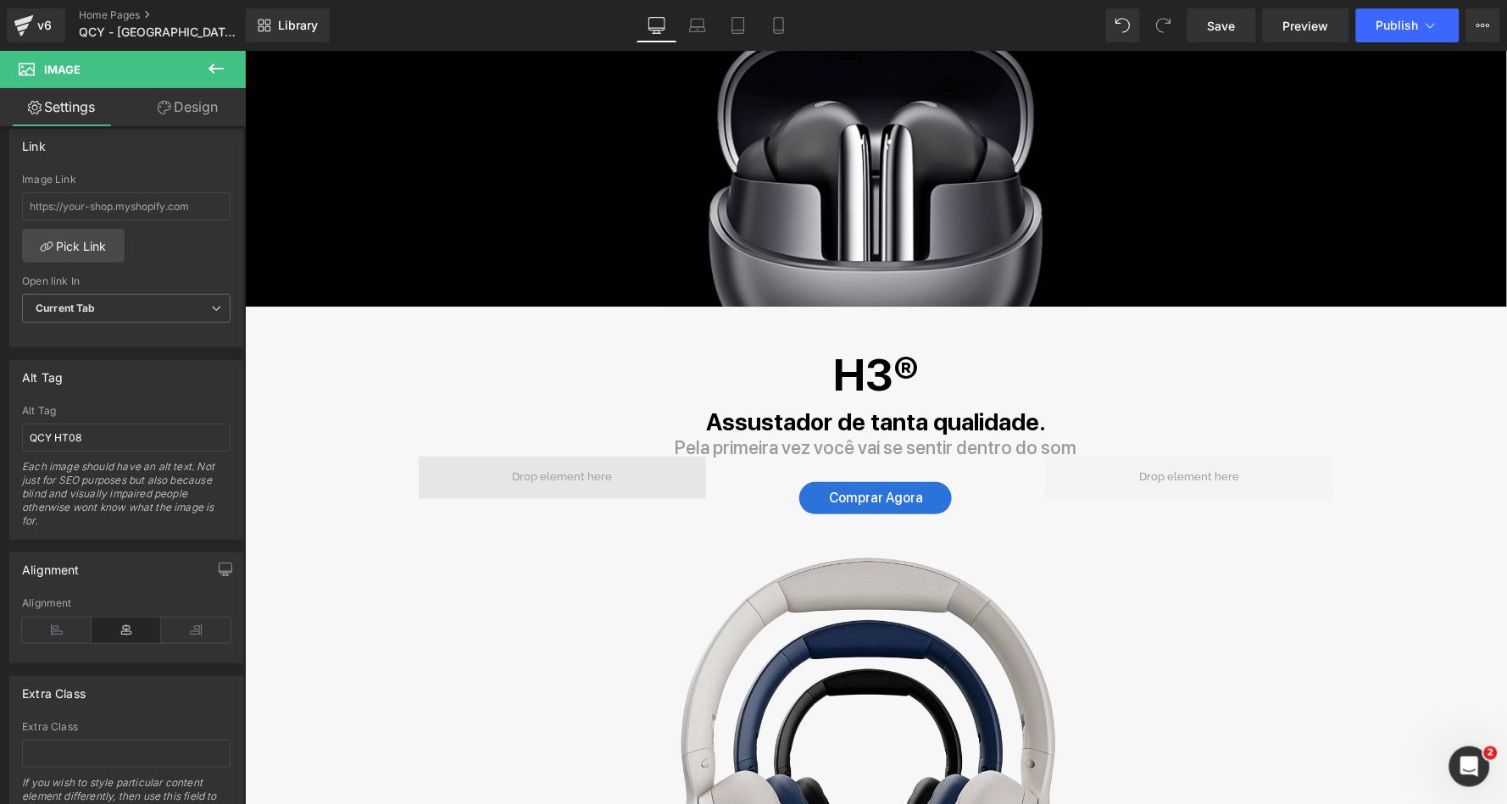
scroll to position [2039, 0]
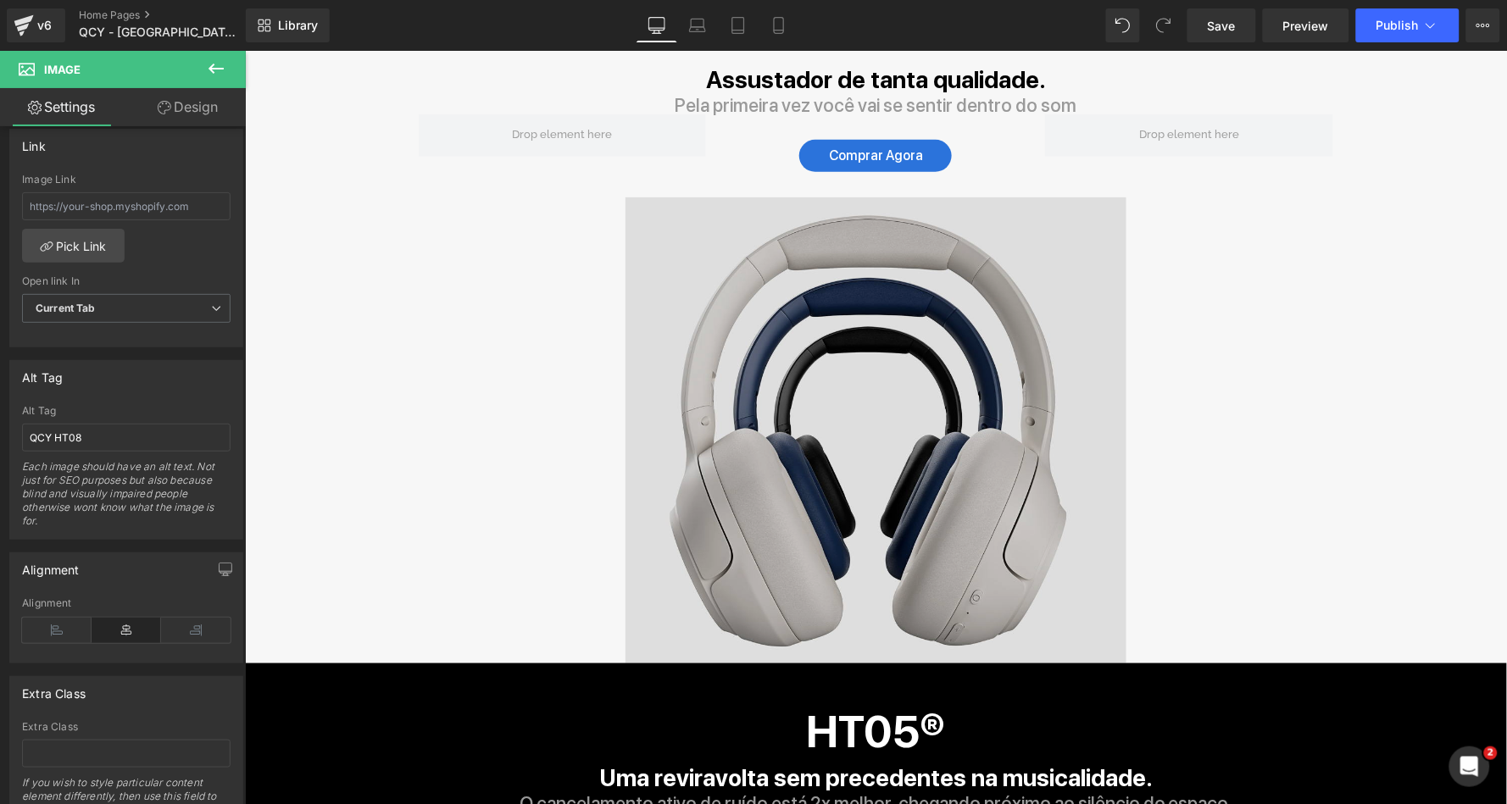
click at [872, 363] on img at bounding box center [875, 430] width 501 height 466
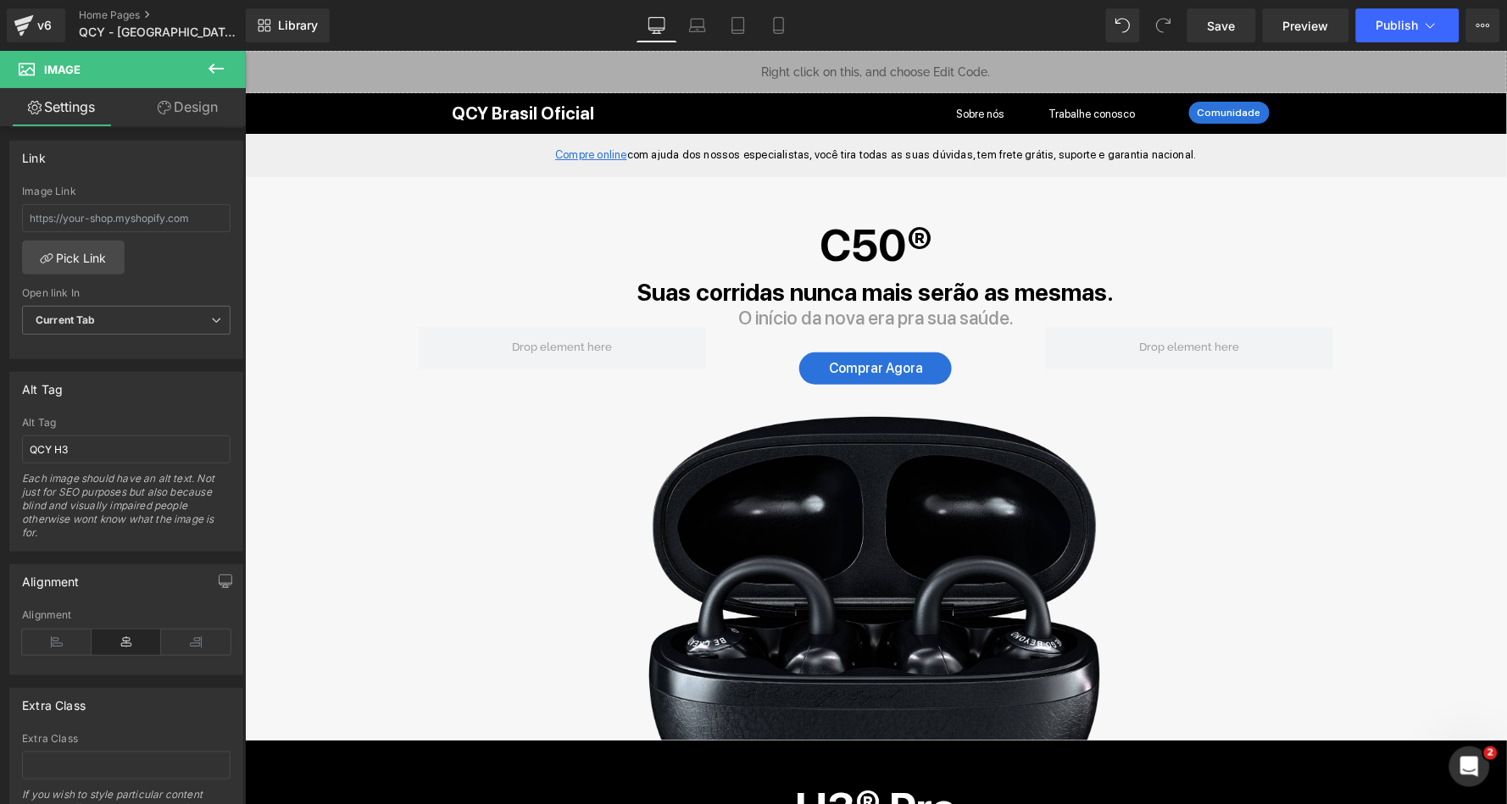
scroll to position [0, 0]
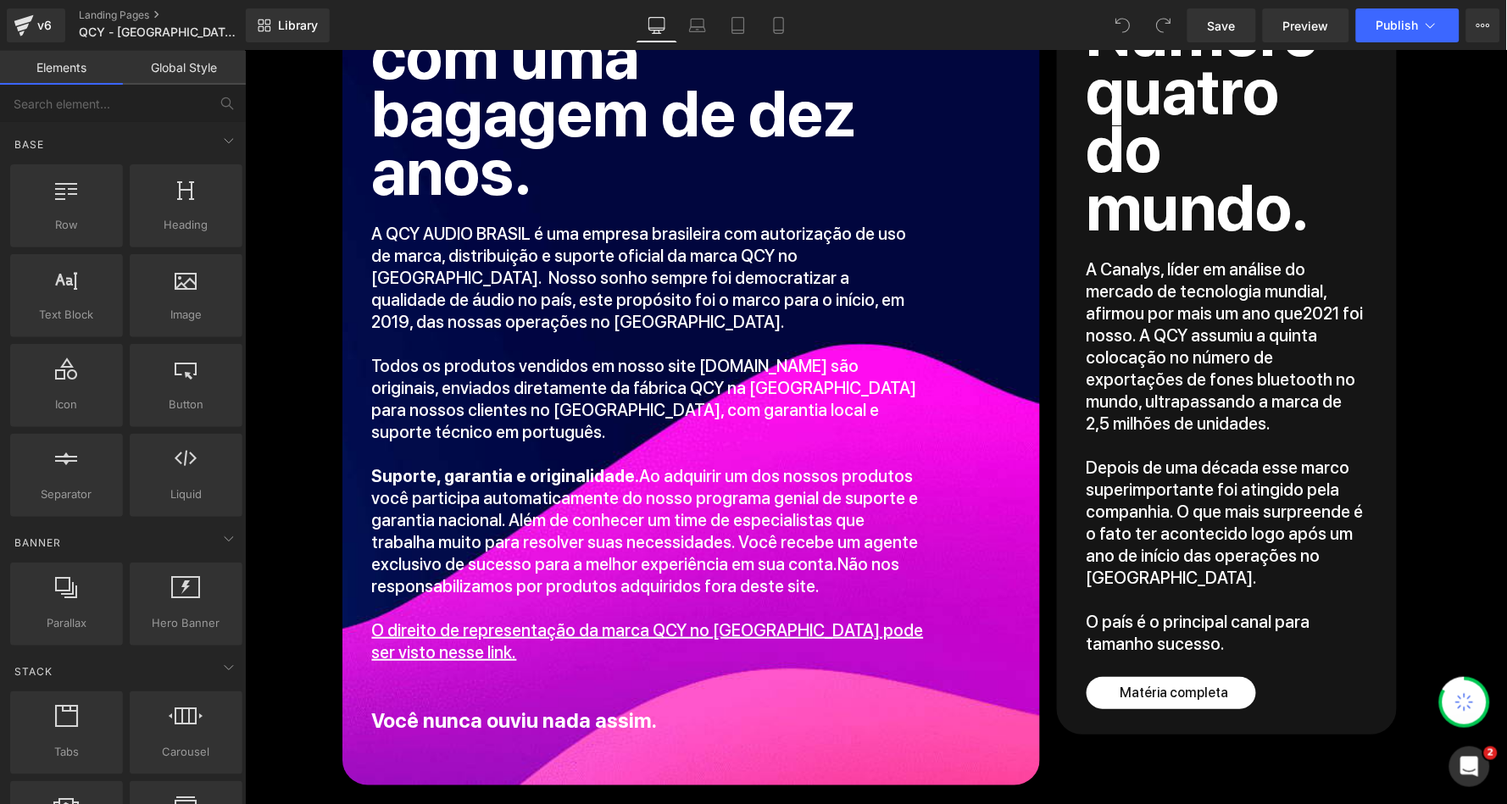
scroll to position [1753, 0]
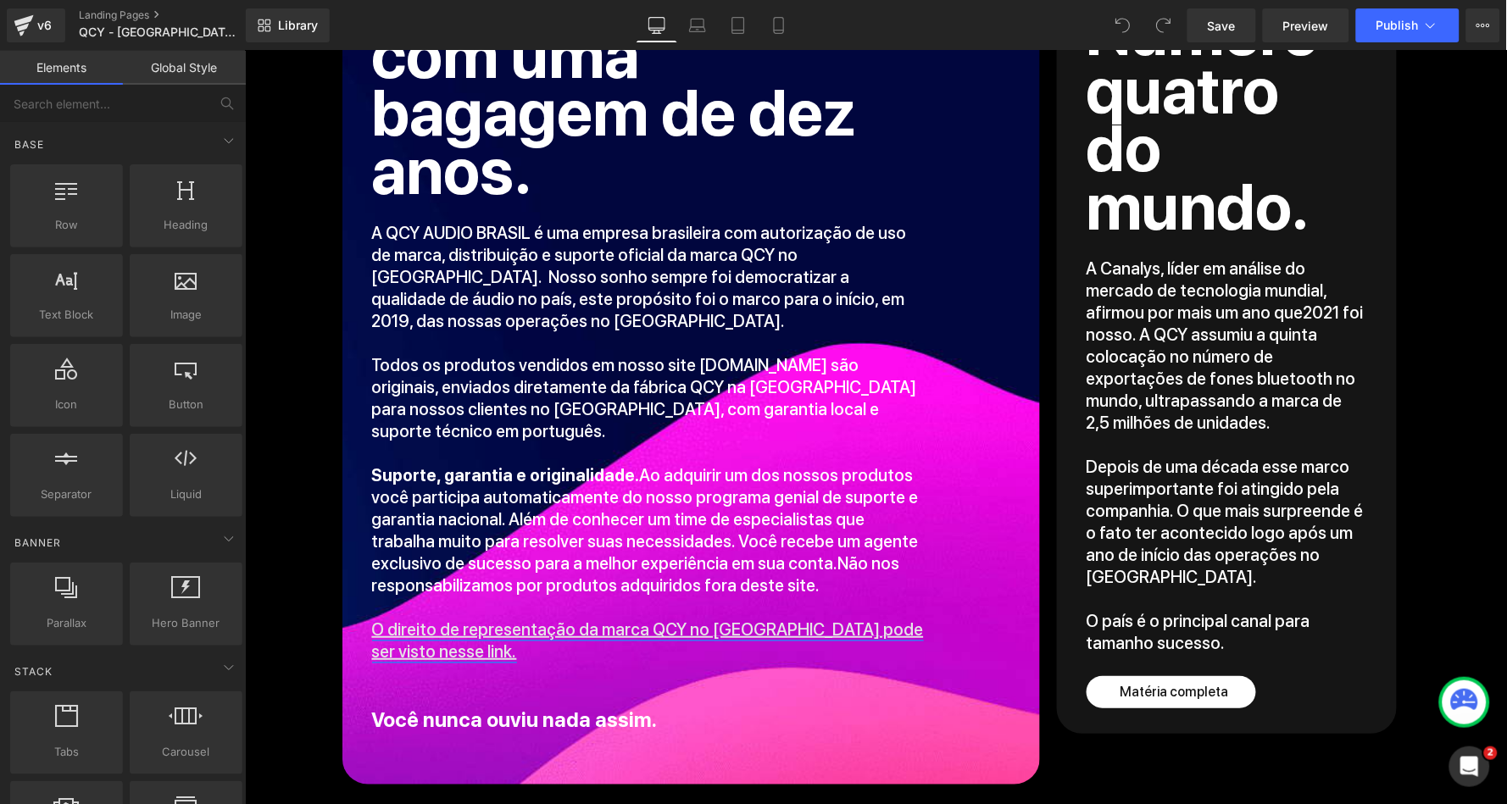
click at [552, 619] on u "O direito de representação da marca QCY no Brasil pode ser visto nesse link." at bounding box center [647, 640] width 552 height 42
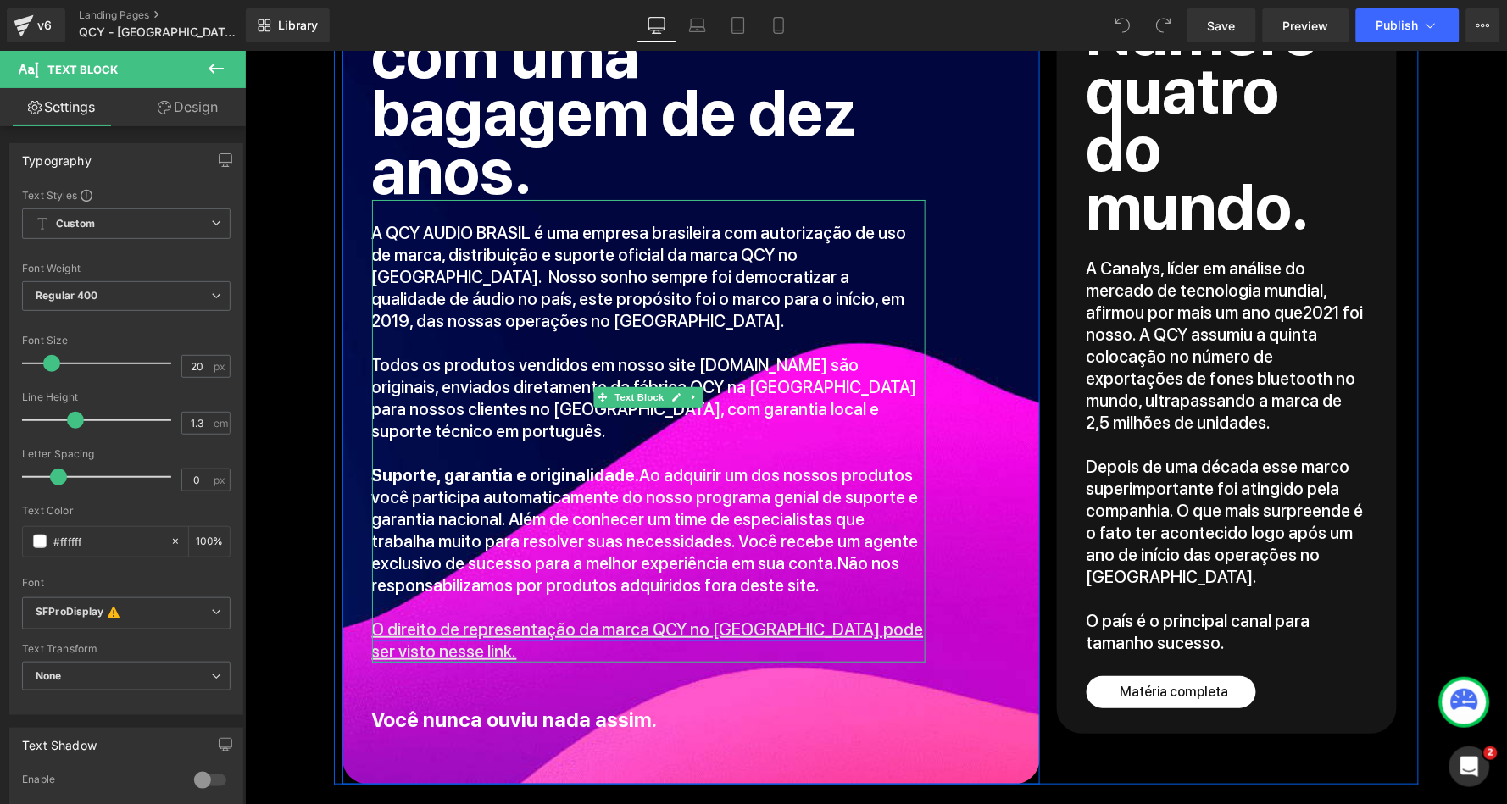
click at [708, 619] on u "O direito de representação da marca QCY no Brasil pode ser visto nesse link." at bounding box center [647, 640] width 552 height 42
click at [672, 387] on link at bounding box center [676, 397] width 18 height 20
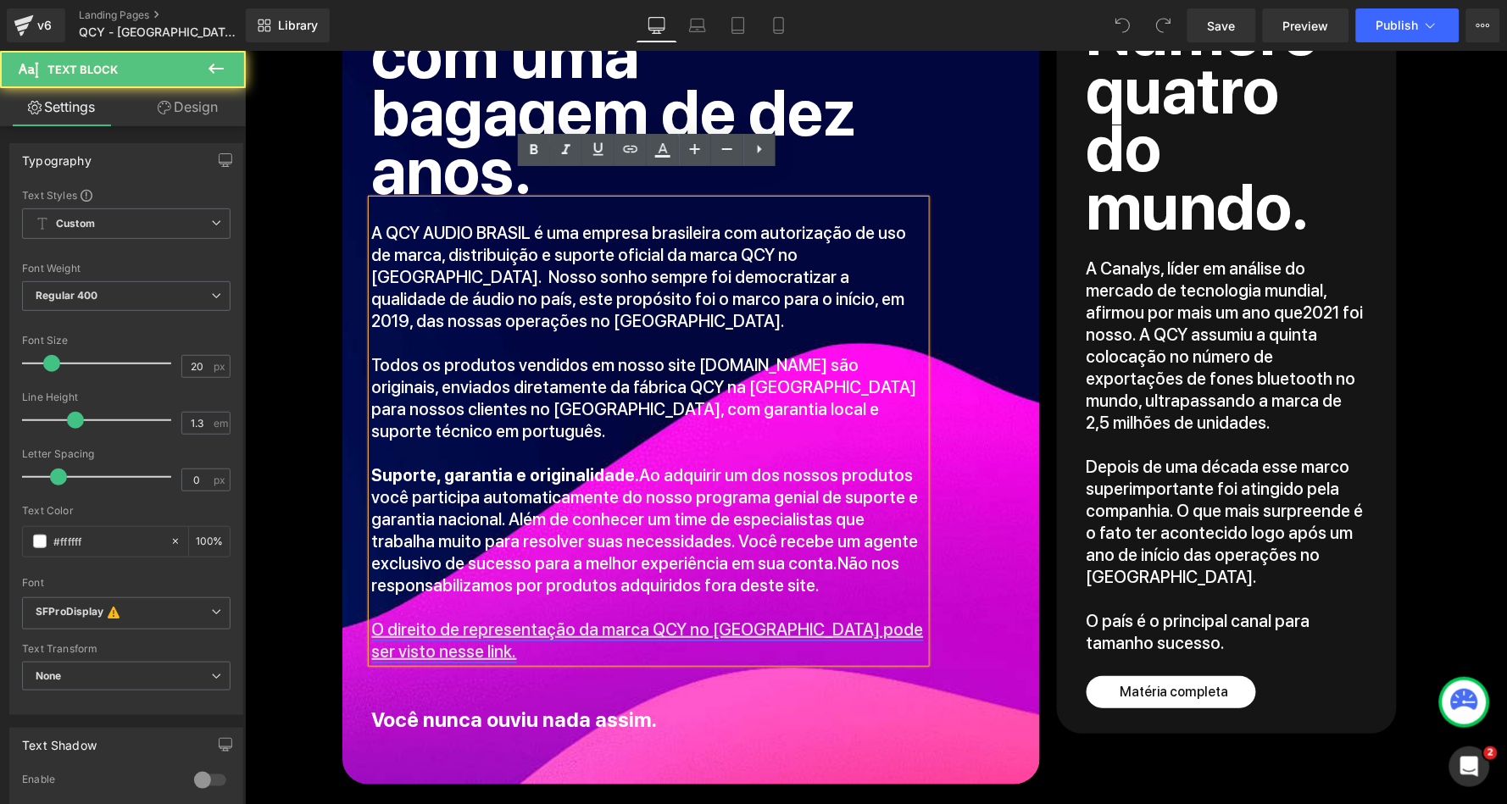
click at [666, 619] on u "O direito de representação da marca QCY no Brasil pode ser visto nesse link." at bounding box center [647, 640] width 552 height 42
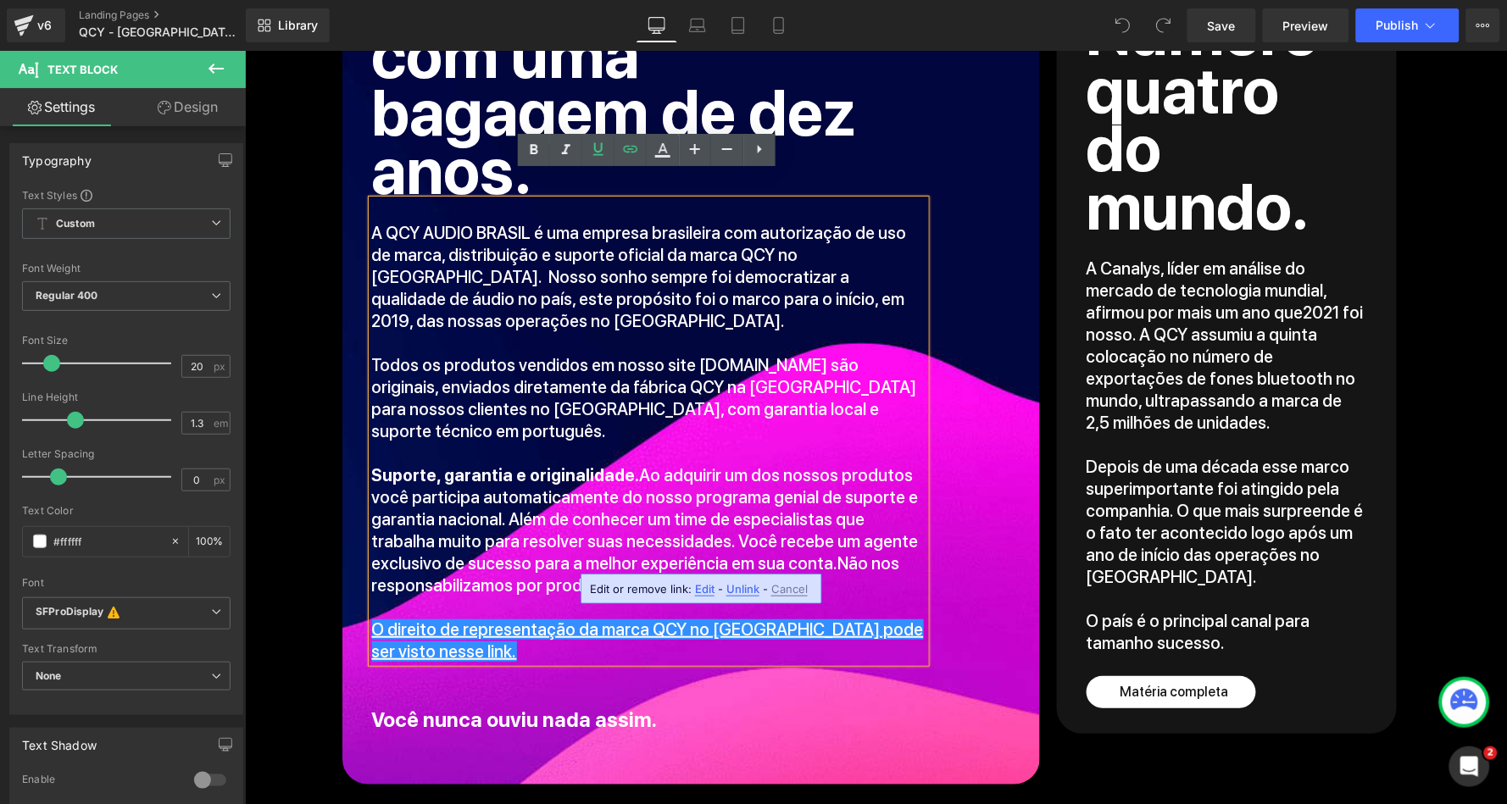
click at [699, 585] on span "Edit" at bounding box center [704, 589] width 19 height 14
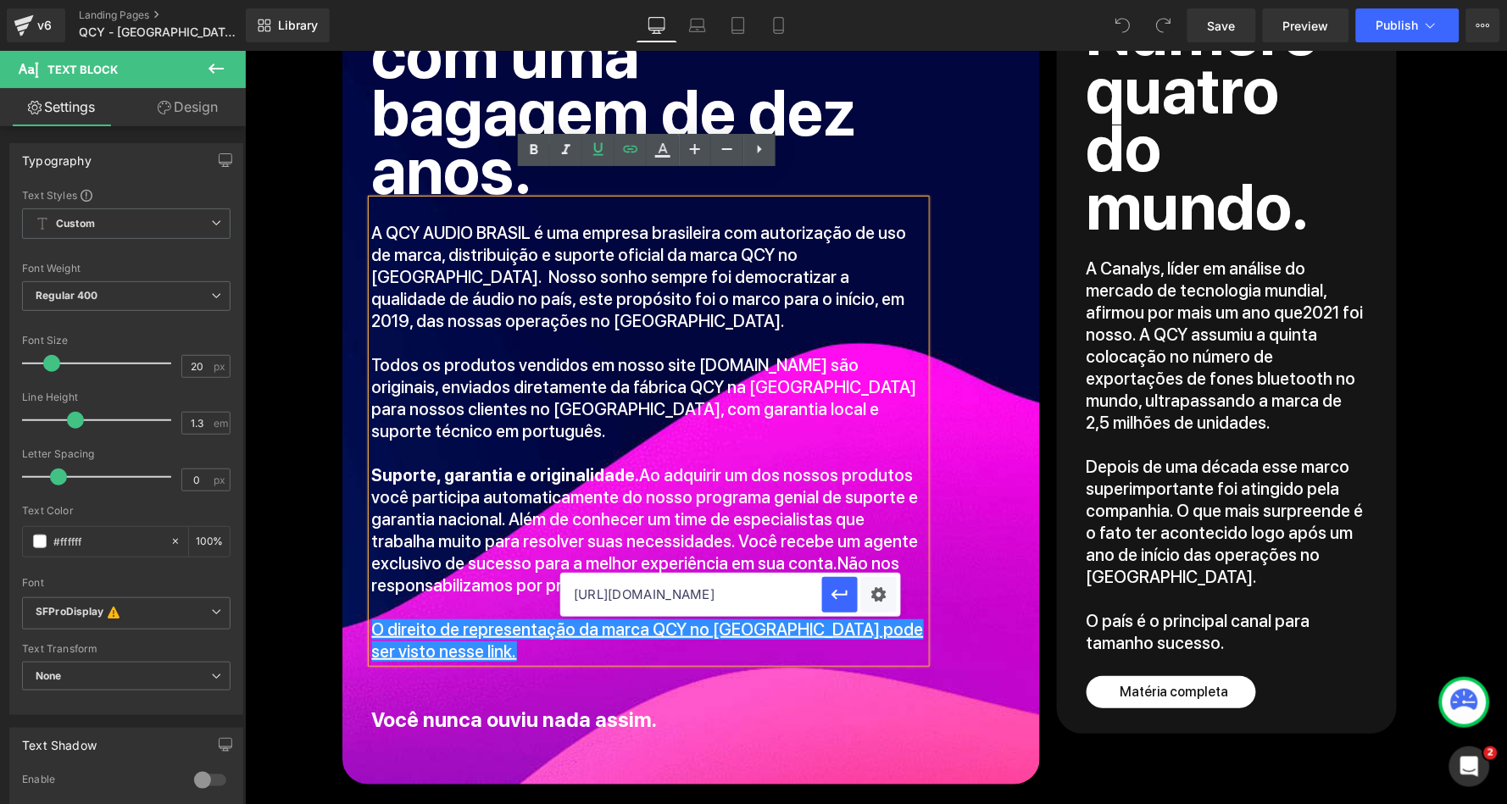
click at [694, 595] on input "https://qcy.help/?docs=authorization/authorization/authorization" at bounding box center [691, 595] width 261 height 42
paste input "com.br/pages/oficial"
click at [694, 595] on input "https://qcy.com.br/pages/oficial" at bounding box center [691, 595] width 261 height 42
type input "/pages/oficial"
click at [878, 0] on div "Text Color Highlight Color #333333 Edit or remove link: Edit - Unlink - Cancel …" at bounding box center [753, 0] width 1507 height 0
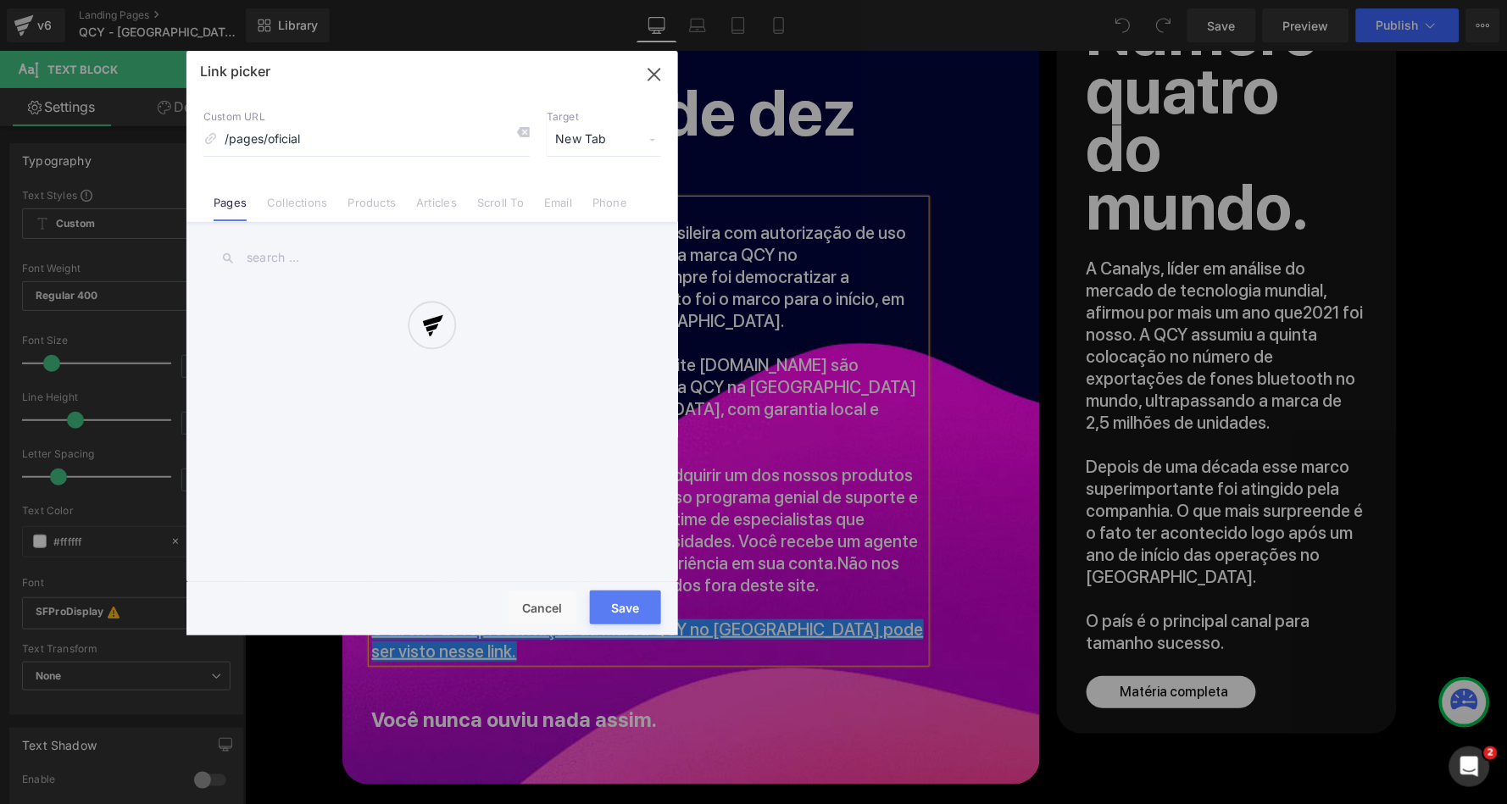
click at [593, 138] on div at bounding box center [432, 343] width 492 height 585
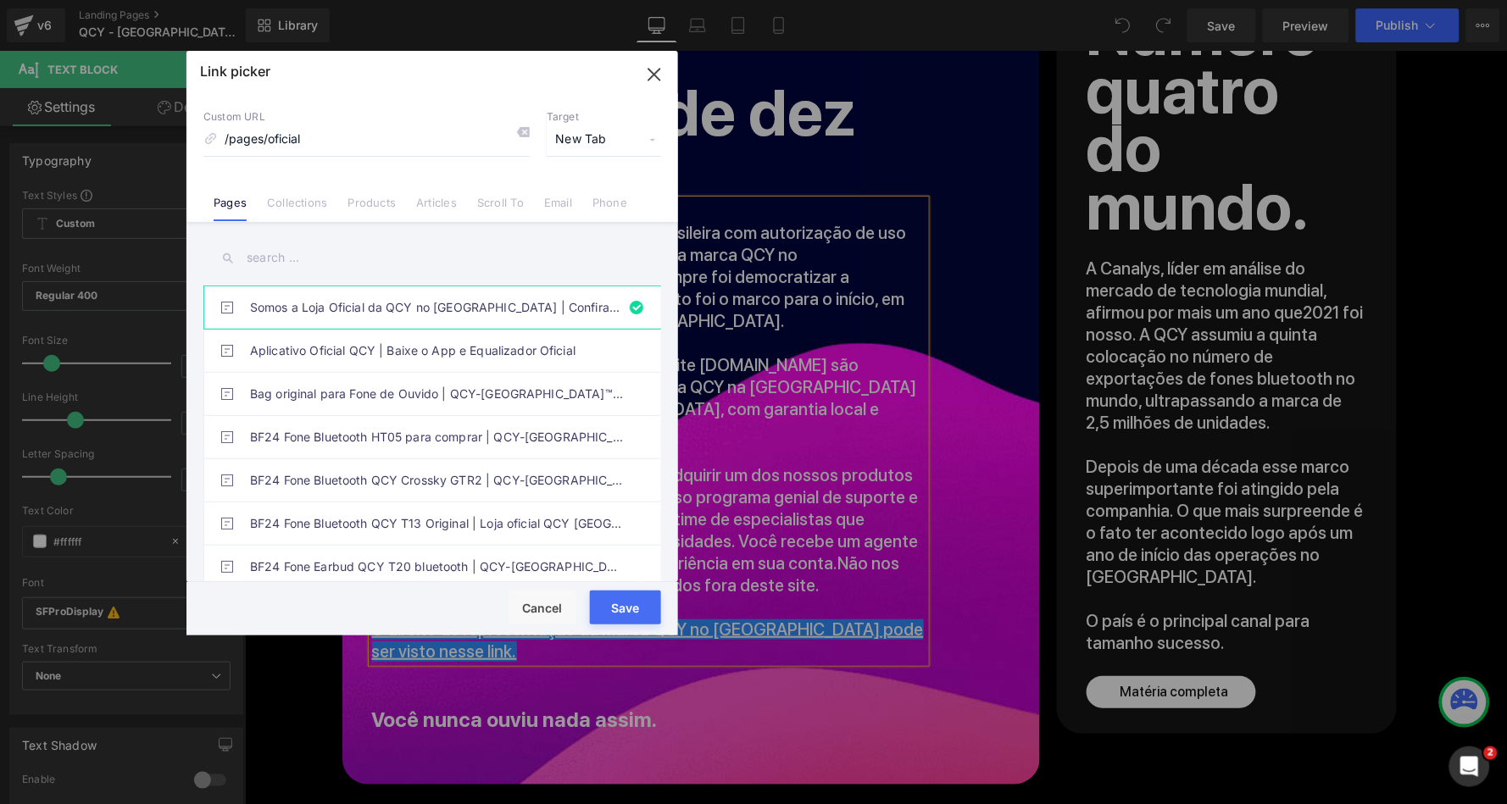
click at [582, 138] on span "New Tab" at bounding box center [604, 140] width 114 height 32
click at [583, 168] on li "Current Tab" at bounding box center [603, 171] width 131 height 30
drag, startPoint x: 626, startPoint y: 614, endPoint x: 381, endPoint y: 563, distance: 250.2
click at [626, 614] on button "Save" at bounding box center [625, 608] width 71 height 34
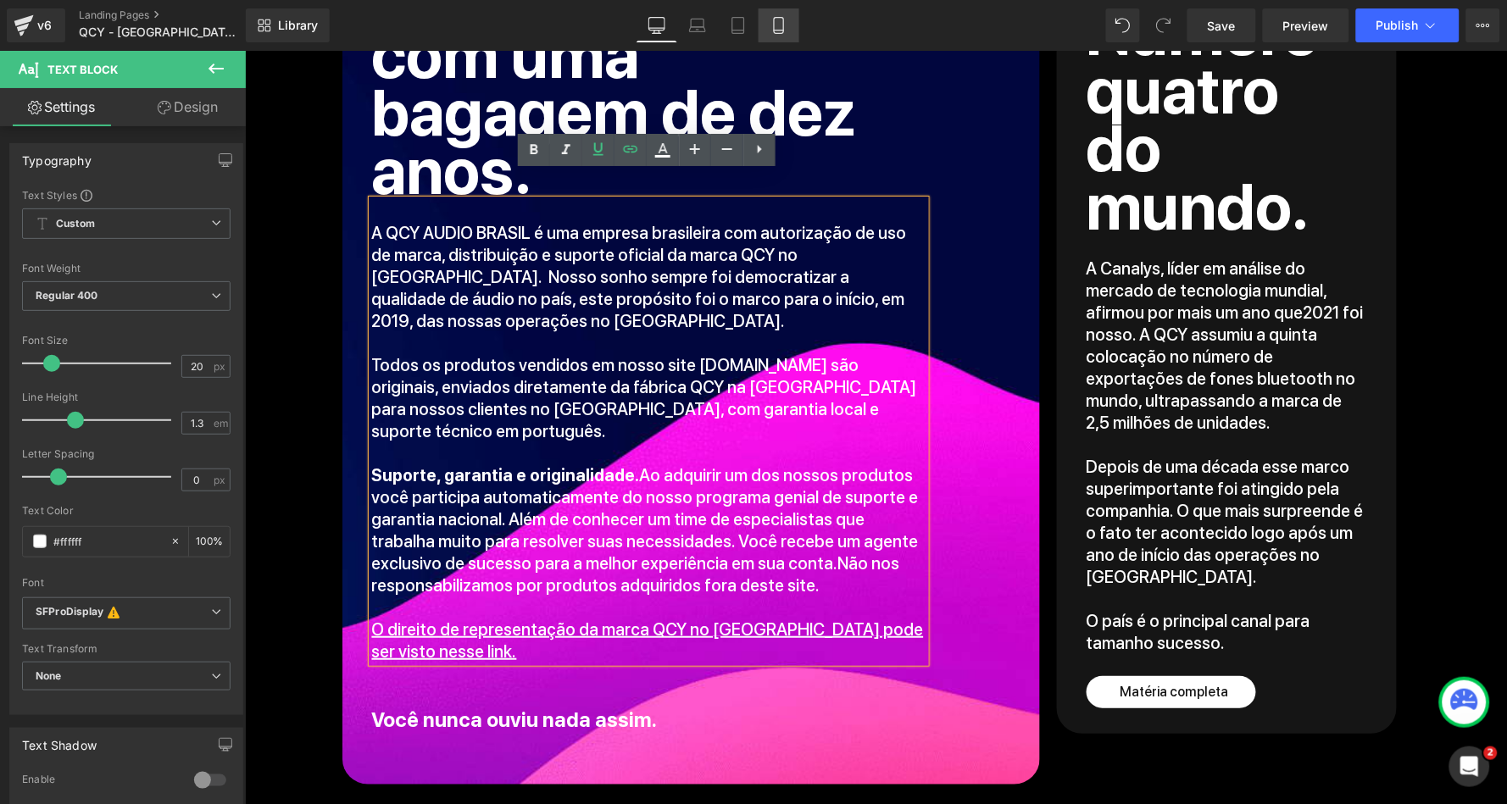
click at [775, 27] on icon at bounding box center [778, 26] width 9 height 16
type input "100"
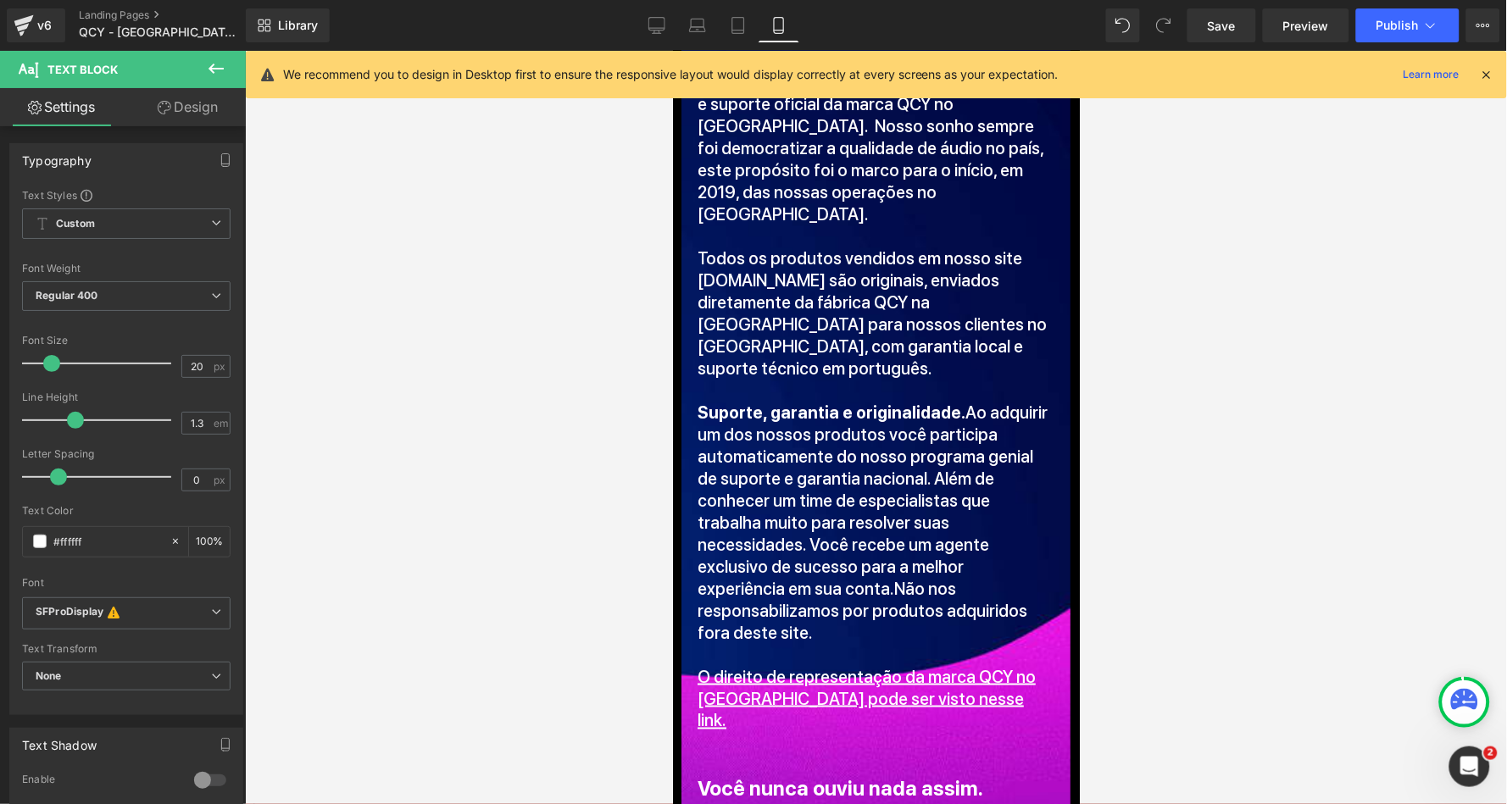
scroll to position [2315, 0]
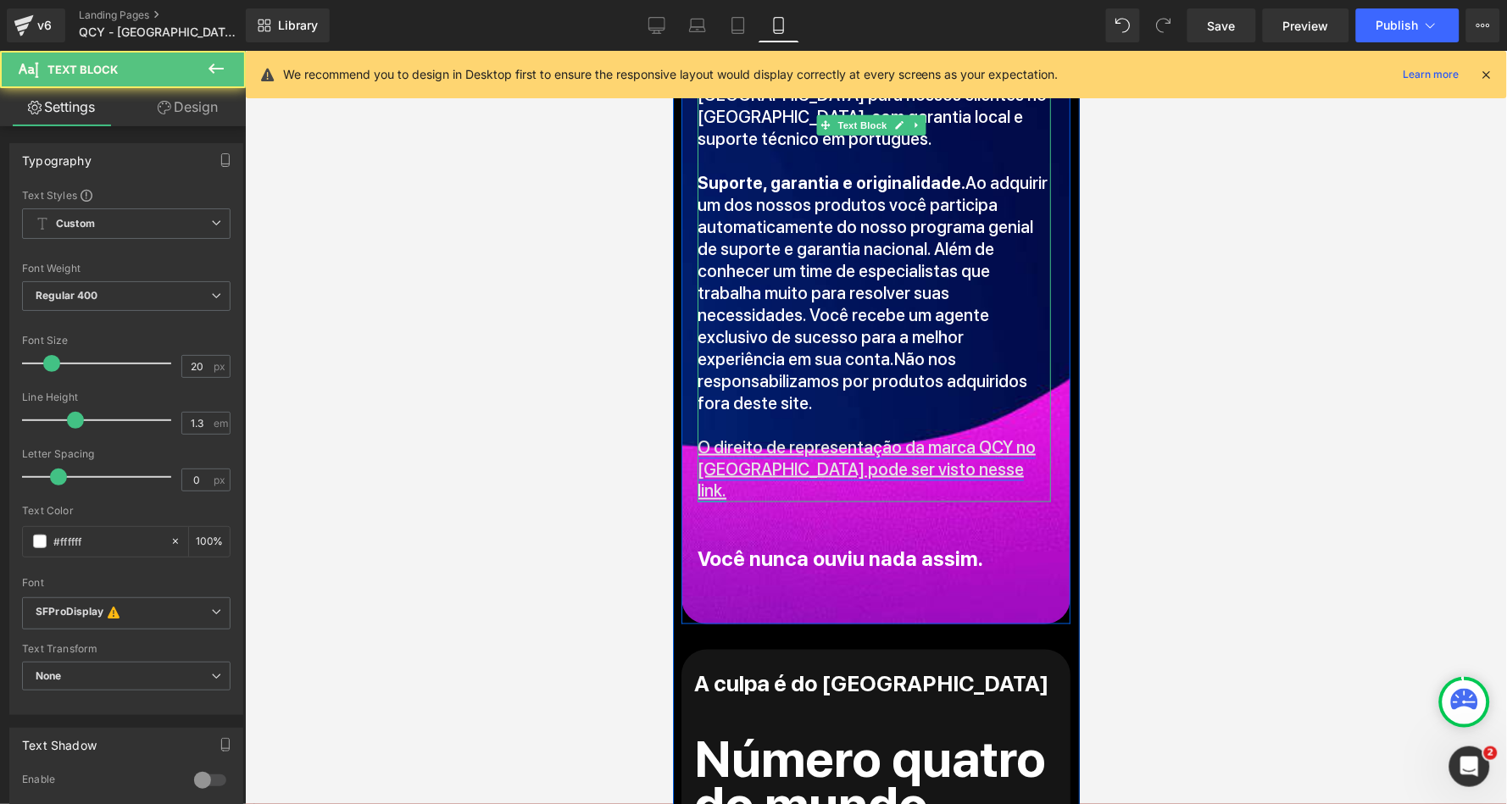
click at [868, 437] on u "O direito de representação da marca QCY no Brasil pode ser visto nesse link." at bounding box center [866, 469] width 338 height 64
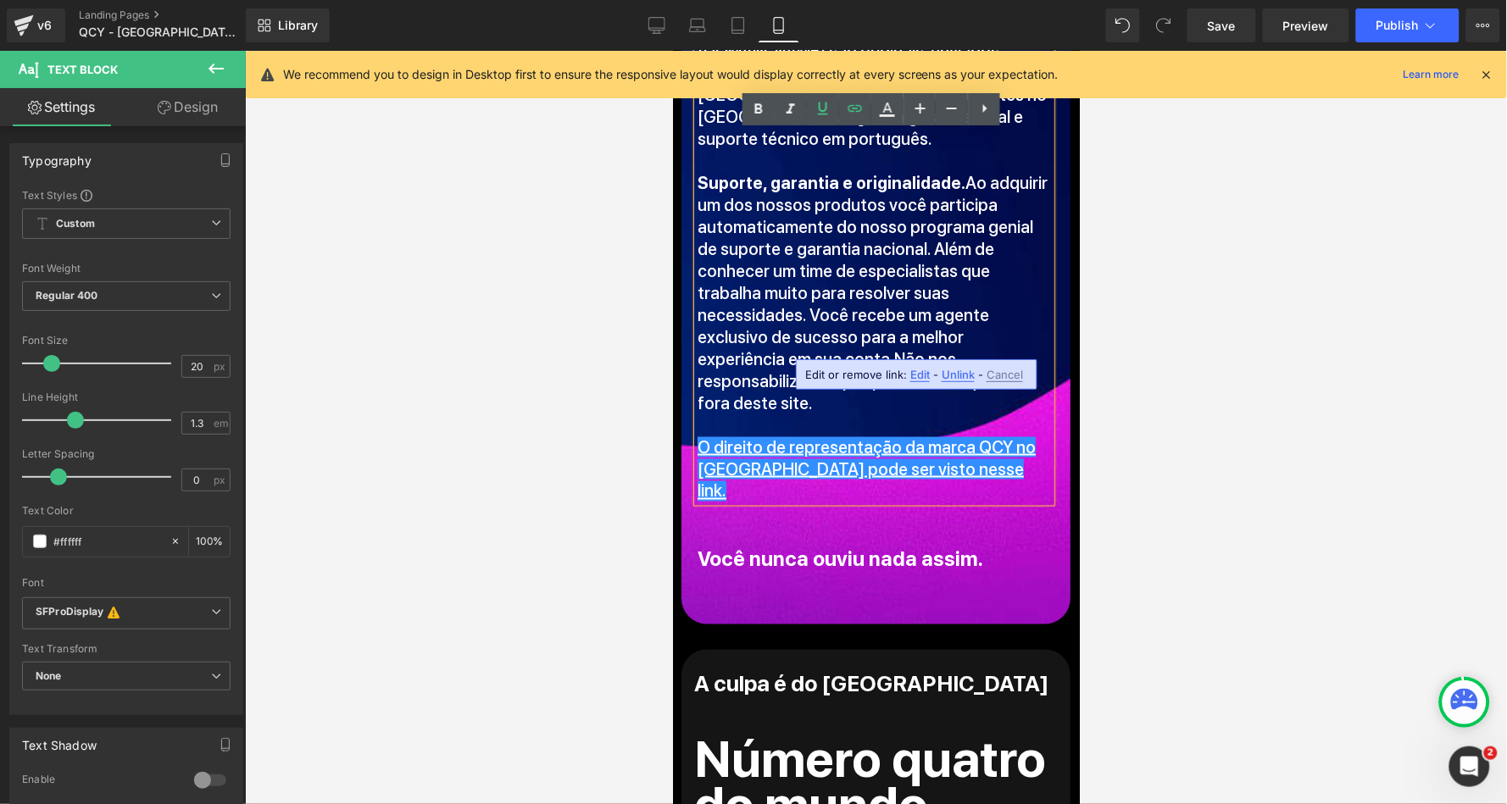
click at [917, 376] on span "Edit" at bounding box center [919, 375] width 19 height 14
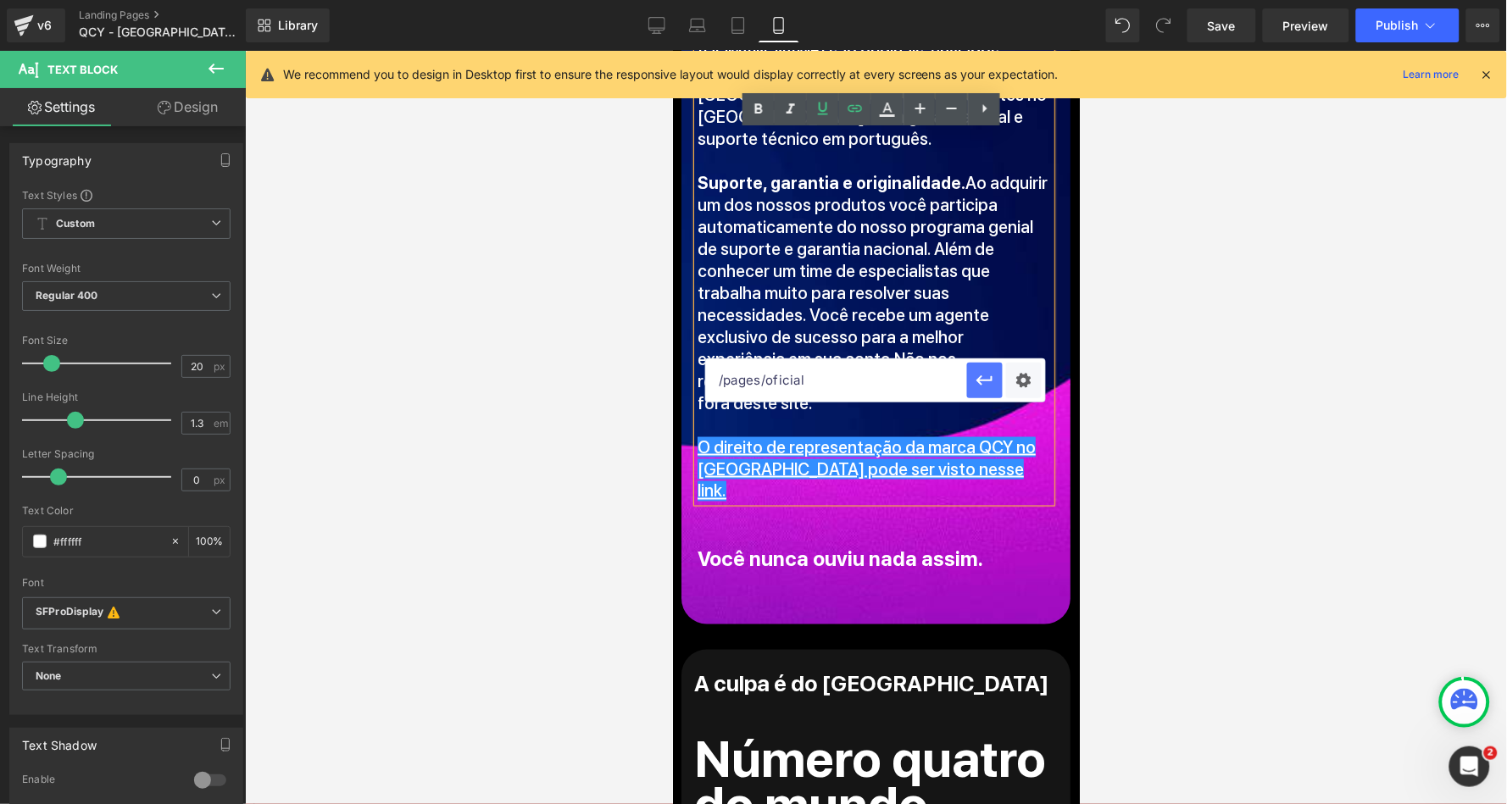
click at [995, 377] on icon "button" at bounding box center [985, 380] width 20 height 20
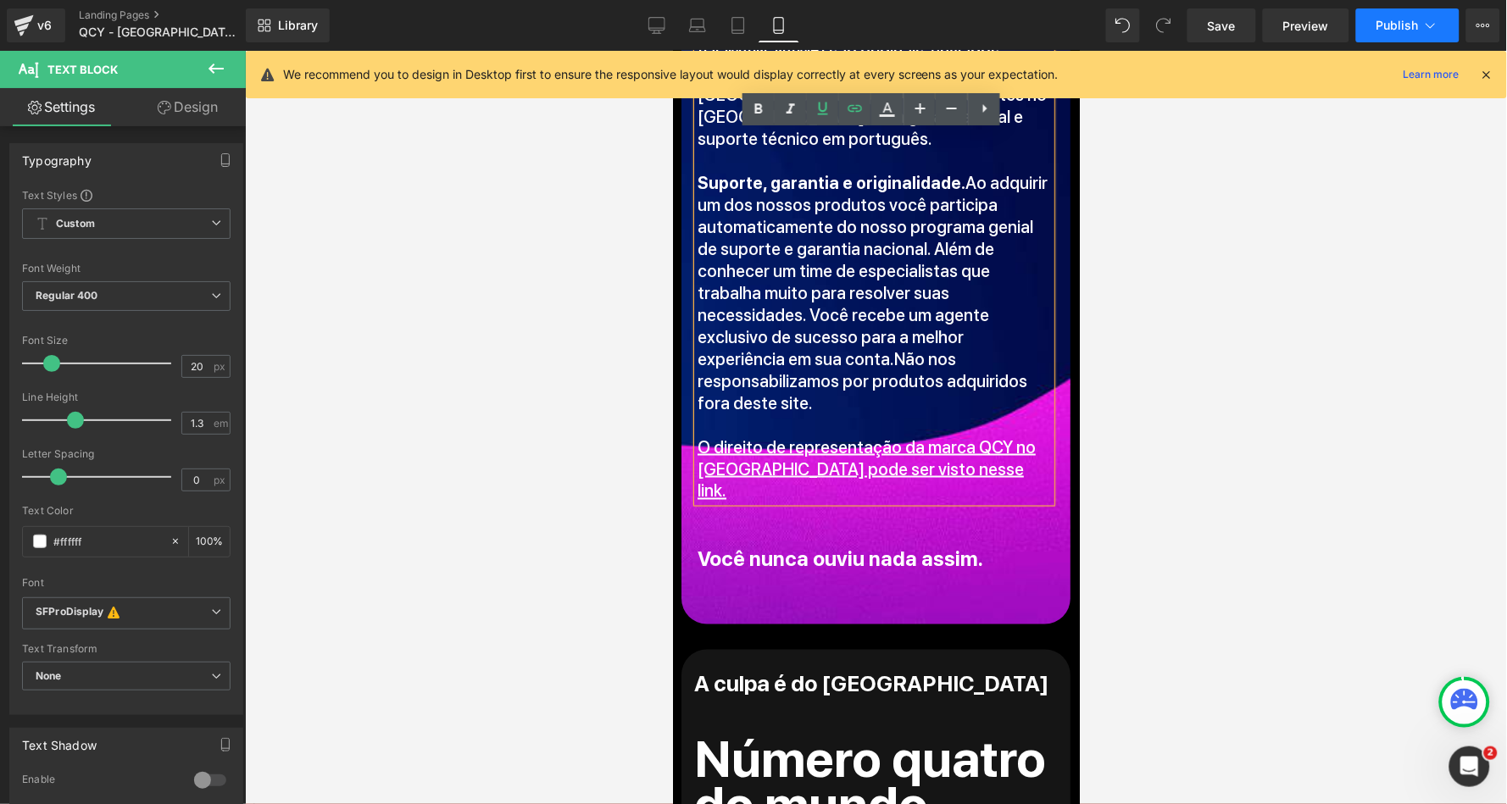
click at [1403, 24] on span "Publish" at bounding box center [1398, 26] width 42 height 14
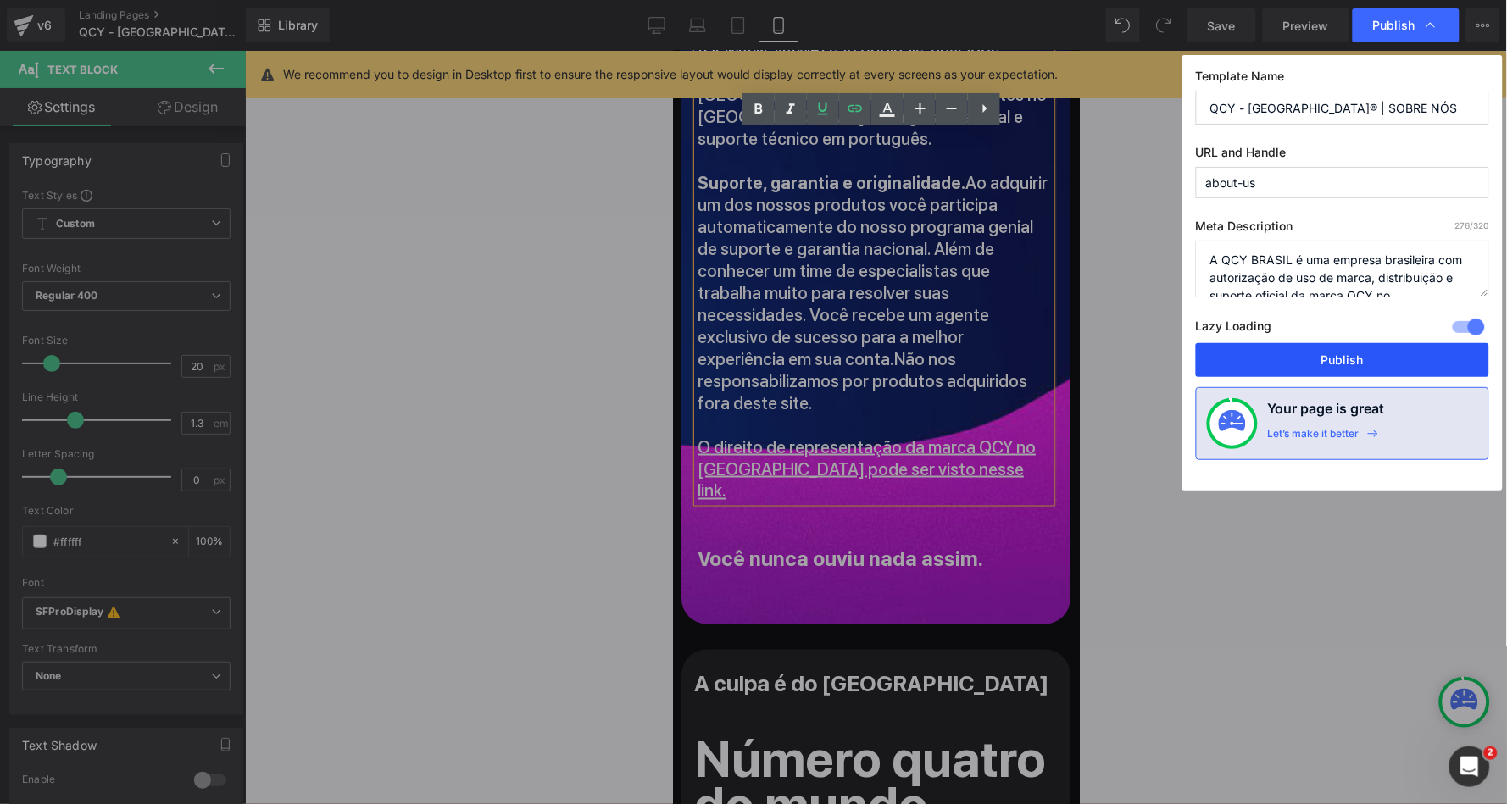
click at [1298, 362] on button "Publish" at bounding box center [1342, 360] width 293 height 34
